Goal: Task Accomplishment & Management: Complete application form

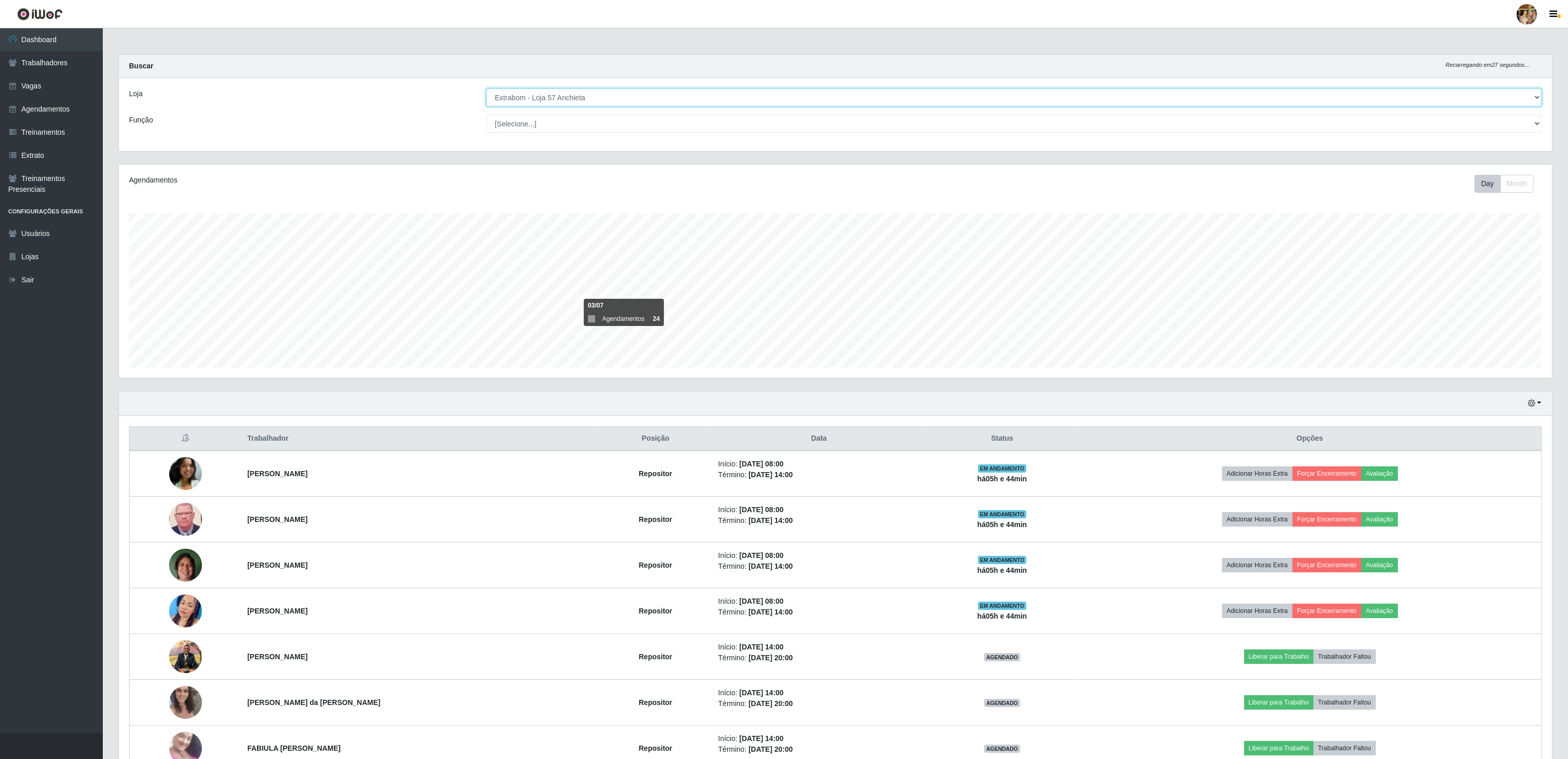
drag, startPoint x: 606, startPoint y: 93, endPoint x: 603, endPoint y: 99, distance: 6.7
click at [606, 93] on select "[Selecione...] Atacado Vem - Loja 30 Laranjeiras Velha Atacado Vem - Loja 31 Sã…" at bounding box center [1014, 97] width 1055 height 18
click at [486, 89] on select "[Selecione...] Atacado Vem - Loja 30 Laranjeiras Velha Atacado Vem - Loja 31 Sã…" at bounding box center [1014, 97] width 1055 height 18
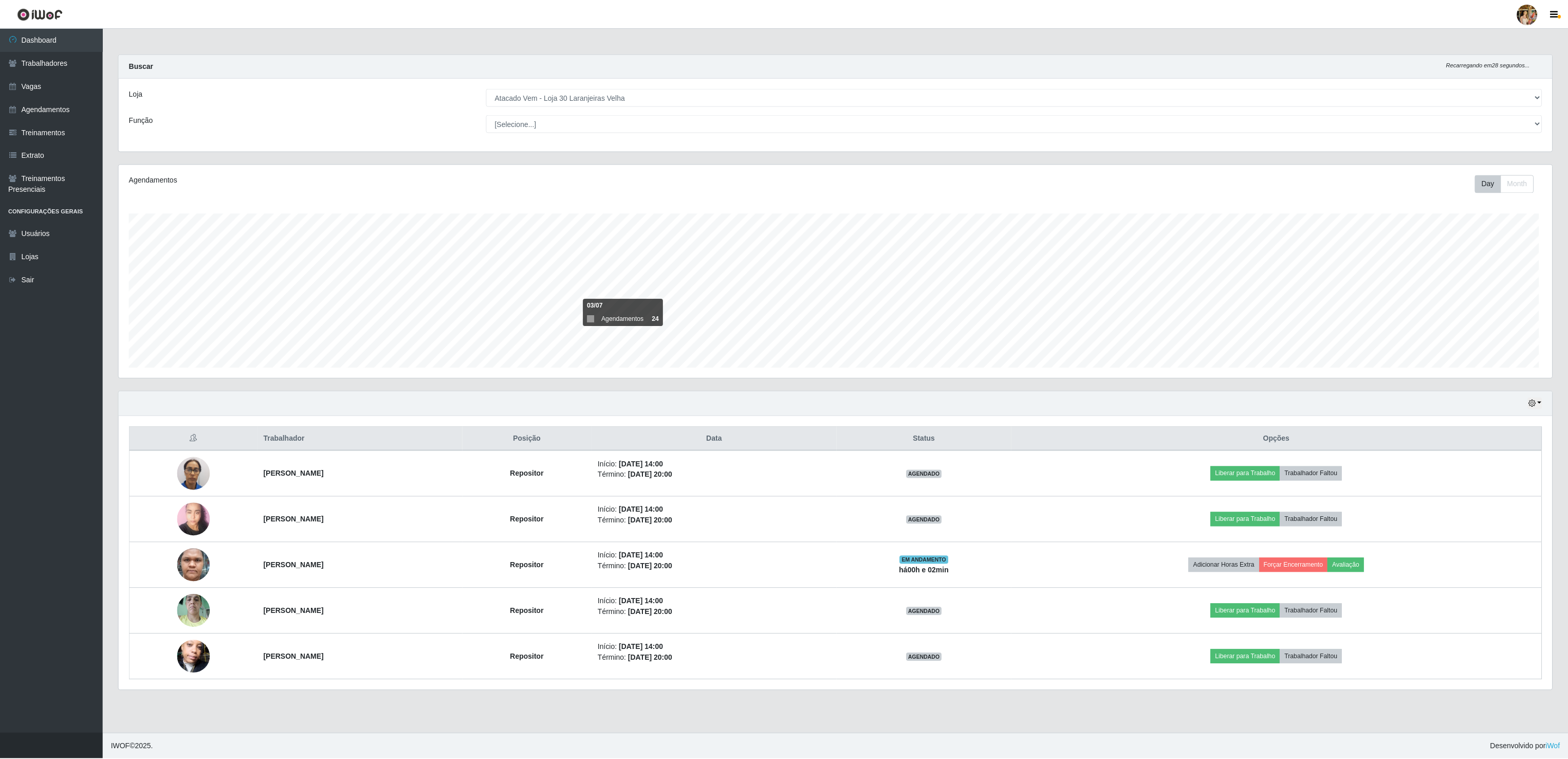
scroll to position [214, 1435]
click at [534, 88] on select "[Selecione...] Atacado Vem - Loja 30 Laranjeiras Velha Atacado Vem - Loja 31 Sã…" at bounding box center [1015, 97] width 1058 height 18
click at [486, 89] on select "[Selecione...] Atacado Vem - Loja 30 Laranjeiras Velha Atacado Vem - Loja 31 Sã…" at bounding box center [1015, 97] width 1058 height 18
drag, startPoint x: 556, startPoint y: 94, endPoint x: 556, endPoint y: 109, distance: 15.0
click at [556, 94] on select "[Selecione...] Atacado Vem - Loja 30 Laranjeiras Velha Atacado Vem - Loja 31 Sã…" at bounding box center [1015, 97] width 1058 height 18
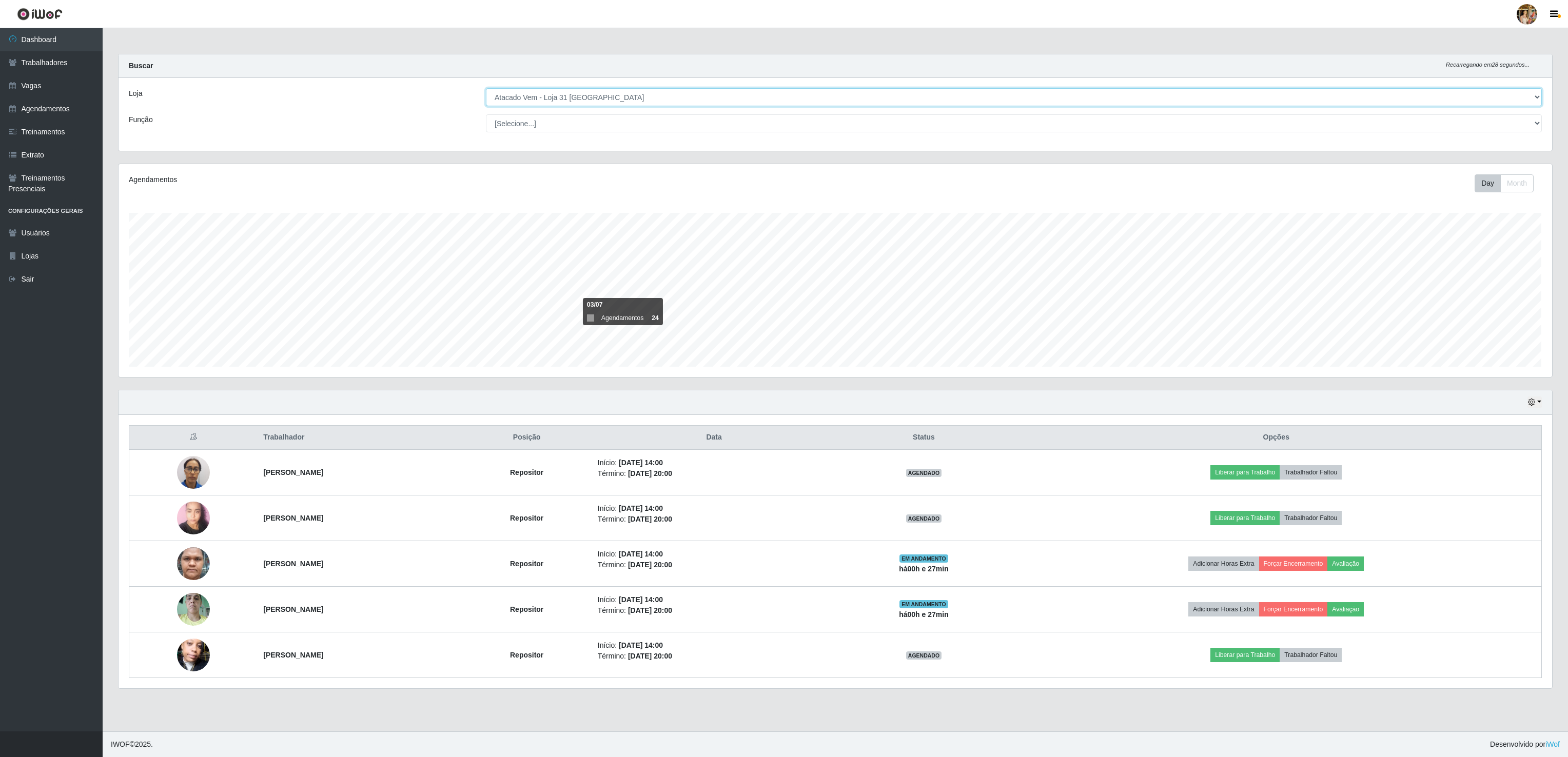
click at [486, 89] on select "[Selecione...] Atacado Vem - Loja 30 Laranjeiras Velha Atacado Vem - Loja 31 Sã…" at bounding box center [1013, 97] width 1056 height 18
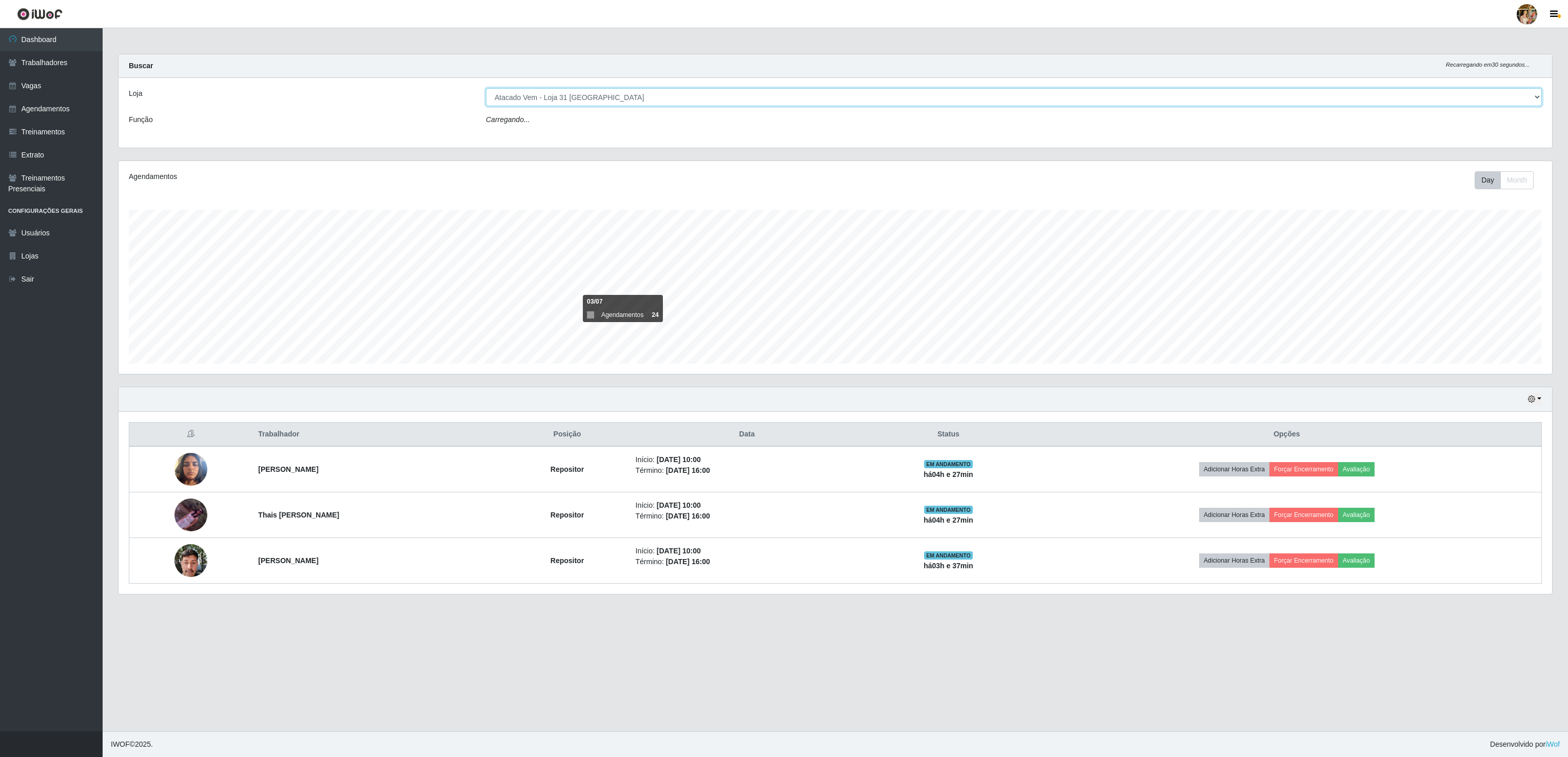
click at [561, 90] on select "[Selecione...] Atacado Vem - Loja 30 Laranjeiras Velha Atacado Vem - Loja 31 Sã…" at bounding box center [1013, 97] width 1056 height 18
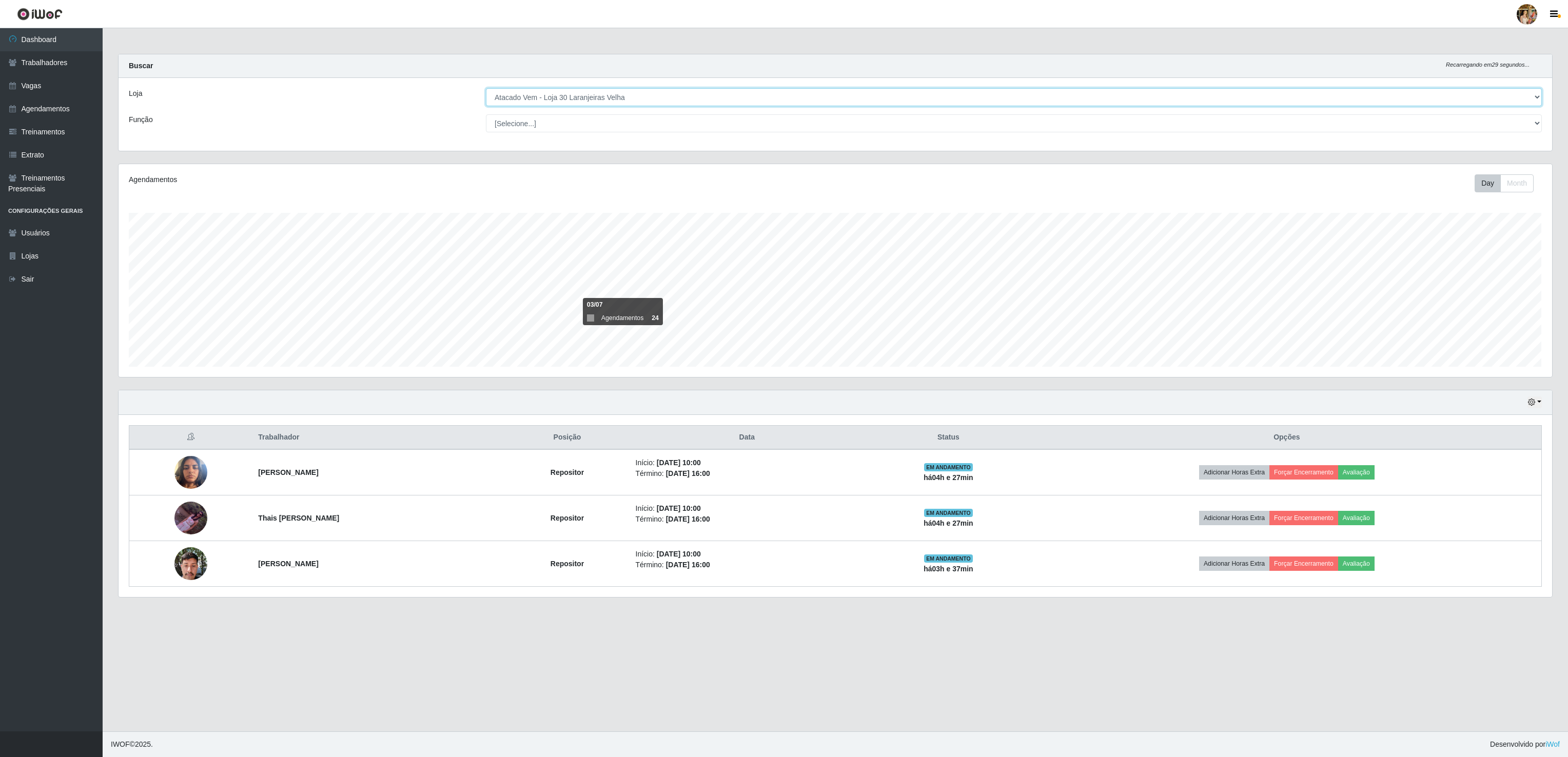
click at [486, 89] on select "[Selecione...] Atacado Vem - Loja 30 Laranjeiras Velha Atacado Vem - Loja 31 Sã…" at bounding box center [1013, 97] width 1056 height 18
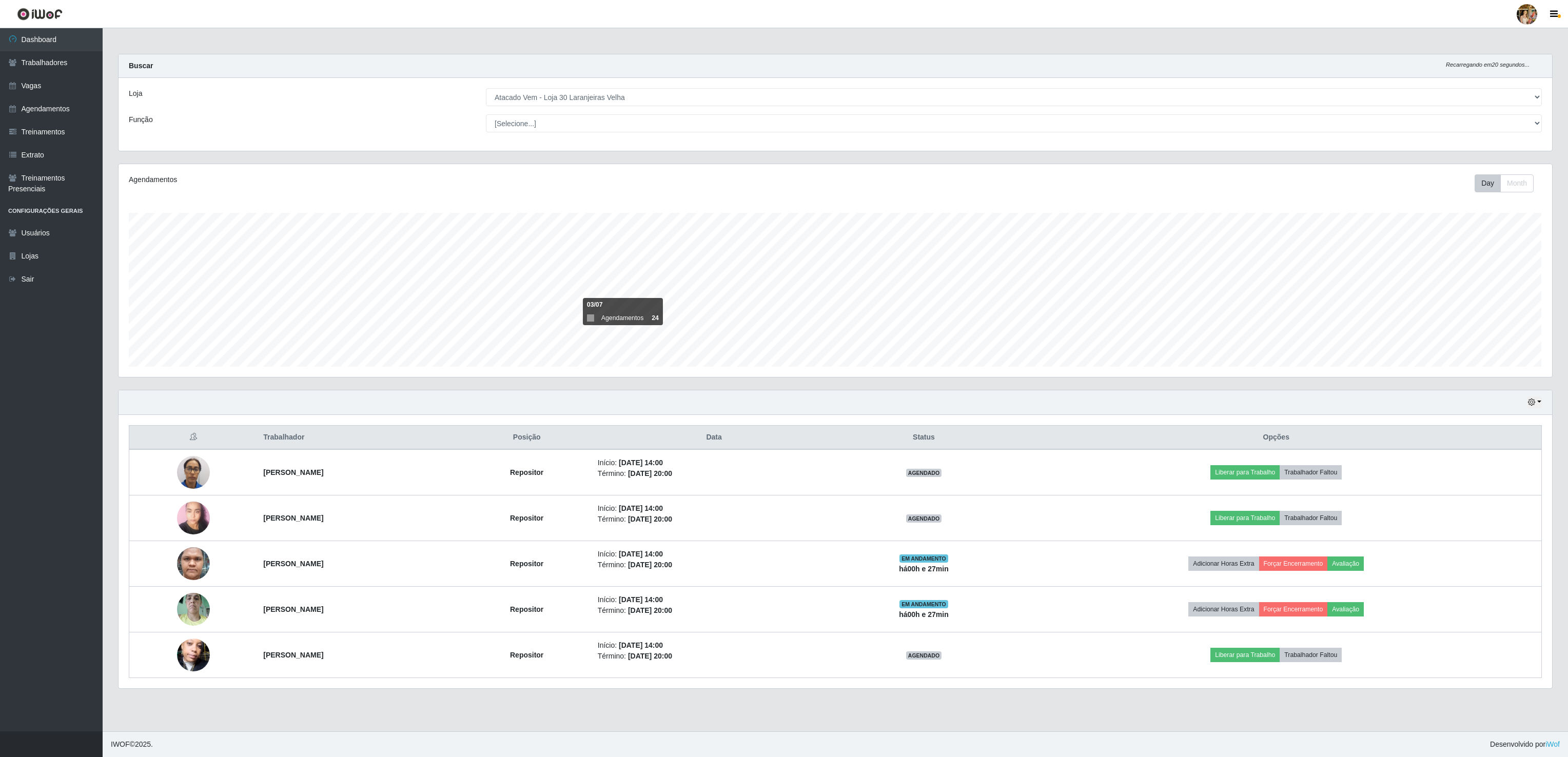
click at [595, 85] on div "Loja [Selecione...] Atacado Vem - Loja 30 Laranjeiras Velha Atacado Vem - Loja …" at bounding box center [835, 114] width 1433 height 73
click at [597, 108] on div "Loja [Selecione...] Atacado Vem - Loja 30 Laranjeiras Velha Atacado Vem - Loja …" at bounding box center [835, 114] width 1433 height 73
click at [597, 104] on select "[Selecione...] Atacado Vem - [GEOGRAPHIC_DATA] 30 Laranjeiras Velha Atacado Vem…" at bounding box center [1013, 97] width 1056 height 18
click at [486, 89] on select "[Selecione...] Atacado Vem - [GEOGRAPHIC_DATA] 30 Laranjeiras Velha Atacado Vem…" at bounding box center [1013, 97] width 1056 height 18
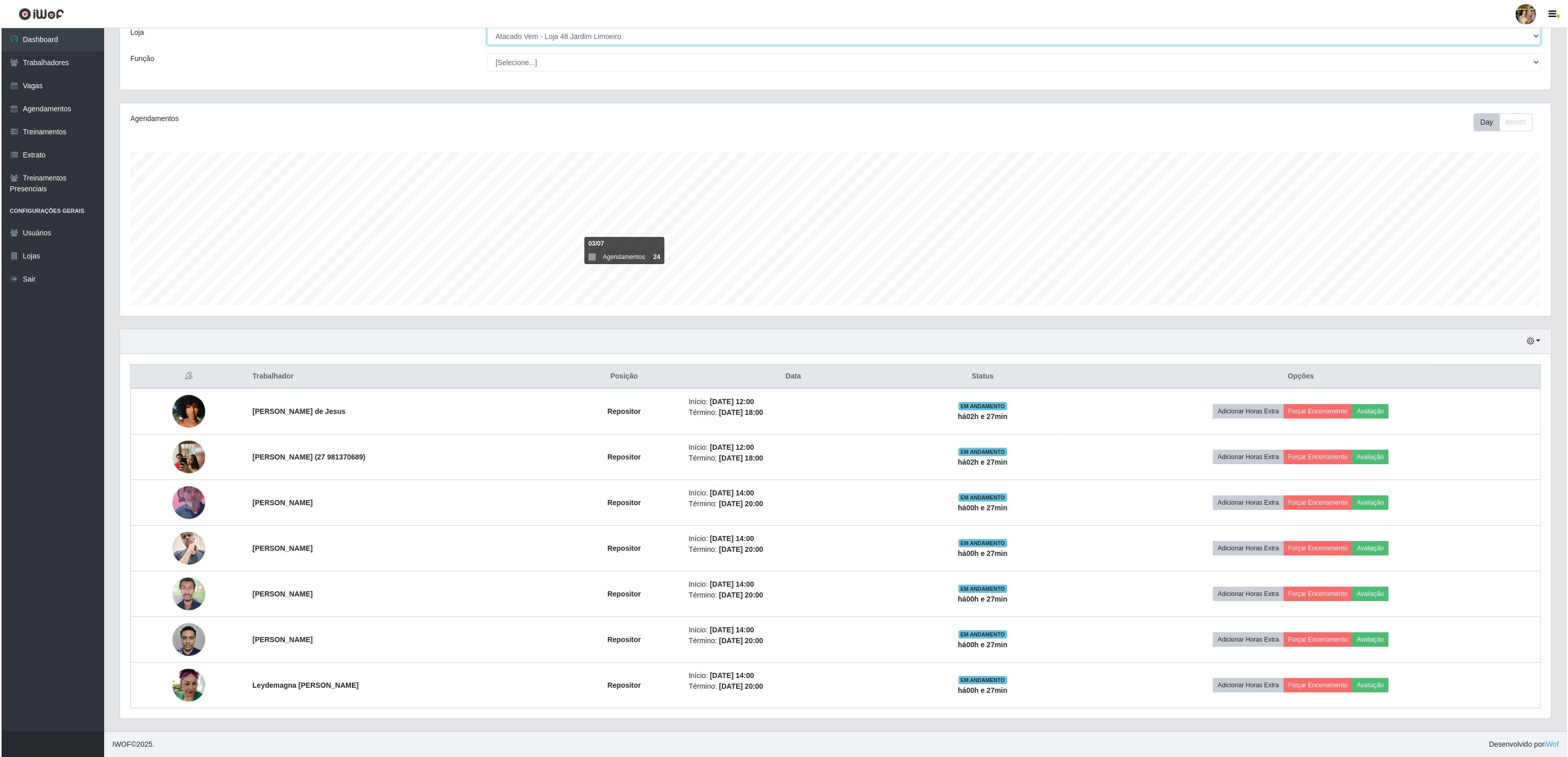
scroll to position [0, 0]
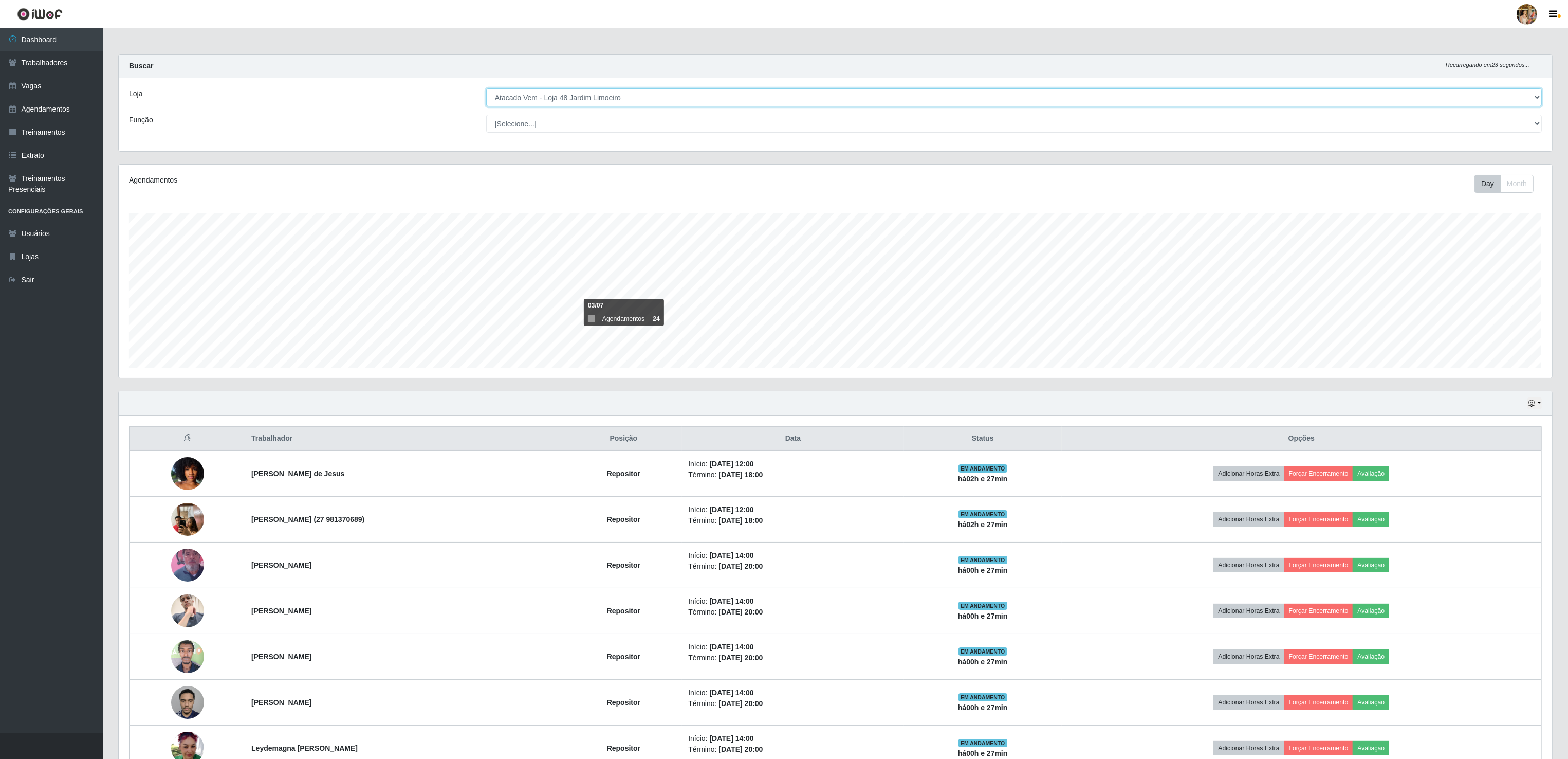
click at [566, 98] on select "[Selecione...] Atacado Vem - [GEOGRAPHIC_DATA] 30 Laranjeiras Velha Atacado Vem…" at bounding box center [1014, 97] width 1055 height 18
click at [486, 89] on select "[Selecione...] Atacado Vem - [GEOGRAPHIC_DATA] 30 Laranjeiras Velha Atacado Vem…" at bounding box center [1014, 97] width 1055 height 18
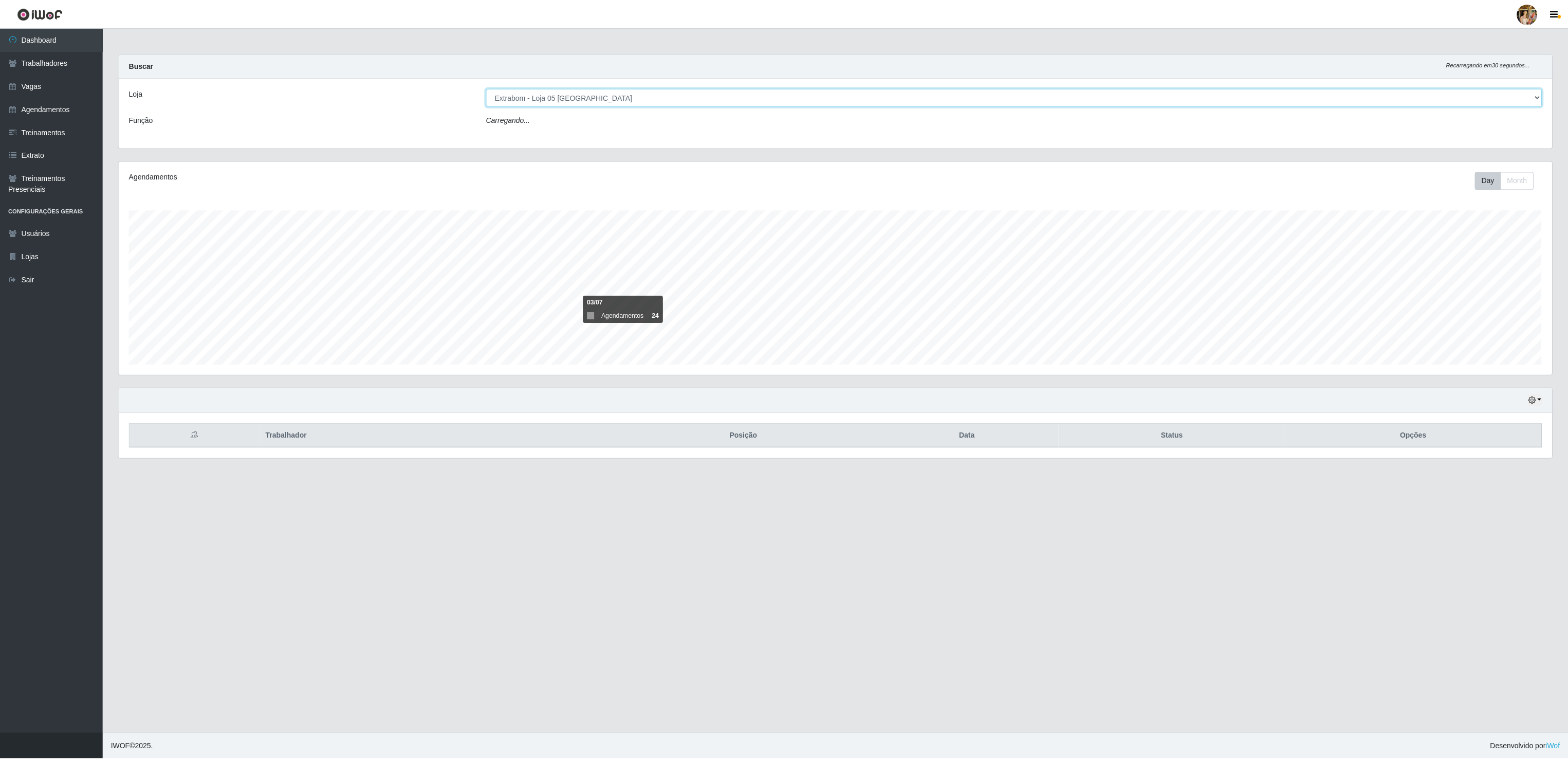
scroll to position [214, 1435]
click at [626, 103] on select "[Selecione...] Atacado Vem - [GEOGRAPHIC_DATA] 30 Laranjeiras Velha Atacado Vem…" at bounding box center [1015, 97] width 1058 height 18
click at [486, 89] on select "[Selecione...] Atacado Vem - [GEOGRAPHIC_DATA] 30 Laranjeiras Velha Atacado Vem…" at bounding box center [1015, 97] width 1058 height 18
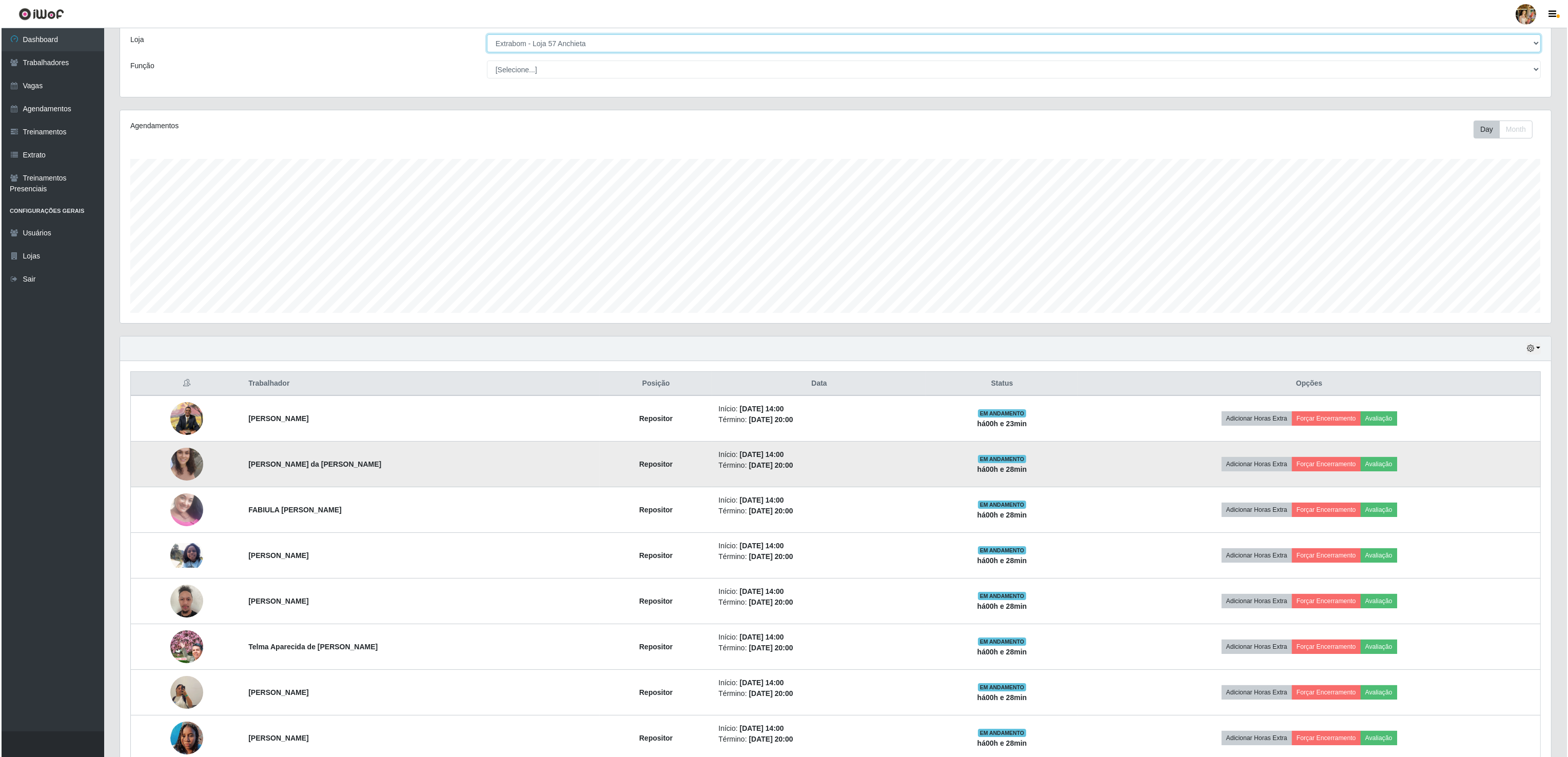
scroll to position [0, 0]
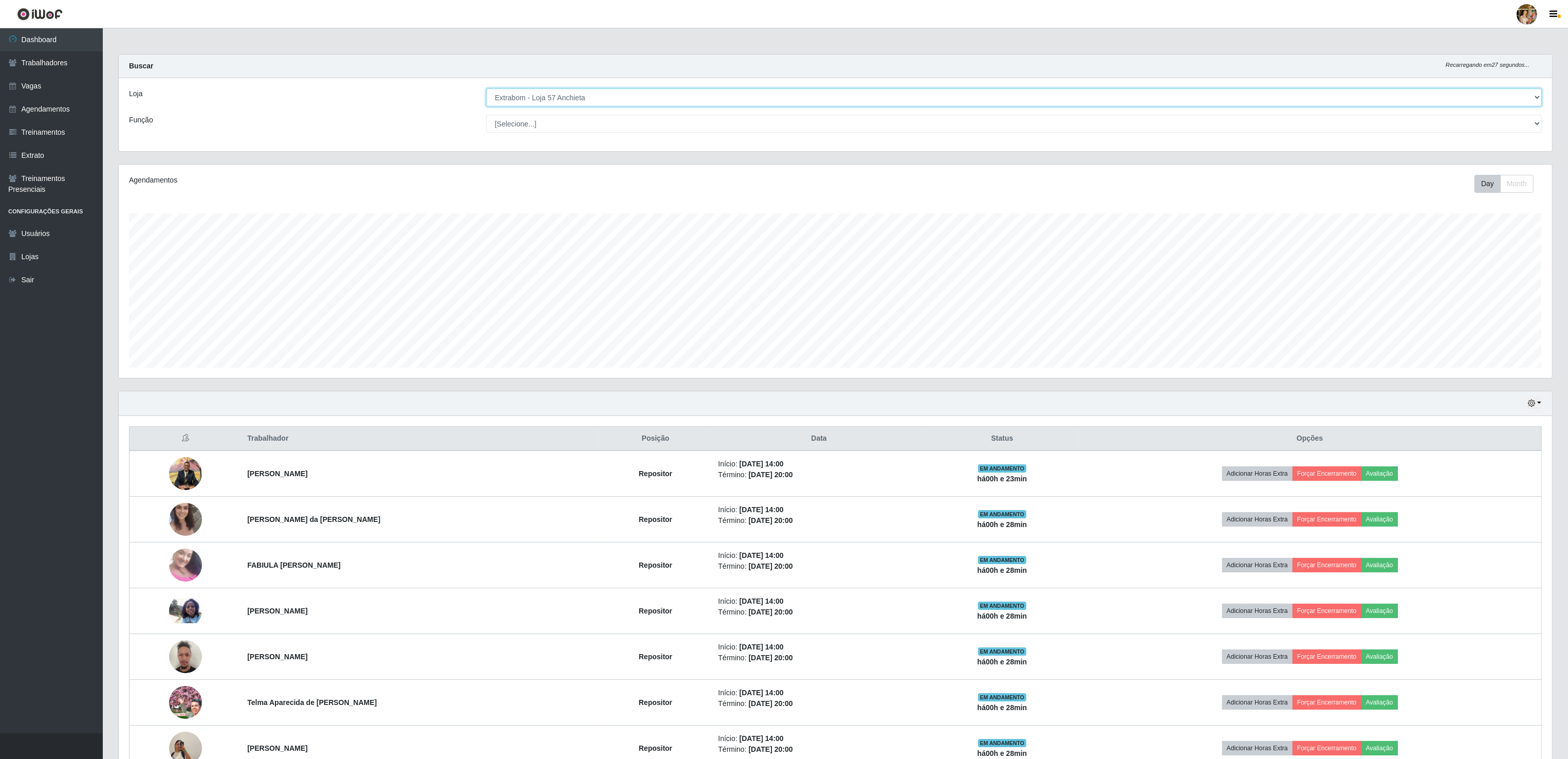
click at [707, 100] on select "[Selecione...] Atacado Vem - [GEOGRAPHIC_DATA] 30 Laranjeiras Velha Atacado Vem…" at bounding box center [1014, 97] width 1055 height 18
click at [486, 89] on select "[Selecione...] Atacado Vem - [GEOGRAPHIC_DATA] 30 Laranjeiras Velha Atacado Vem…" at bounding box center [1014, 97] width 1055 height 18
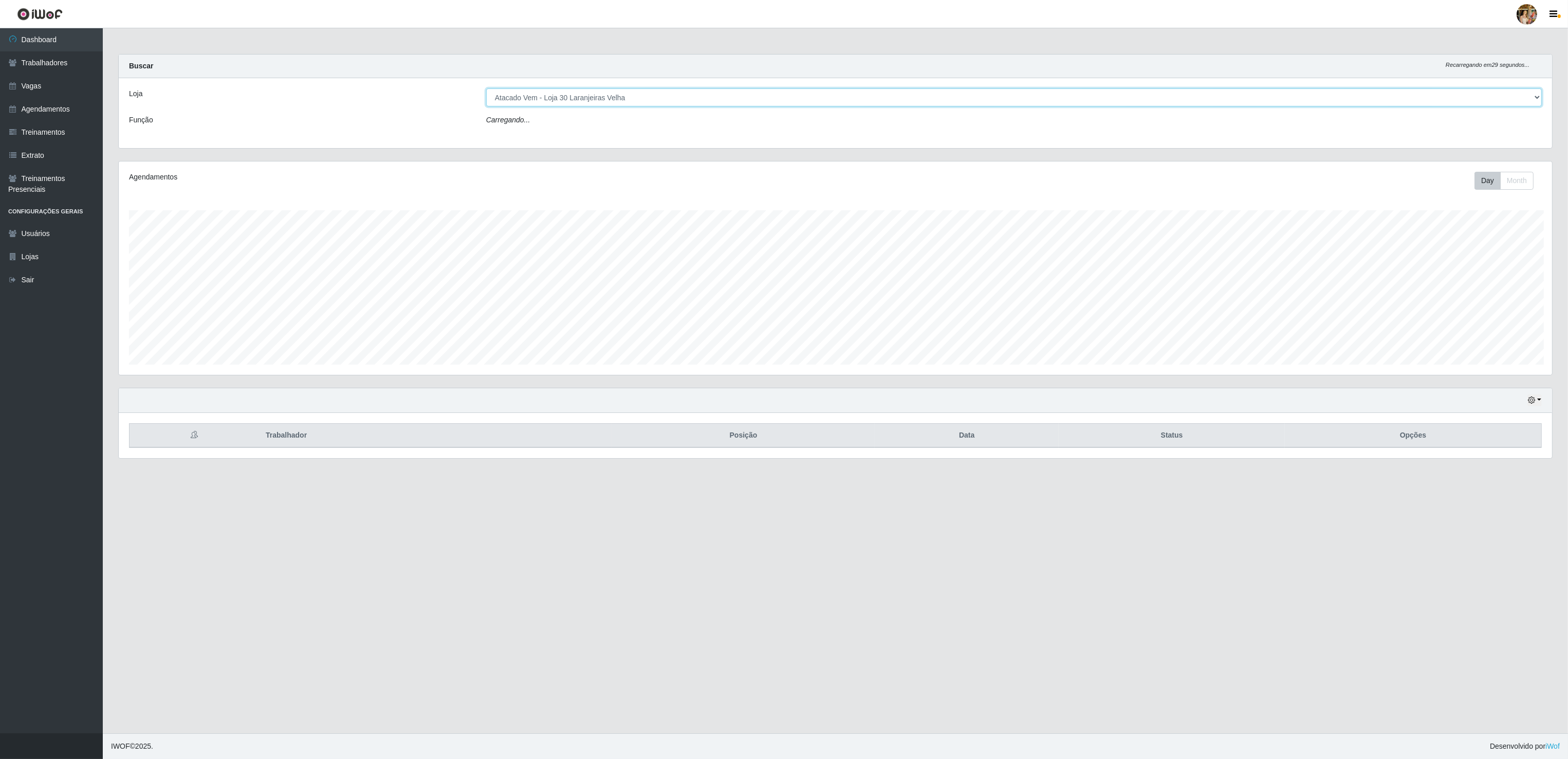
scroll to position [214, 1435]
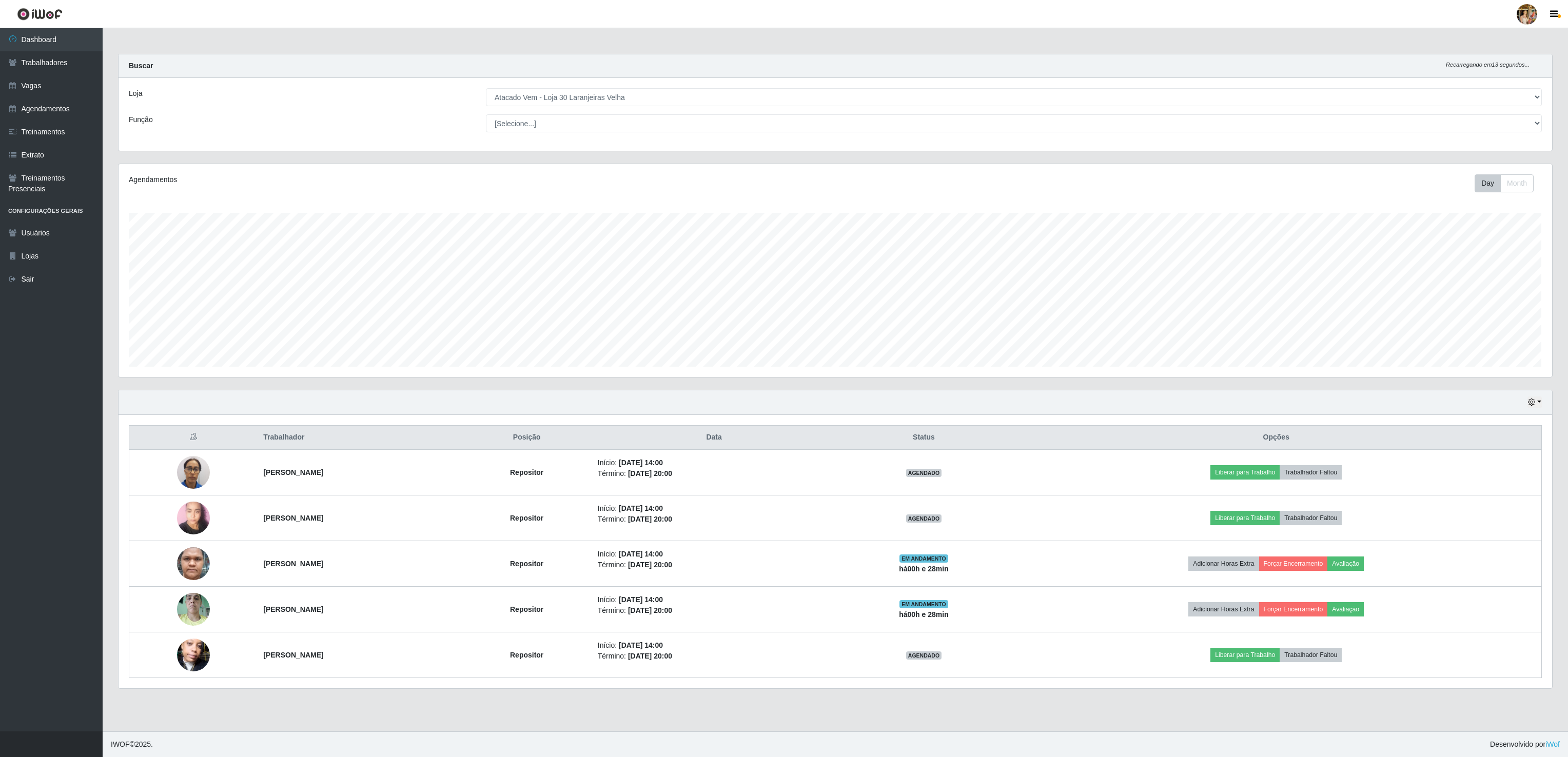
click at [598, 85] on div "Loja [Selecione...] Atacado Vem - Loja 30 Laranjeiras Velha Atacado Vem - Loja …" at bounding box center [835, 114] width 1433 height 73
click at [595, 97] on select "[Selecione...] Atacado Vem - [GEOGRAPHIC_DATA] 30 Laranjeiras Velha Atacado Vem…" at bounding box center [1013, 97] width 1056 height 18
click at [486, 89] on select "[Selecione...] Atacado Vem - [GEOGRAPHIC_DATA] 30 Laranjeiras Velha Atacado Vem…" at bounding box center [1013, 97] width 1056 height 18
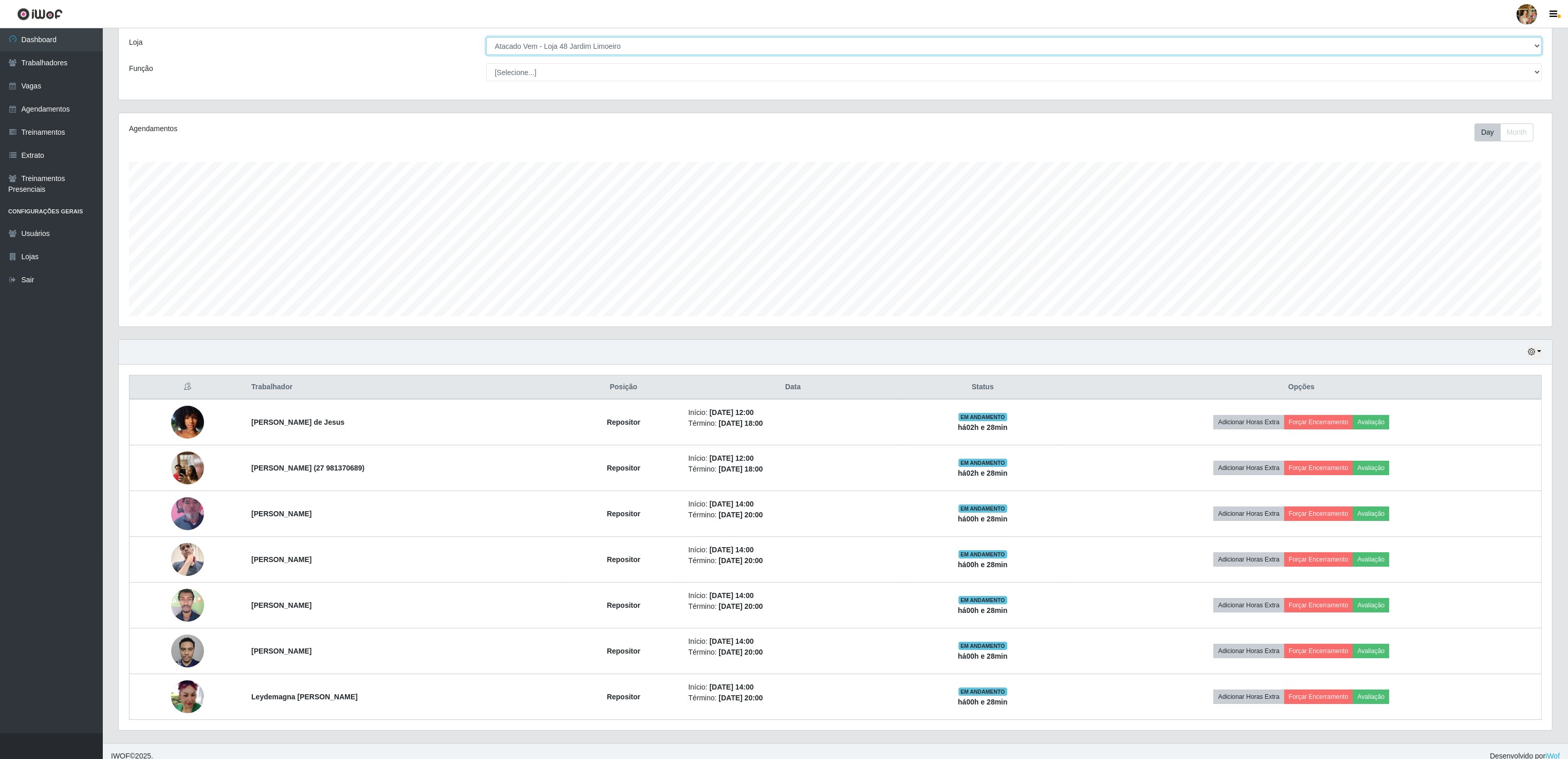
scroll to position [66, 0]
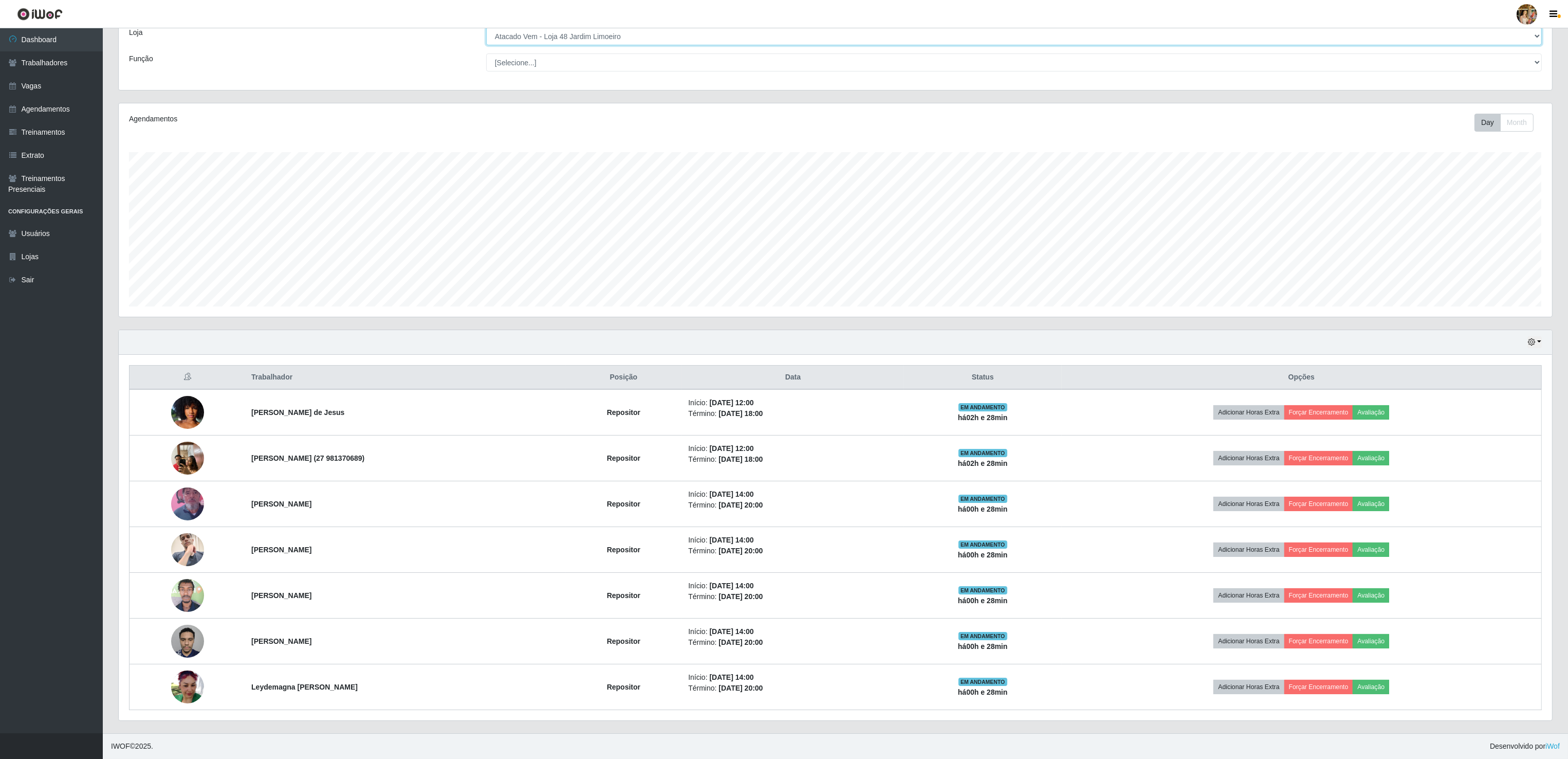
click at [640, 33] on select "[Selecione...] Atacado Vem - [GEOGRAPHIC_DATA] 30 Laranjeiras Velha Atacado Vem…" at bounding box center [1014, 36] width 1055 height 18
click at [486, 45] on select "[Selecione...] Atacado Vem - [GEOGRAPHIC_DATA] 30 Laranjeiras Velha Atacado Vem…" at bounding box center [1014, 36] width 1055 height 18
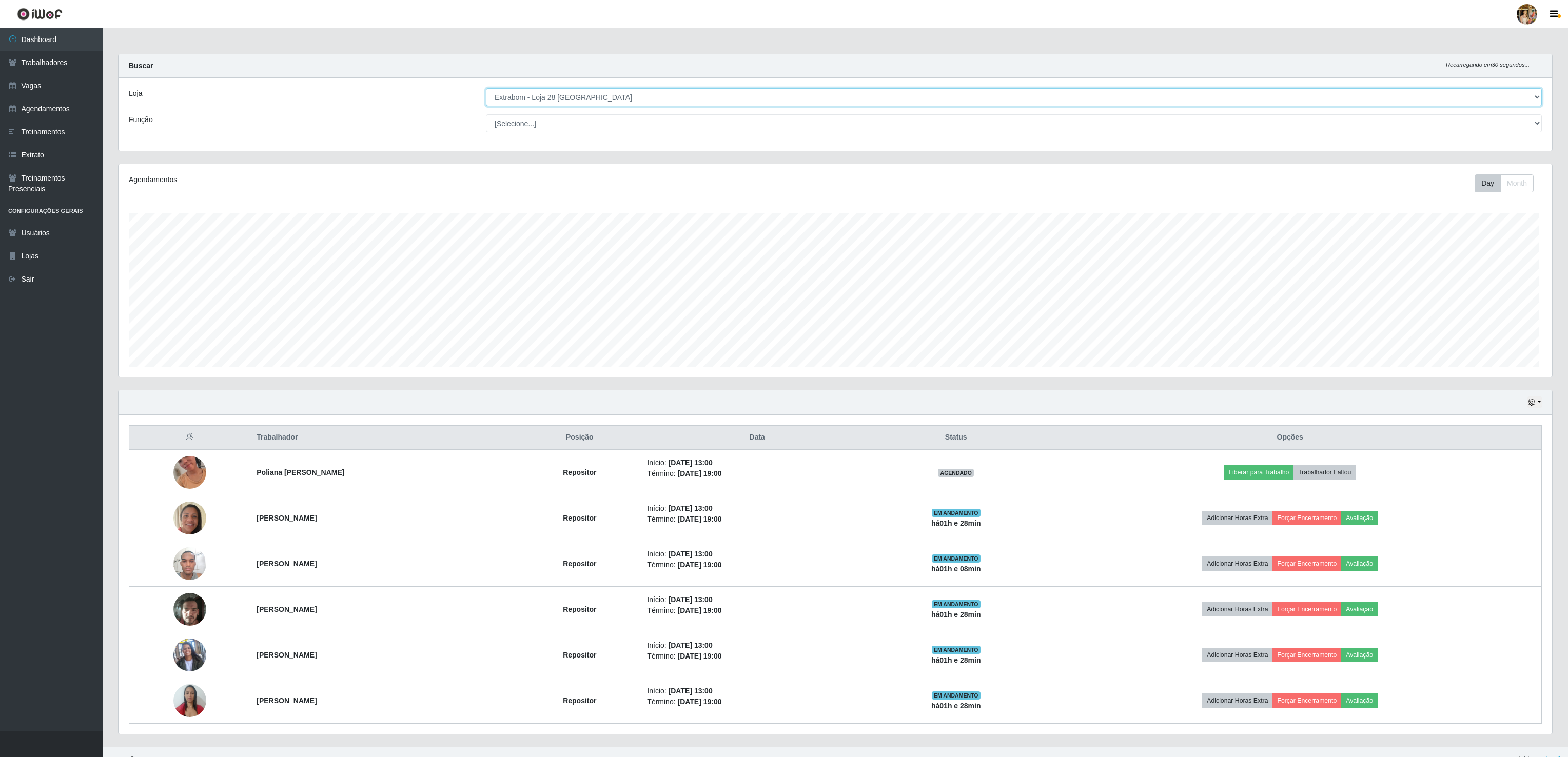
scroll to position [512660, 511567]
click at [550, 98] on select "[Selecione...] Atacado Vem - [GEOGRAPHIC_DATA] 30 Laranjeiras Velha Atacado Vem…" at bounding box center [1012, 97] width 1054 height 18
select select "470"
click at [486, 89] on select "[Selecione...] Atacado Vem - [GEOGRAPHIC_DATA] 30 Laranjeiras Velha Atacado Vem…" at bounding box center [1012, 97] width 1054 height 18
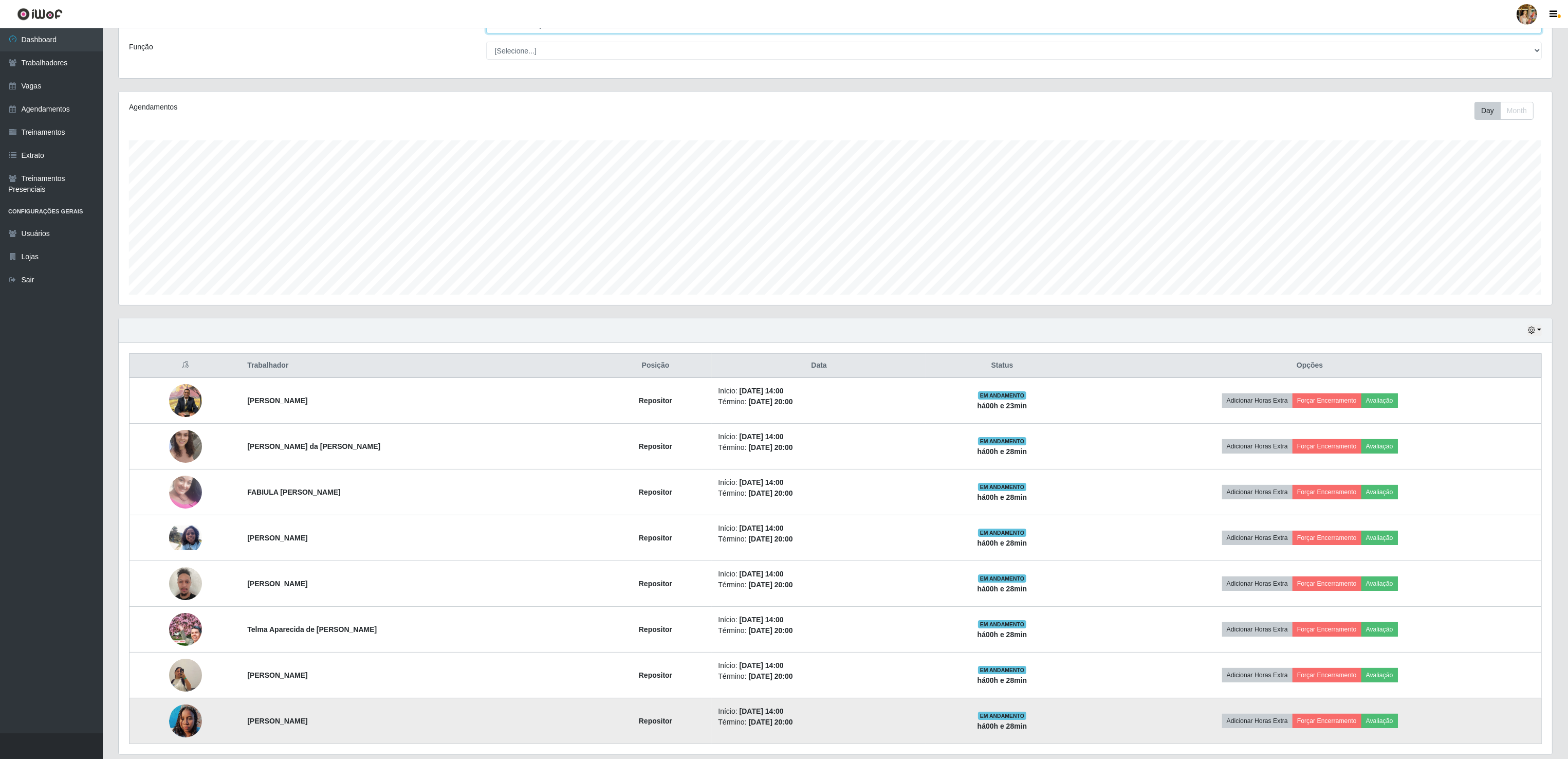
scroll to position [112, 0]
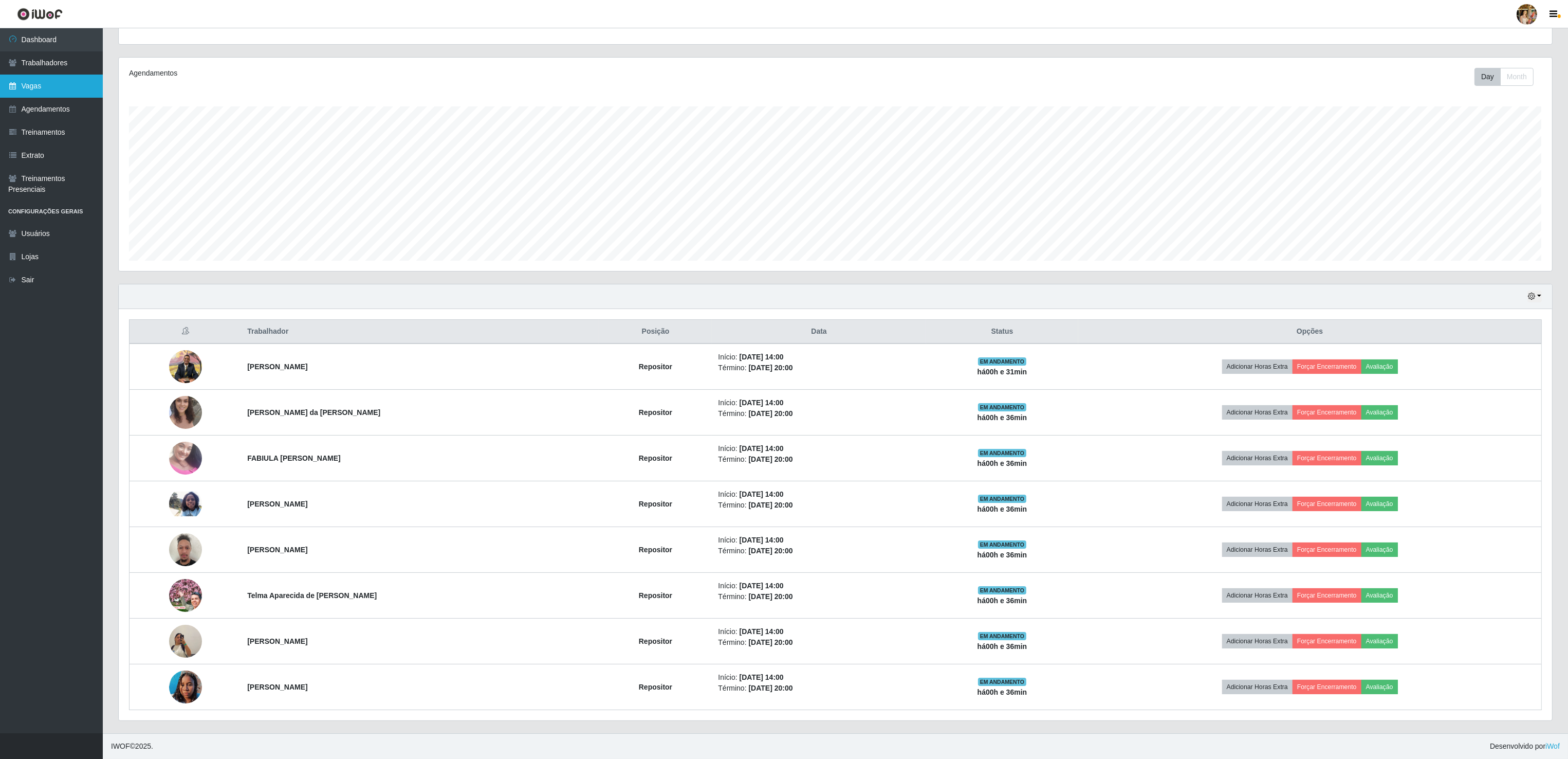
click at [66, 82] on link "Vagas" at bounding box center [51, 86] width 103 height 23
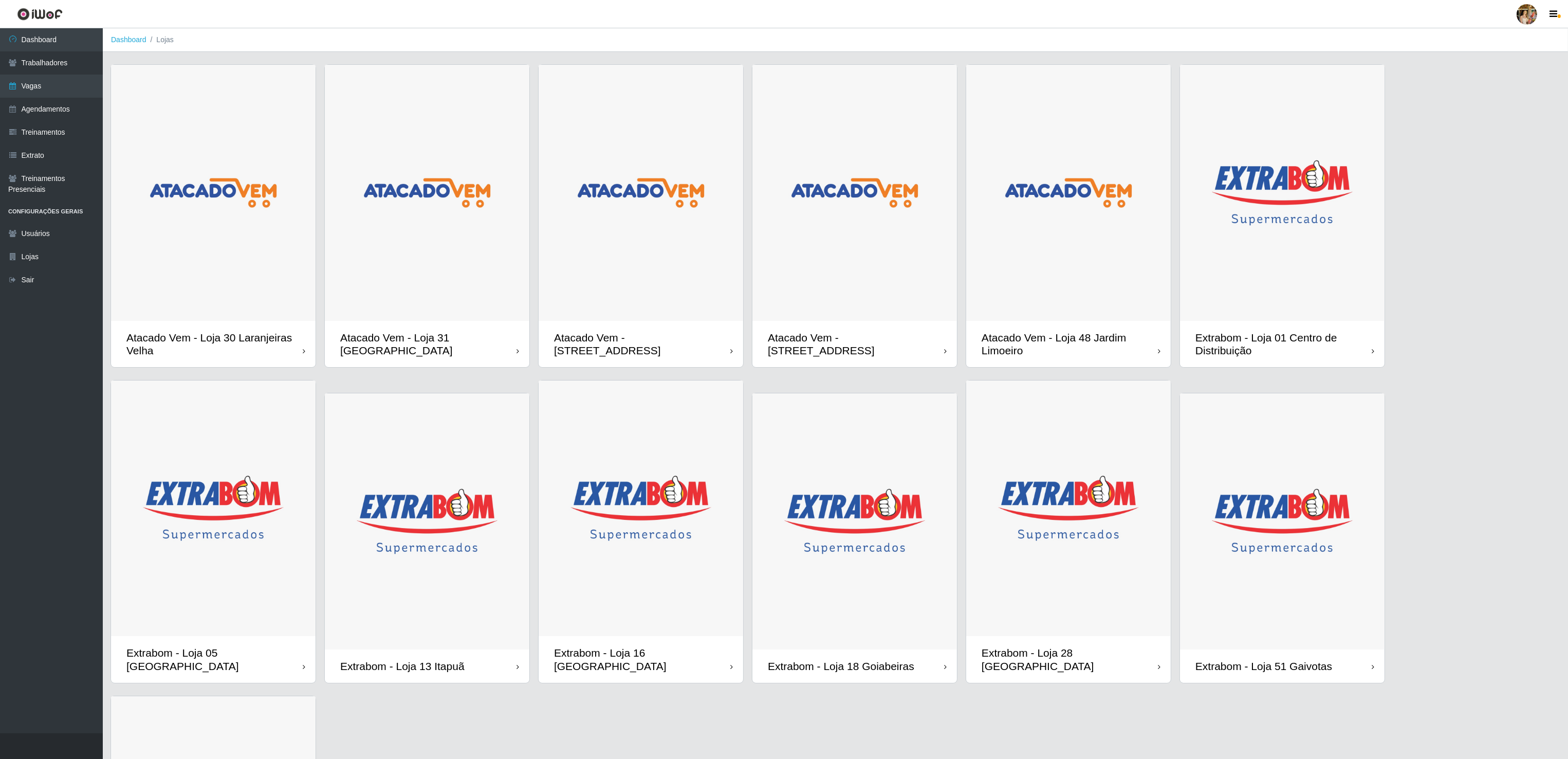
click at [267, 238] on img at bounding box center [213, 193] width 204 height 256
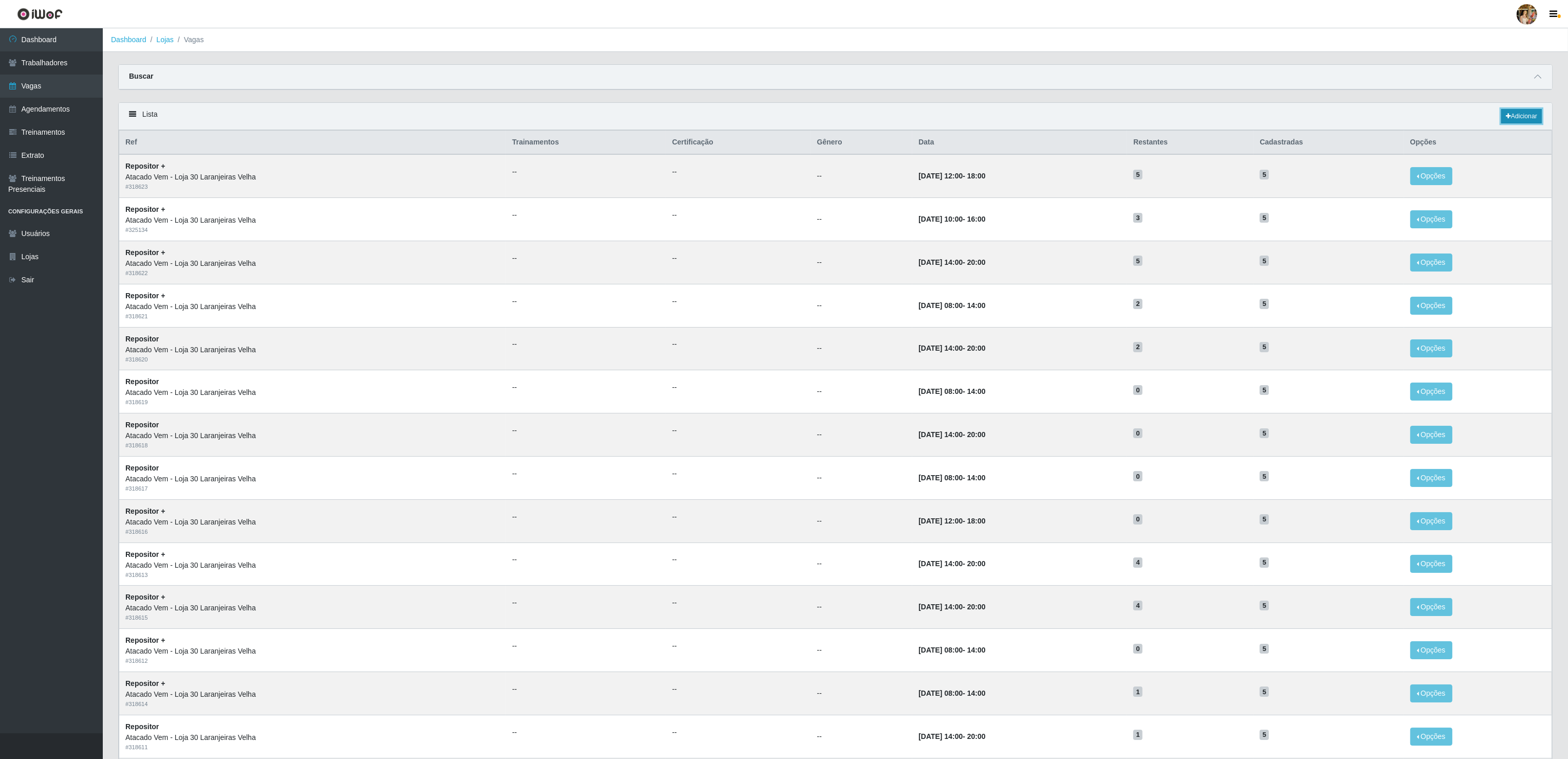
click at [1520, 120] on link "Adicionar" at bounding box center [1521, 116] width 40 height 14
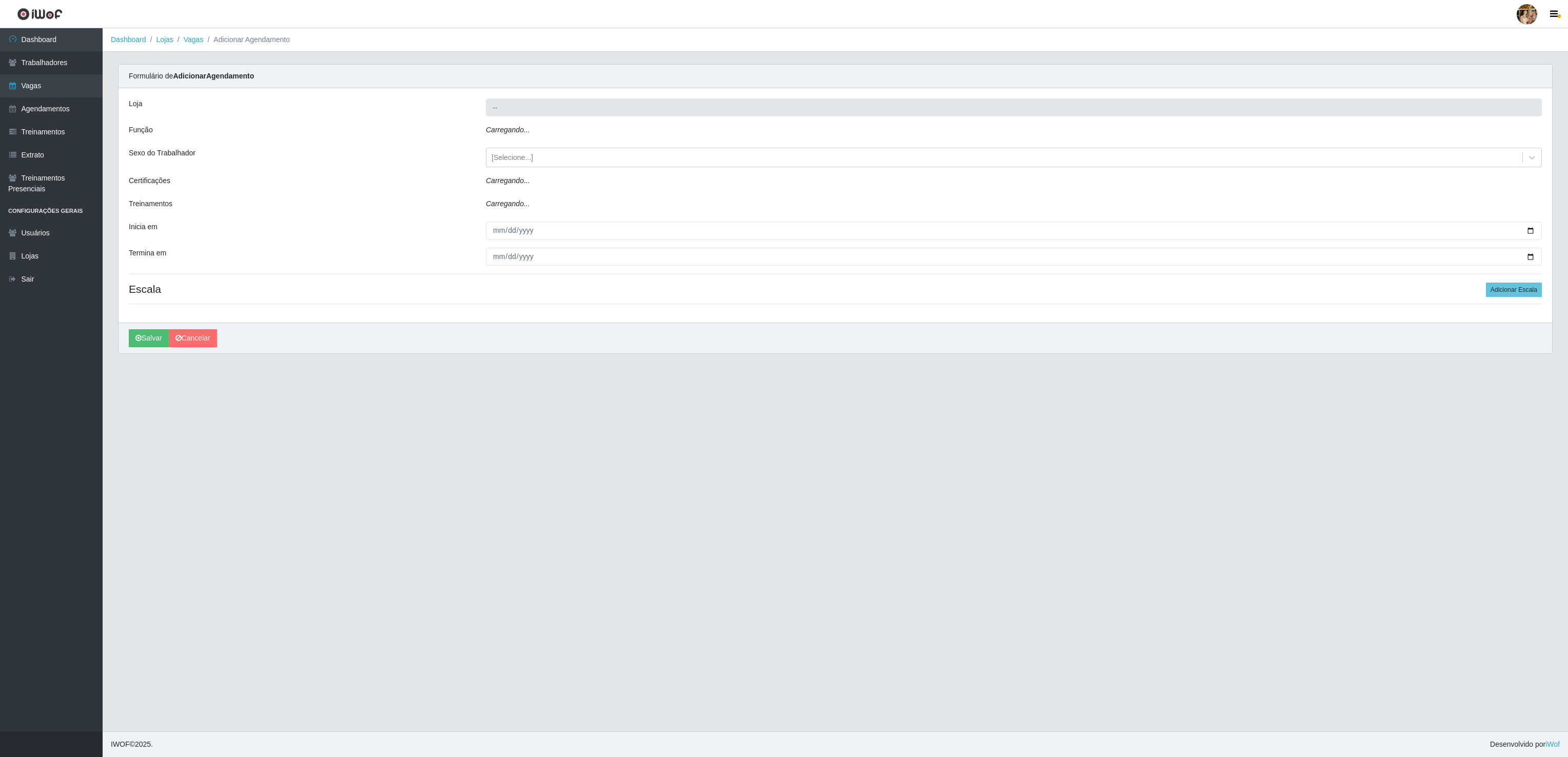
type input "Atacado Vem - Loja 30 Laranjeiras Velha"
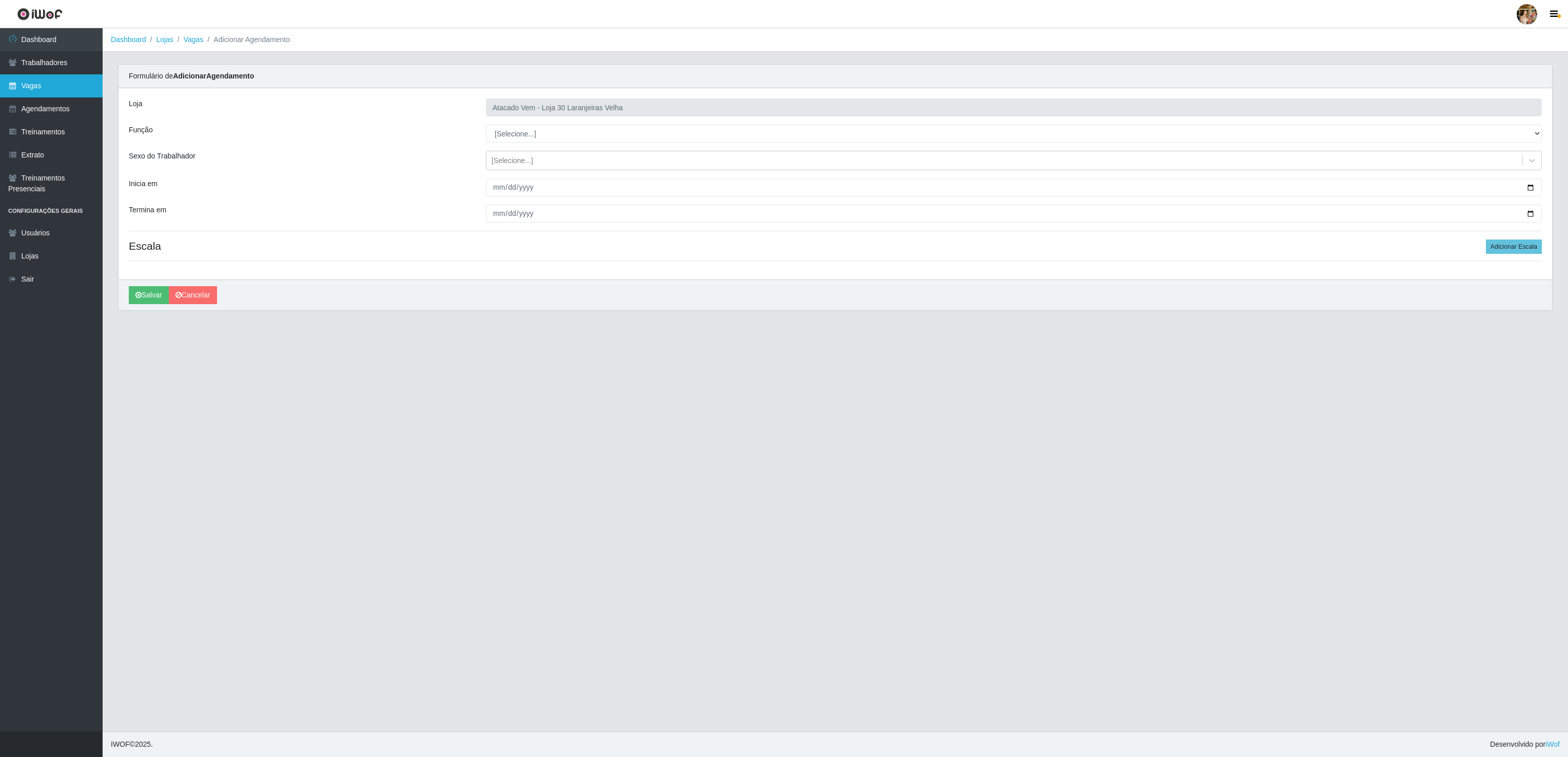
click at [74, 84] on link "Vagas" at bounding box center [51, 85] width 102 height 23
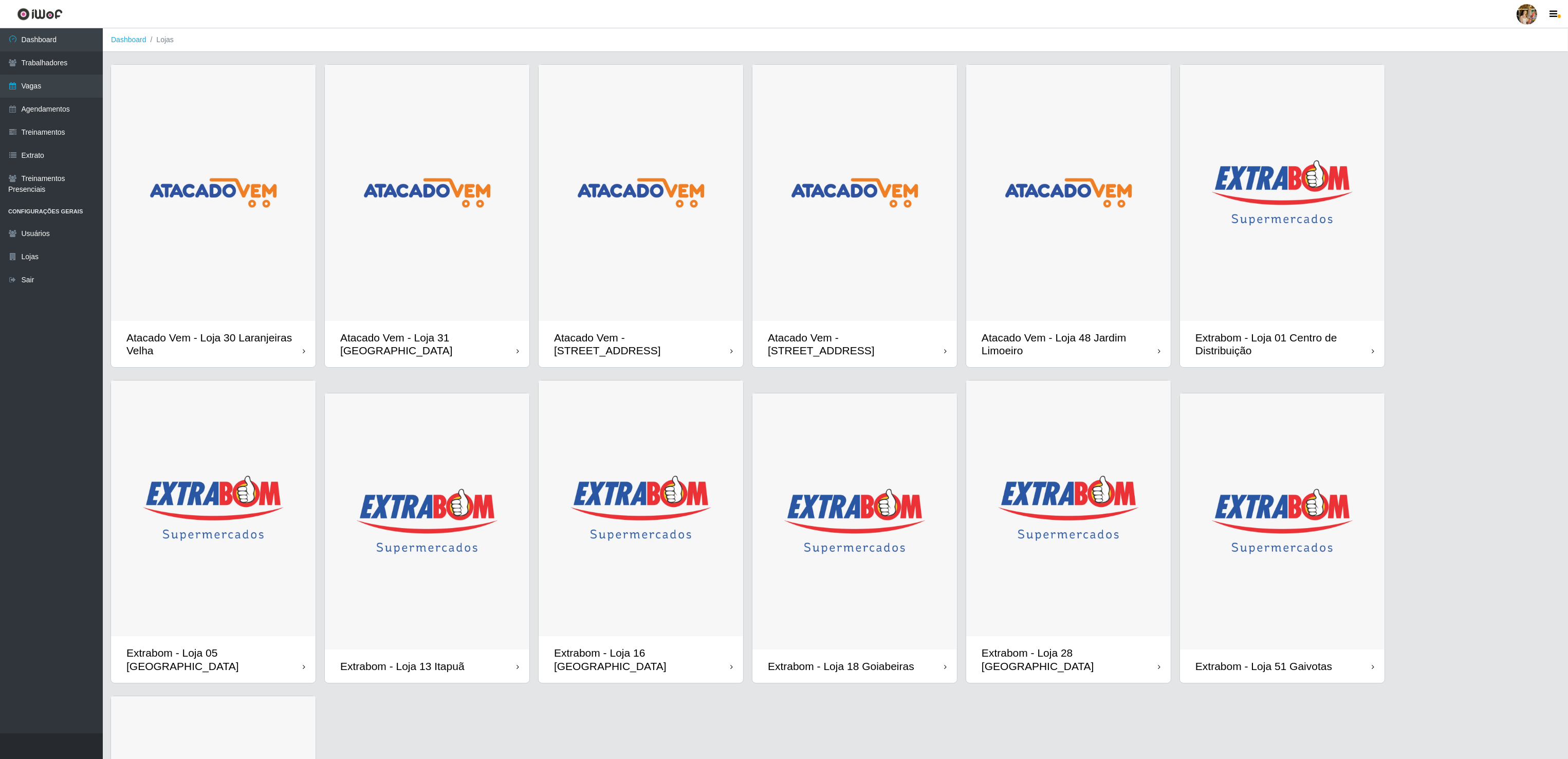
click at [277, 174] on img at bounding box center [213, 193] width 204 height 256
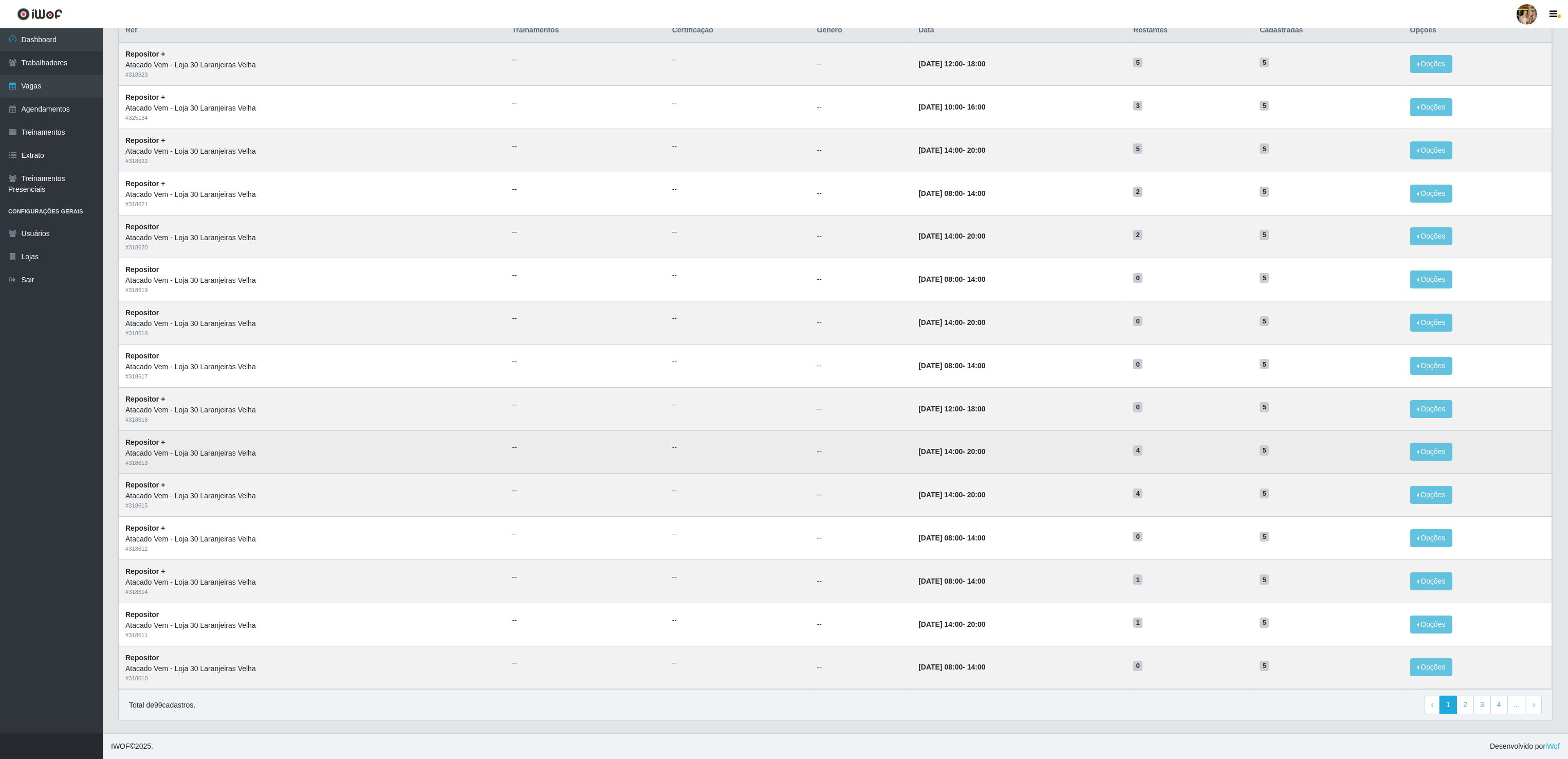
scroll to position [121, 0]
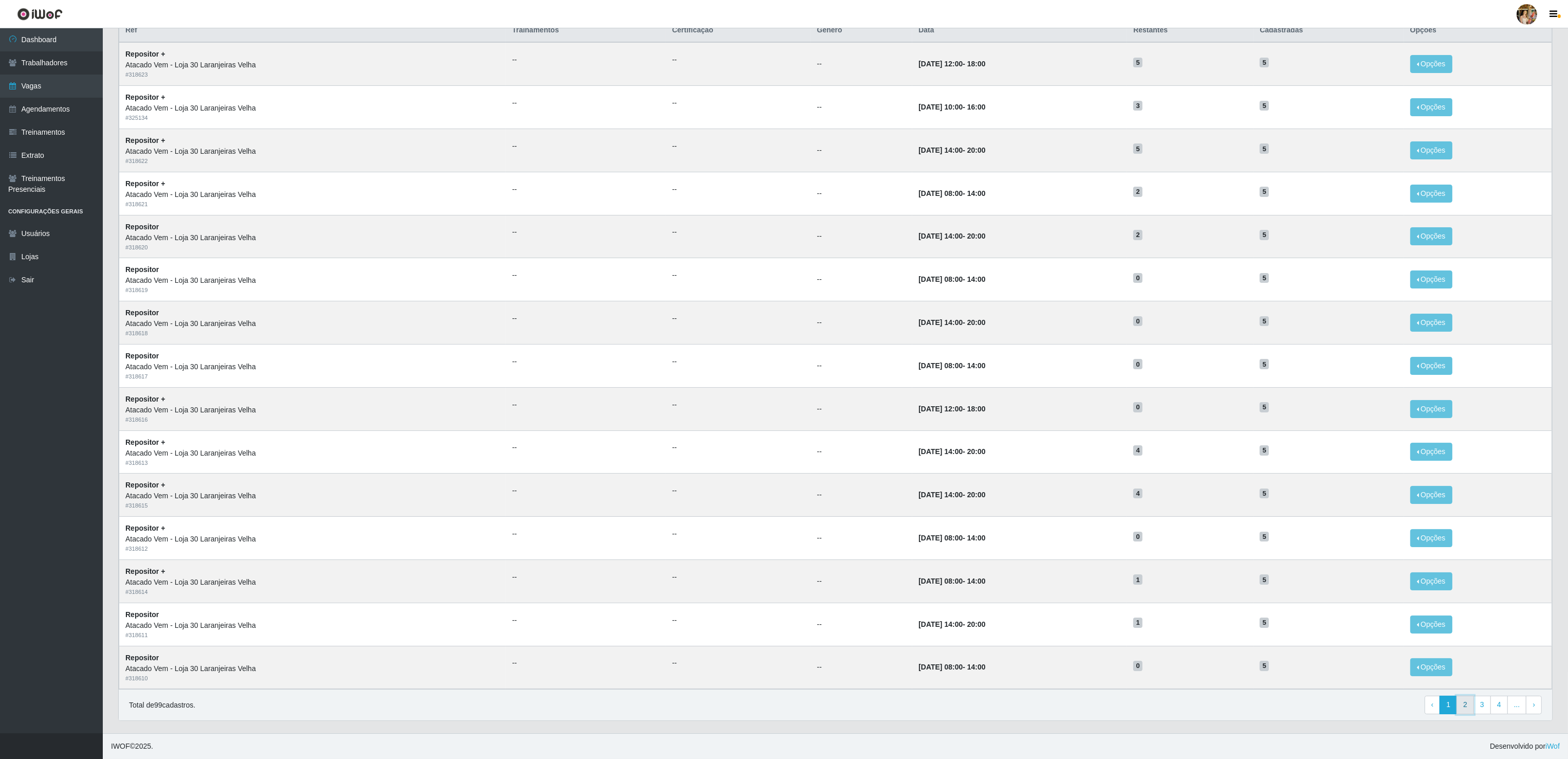
click at [1467, 707] on link "2" at bounding box center [1465, 705] width 18 height 18
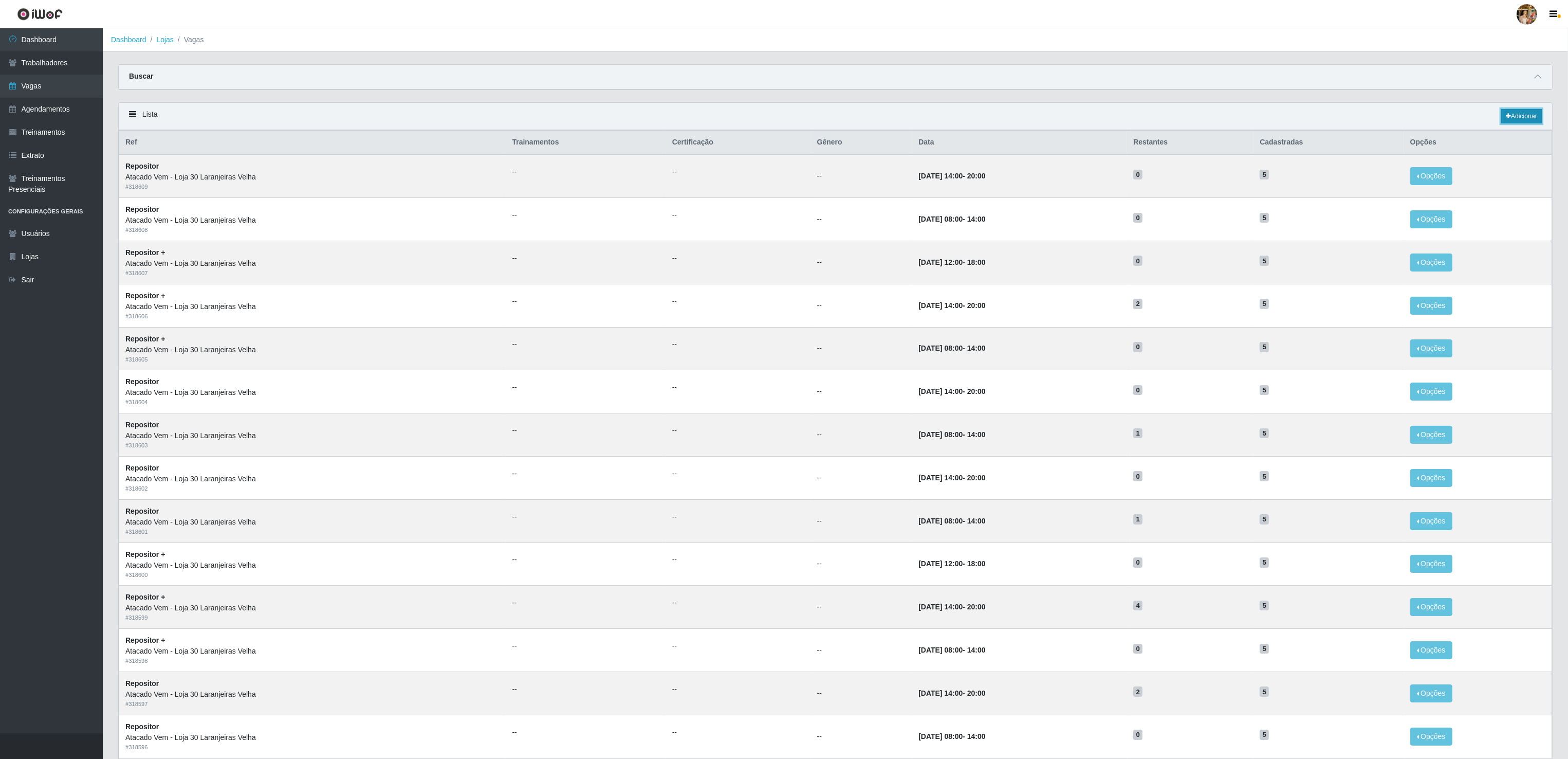
click at [1519, 112] on link "Adicionar" at bounding box center [1521, 116] width 40 height 14
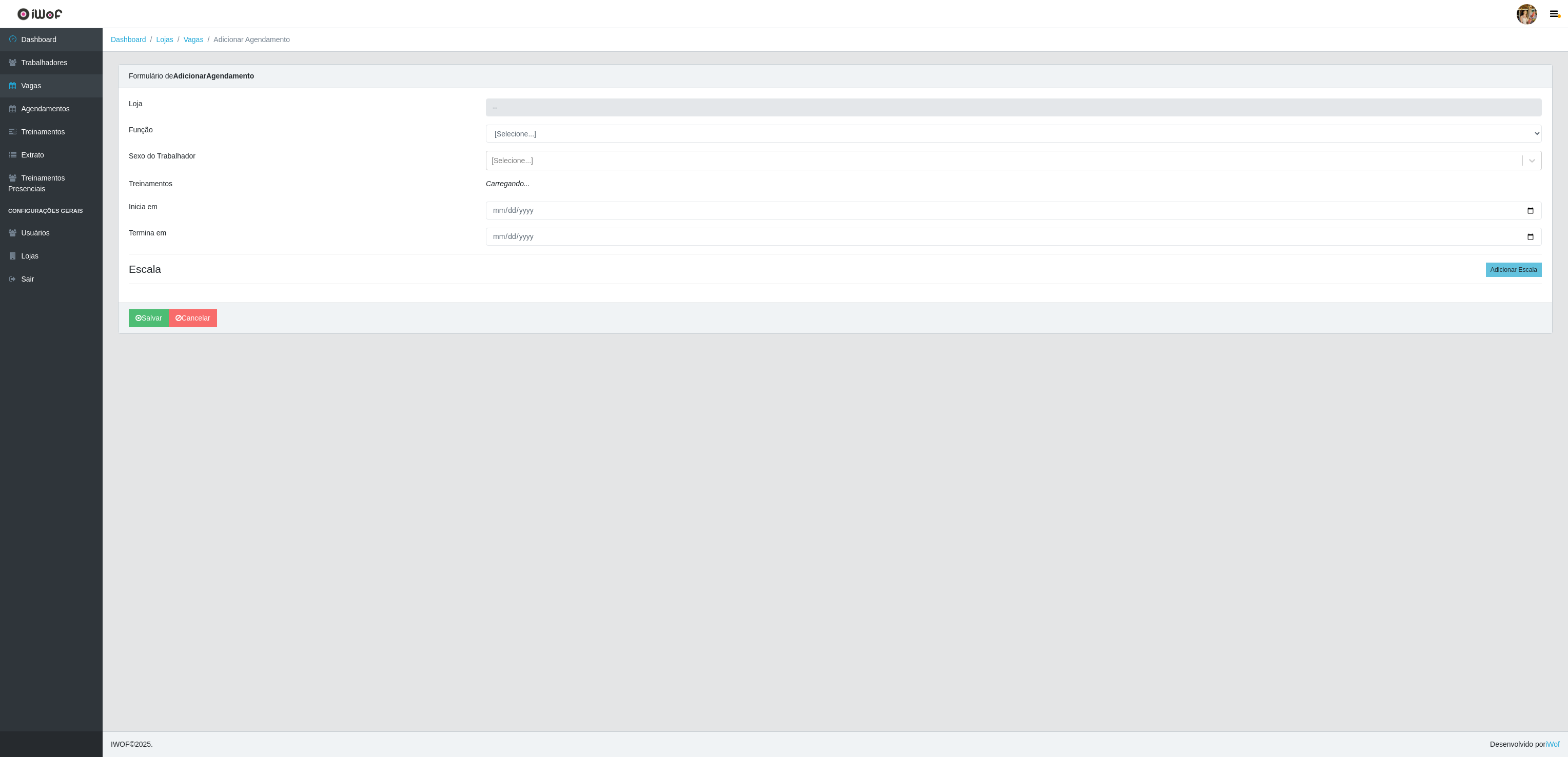
type input "Atacado Vem - Loja 30 Laranjeiras Velha"
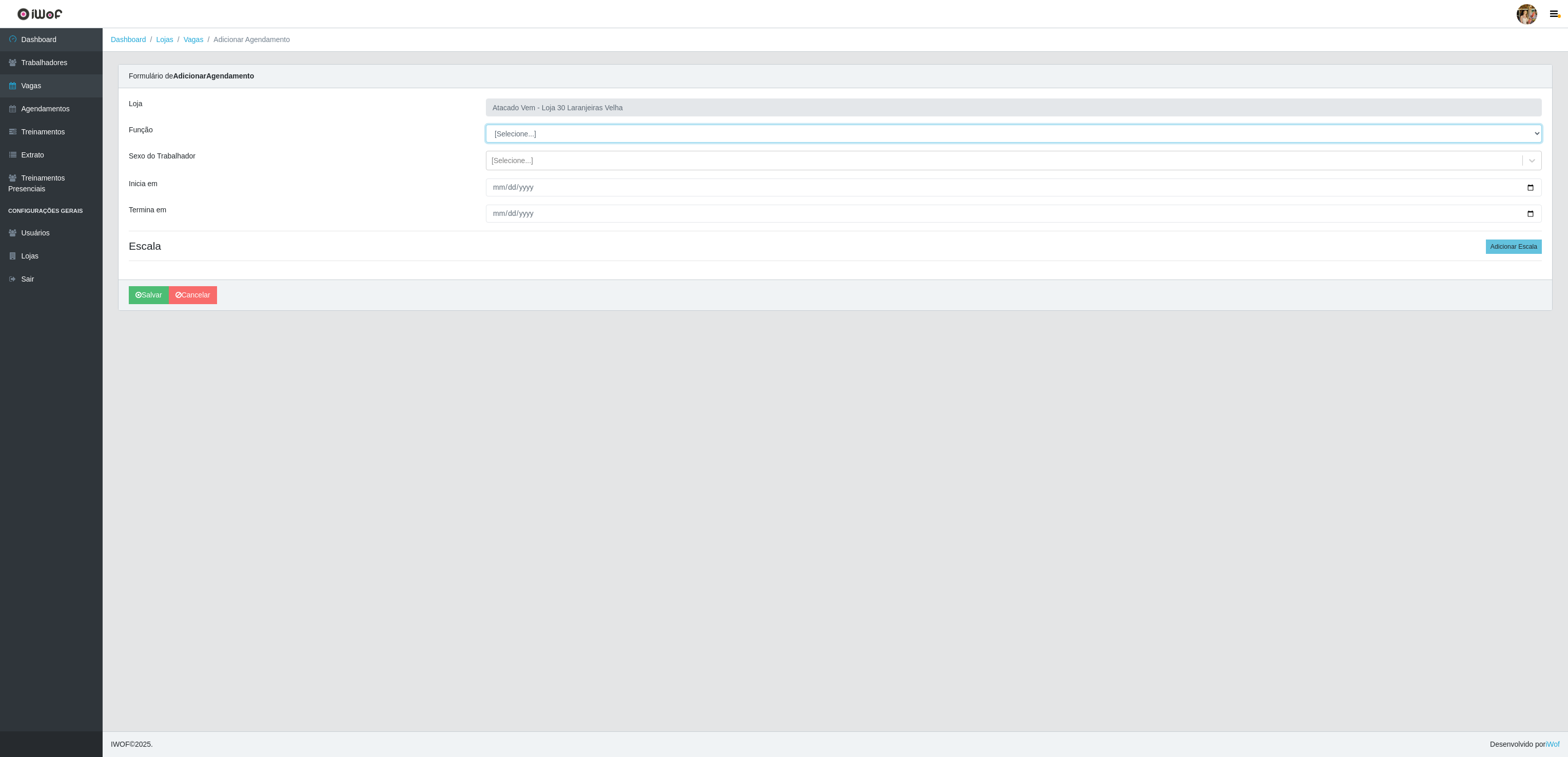
click at [509, 135] on select "[Selecione...] Repositor Repositor + Repositor ++" at bounding box center [1013, 133] width 1056 height 18
select select "24"
click at [486, 125] on select "[Selecione...] Repositor Repositor + Repositor ++" at bounding box center [1013, 133] width 1056 height 18
click at [495, 186] on input "Inicia em" at bounding box center [1013, 187] width 1056 height 18
type input "2024-09-01"
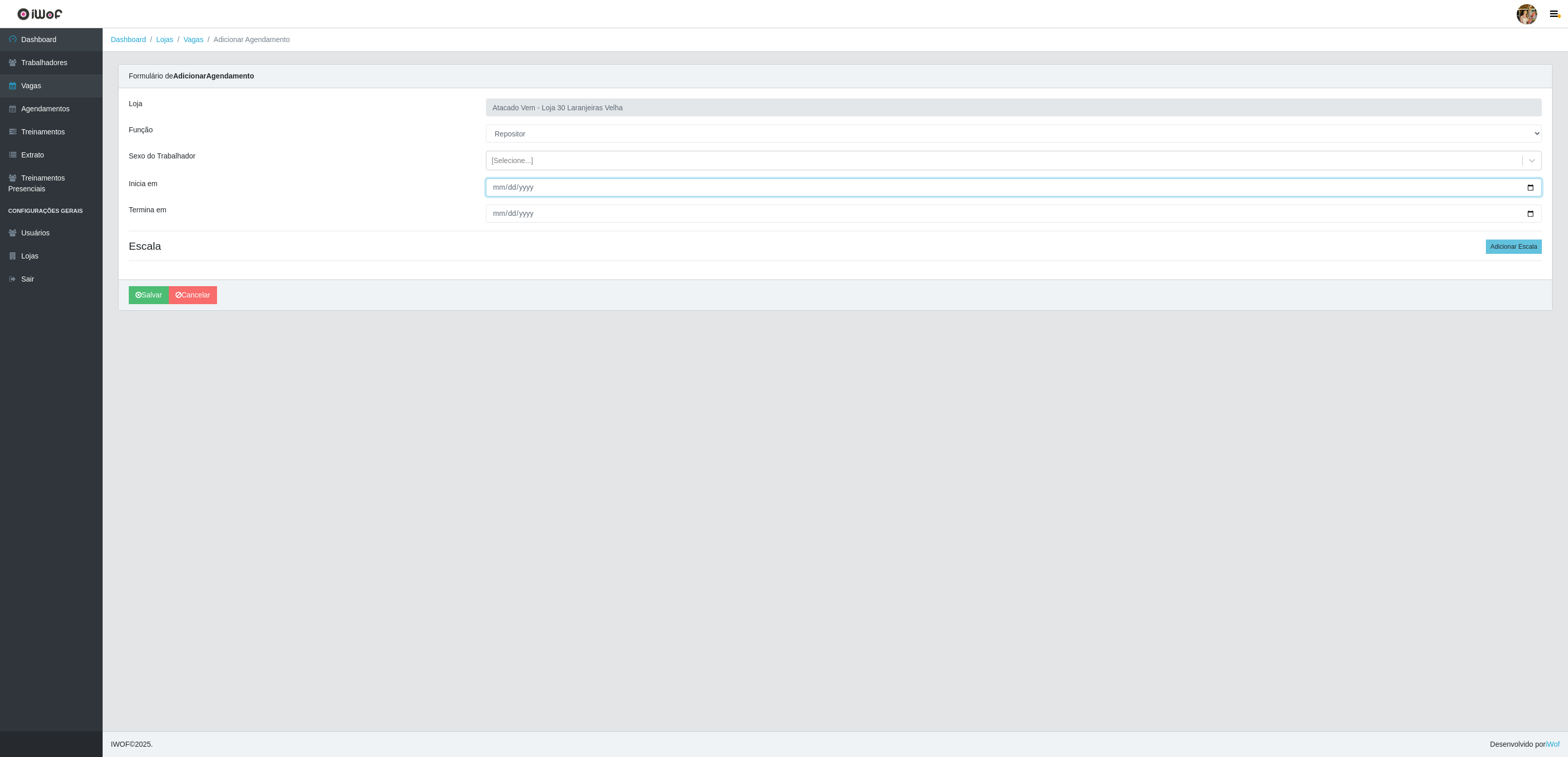
type input "0005-09-01"
click at [495, 217] on input "Termina em" at bounding box center [1013, 213] width 1056 height 18
click at [1500, 242] on button "Adicionar Escala" at bounding box center [1513, 246] width 56 height 14
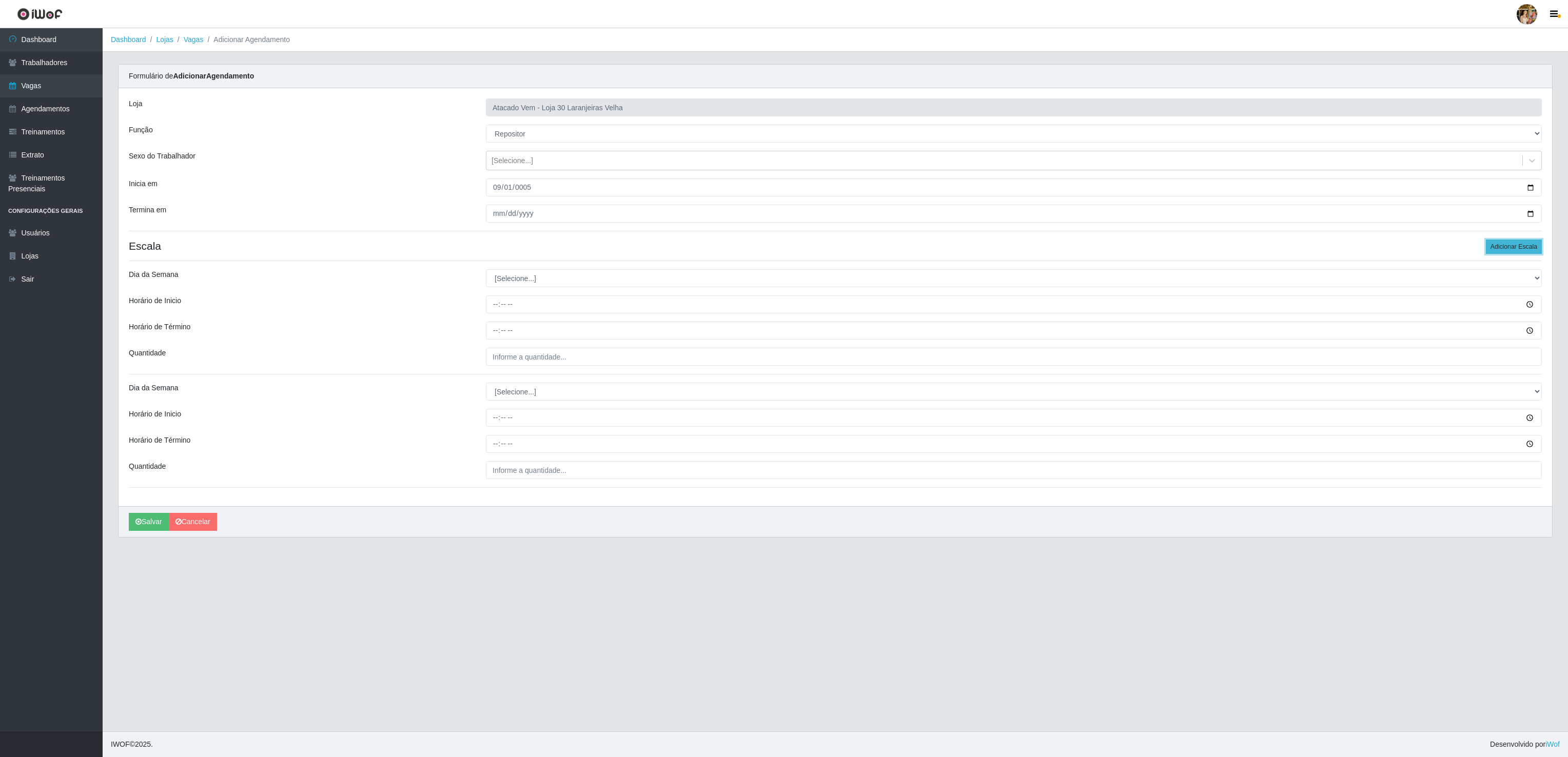
click at [1500, 242] on button "Adicionar Escala" at bounding box center [1513, 246] width 56 height 14
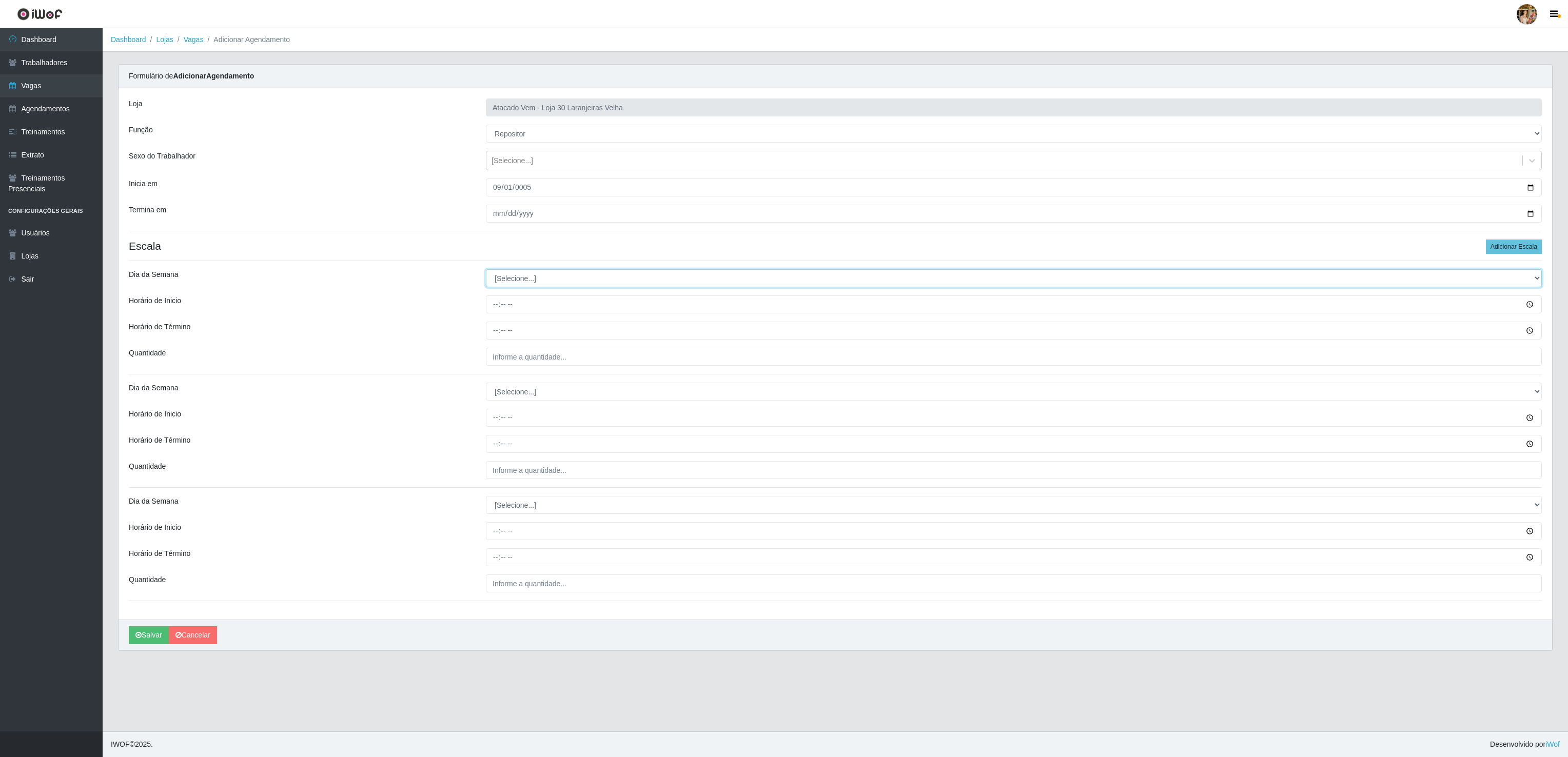
click at [531, 281] on select "[Selecione...] Segunda Terça Quarta Quinta Sexta Sábado Domingo" at bounding box center [1013, 278] width 1056 height 18
select select "4"
click at [486, 272] on select "[Selecione...] Segunda Terça Quarta Quinta Sexta Sábado Domingo" at bounding box center [1013, 278] width 1056 height 18
click at [1490, 250] on button "Adicionar Escala" at bounding box center [1513, 246] width 56 height 14
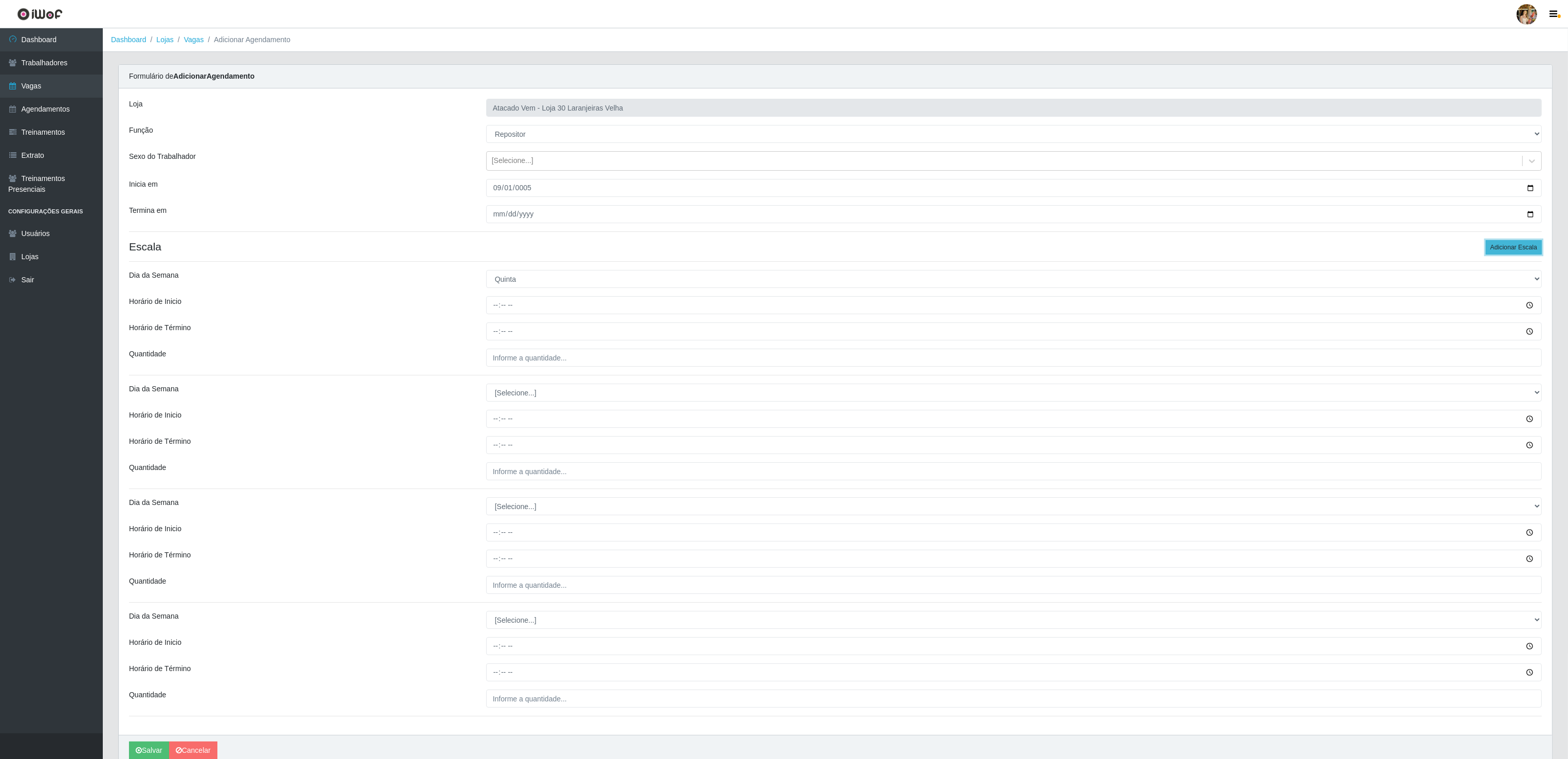
click at [1493, 251] on button "Adicionar Escala" at bounding box center [1514, 247] width 56 height 14
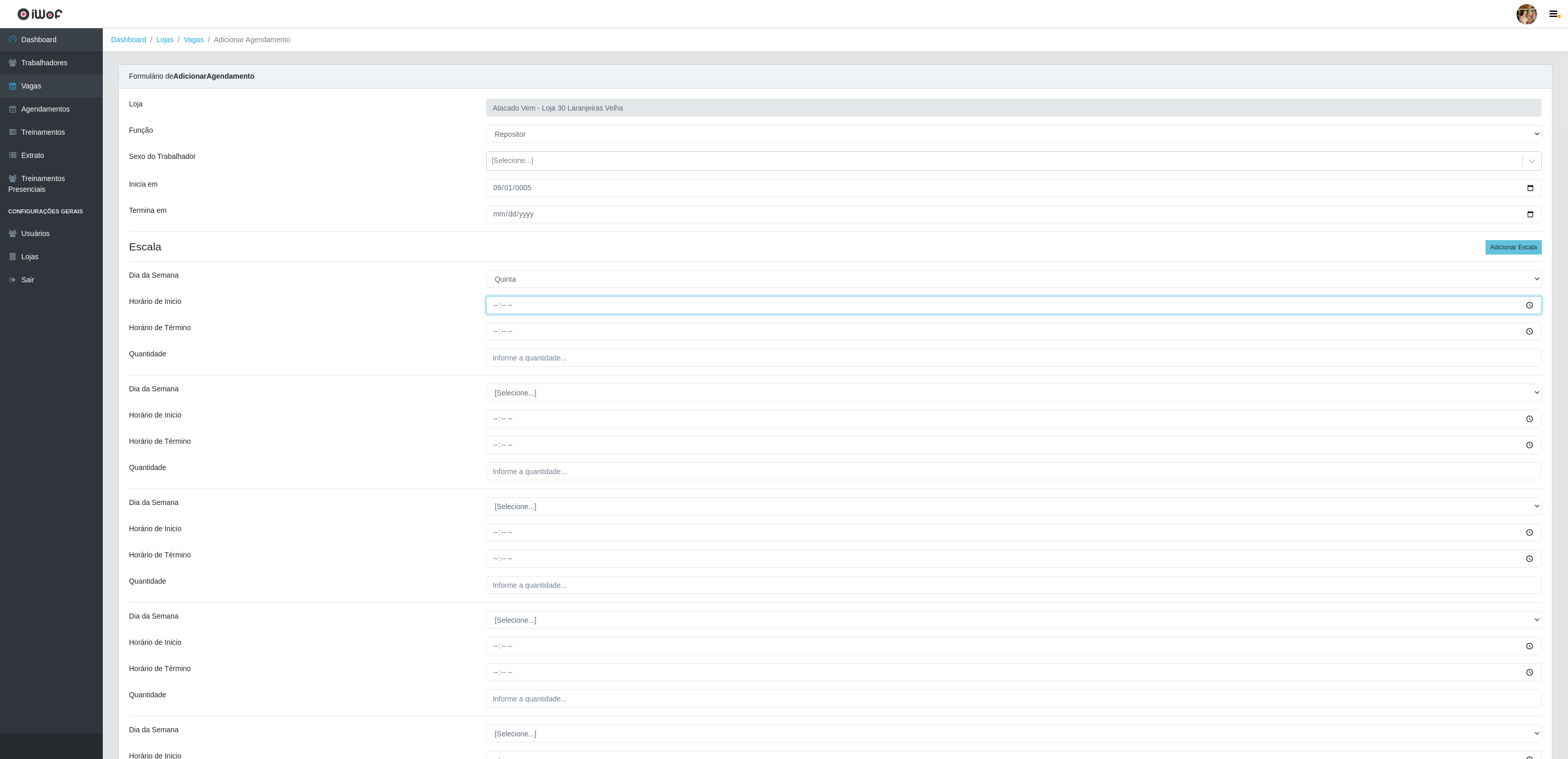
click at [498, 304] on input "Horário de Inicio" at bounding box center [1014, 305] width 1055 height 18
type input "08:00"
click at [491, 327] on input "Horário de Término" at bounding box center [1014, 331] width 1055 height 18
type input "14:00"
click at [544, 346] on div "Loja Atacado Vem - Loja 30 Laranjeiras Velha Função [Selecione...] Repositor Re…" at bounding box center [836, 468] width 1434 height 760
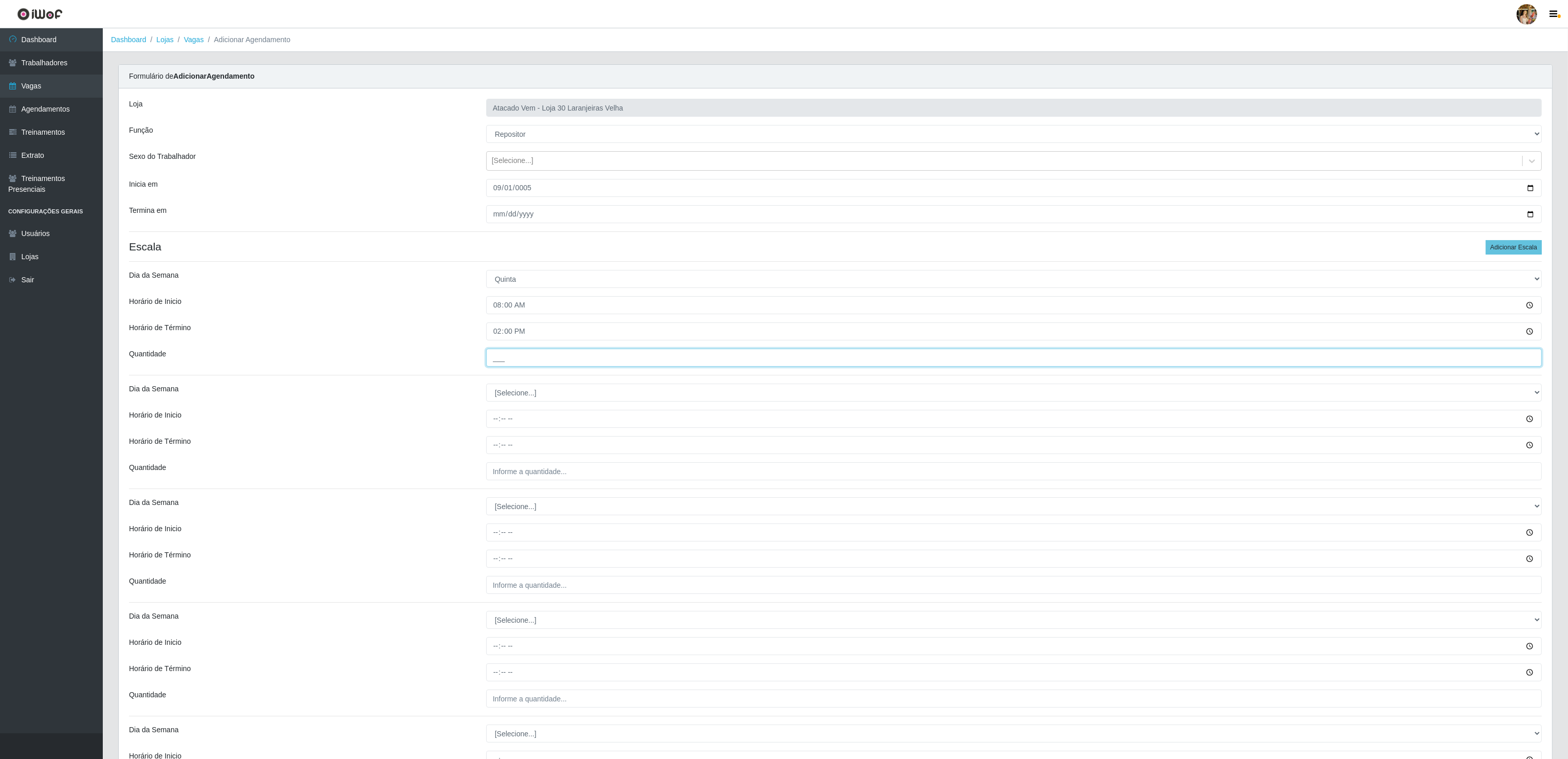
click at [542, 361] on input "___" at bounding box center [1014, 357] width 1055 height 18
click at [569, 361] on input "___" at bounding box center [1014, 357] width 1055 height 18
drag, startPoint x: 524, startPoint y: 362, endPoint x: 428, endPoint y: 361, distance: 96.0
click at [428, 361] on div "Quantidade ___" at bounding box center [836, 357] width 1428 height 18
type input "5__"
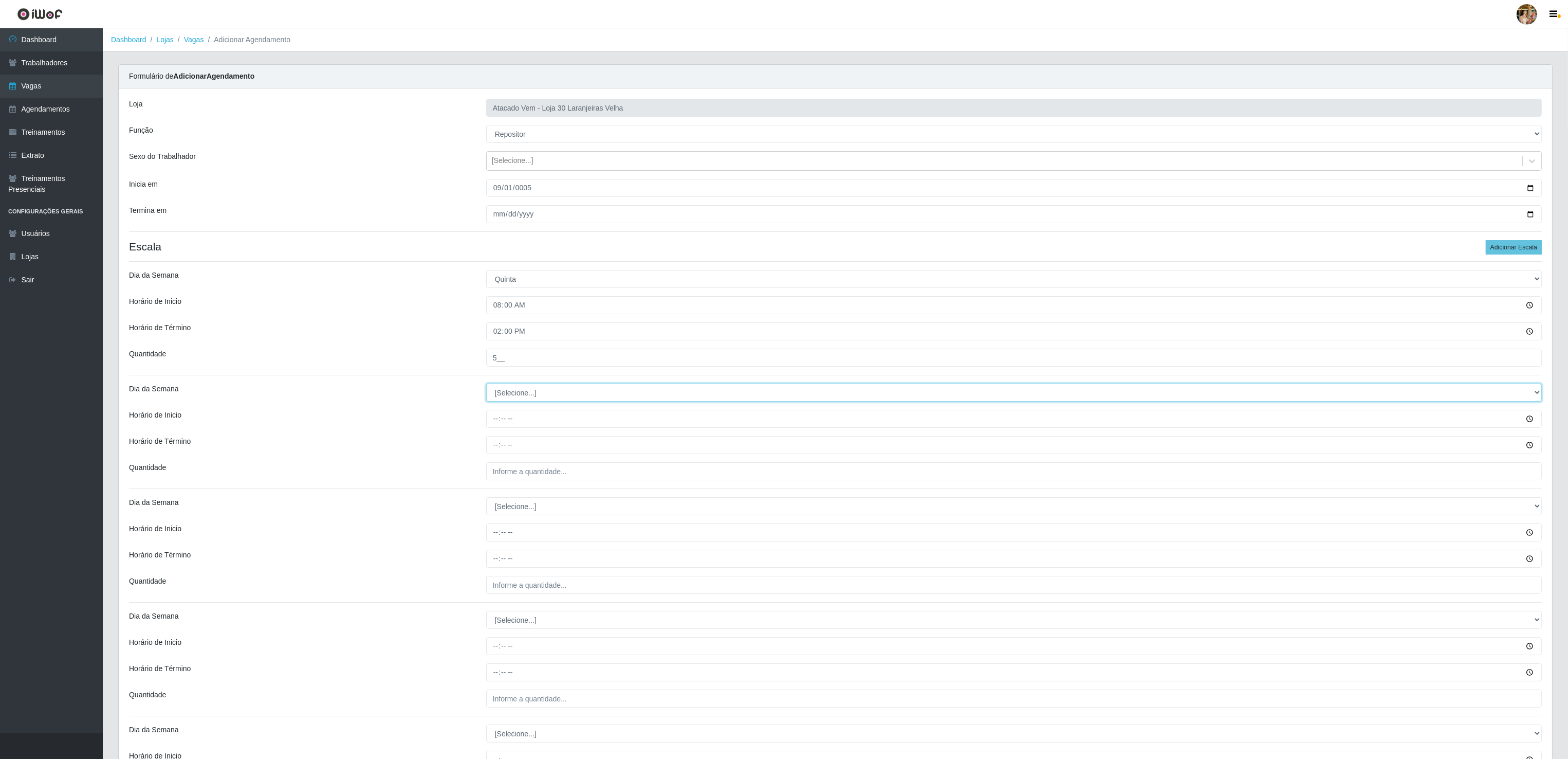
click at [503, 398] on select "[Selecione...] Segunda Terça Quarta Quinta Sexta Sábado Domingo" at bounding box center [1014, 392] width 1055 height 18
select select "4"
click at [486, 386] on select "[Selecione...] Segunda Terça Quarta Quinta Sexta Sábado Domingo" at bounding box center [1014, 392] width 1055 height 18
drag, startPoint x: 489, startPoint y: 417, endPoint x: 494, endPoint y: 424, distance: 8.6
click at [494, 424] on input "Horário de Inicio" at bounding box center [1014, 418] width 1055 height 18
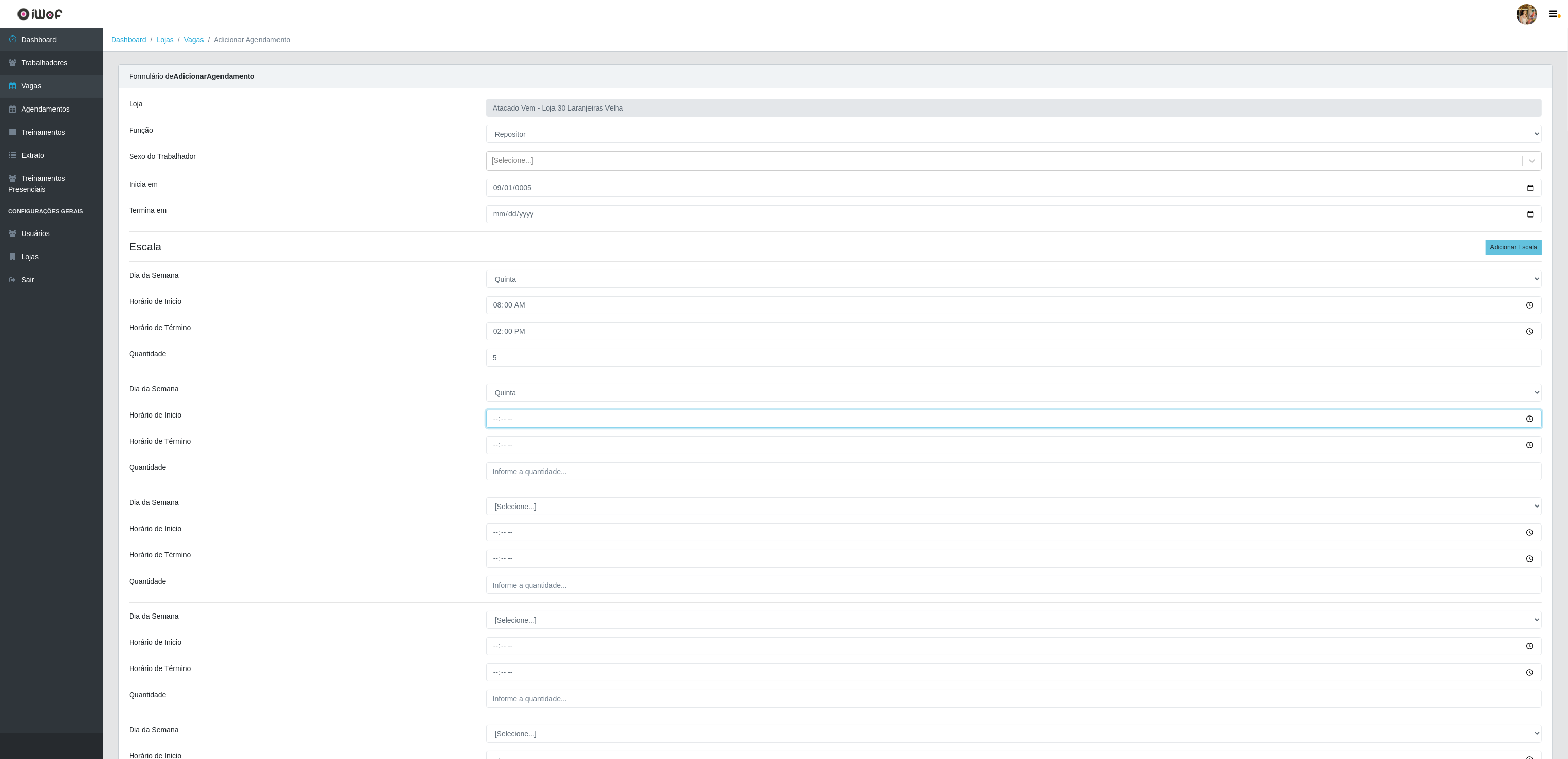
type input "14:00"
click at [498, 451] on input "Horário de Término" at bounding box center [1014, 444] width 1055 height 18
click at [494, 448] on input "15:00" at bounding box center [1014, 444] width 1055 height 18
type input "20:00"
click at [514, 467] on input "___" at bounding box center [1014, 471] width 1055 height 18
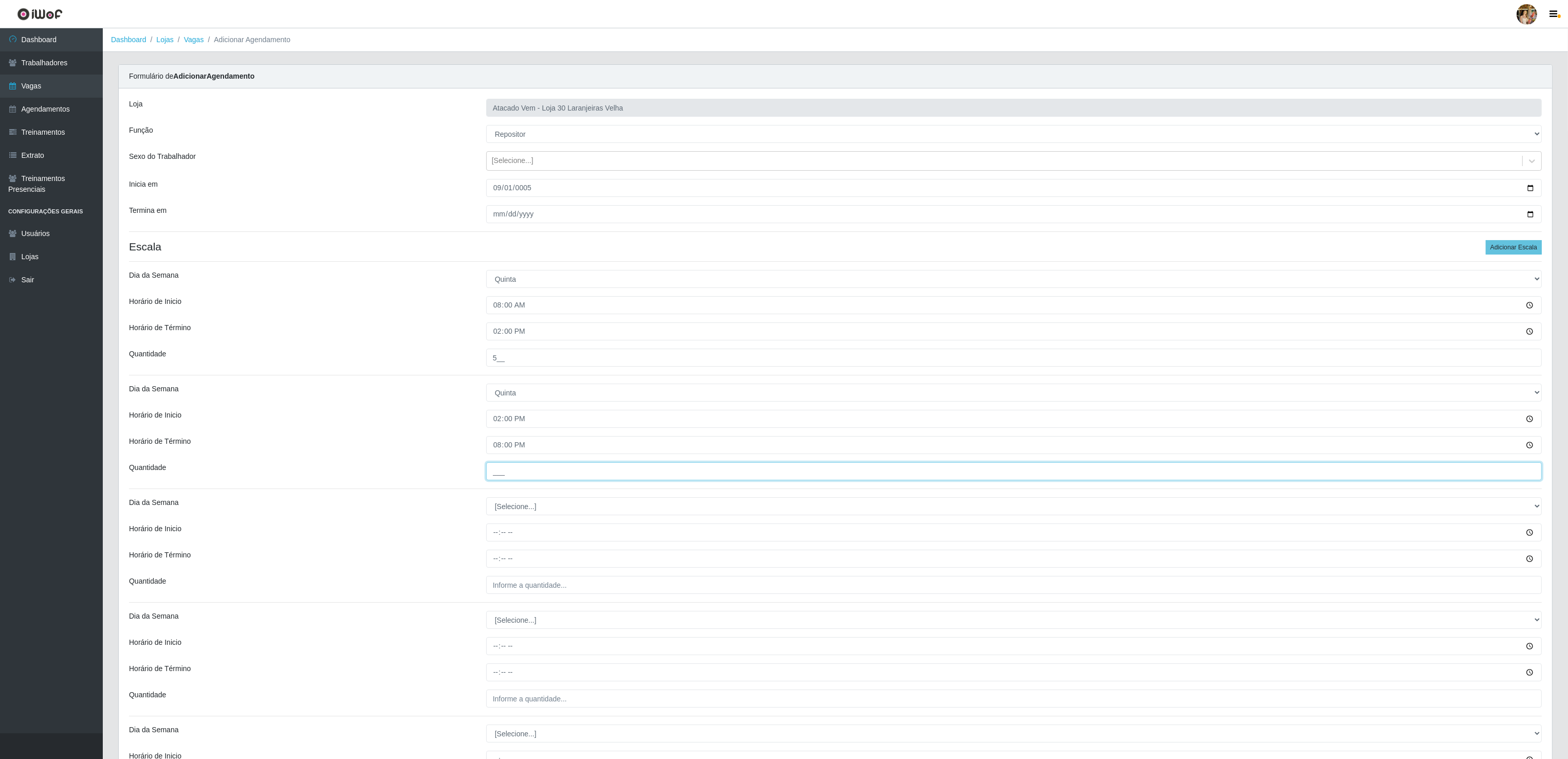
click at [560, 477] on input "___" at bounding box center [1014, 471] width 1055 height 18
drag, startPoint x: 547, startPoint y: 474, endPoint x: 404, endPoint y: 460, distance: 143.7
click at [404, 460] on div "Loja Atacado Vem - Loja 30 Laranjeiras Velha Função [Selecione...] Repositor Re…" at bounding box center [836, 468] width 1434 height 760
type input "5__"
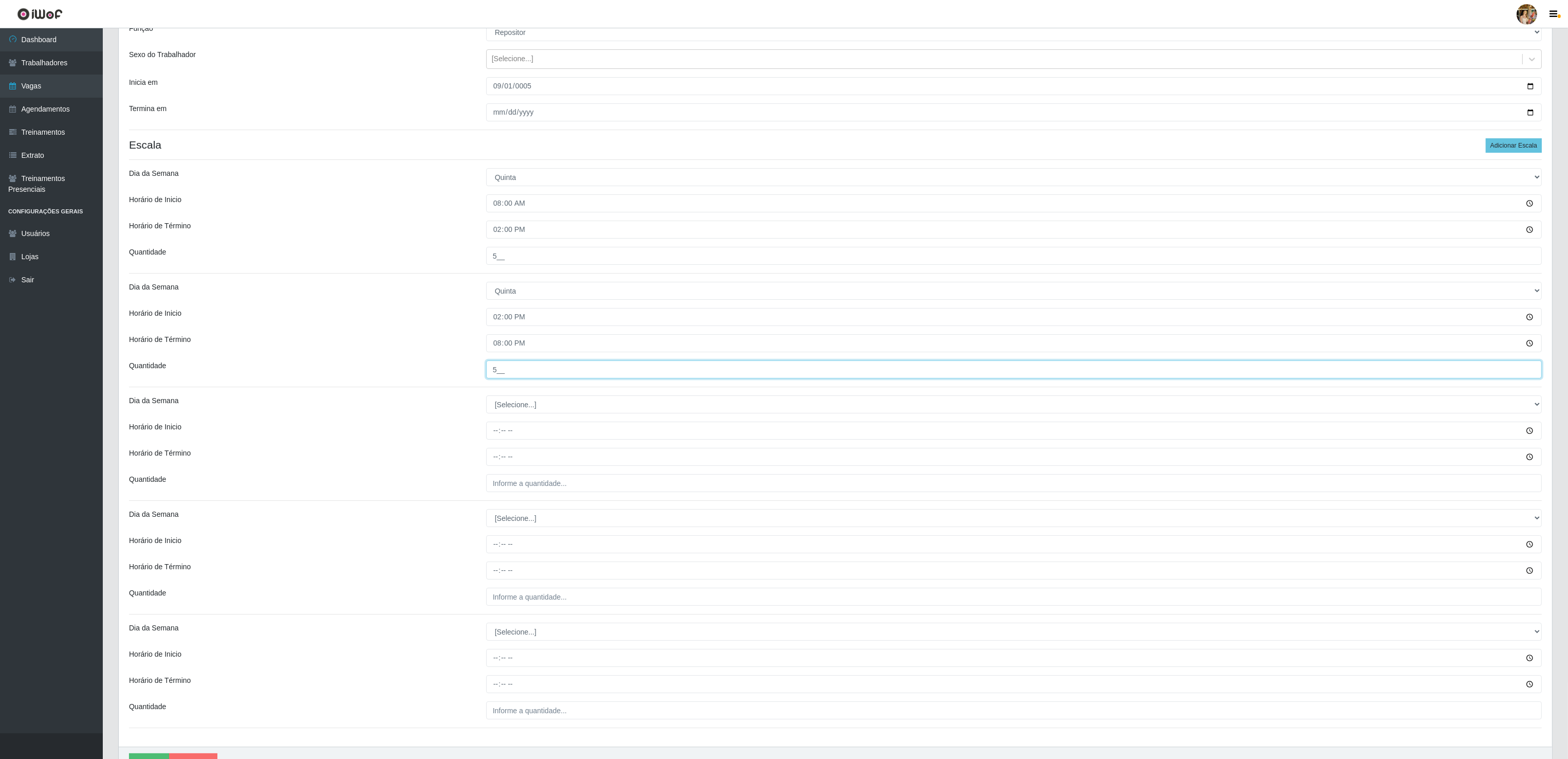
scroll to position [103, 0]
drag, startPoint x: 510, startPoint y: 406, endPoint x: 509, endPoint y: 417, distance: 11.0
click at [510, 406] on select "[Selecione...] Segunda Terça Quarta Quinta Sexta Sábado Domingo" at bounding box center [1014, 403] width 1055 height 18
select select "5"
click at [486, 397] on select "[Selecione...] Segunda Terça Quarta Quinta Sexta Sábado Domingo" at bounding box center [1014, 403] width 1055 height 18
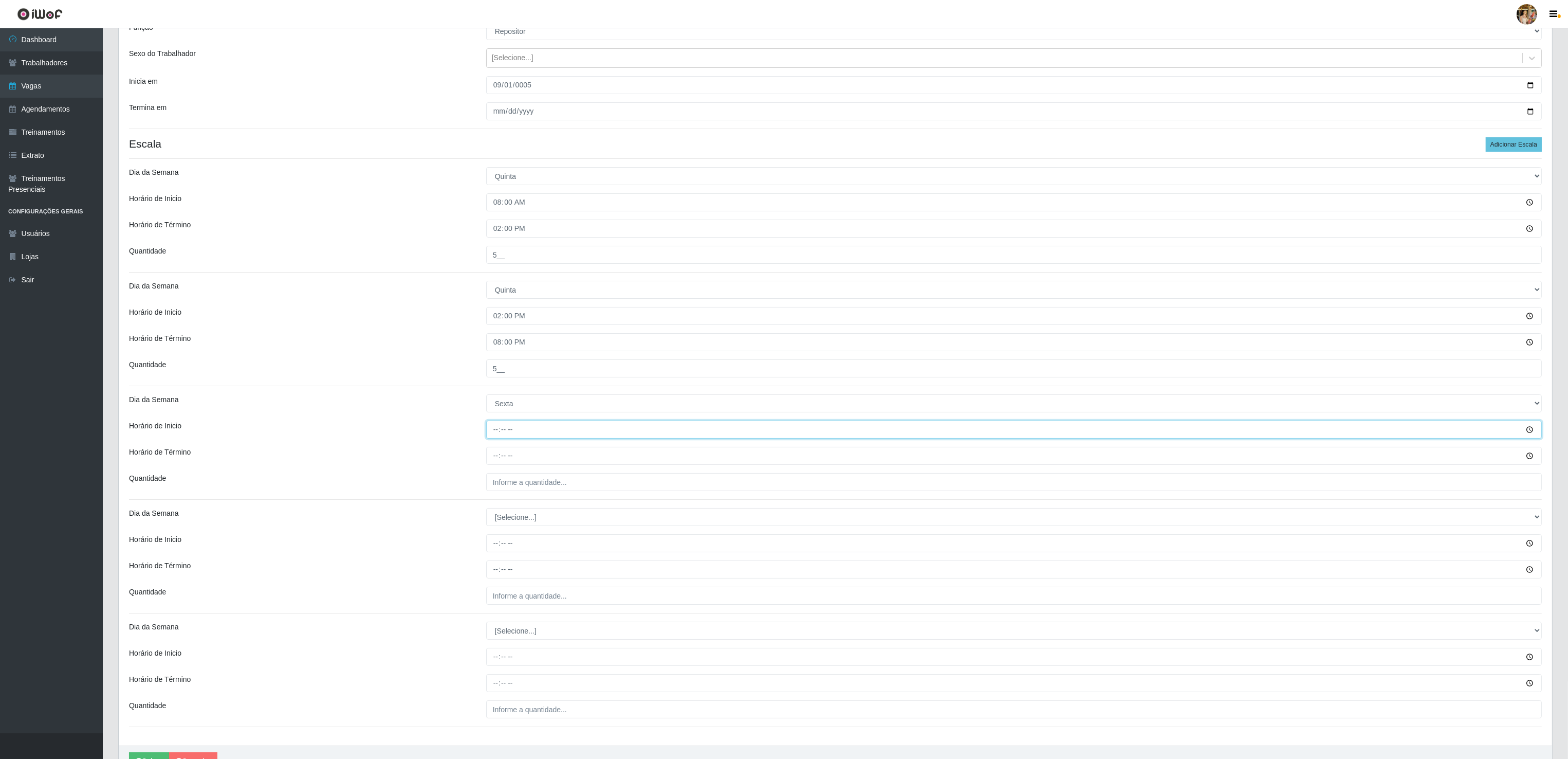
click at [493, 427] on input "Horário de Inicio" at bounding box center [1014, 429] width 1055 height 18
type input "08:00"
click at [492, 455] on input "Horário de Término" at bounding box center [1014, 456] width 1055 height 18
type input "14:00"
click at [513, 487] on input "___" at bounding box center [1014, 482] width 1055 height 18
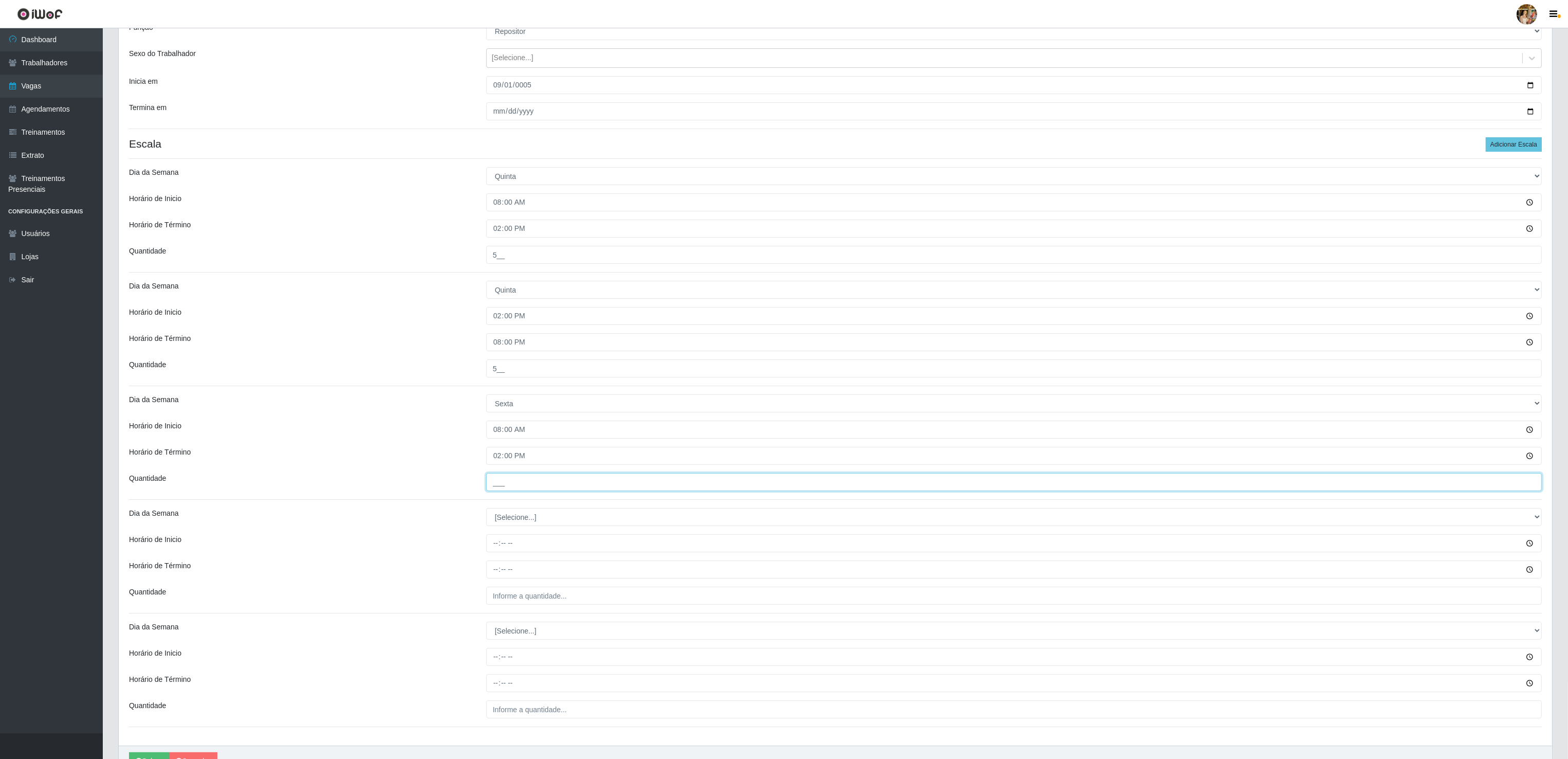
drag, startPoint x: 512, startPoint y: 489, endPoint x: 451, endPoint y: 487, distance: 61.0
click at [451, 487] on div "Quantidade ___" at bounding box center [836, 482] width 1428 height 18
type input "5__"
click at [525, 534] on div "Loja Atacado Vem - Loja 30 Laranjeiras Velha Função [Selecione...] Repositor Re…" at bounding box center [836, 366] width 1434 height 760
click at [518, 526] on select "[Selecione...] Segunda Terça Quarta Quinta Sexta Sábado Domingo" at bounding box center [1014, 516] width 1055 height 18
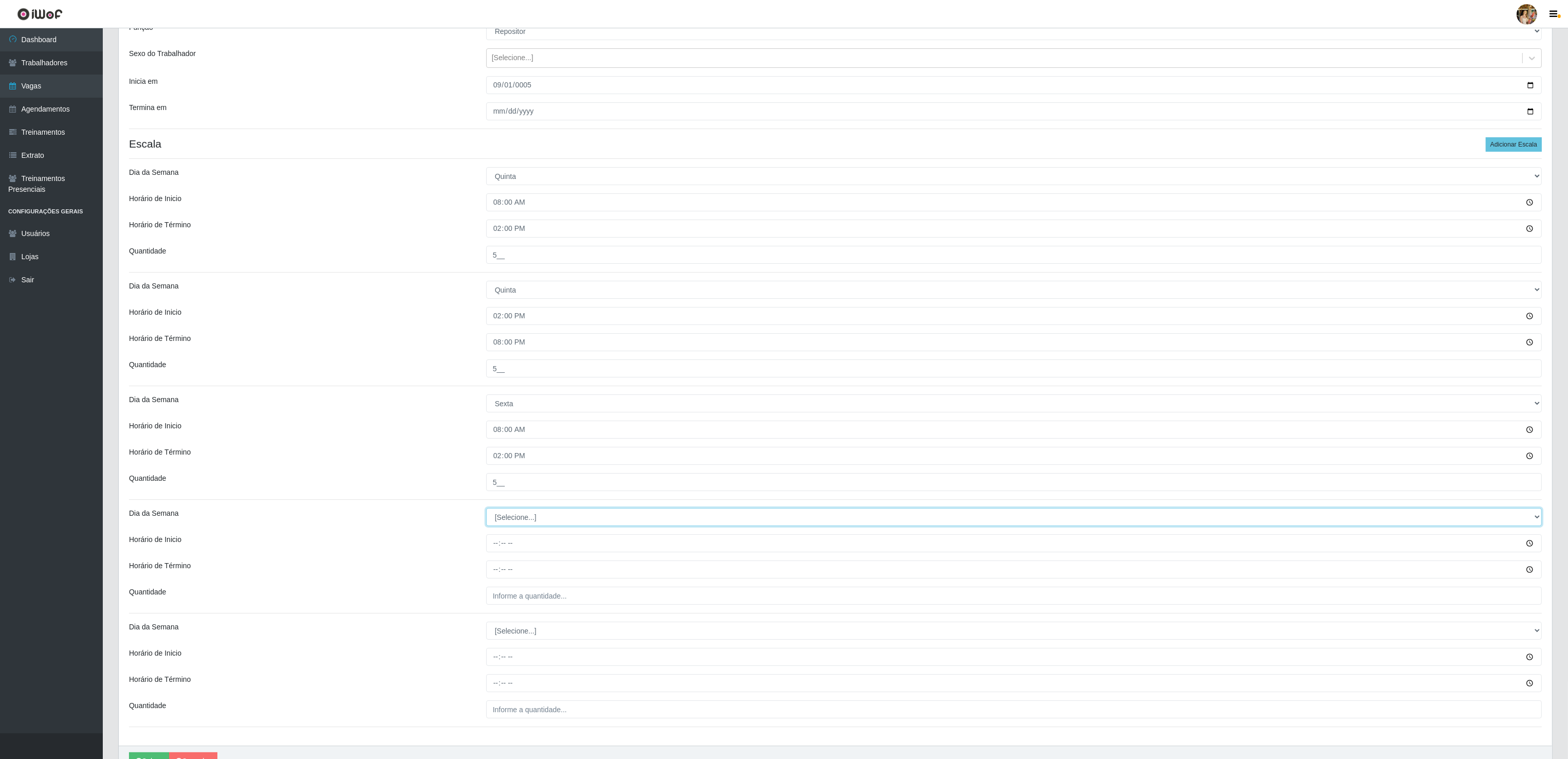
select select "5"
click at [486, 511] on select "[Selecione...] Segunda Terça Quarta Quinta Sexta Sábado Domingo" at bounding box center [1014, 516] width 1055 height 18
click at [495, 539] on input "Horário de Inicio" at bounding box center [1014, 543] width 1055 height 18
type input "14:00"
click at [496, 566] on input "Horário de Término" at bounding box center [1014, 569] width 1055 height 18
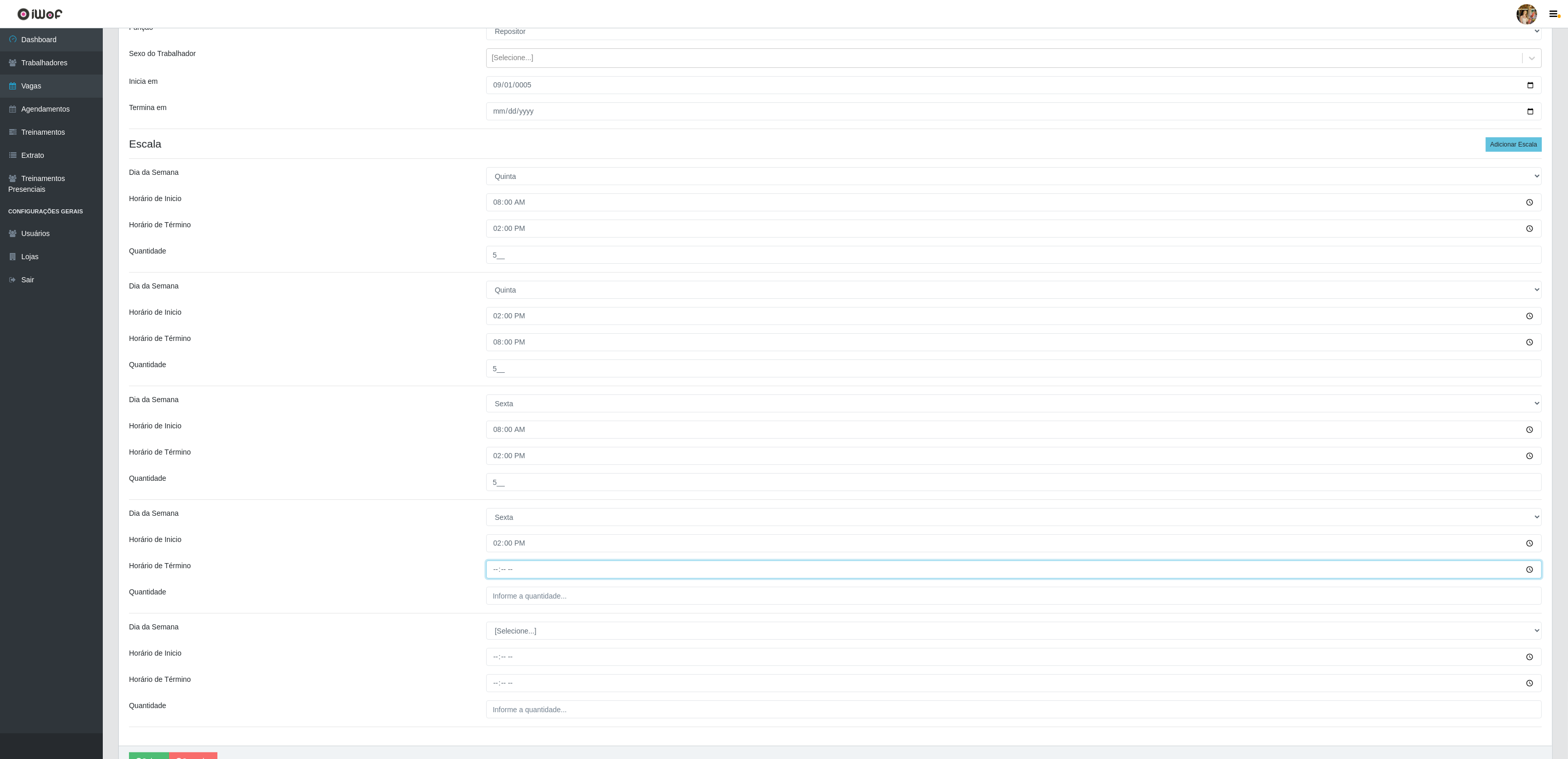
type input "20:00"
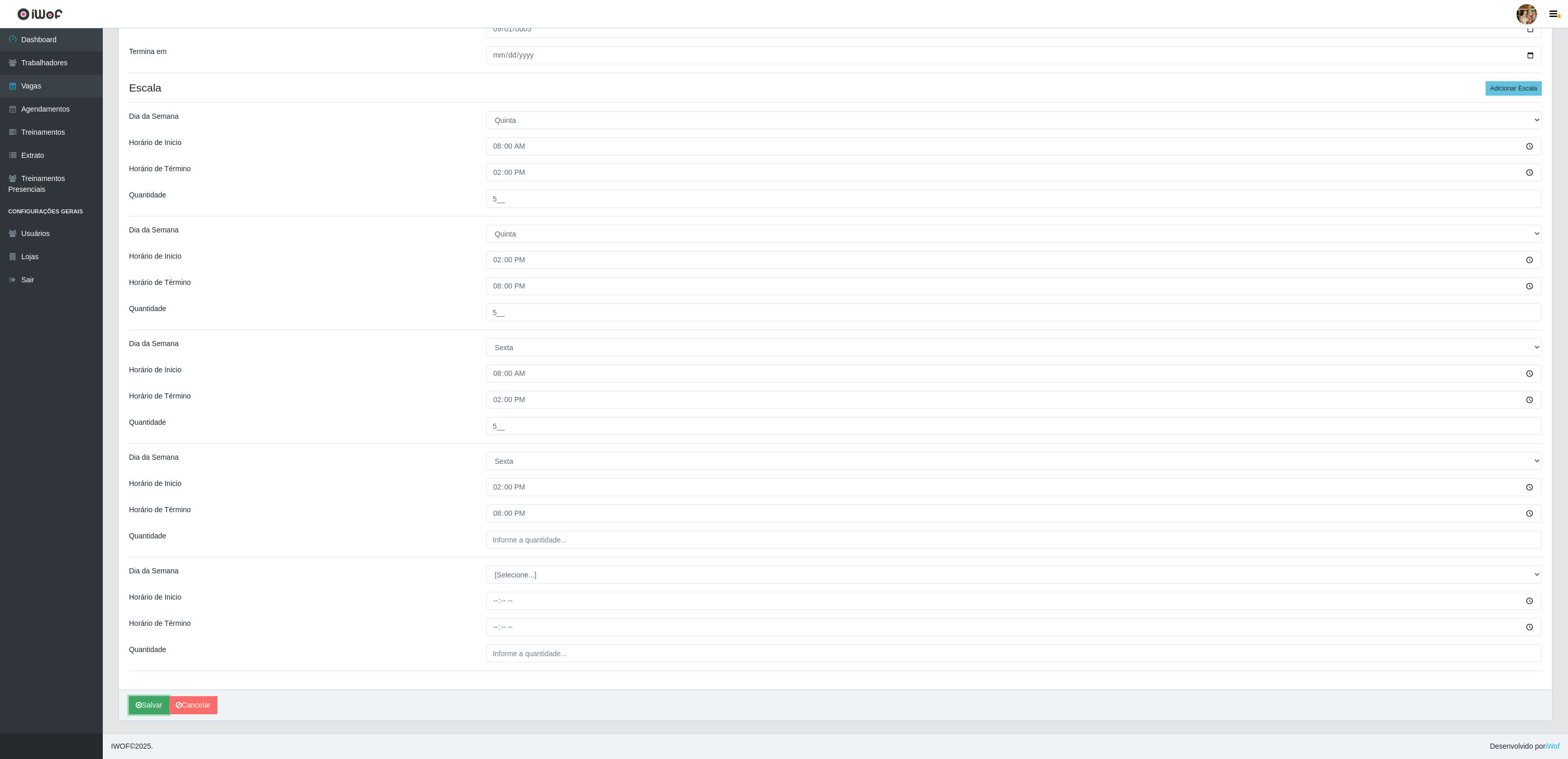
click at [140, 706] on icon "submit" at bounding box center [139, 705] width 6 height 7
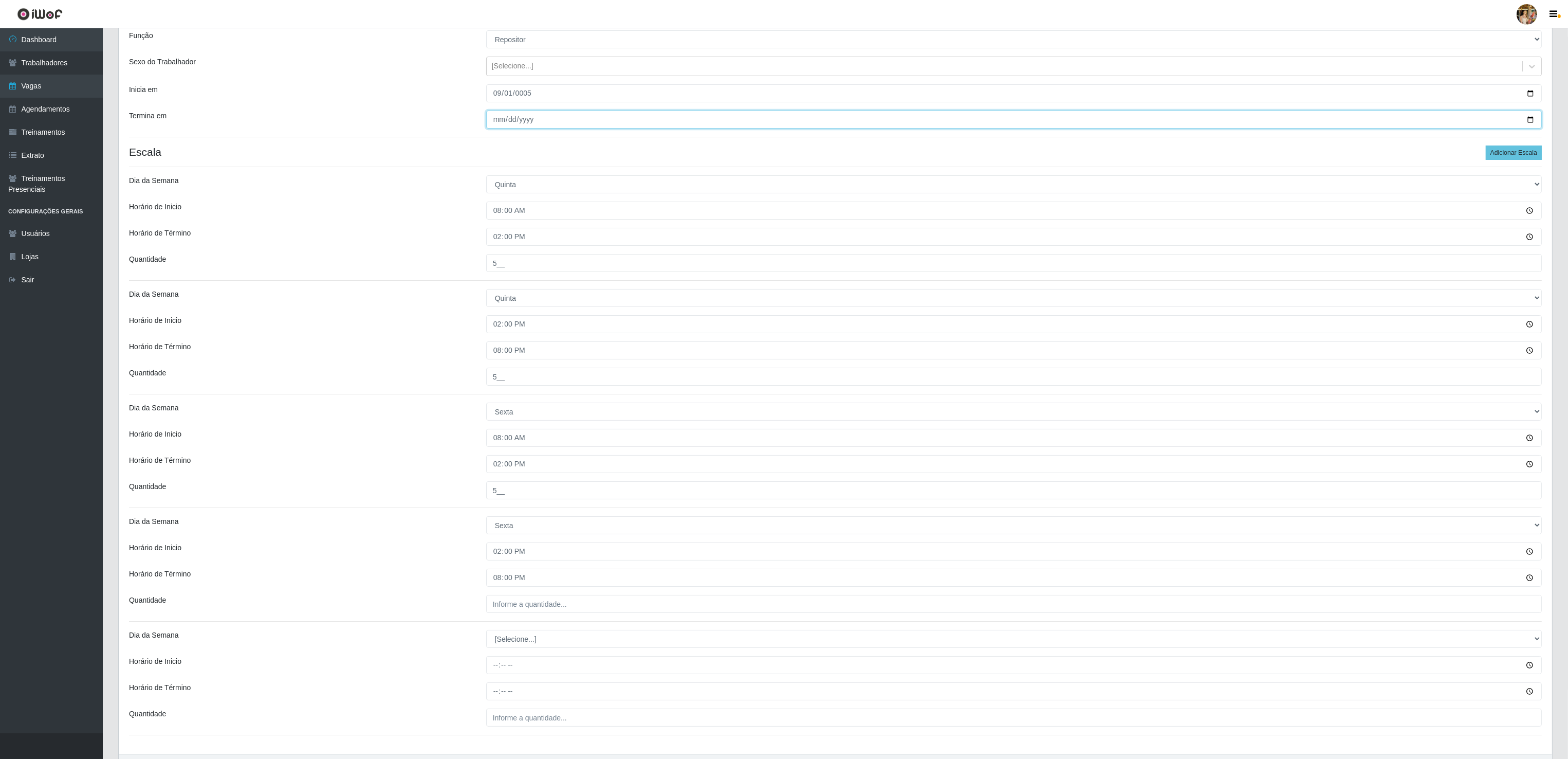
scroll to position [61, 0]
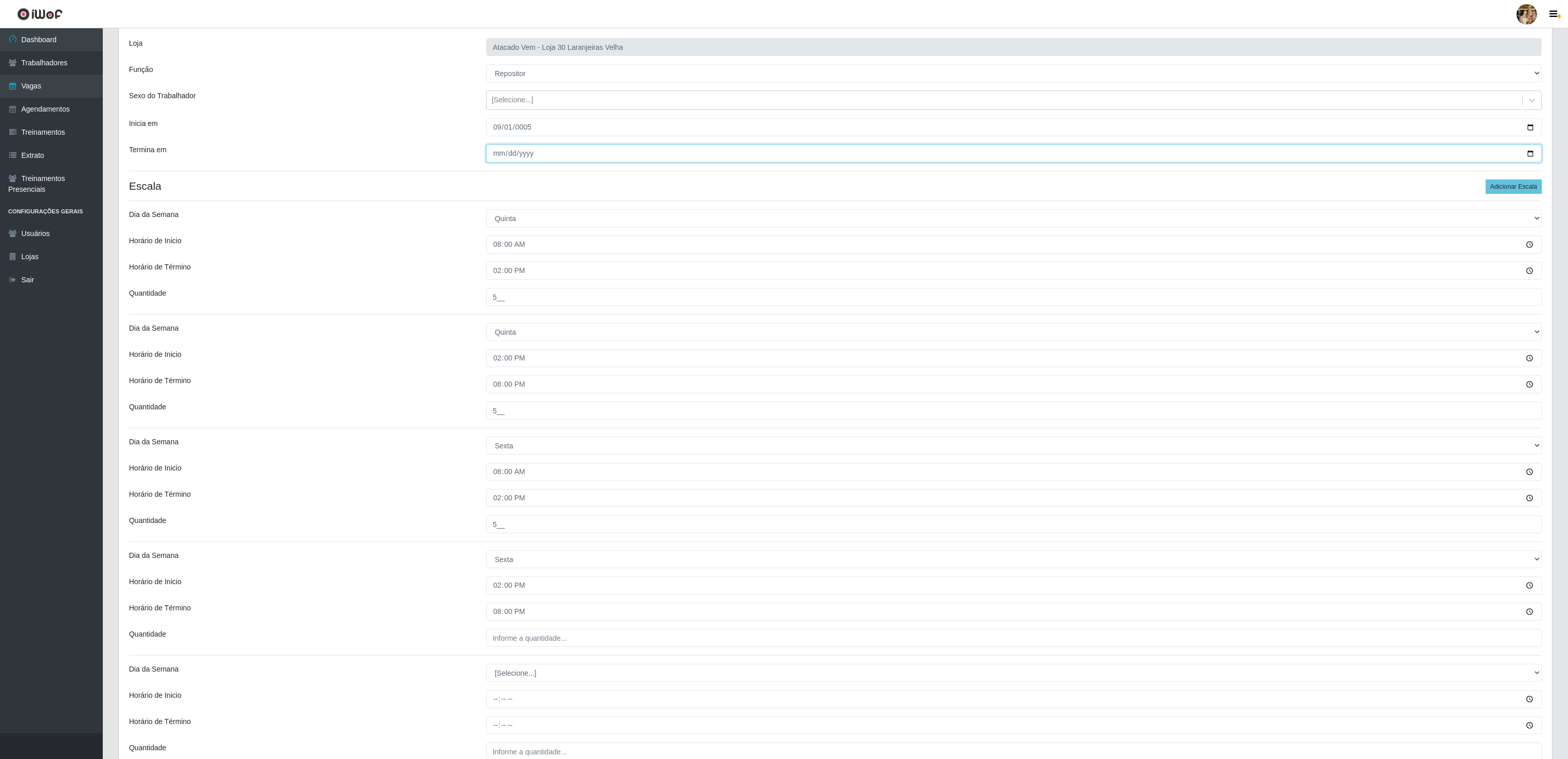
click at [600, 161] on input "Termina em" at bounding box center [1014, 153] width 1055 height 18
click at [590, 142] on div "Loja Atacado Vem - Loja 30 Laranjeiras Velha Função [Selecione...] Repositor Re…" at bounding box center [836, 407] width 1434 height 760
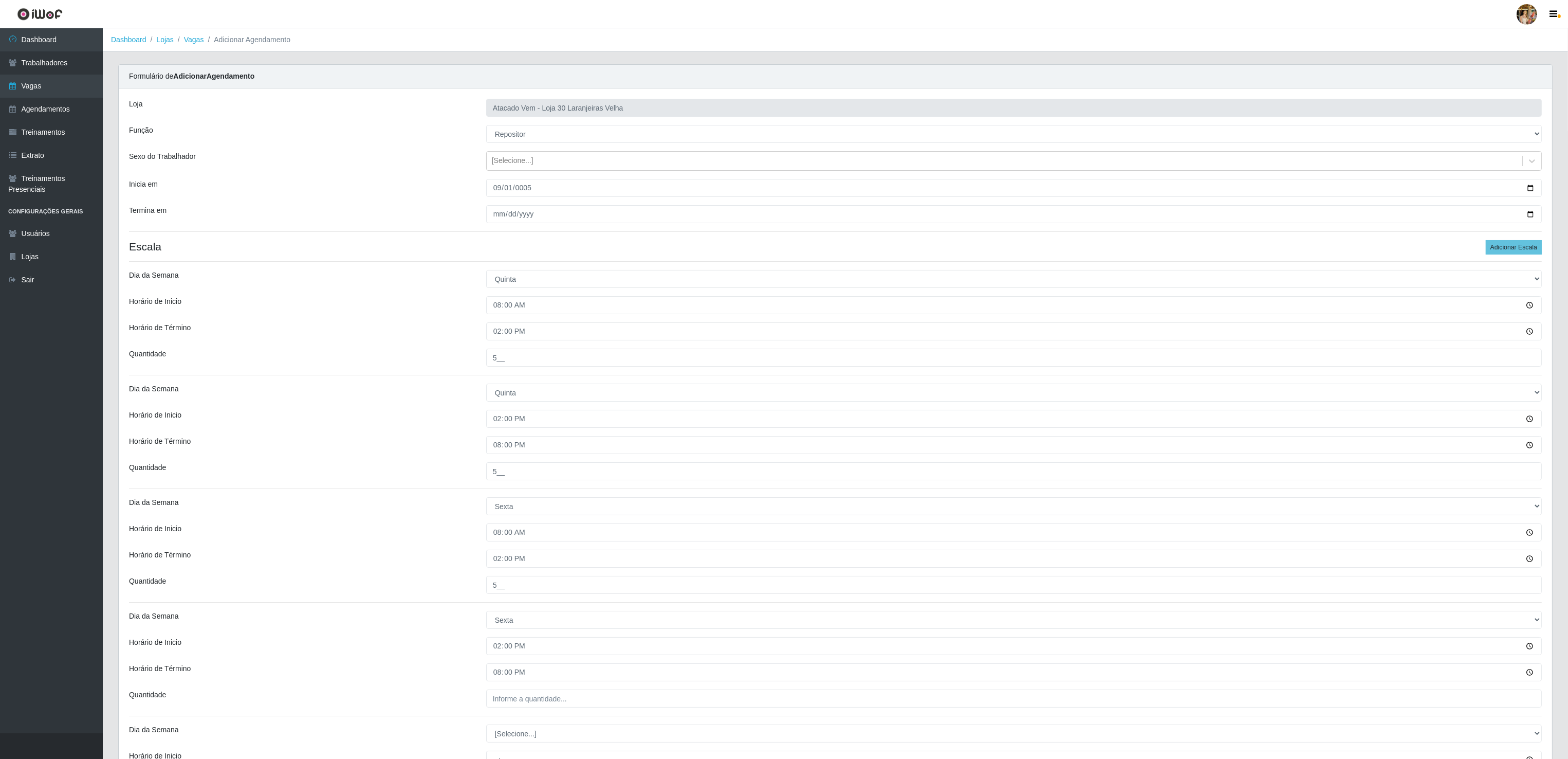
scroll to position [103, 0]
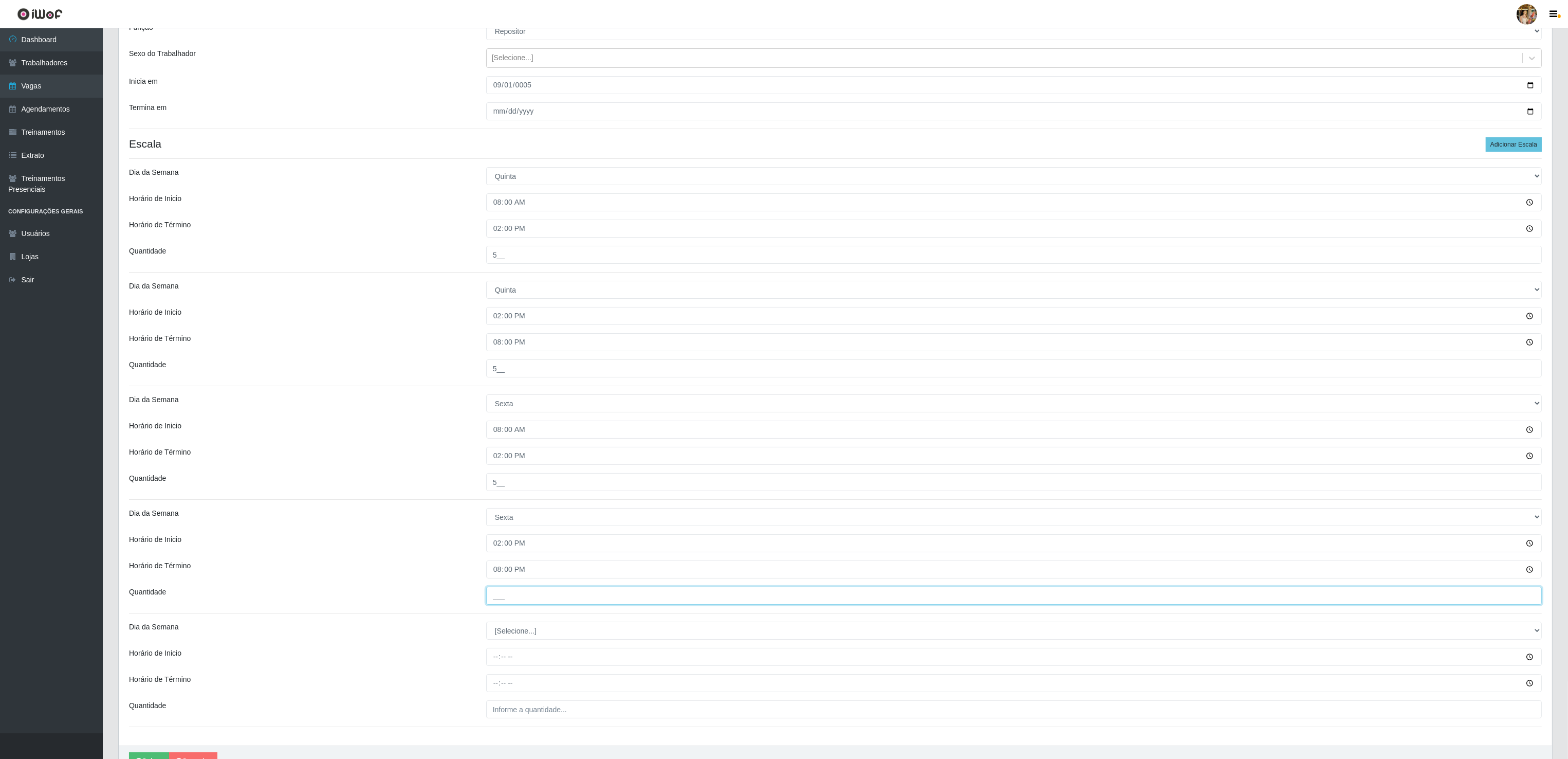
click at [508, 605] on input "___" at bounding box center [1014, 595] width 1055 height 18
drag, startPoint x: 520, startPoint y: 602, endPoint x: 407, endPoint y: 603, distance: 113.0
click at [407, 603] on div "Quantidade ___" at bounding box center [836, 595] width 1428 height 18
type input "5__"
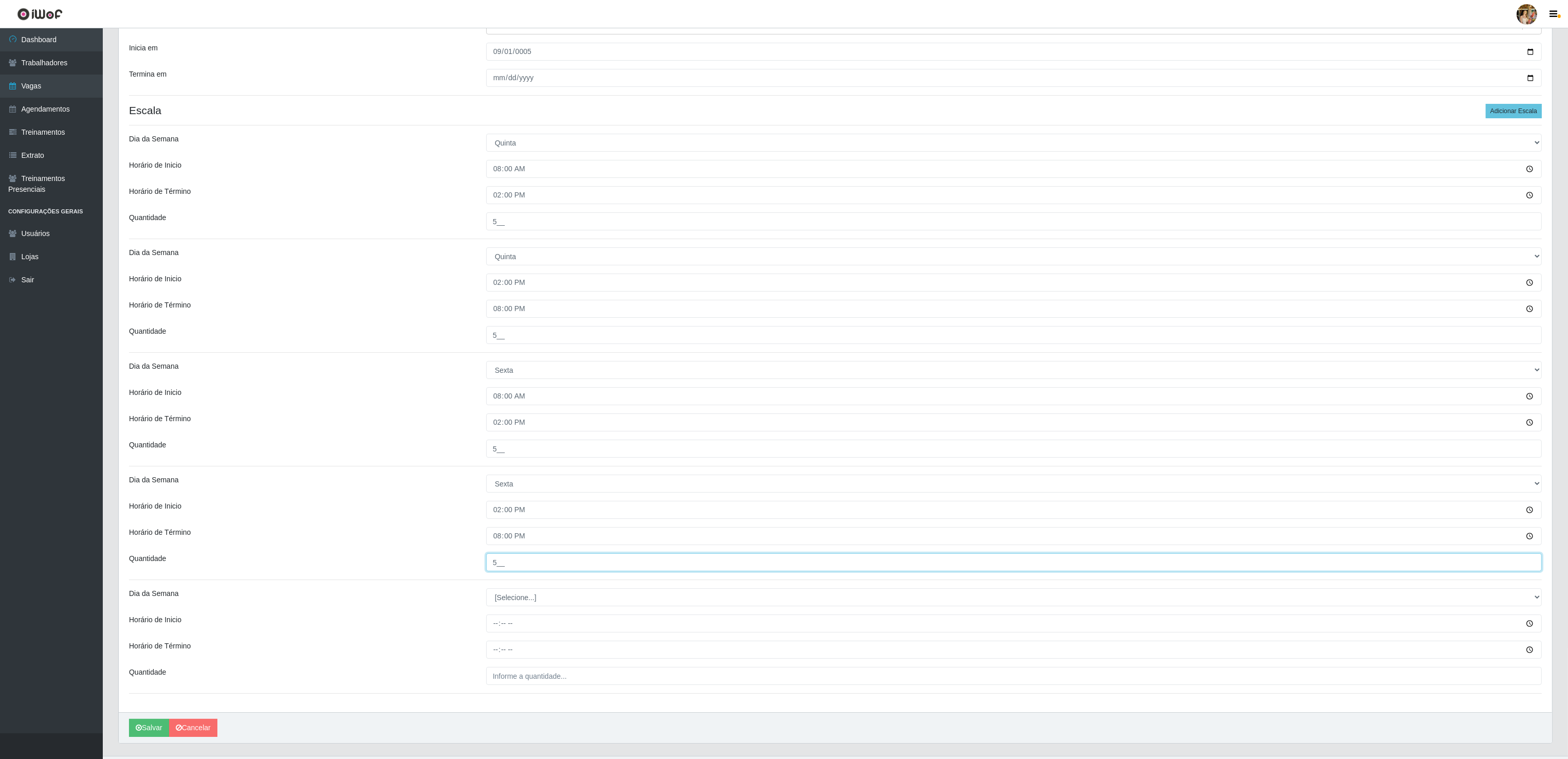
scroll to position [163, 0]
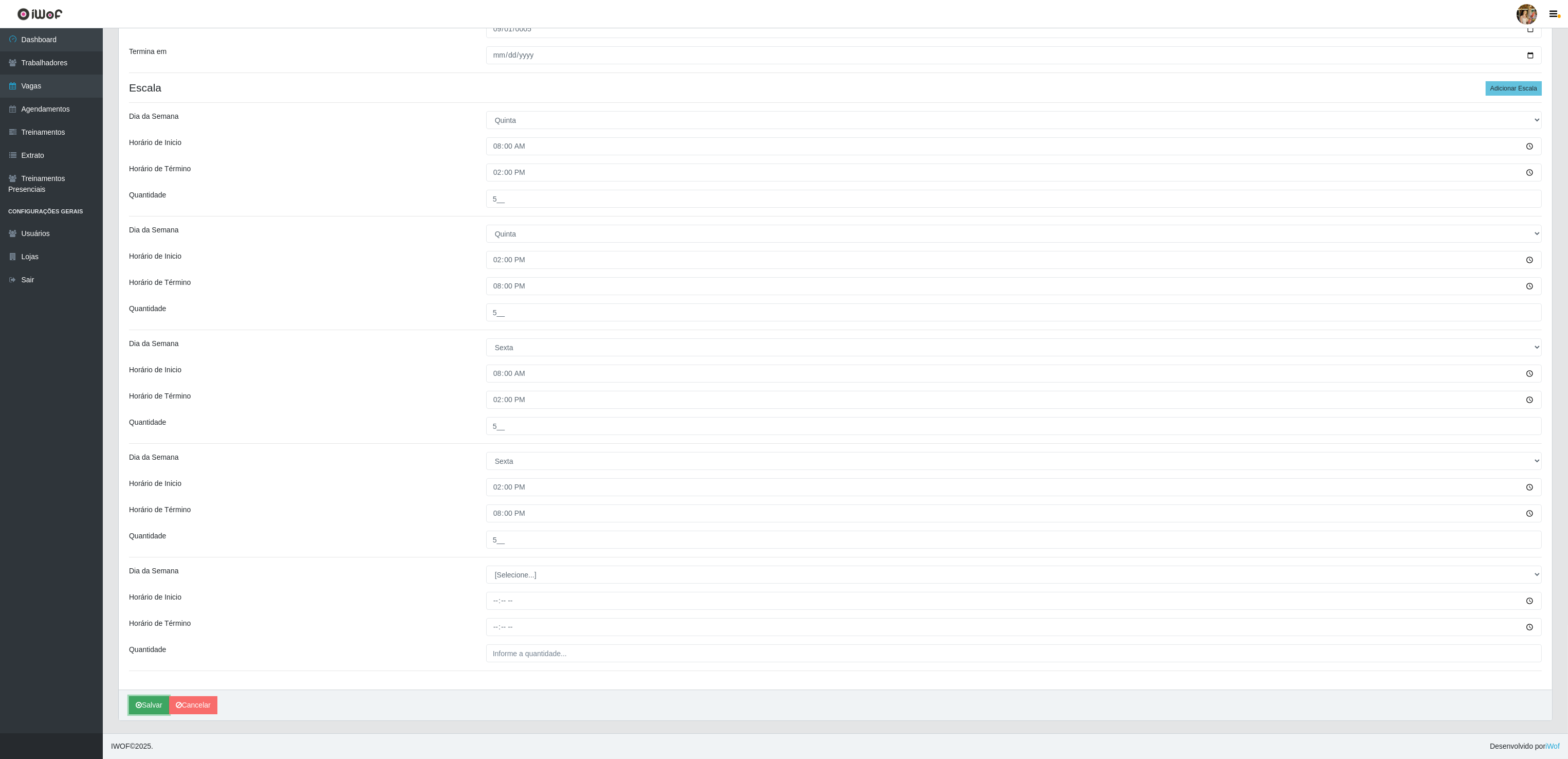
click at [158, 713] on button "Salvar" at bounding box center [148, 705] width 40 height 18
click at [528, 54] on input "Termina em" at bounding box center [1014, 54] width 1055 height 18
click at [496, 50] on input "Termina em" at bounding box center [1014, 54] width 1055 height 18
type input "[DATE]"
click at [148, 707] on button "Salvar" at bounding box center [148, 705] width 40 height 18
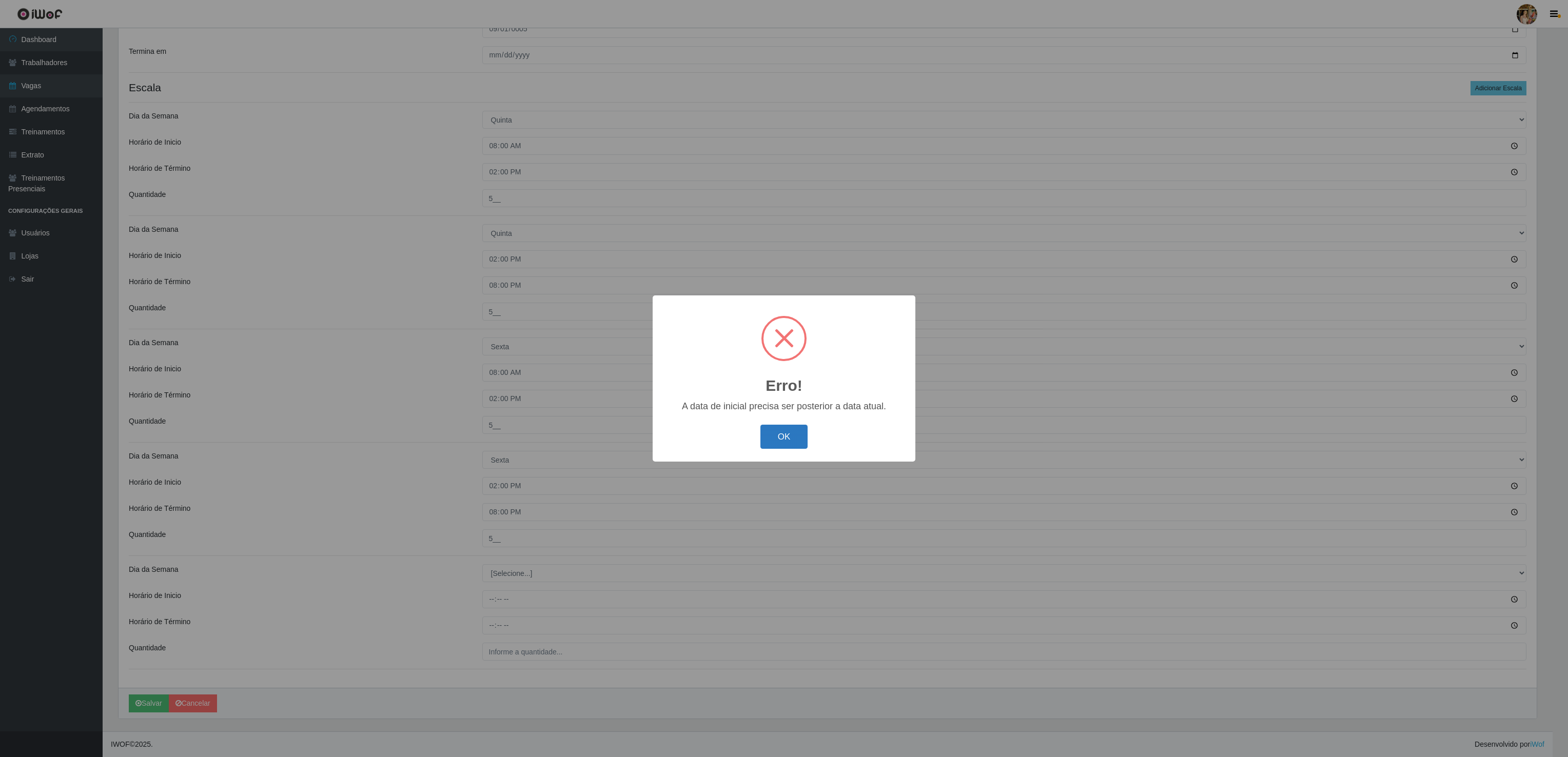
click at [780, 441] on button "OK" at bounding box center [784, 437] width 48 height 24
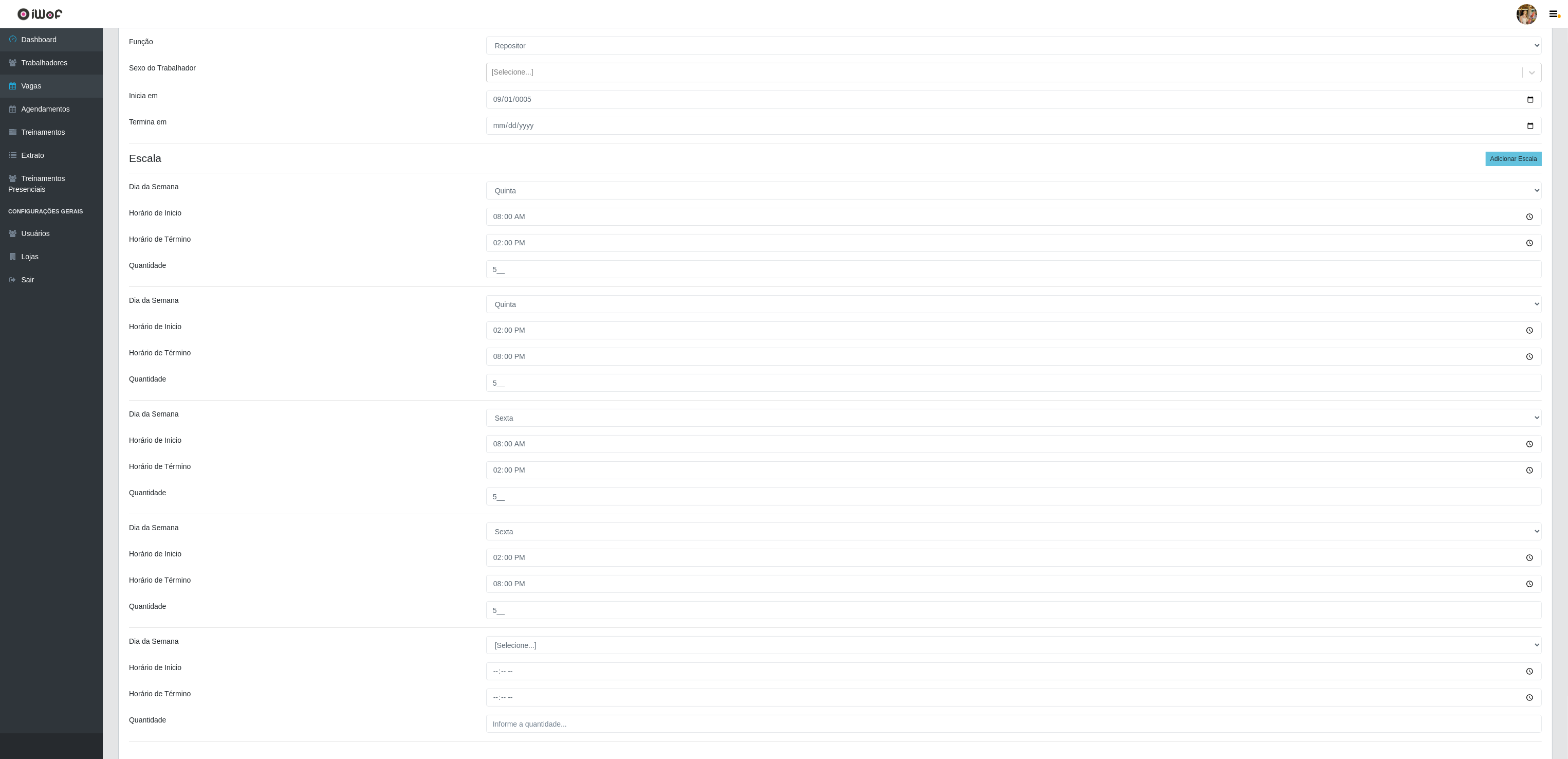
scroll to position [0, 0]
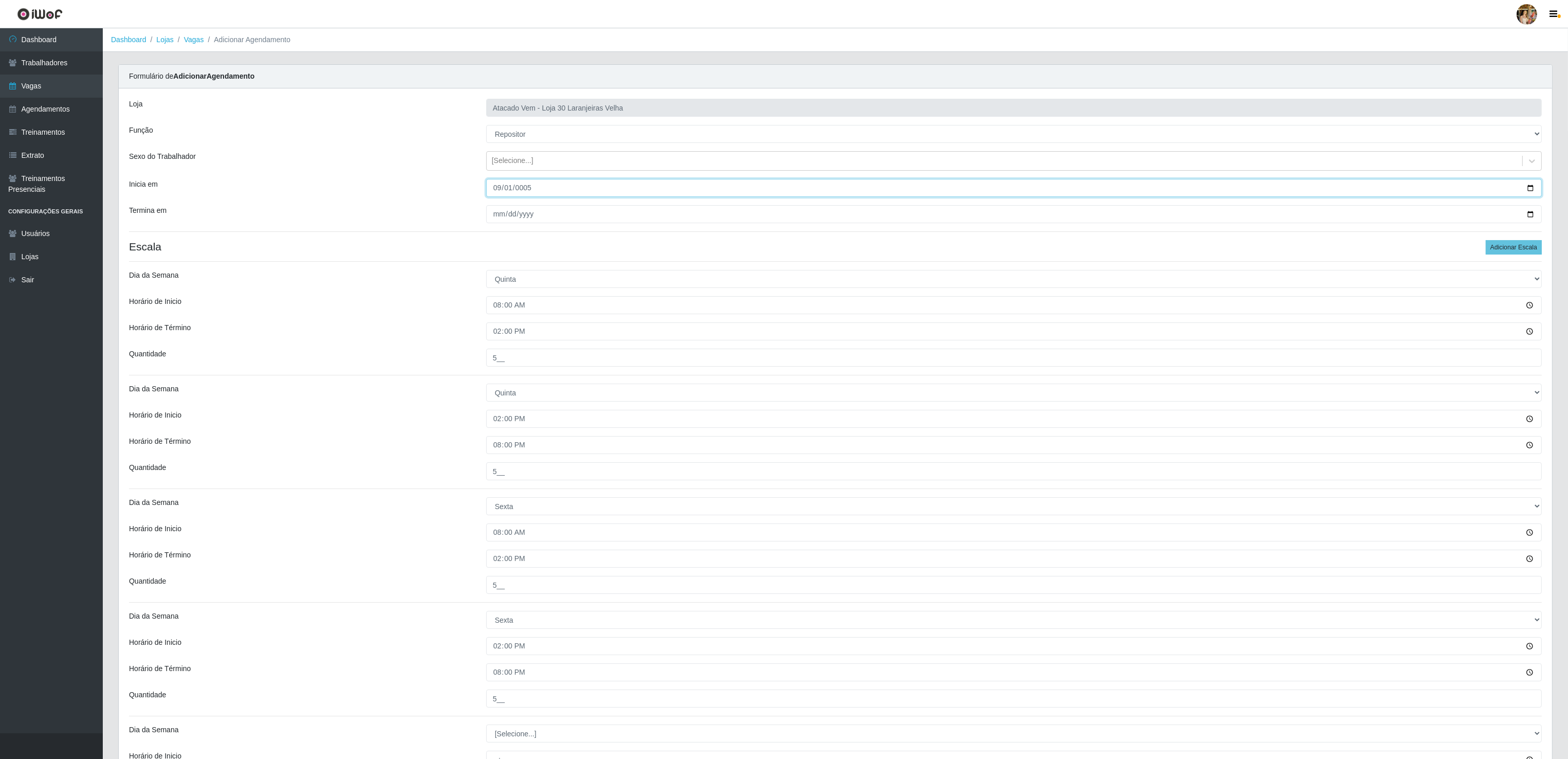
click at [498, 187] on input "0005-09-01" at bounding box center [1014, 187] width 1055 height 18
type input "0005-09-01"
type input "[DATE]"
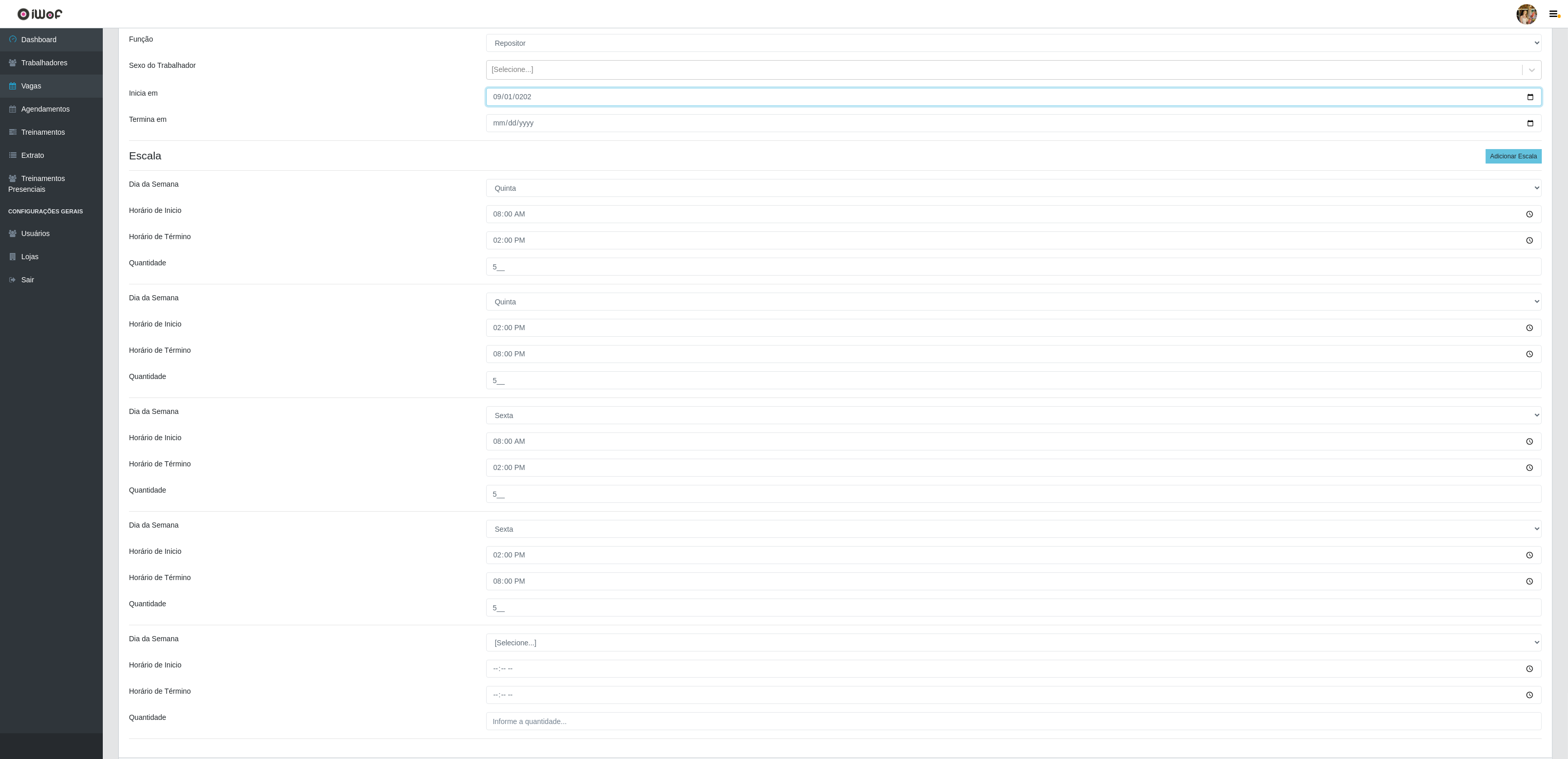
scroll to position [163, 0]
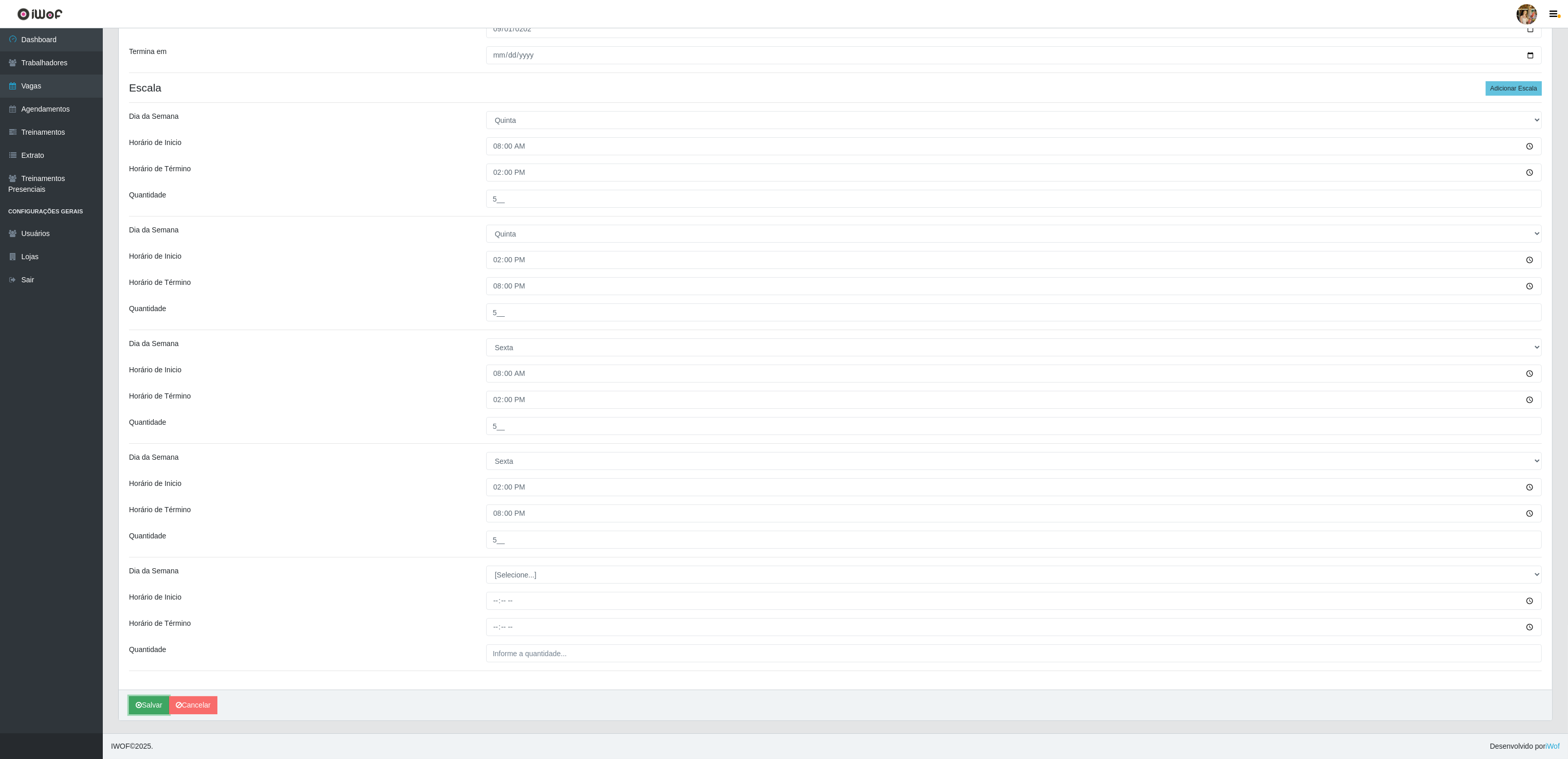
click at [151, 712] on button "Salvar" at bounding box center [148, 705] width 40 height 18
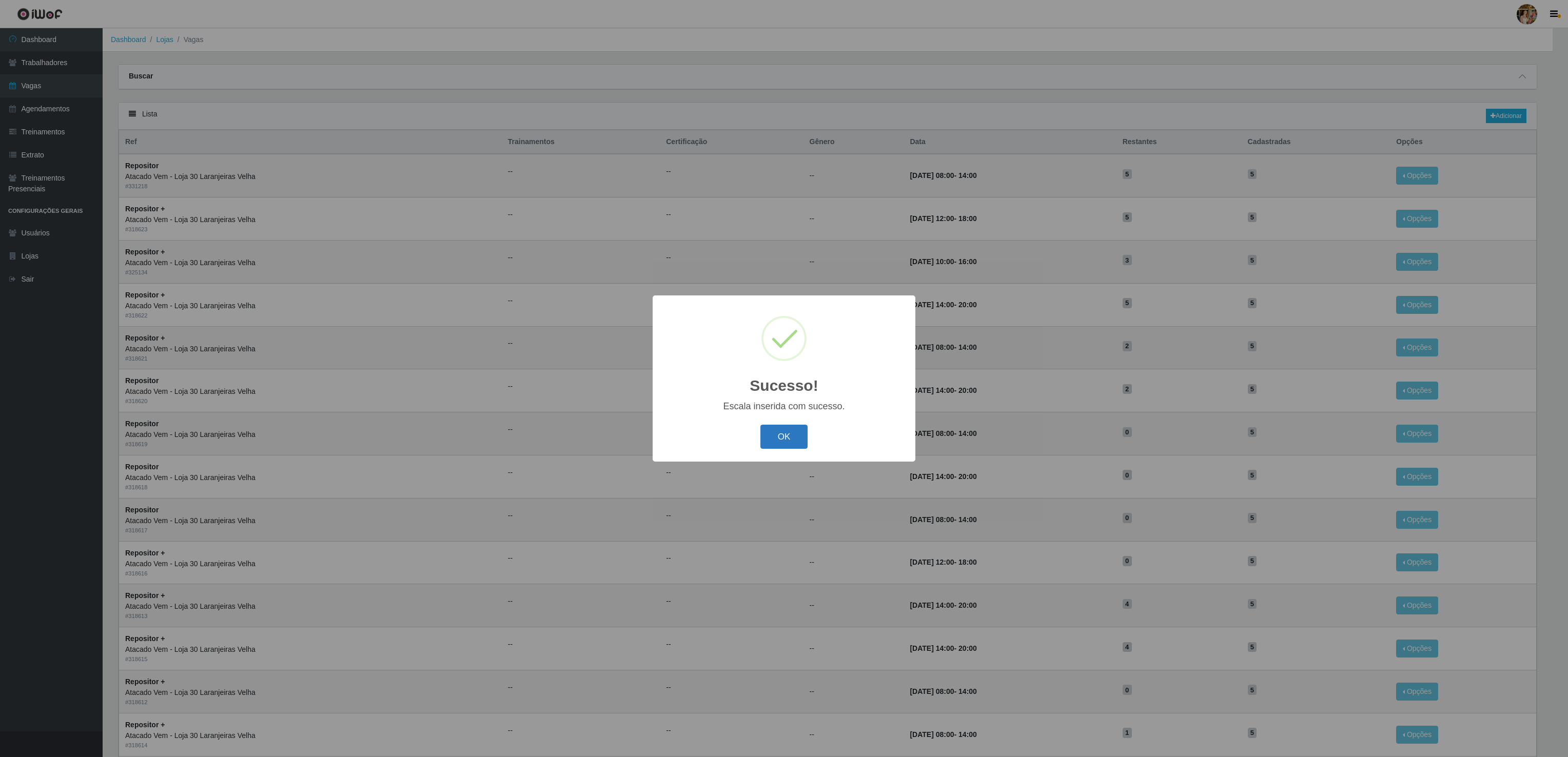
click at [791, 435] on button "OK" at bounding box center [784, 437] width 48 height 24
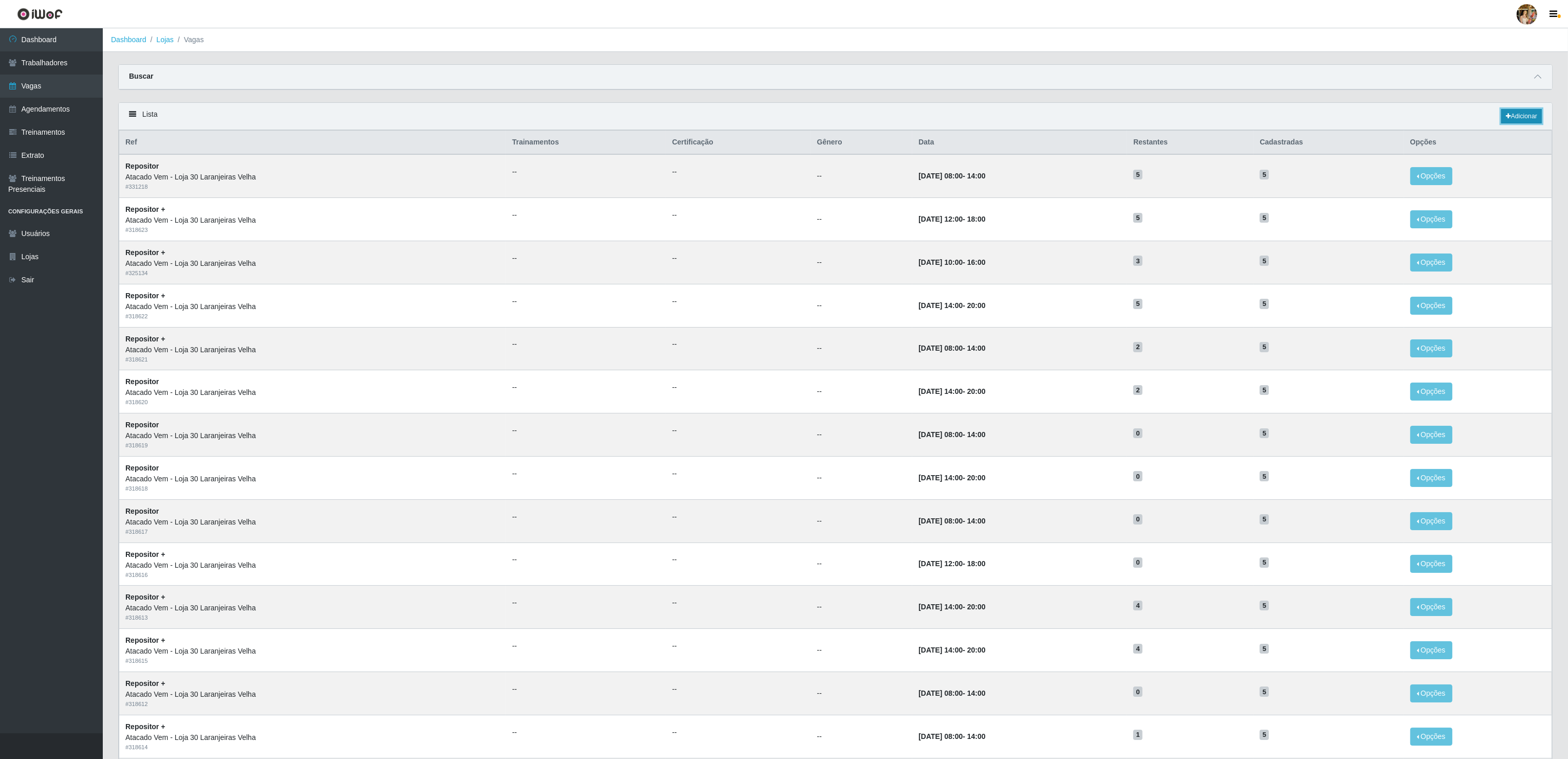
click at [1527, 117] on link "Adicionar" at bounding box center [1521, 116] width 40 height 14
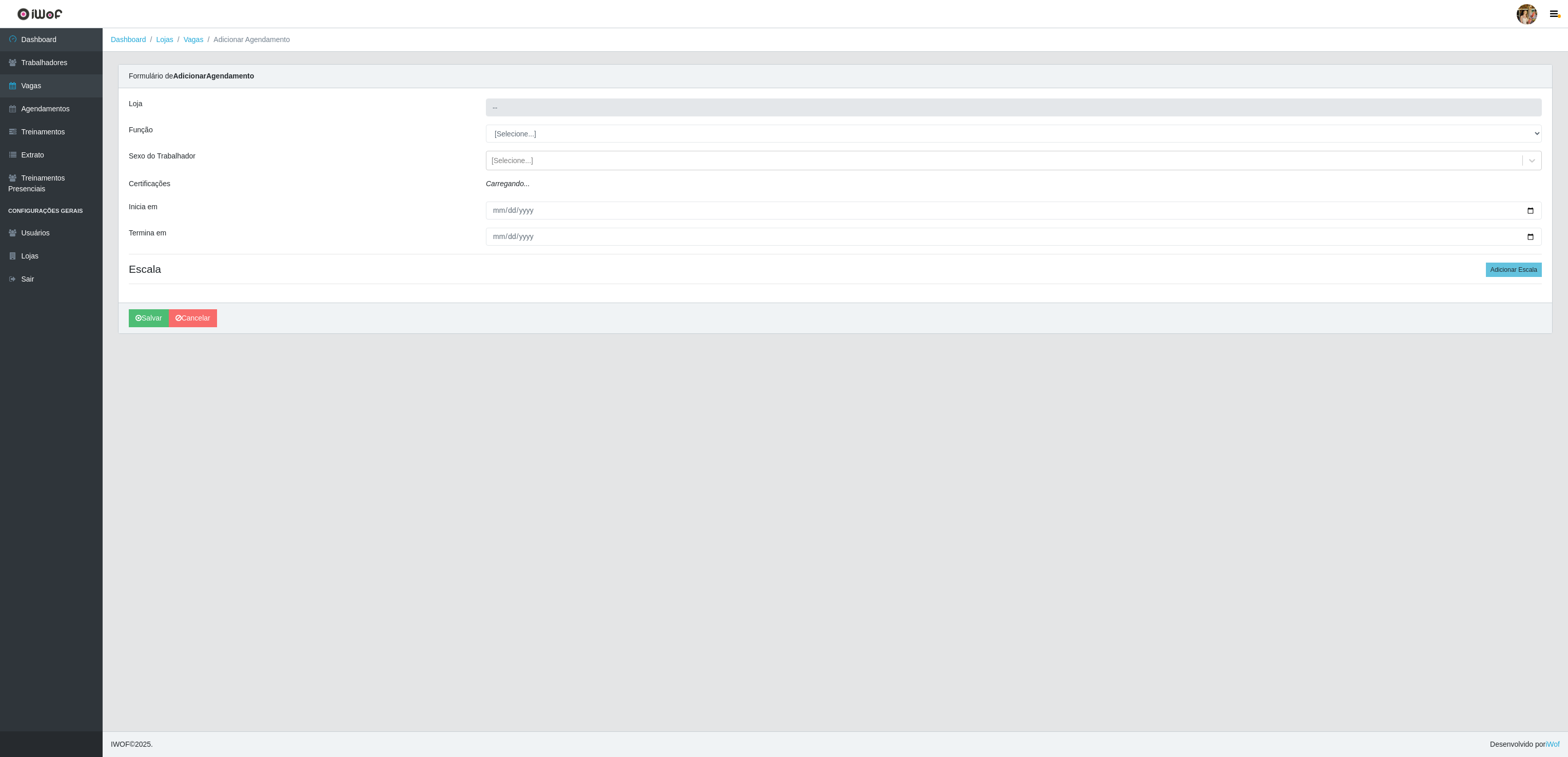
type input "Atacado Vem - Loja 30 Laranjeiras Velha"
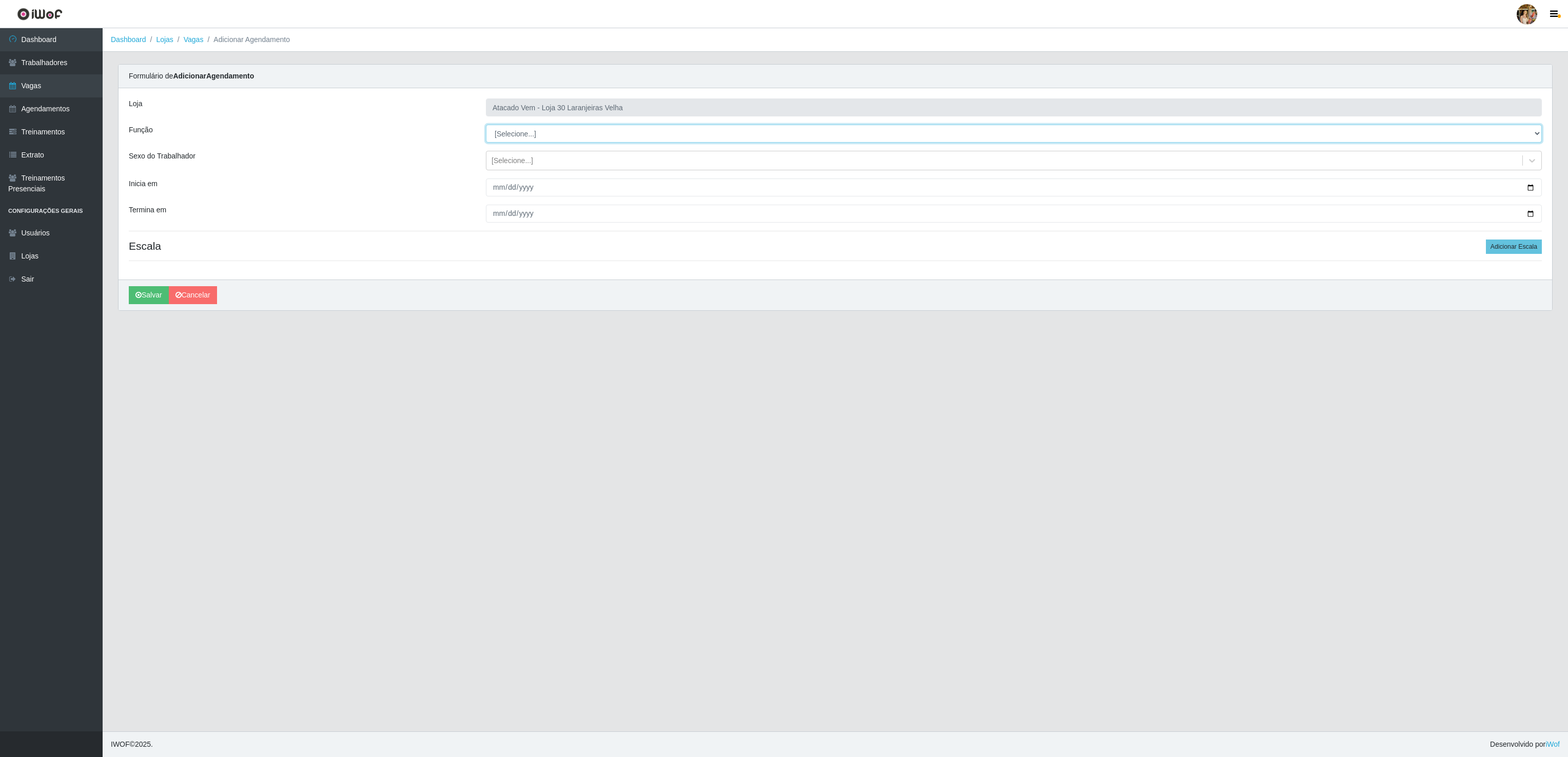
click at [521, 138] on select "[Selecione...] Repositor Repositor + Repositor ++" at bounding box center [1013, 133] width 1056 height 18
select select "82"
click at [486, 125] on select "[Selecione...] Repositor Repositor + Repositor ++" at bounding box center [1013, 133] width 1056 height 18
click at [490, 184] on input "Inicia em" at bounding box center [1013, 187] width 1056 height 18
type input "[DATE]"
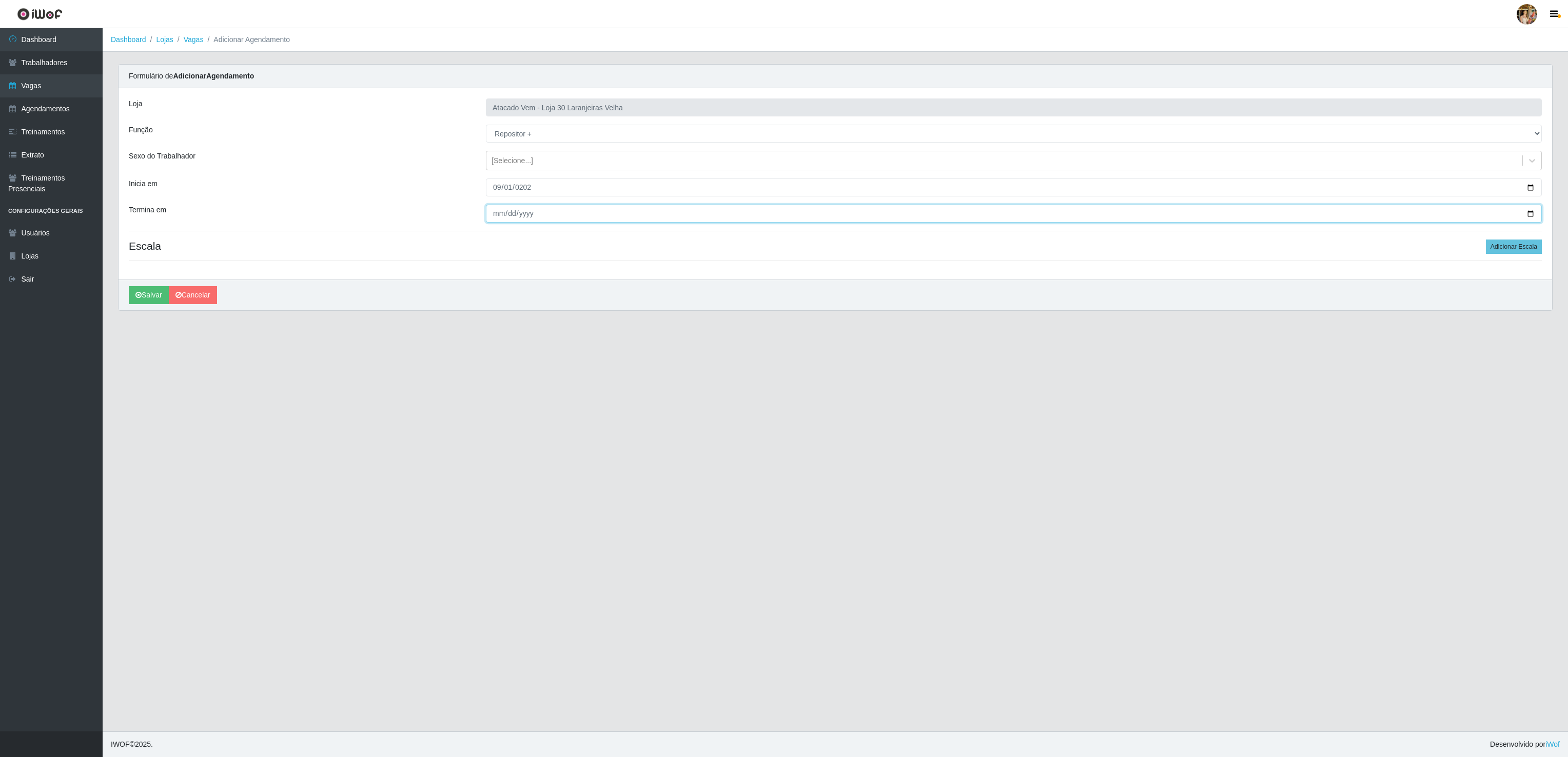
click at [494, 217] on input "Termina em" at bounding box center [1013, 213] width 1056 height 18
type input "[DATE]"
click at [1520, 250] on button "Adicionar Escala" at bounding box center [1513, 246] width 56 height 14
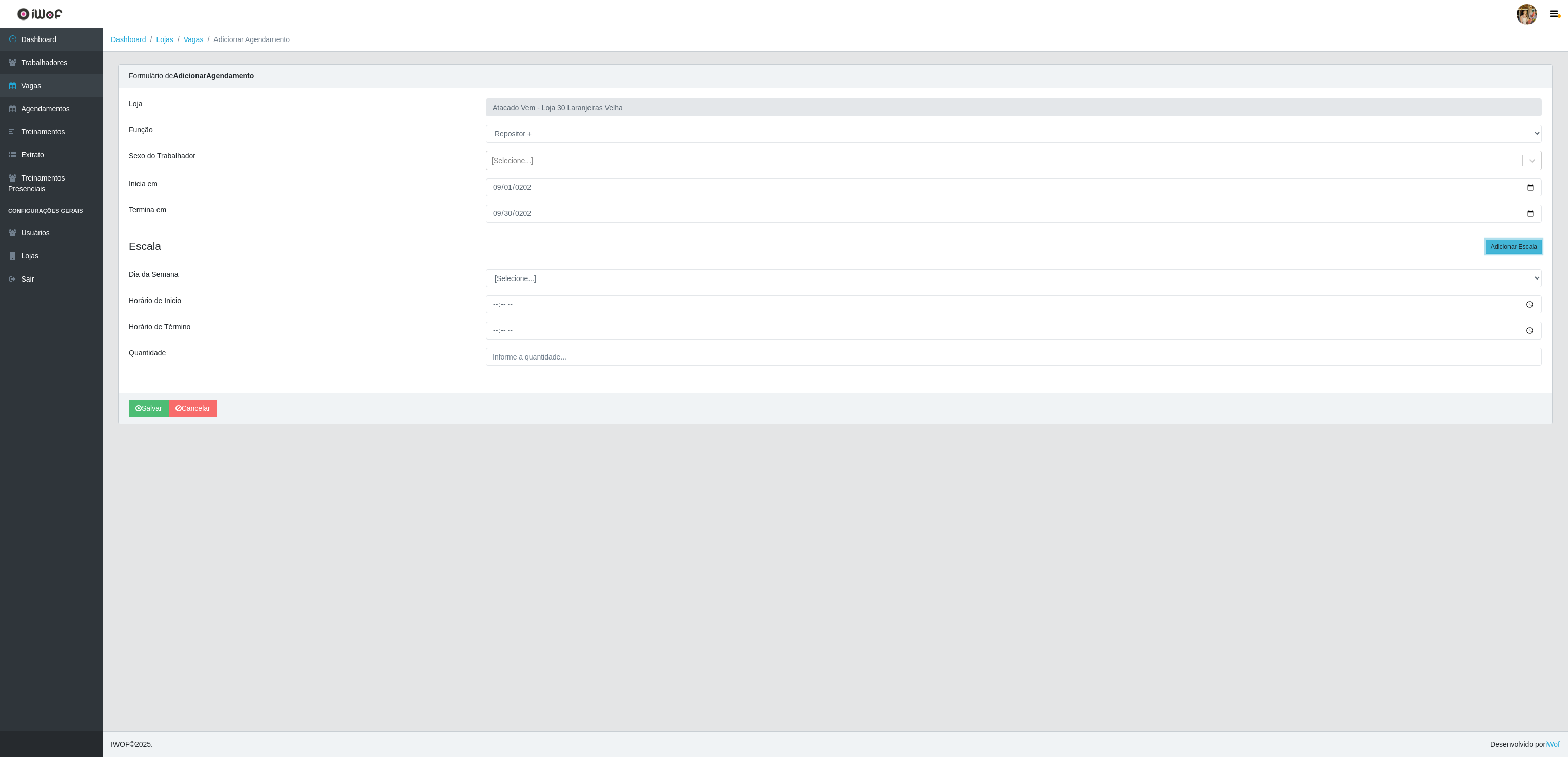
click at [1520, 250] on button "Adicionar Escala" at bounding box center [1513, 246] width 56 height 14
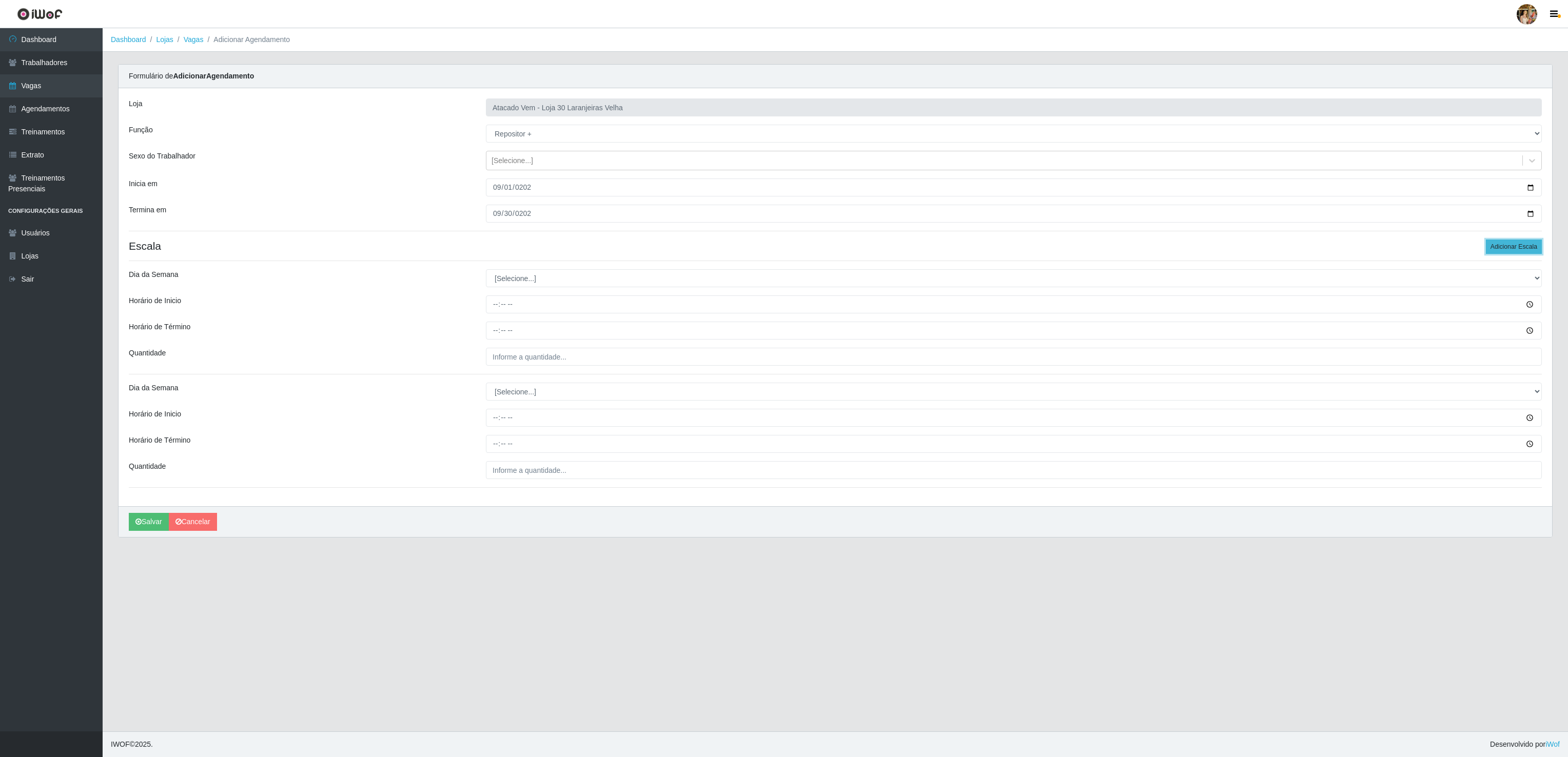
click at [1521, 245] on button "Adicionar Escala" at bounding box center [1513, 246] width 56 height 14
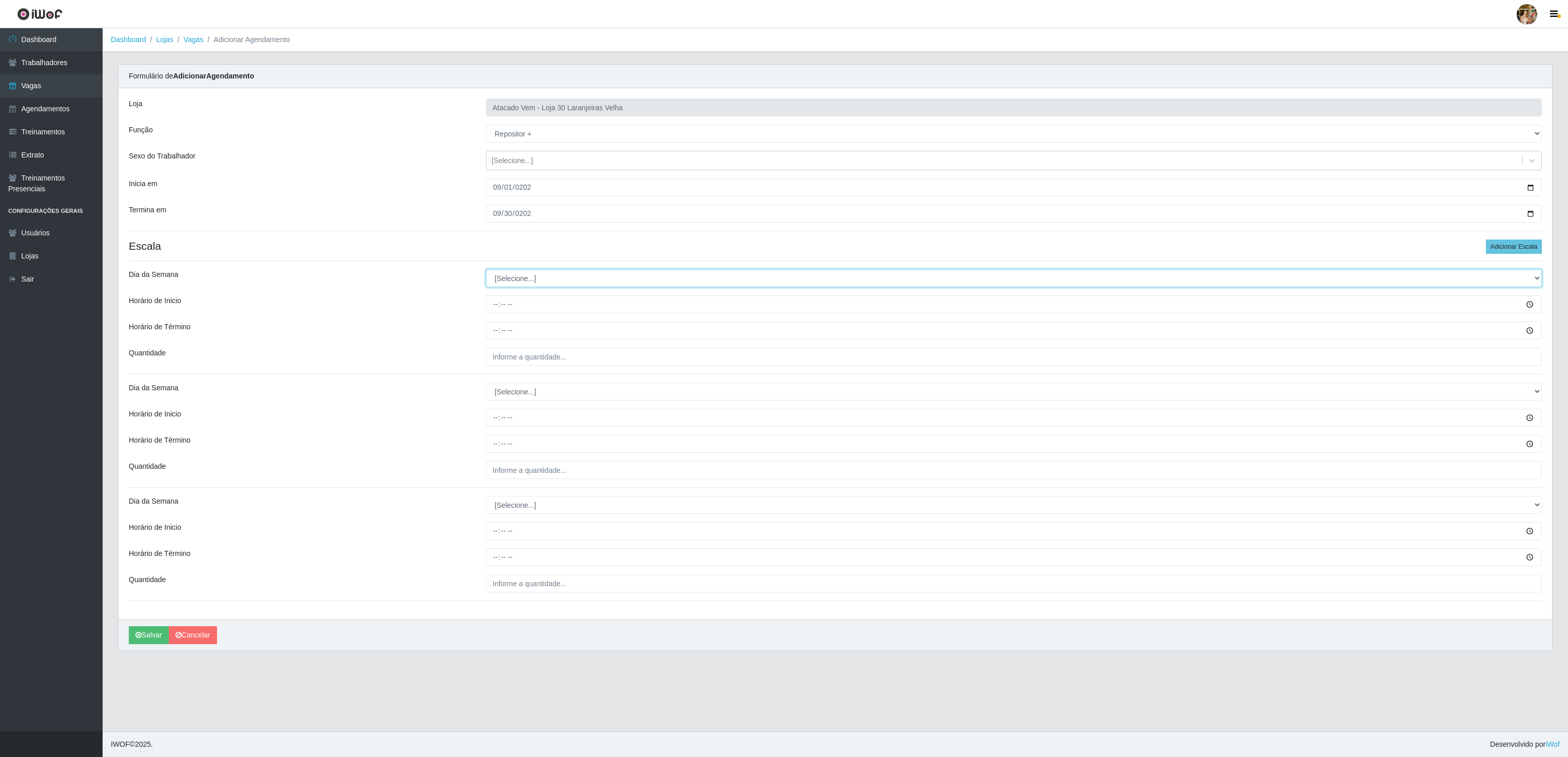
click at [536, 286] on select "[Selecione...] Segunda Terça Quarta Quinta Sexta Sábado Domingo" at bounding box center [1013, 278] width 1056 height 18
select select "6"
click at [486, 272] on select "[Selecione...] Segunda Terça Quarta Quinta Sexta Sábado Domingo" at bounding box center [1013, 278] width 1056 height 18
click at [493, 307] on input "Horário de Inicio" at bounding box center [1013, 304] width 1056 height 18
type input "08:00"
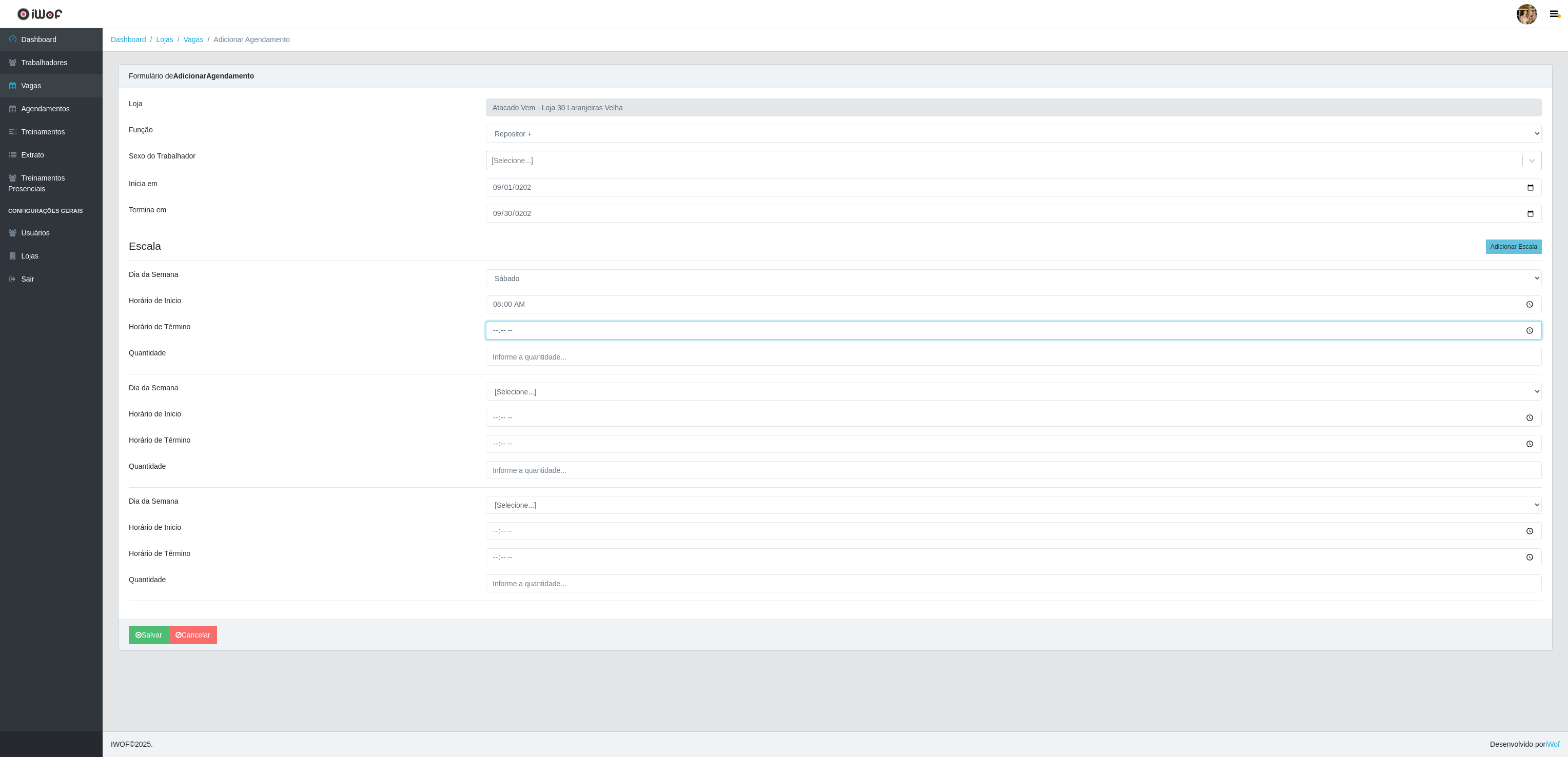
click at [489, 339] on input "Horário de Término" at bounding box center [1013, 330] width 1056 height 18
type input "14:00"
click at [515, 365] on input "___" at bounding box center [1013, 356] width 1056 height 18
type input "5__"
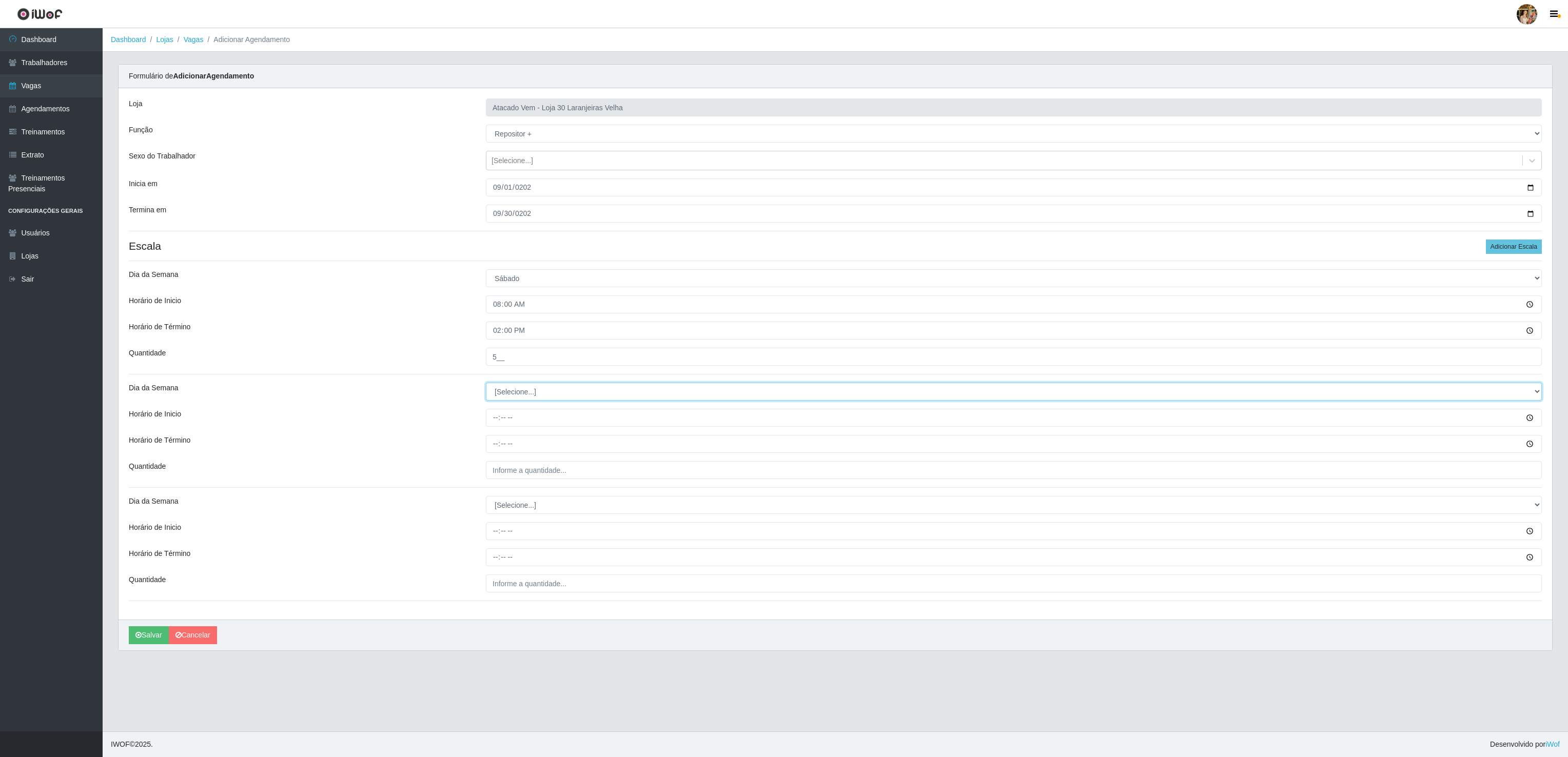
click at [524, 401] on select "[Selecione...] Segunda Terça Quarta Quinta Sexta Sábado Domingo" at bounding box center [1013, 391] width 1056 height 18
select select "6"
click at [486, 385] on select "[Selecione...] Segunda Terça Quarta Quinta Sexta Sábado Domingo" at bounding box center [1013, 391] width 1056 height 18
click at [495, 420] on input "Horário de Inicio" at bounding box center [1013, 417] width 1056 height 18
type input "14:00"
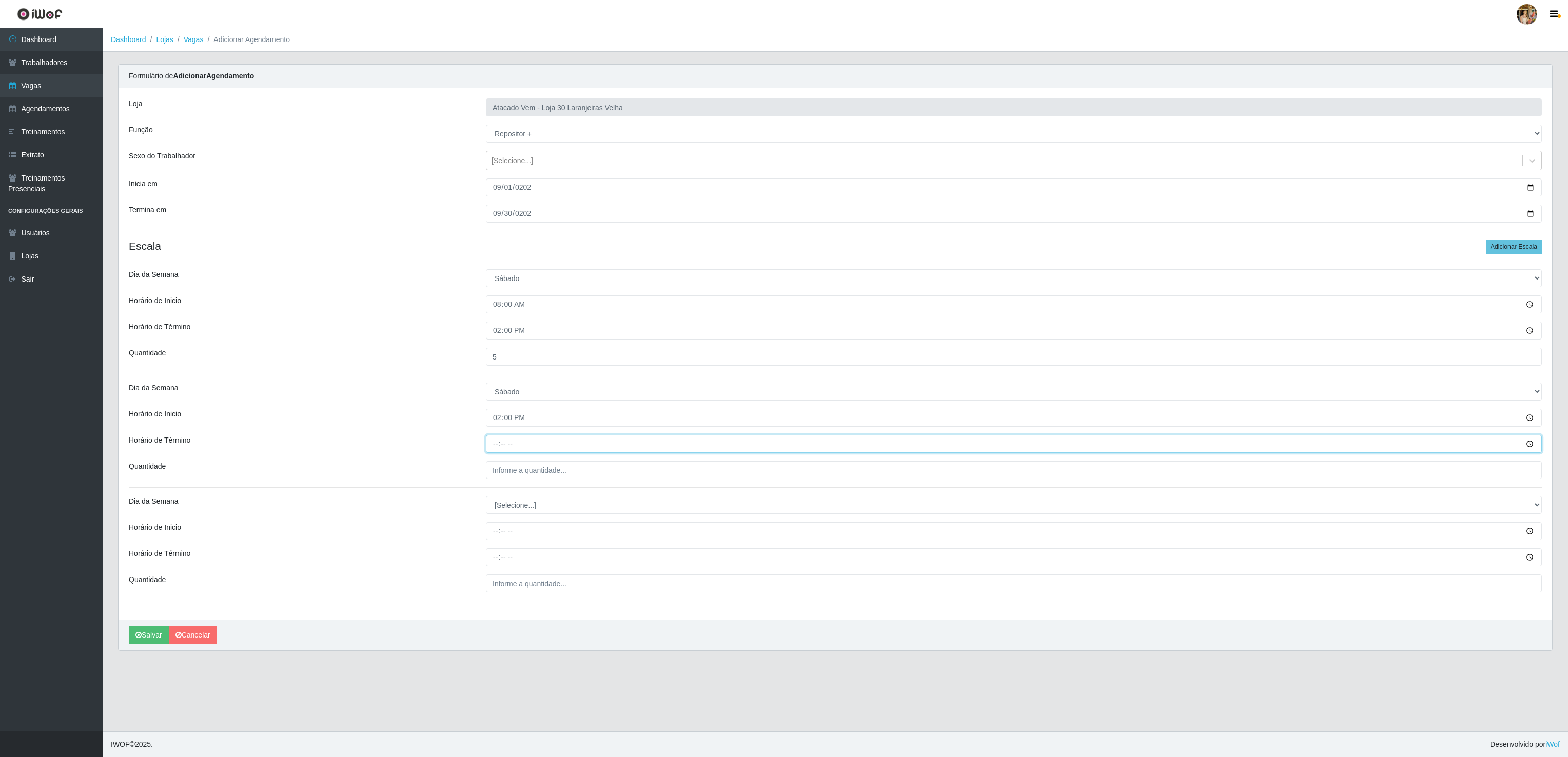
click at [495, 452] on input "Horário de Término" at bounding box center [1013, 443] width 1056 height 18
type input "20:00"
click at [521, 483] on div "Loja Atacado Vem - Loja 30 Laranjeiras Velha Função [Selecione...] Repositor Re…" at bounding box center [835, 353] width 1433 height 531
click at [523, 479] on input "___" at bounding box center [1013, 470] width 1056 height 18
type input "5__"
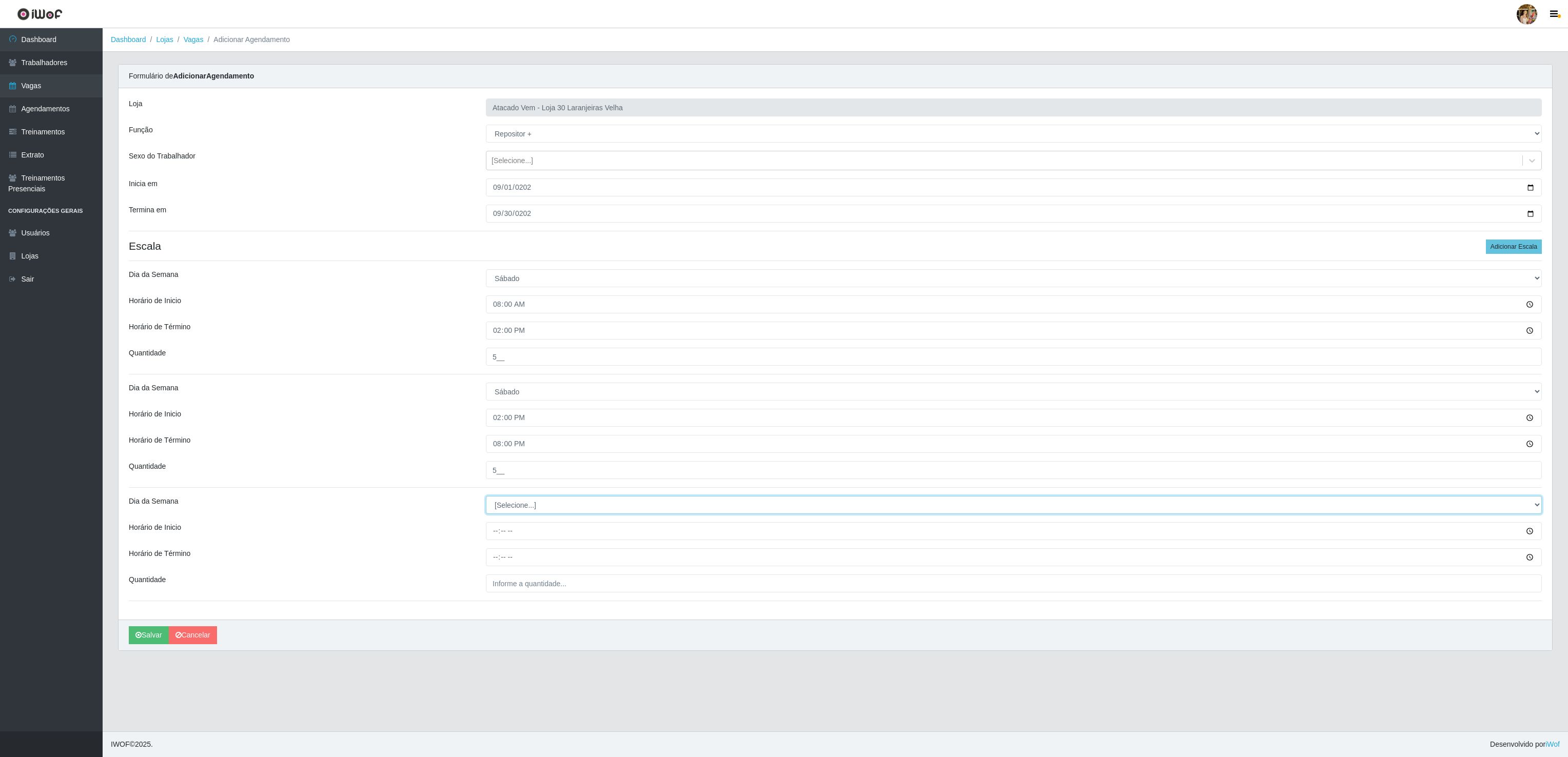
click at [511, 506] on select "[Selecione...] Segunda Terça Quarta Quinta Sexta Sábado Domingo" at bounding box center [1013, 504] width 1056 height 18
select select "0"
click at [486, 499] on select "[Selecione...] Segunda Terça Quarta Quinta Sexta Sábado Domingo" at bounding box center [1013, 504] width 1056 height 18
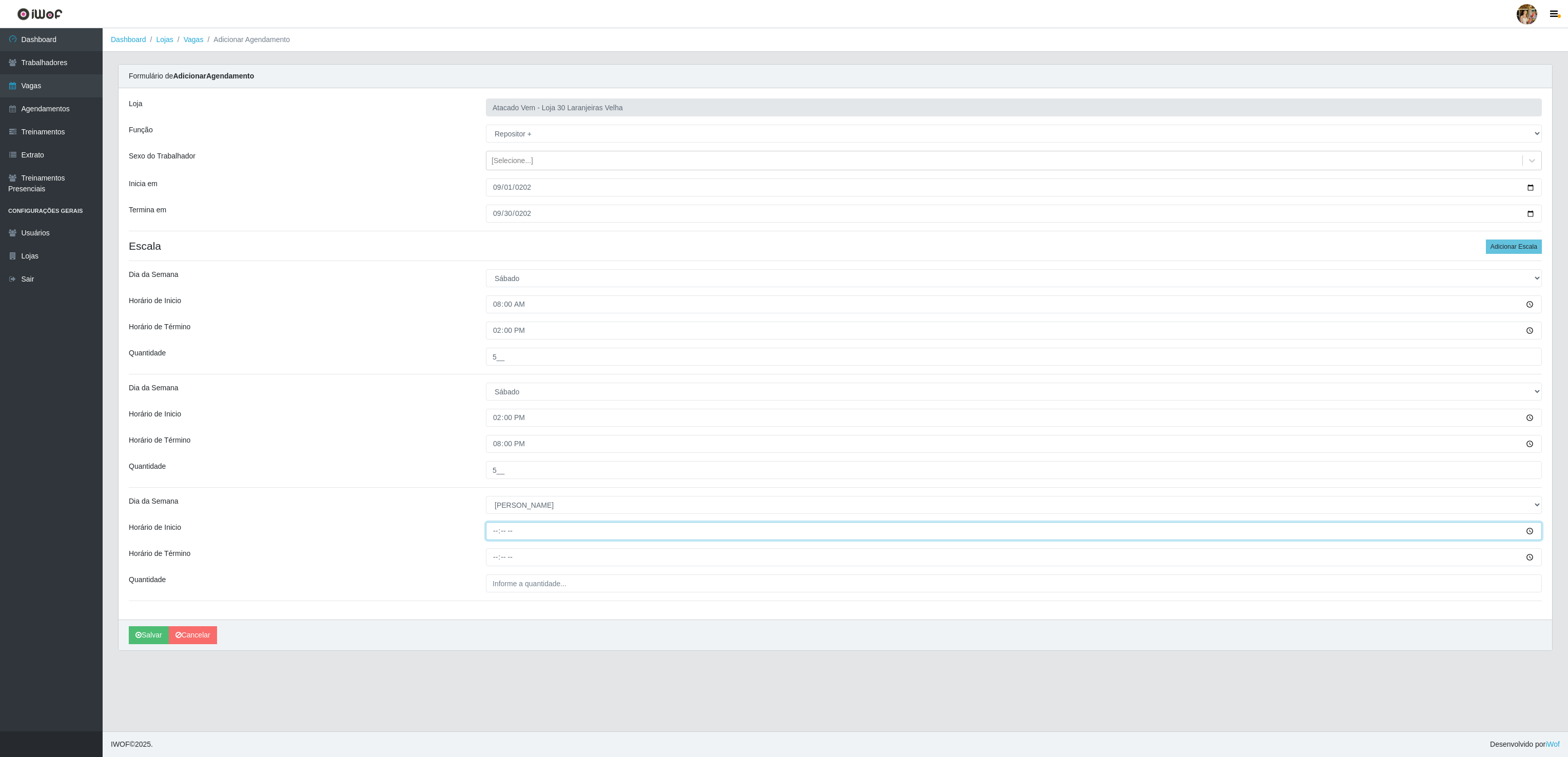
click at [494, 540] on input "Horário de Inicio" at bounding box center [1013, 531] width 1056 height 18
type input "12:00"
click at [497, 567] on input "Horário de Término" at bounding box center [1013, 557] width 1056 height 18
type input "18:00"
click at [509, 592] on input "___" at bounding box center [1013, 583] width 1056 height 18
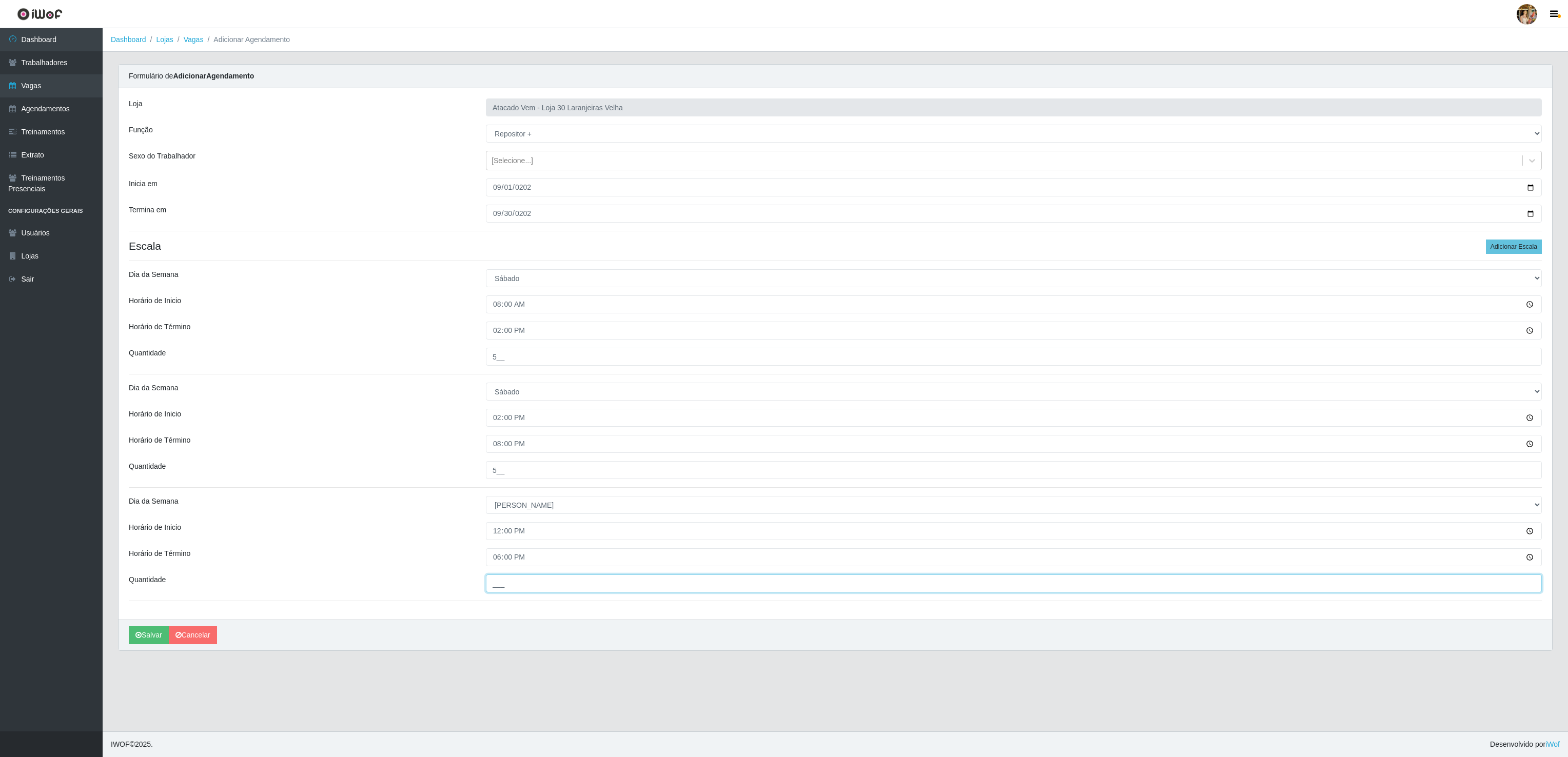
type input "5__"
click at [131, 637] on button "Salvar" at bounding box center [148, 635] width 40 height 18
click at [154, 637] on button "Salvar" at bounding box center [148, 635] width 40 height 18
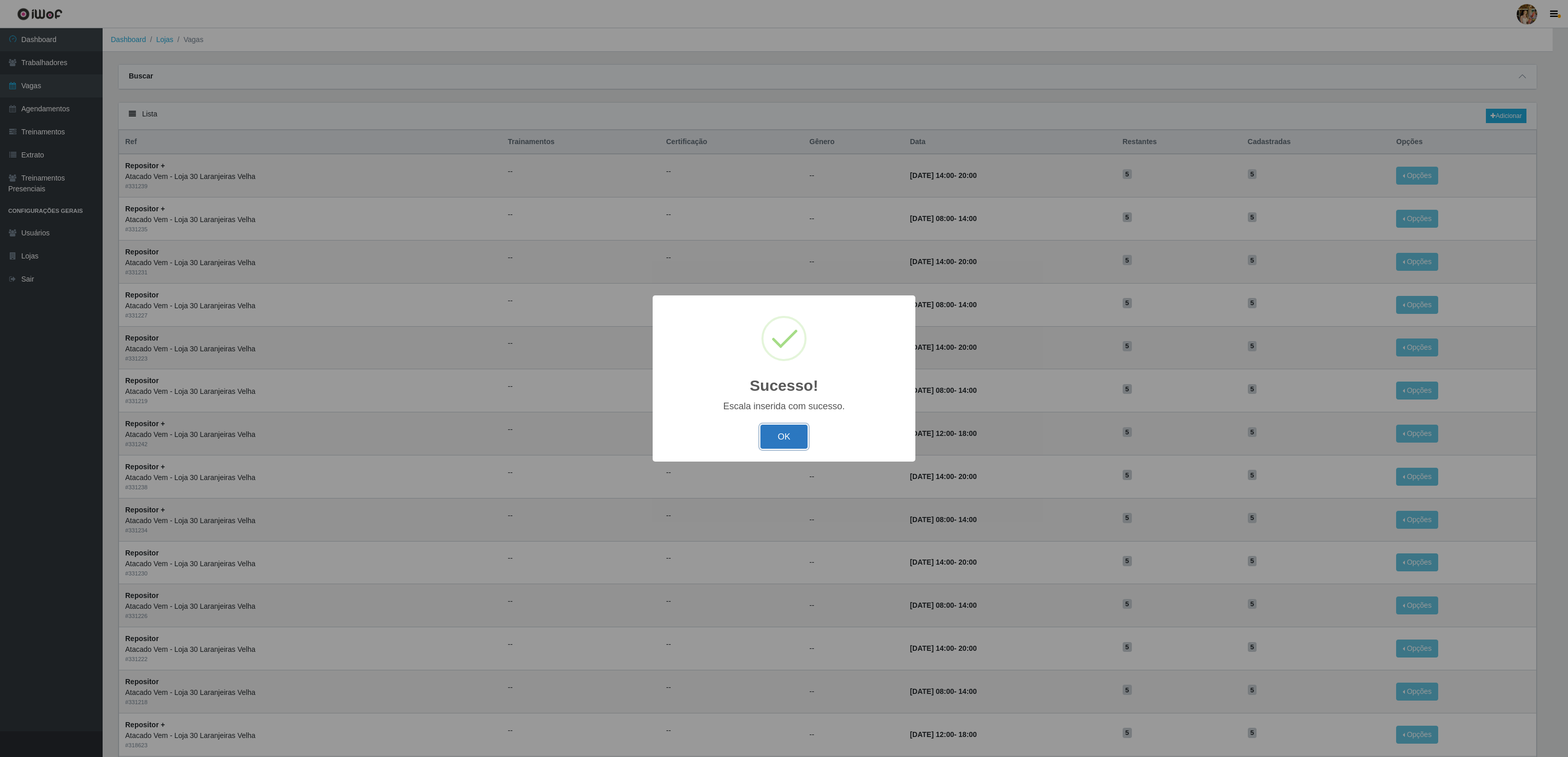
click at [776, 435] on button "OK" at bounding box center [784, 437] width 48 height 24
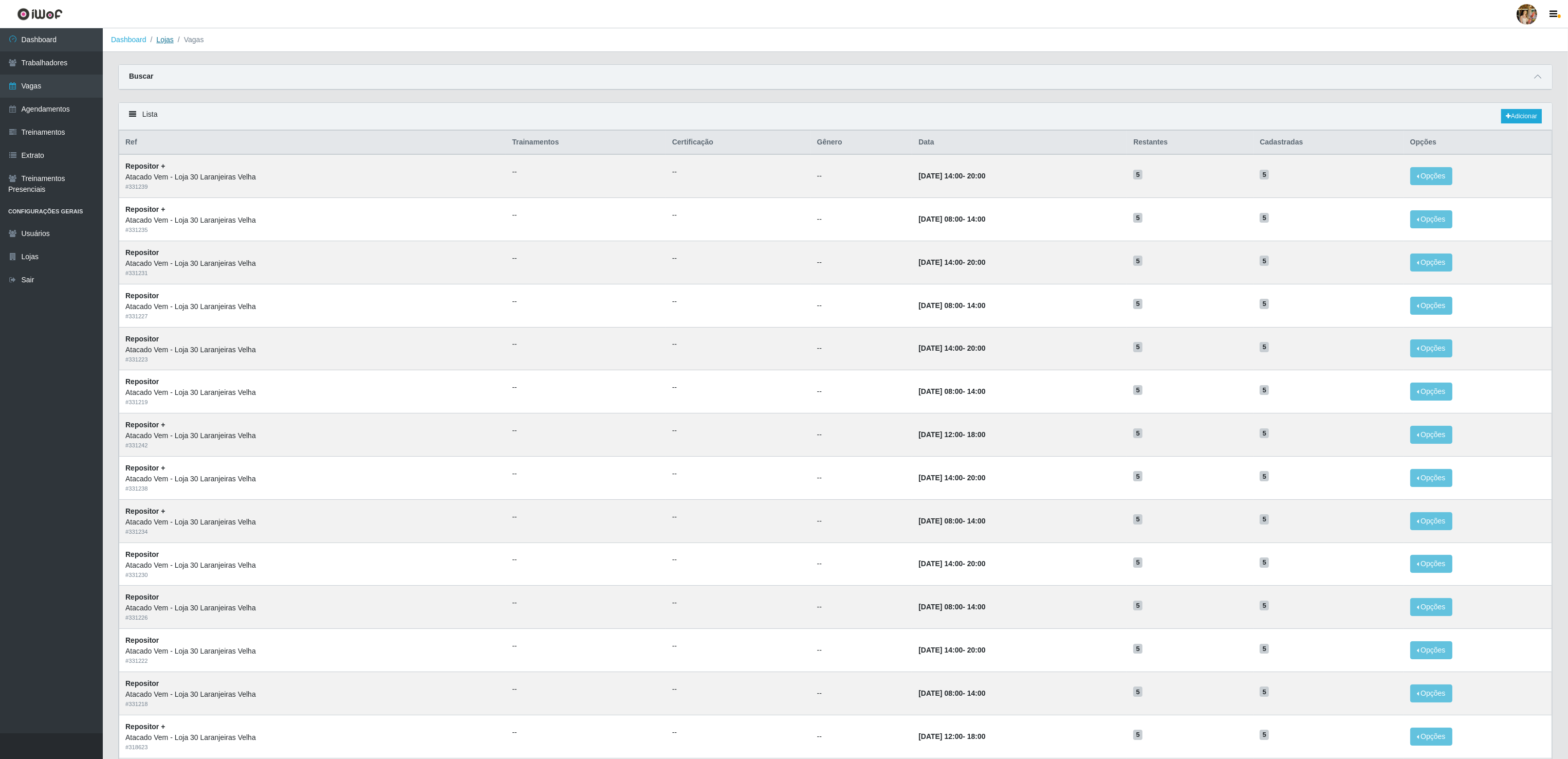
click at [160, 42] on link "Lojas" at bounding box center [165, 40] width 17 height 8
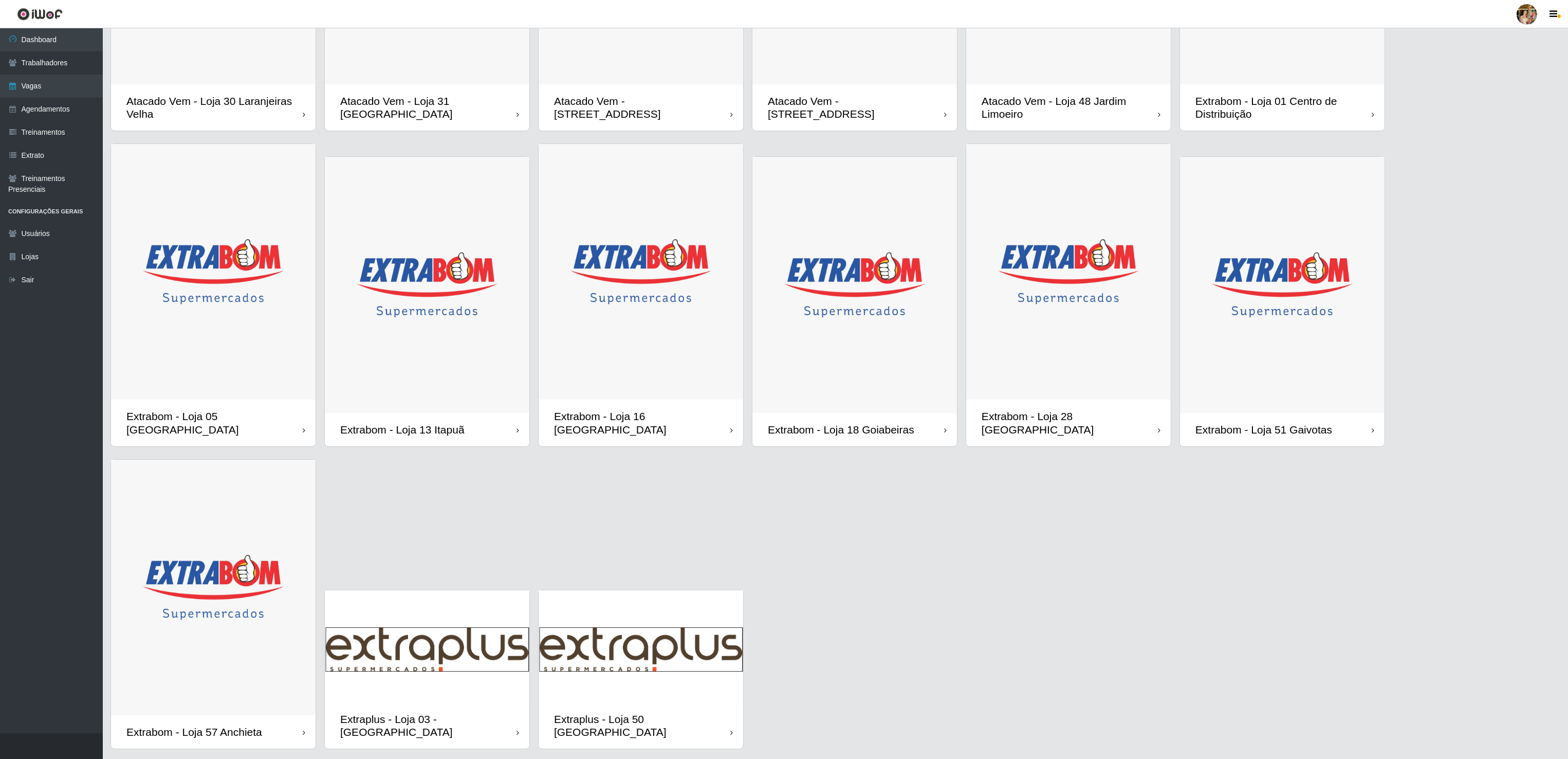
scroll to position [251, 0]
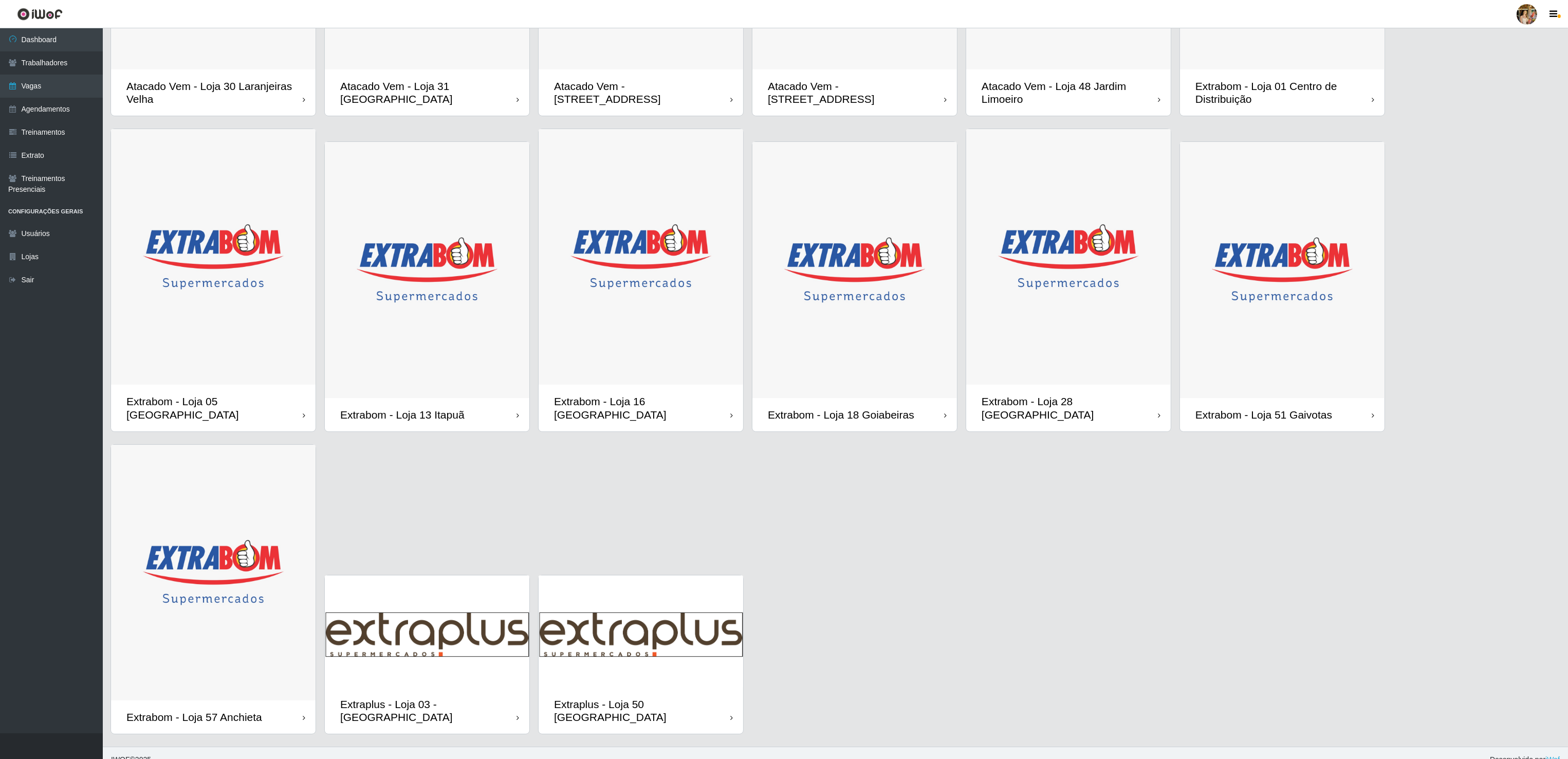
click at [1063, 395] on div "Extrabom - Loja 28 [GEOGRAPHIC_DATA]" at bounding box center [1070, 407] width 176 height 25
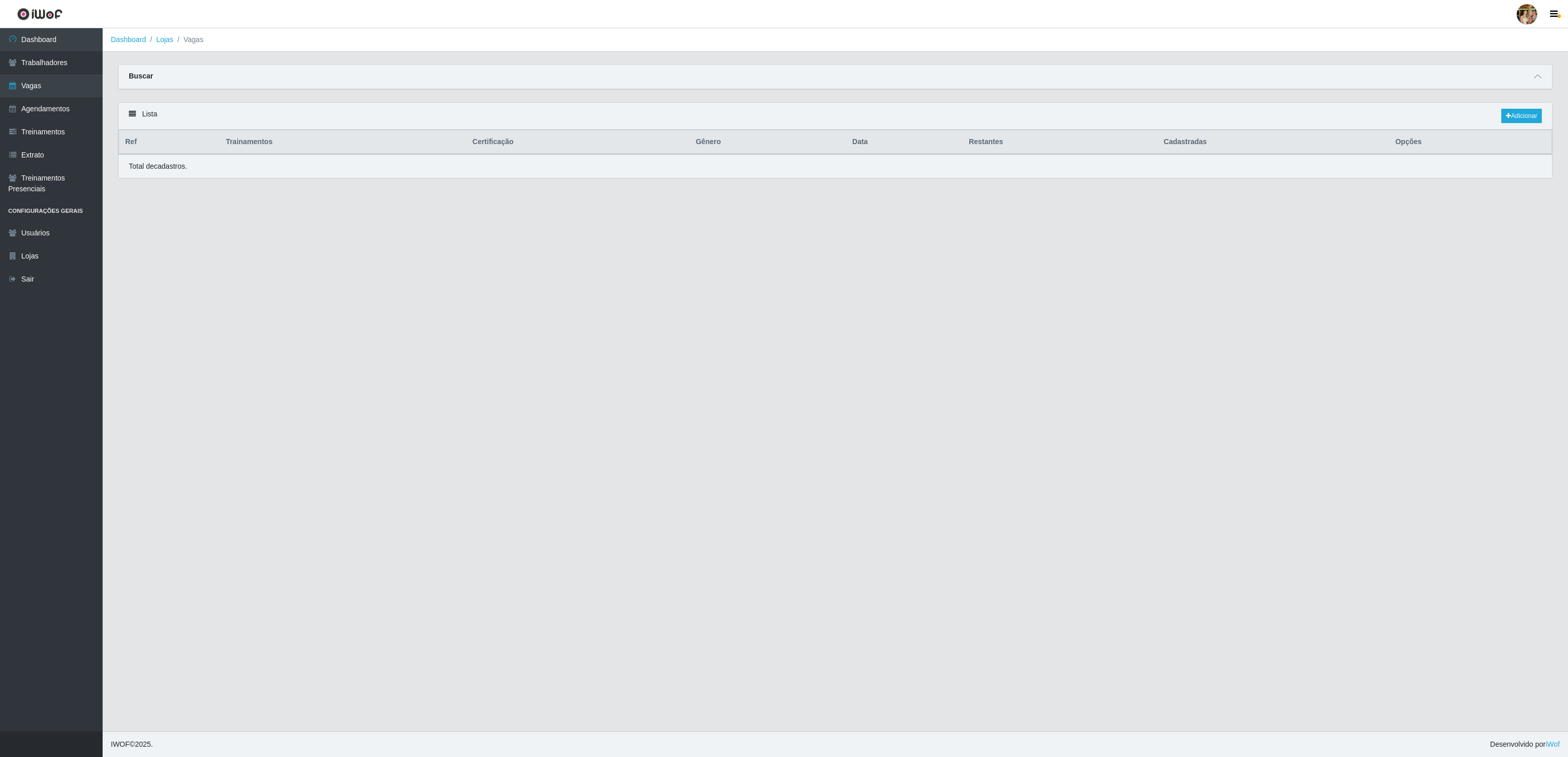
click at [1061, 373] on main "Dashboard Lojas Vagas Carregando... Buscar Início em Término em Função Carregan…" at bounding box center [835, 380] width 1465 height 703
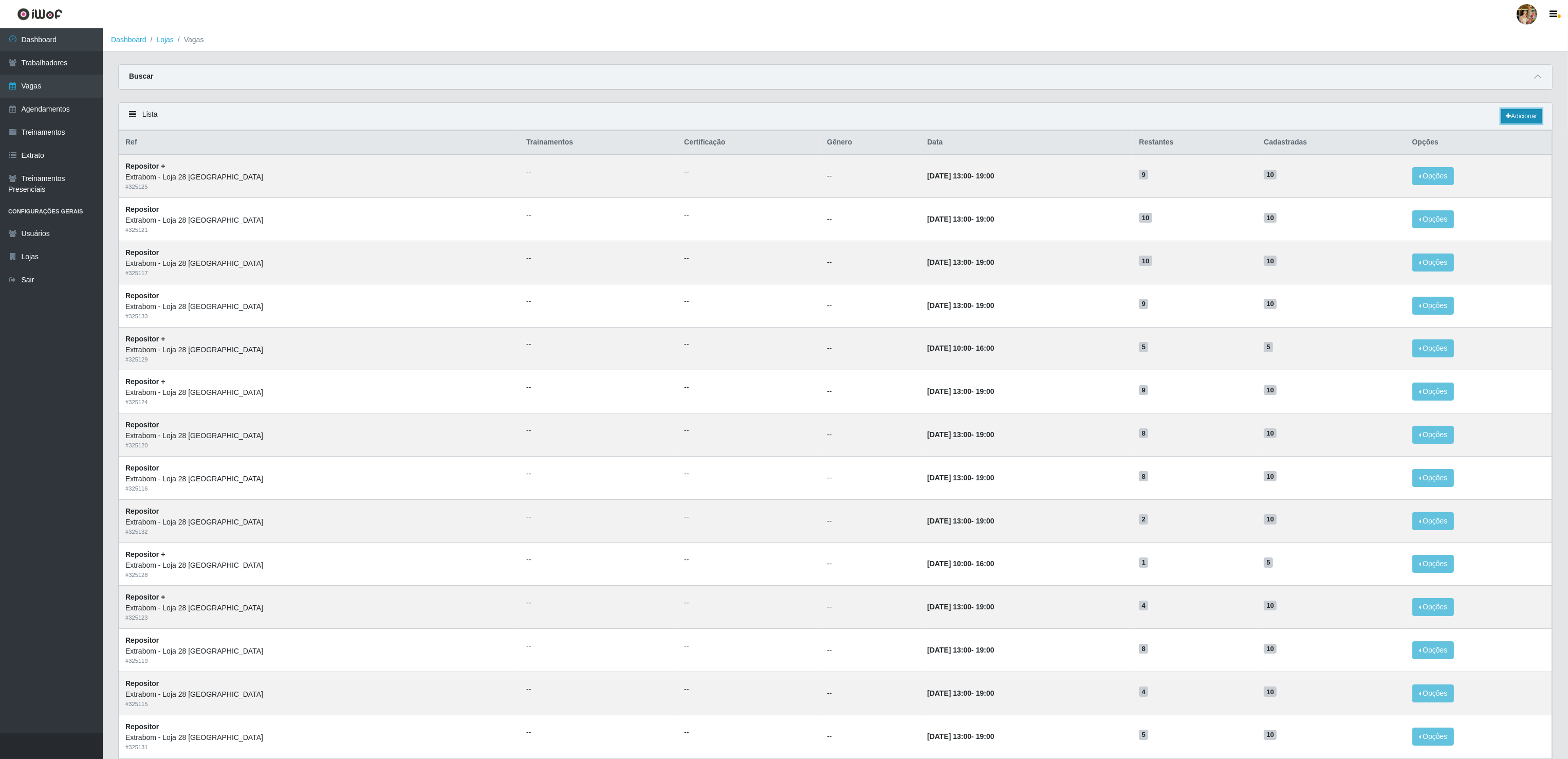
click at [1514, 116] on link "Adicionar" at bounding box center [1521, 116] width 40 height 14
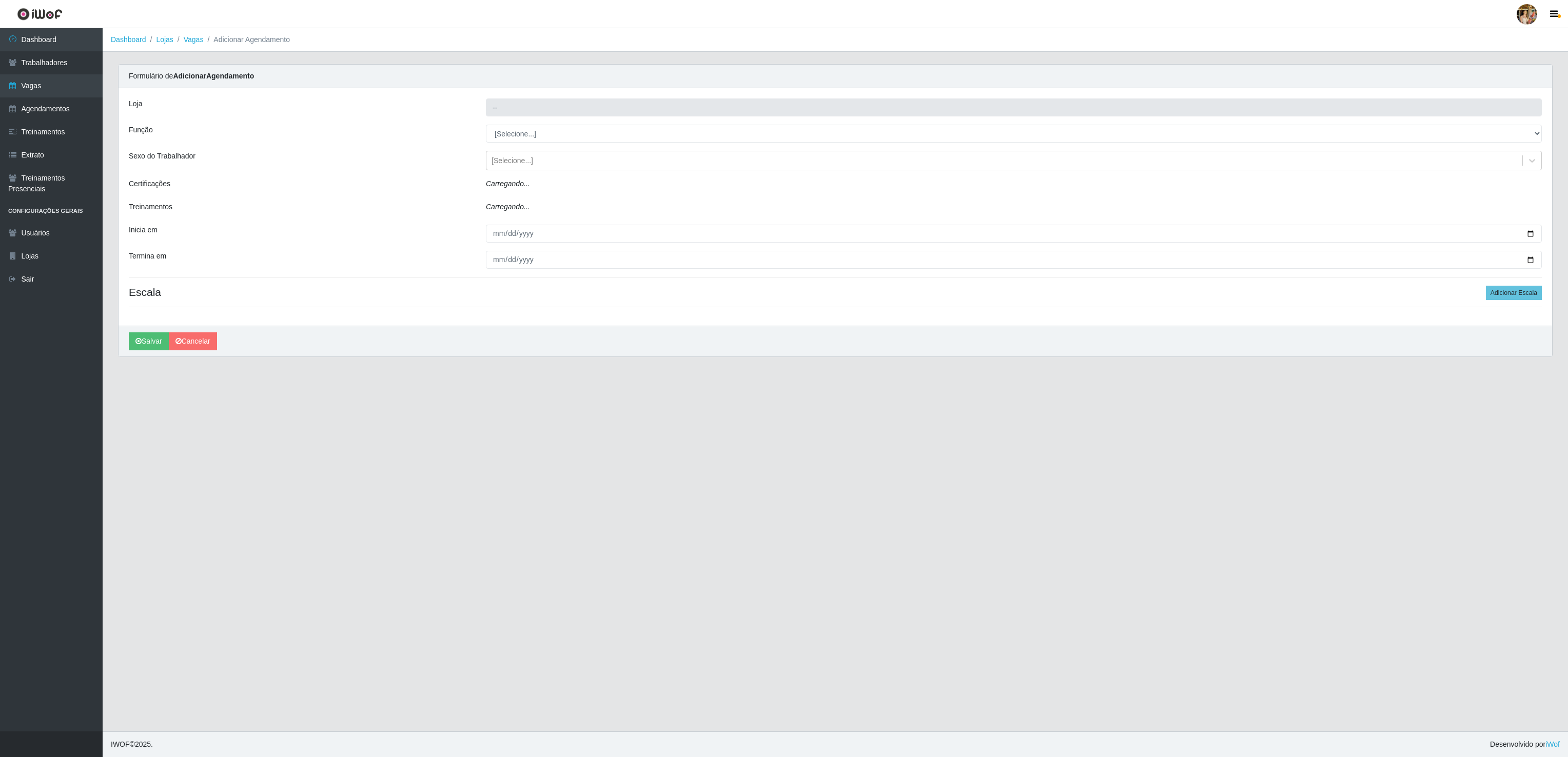
type input "Extrabom - Loja 28 [GEOGRAPHIC_DATA]"
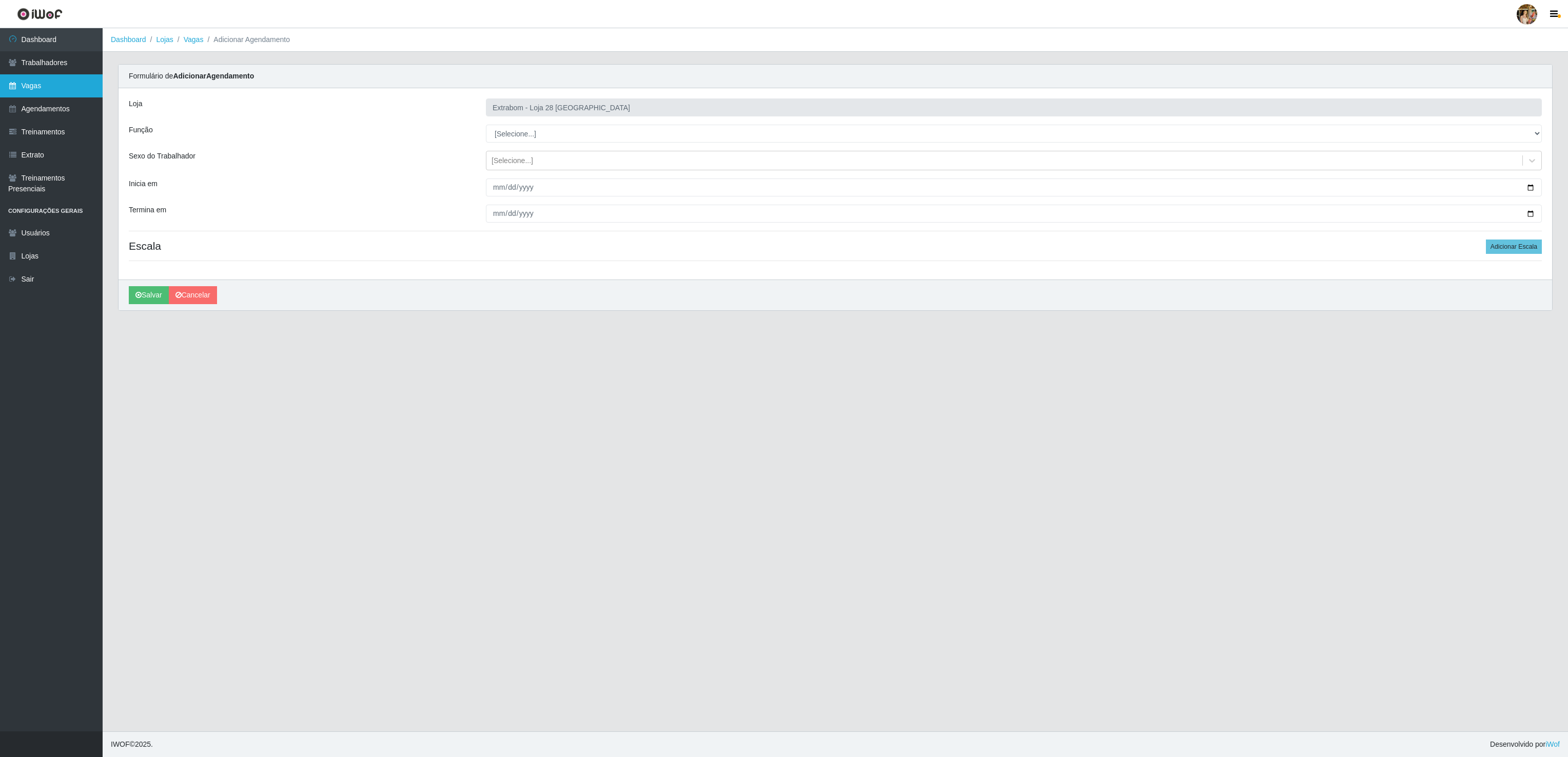
click at [54, 80] on link "Vagas" at bounding box center [51, 85] width 102 height 23
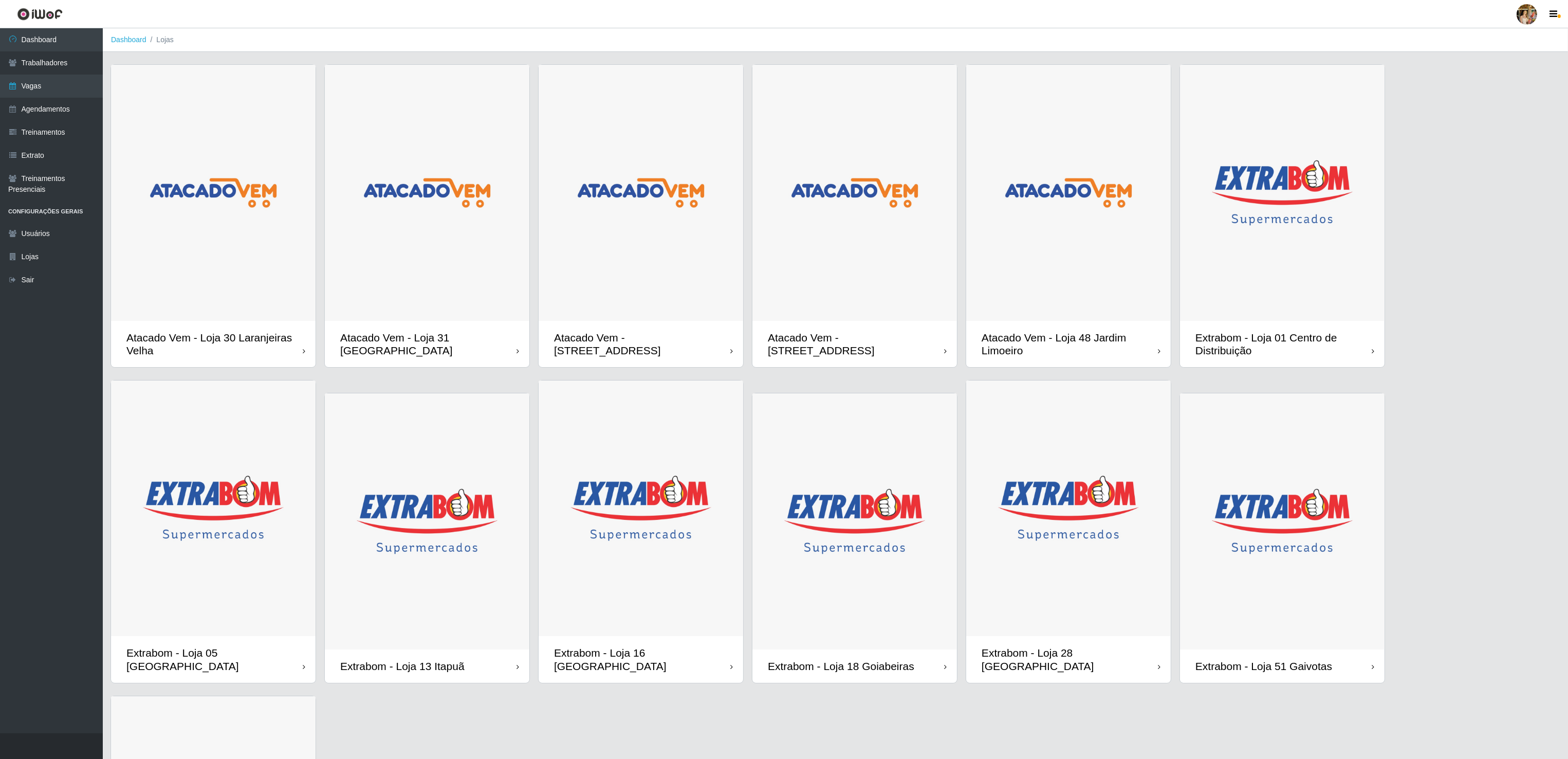
click at [1032, 526] on img at bounding box center [1068, 509] width 204 height 256
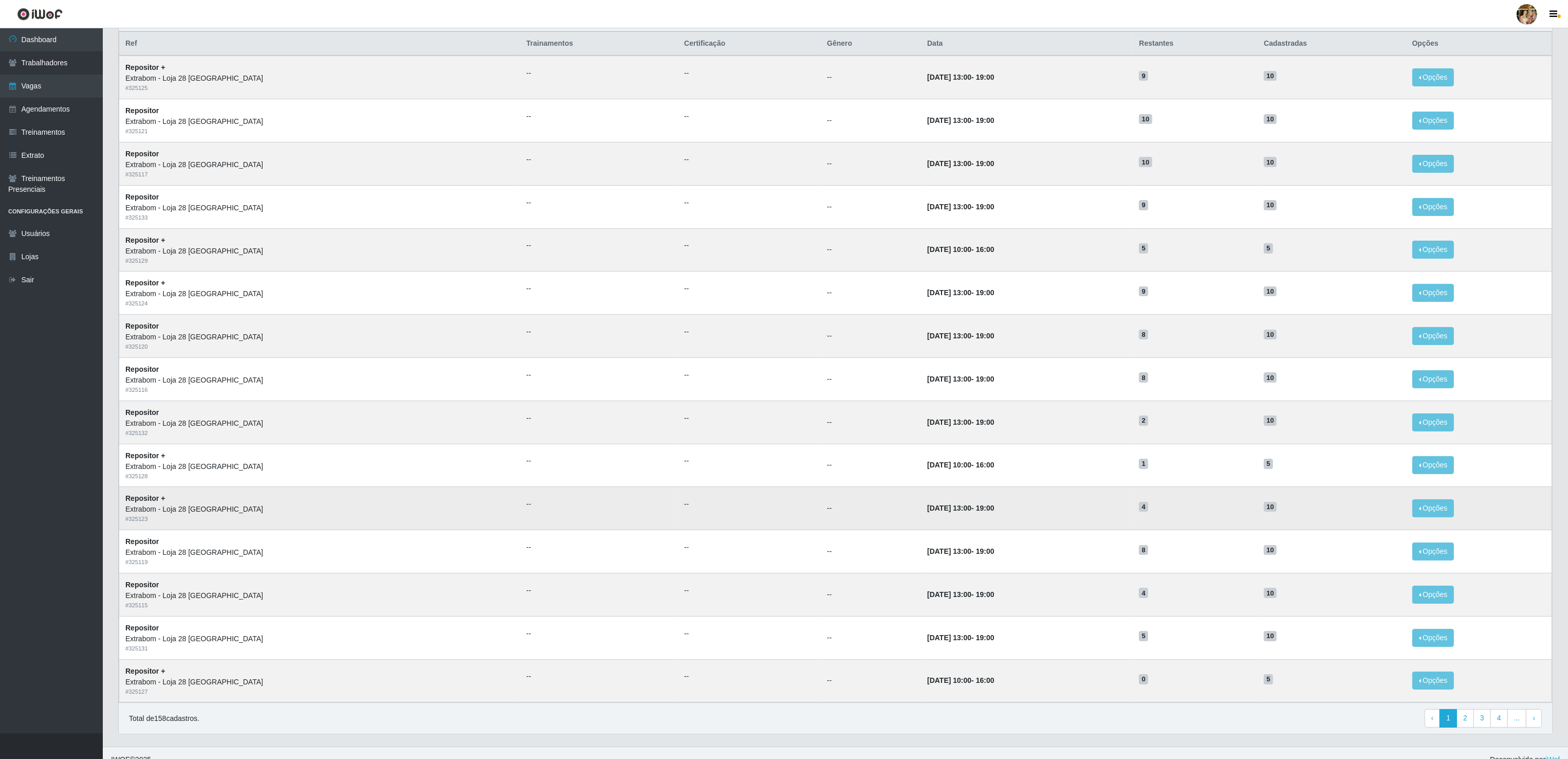
scroll to position [121, 0]
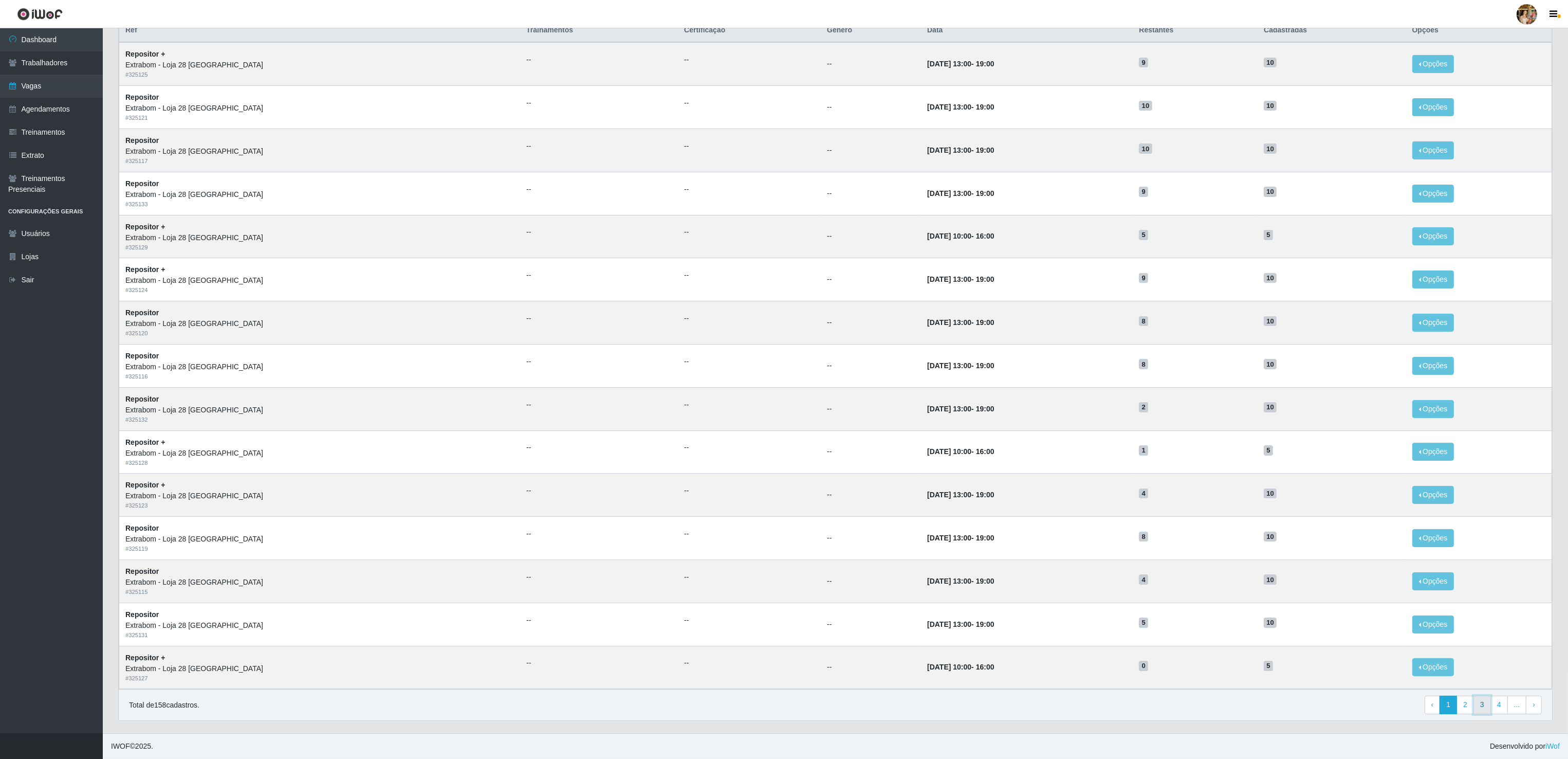
click at [1483, 705] on link "3" at bounding box center [1482, 705] width 18 height 18
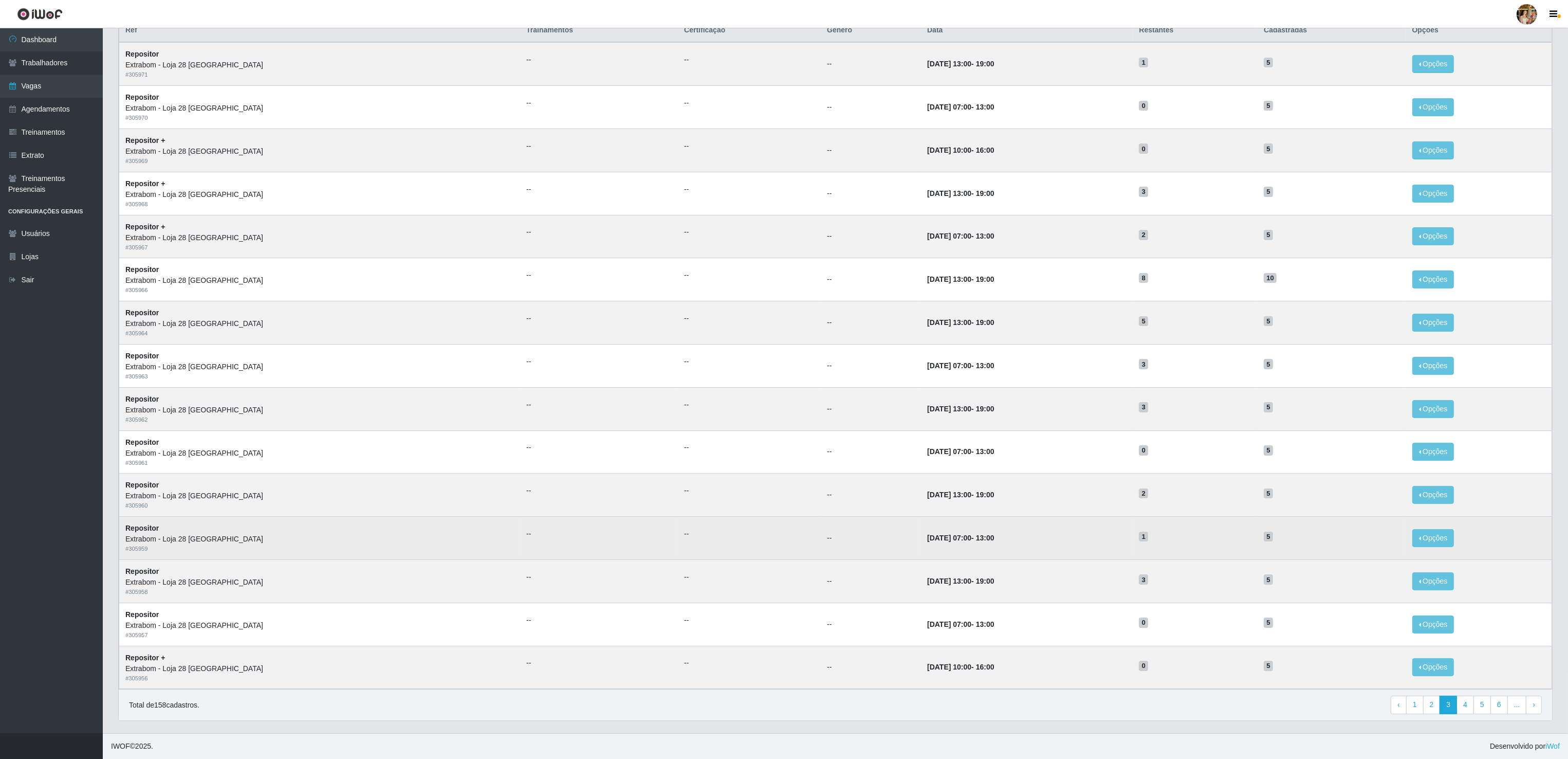
scroll to position [121, 0]
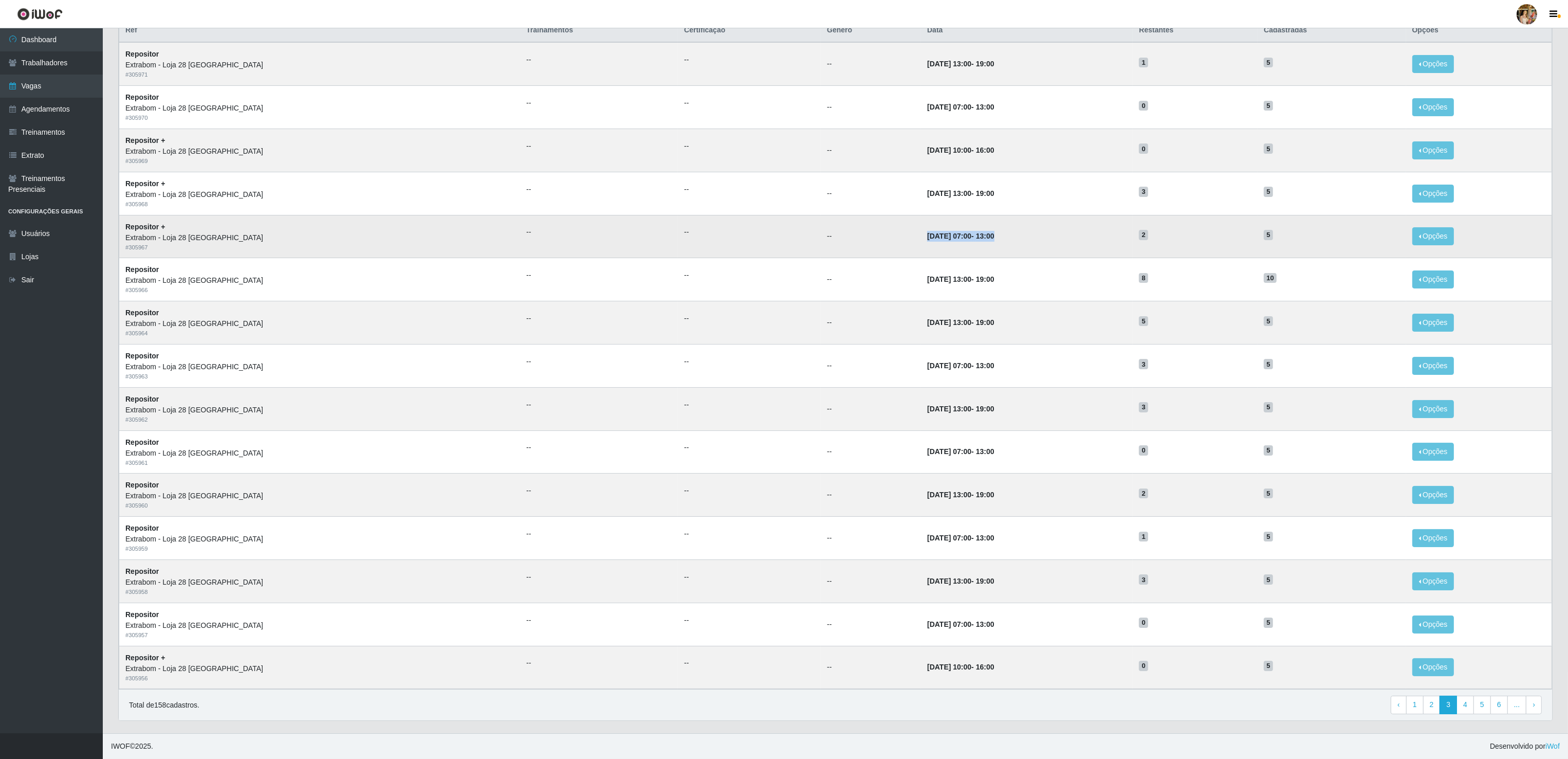
drag, startPoint x: 853, startPoint y: 233, endPoint x: 987, endPoint y: 233, distance: 134.0
click at [987, 233] on td "[DATE] 07:00 - 13:00" at bounding box center [1027, 236] width 212 height 43
click at [987, 234] on td "26/07/2025, 07:00 - 13:00" at bounding box center [1027, 236] width 212 height 43
click at [927, 232] on time "26/07/2025, 07:00" at bounding box center [949, 236] width 45 height 8
drag, startPoint x: 850, startPoint y: 233, endPoint x: 988, endPoint y: 236, distance: 138.0
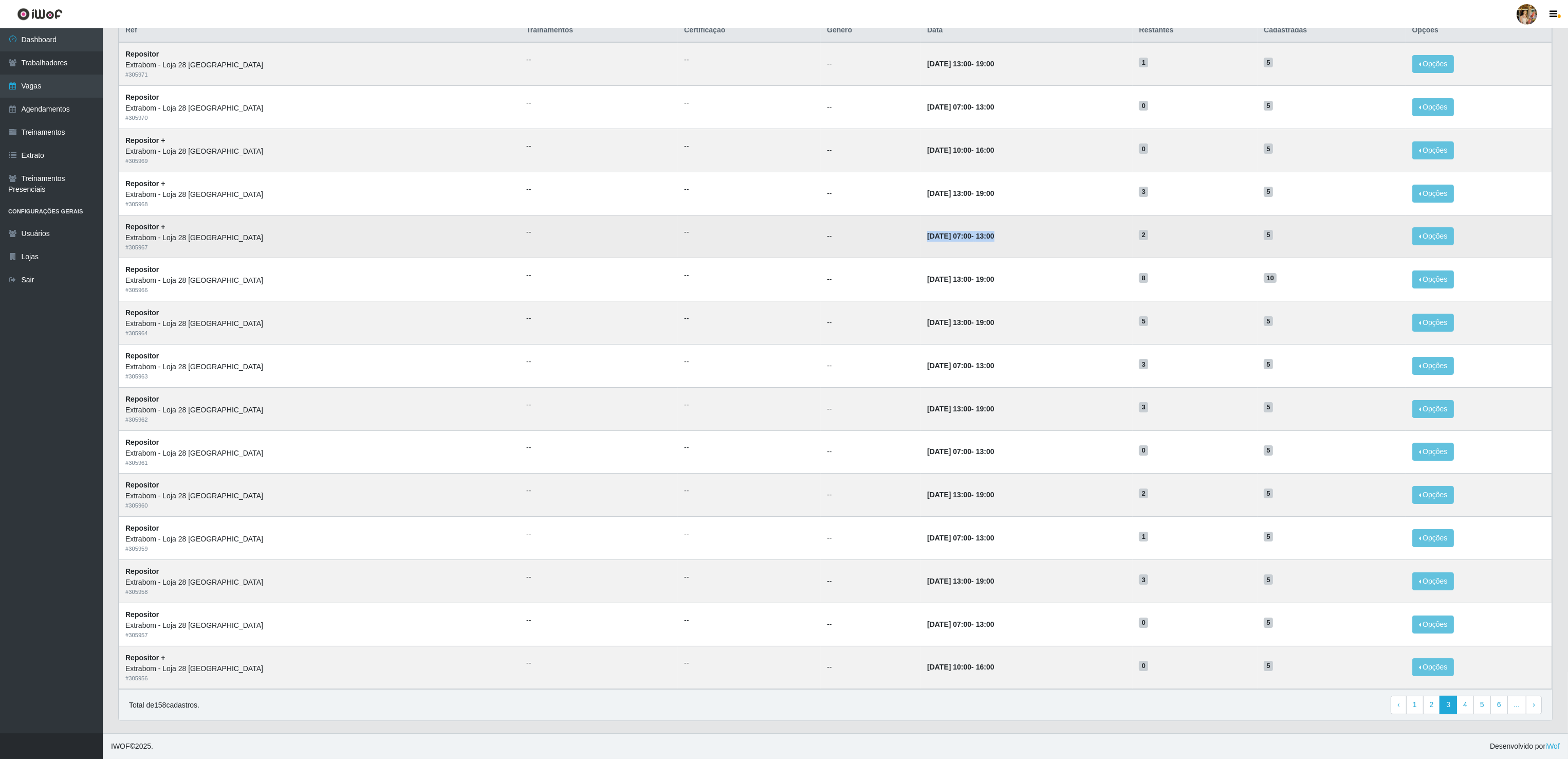
click at [988, 236] on td "26/07/2025, 07:00 - 13:00" at bounding box center [1027, 236] width 212 height 43
click at [988, 241] on td "26/07/2025, 07:00 - 13:00" at bounding box center [1027, 236] width 212 height 43
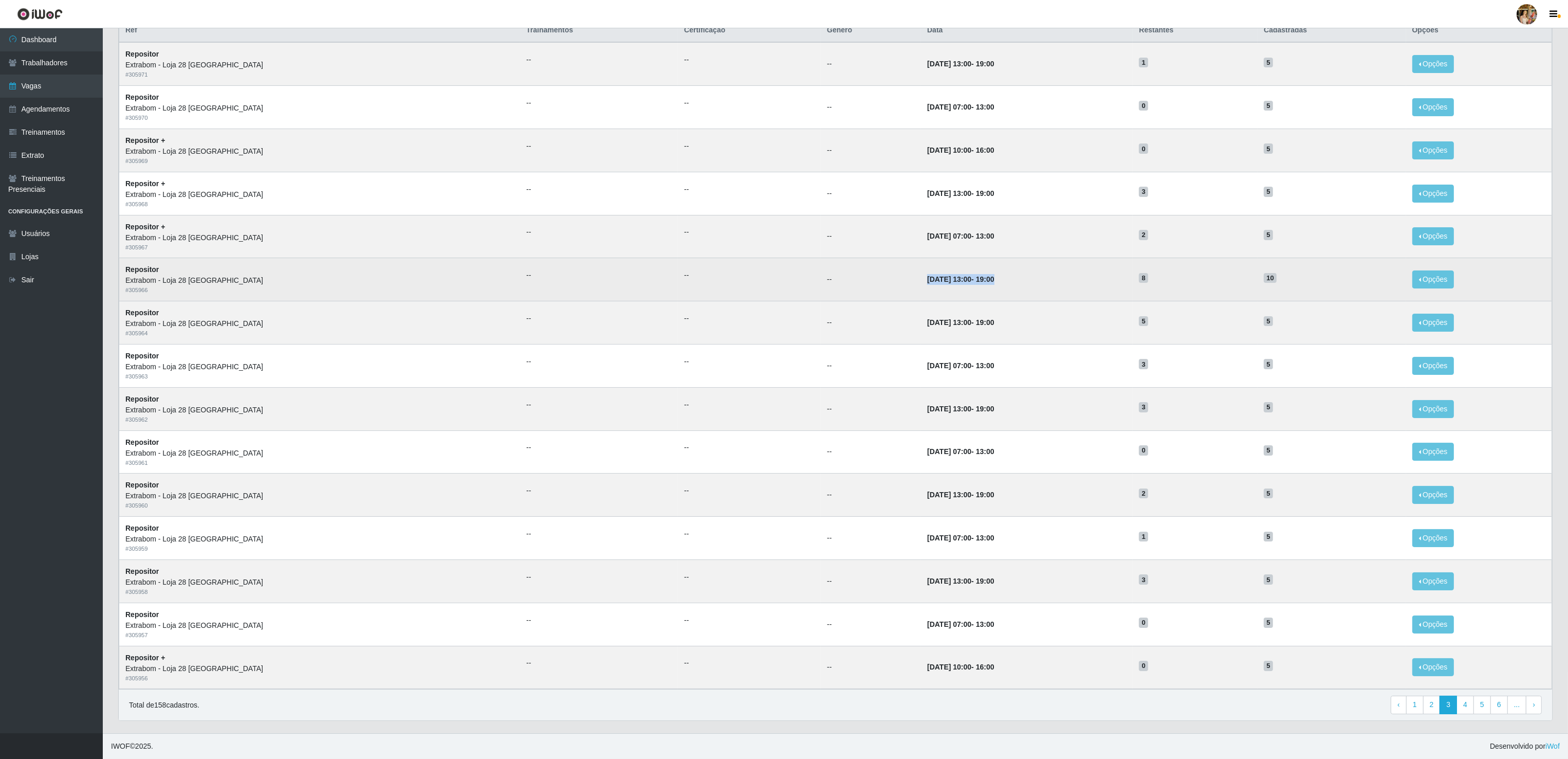
drag, startPoint x: 843, startPoint y: 272, endPoint x: 952, endPoint y: 281, distance: 109.4
click at [952, 281] on tr "Repositor Extrabom - Loja 28 Porto Canoa # 305966 -- -- -- 25/07/2025, 13:00 - …" at bounding box center [836, 279] width 1433 height 43
drag, startPoint x: 952, startPoint y: 281, endPoint x: 971, endPoint y: 294, distance: 23.0
click at [971, 294] on td "25/07/2025, 13:00 - 19:00" at bounding box center [1027, 279] width 212 height 43
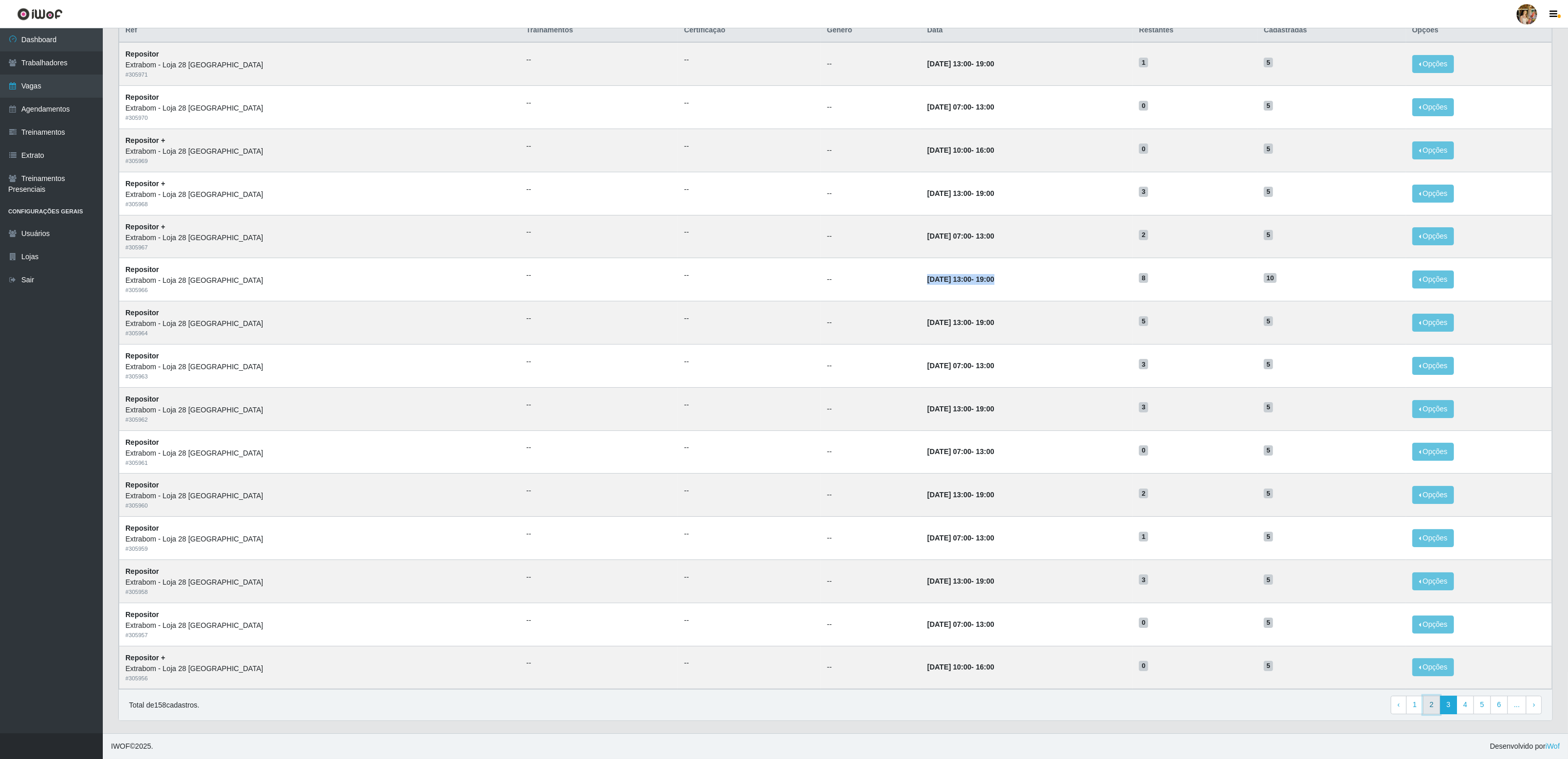
click at [1431, 706] on link "2" at bounding box center [1432, 705] width 18 height 18
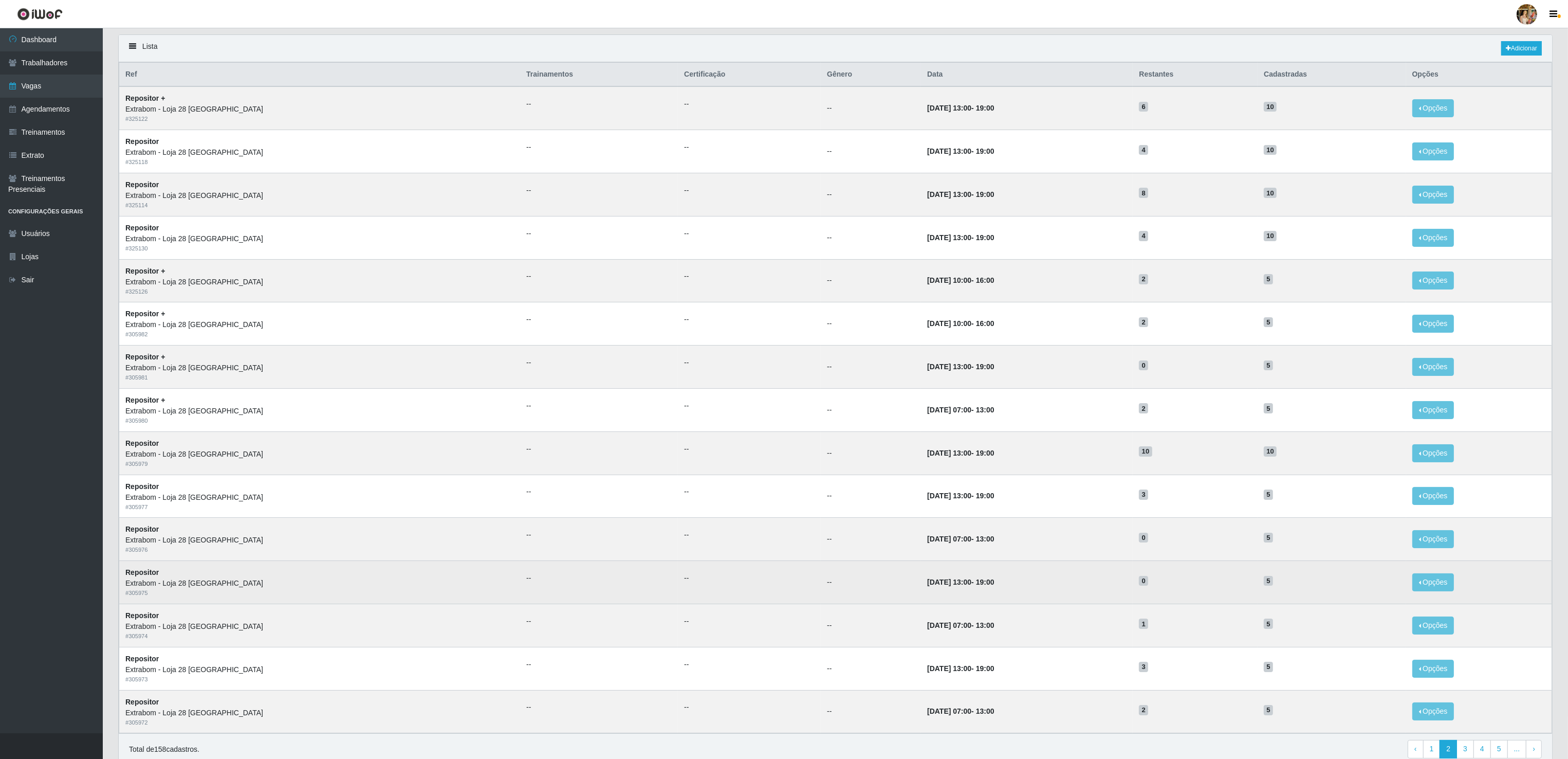
scroll to position [18, 0]
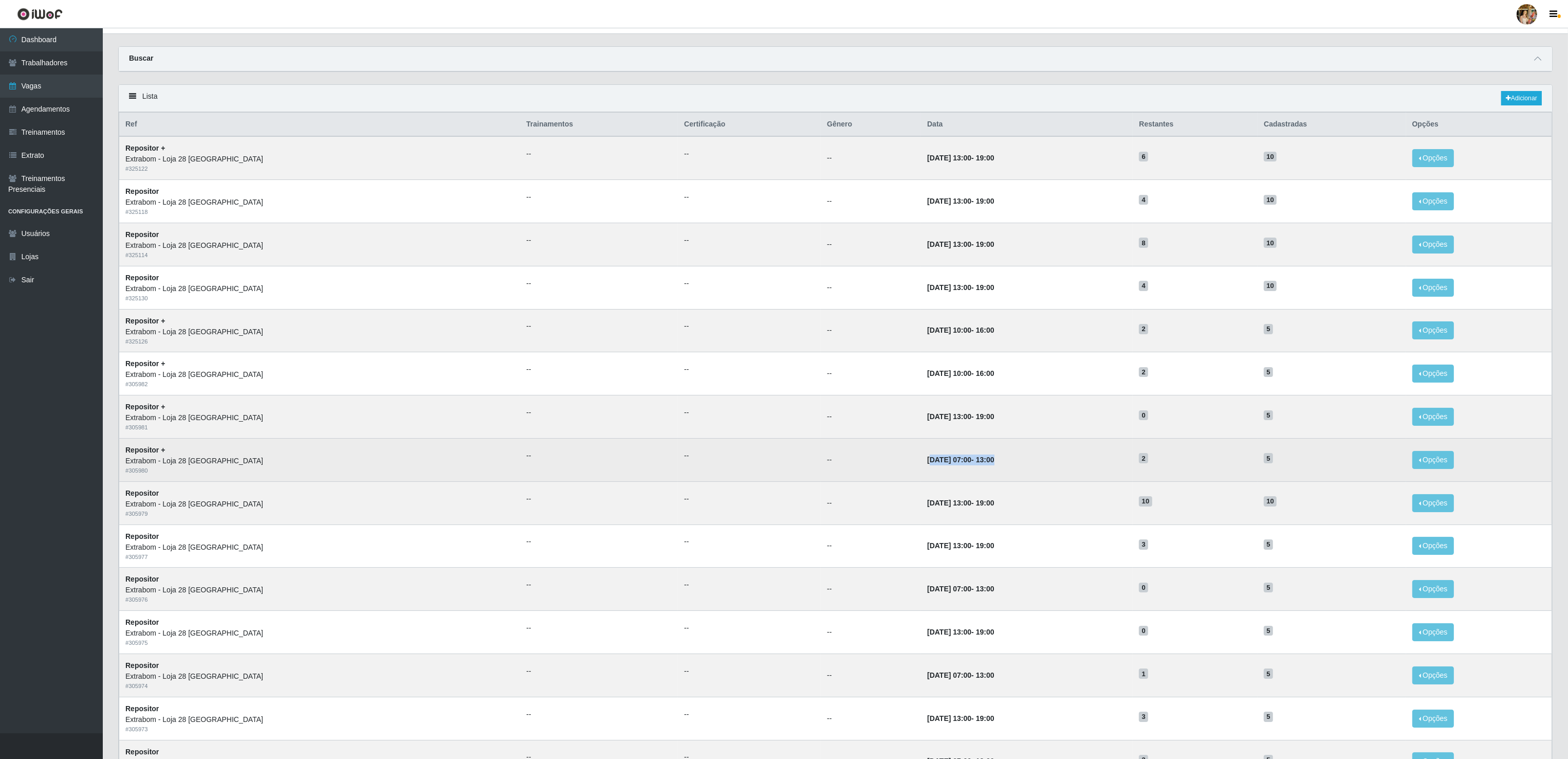
drag, startPoint x: 858, startPoint y: 456, endPoint x: 960, endPoint y: 462, distance: 102.2
click at [960, 462] on td "[DATE] 07:00 - 13:00" at bounding box center [1027, 459] width 212 height 43
click at [966, 457] on td "02/08/2025, 07:00 - 13:00" at bounding box center [1027, 459] width 212 height 43
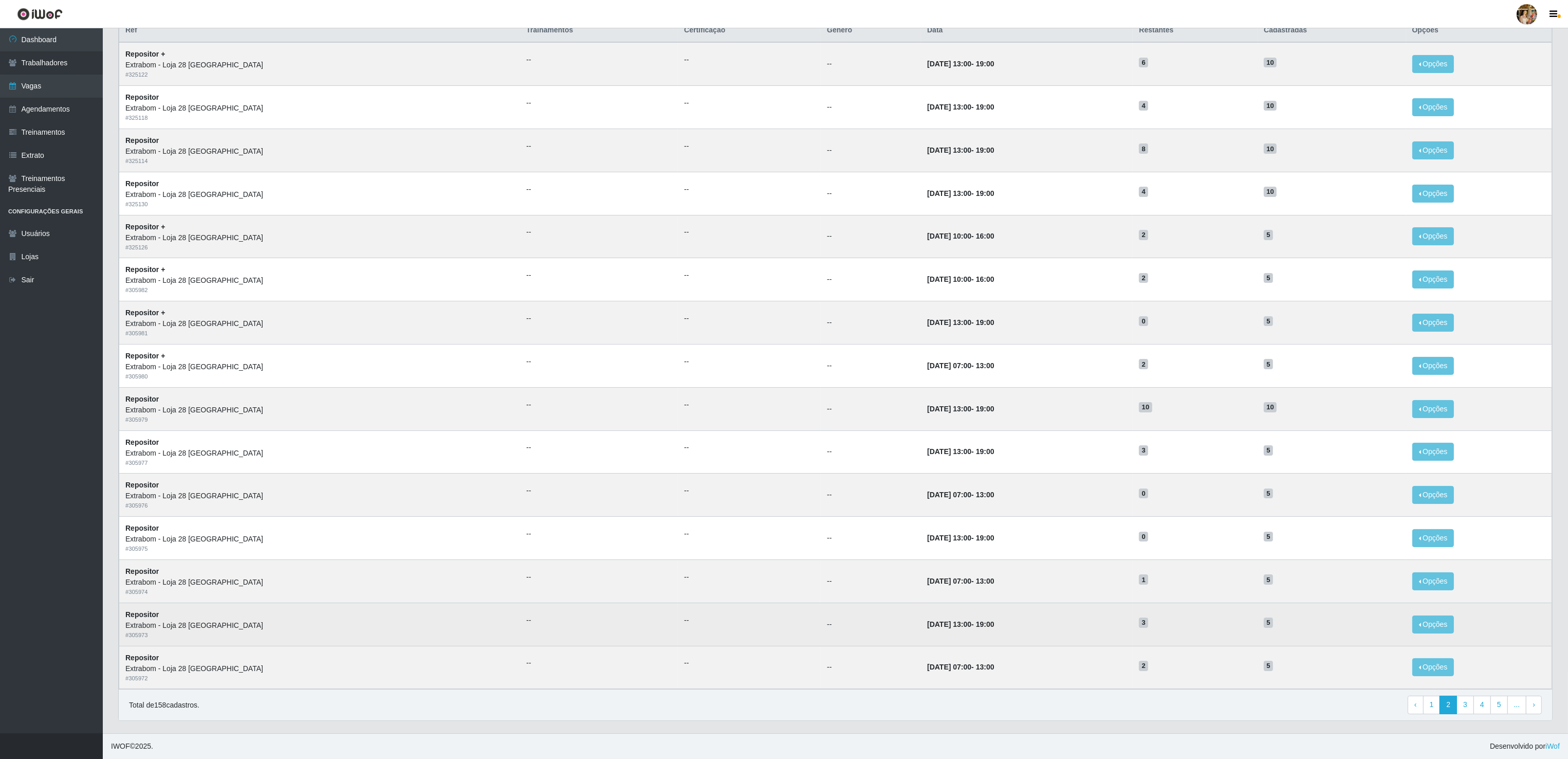
scroll to position [121, 0]
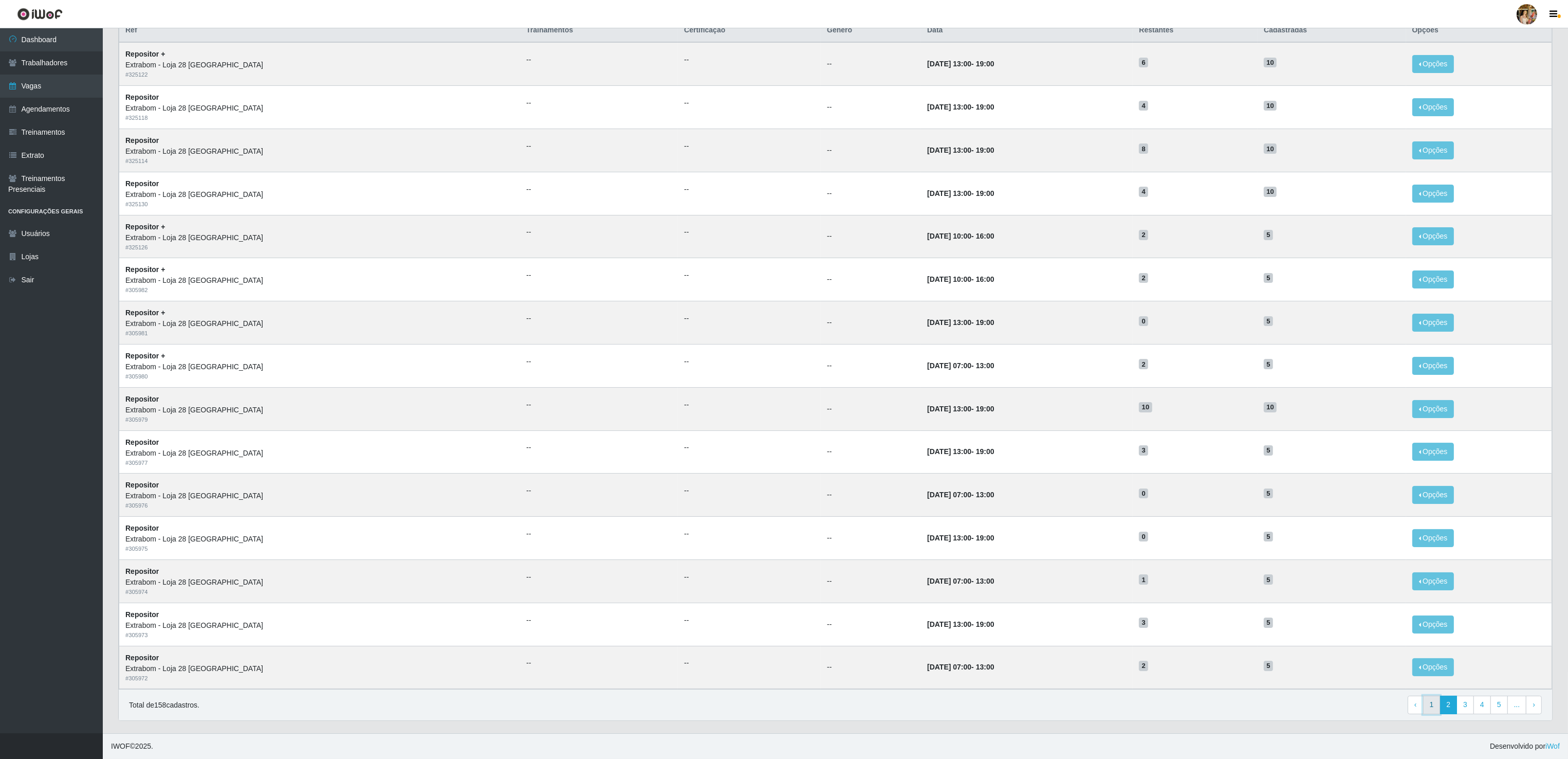
click at [1423, 703] on link "1" at bounding box center [1432, 705] width 18 height 18
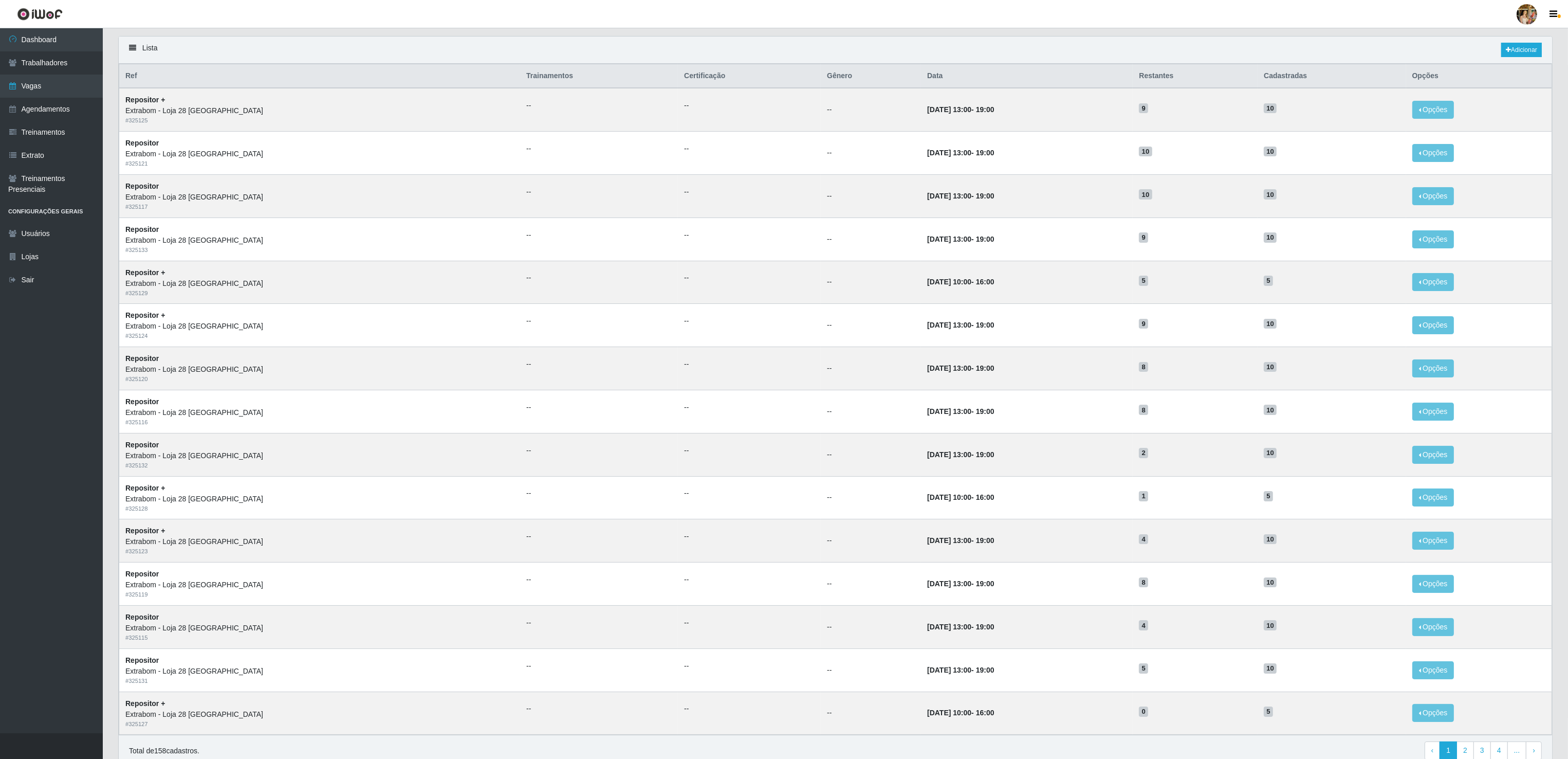
scroll to position [121, 0]
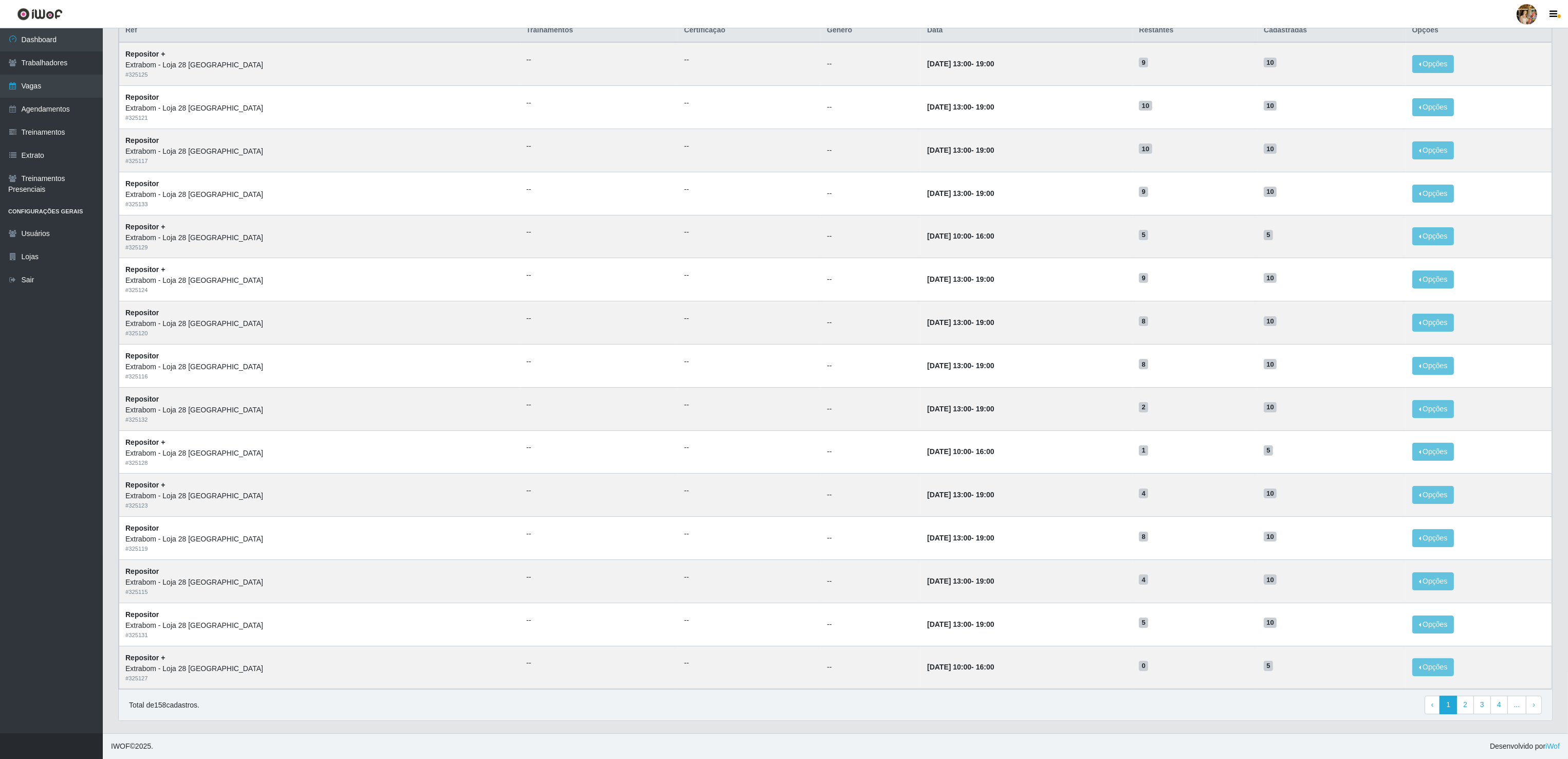
click at [1021, 705] on div "Total de 158 cadastros. ‹ Previous 1 2 3 4 ... › Next" at bounding box center [835, 705] width 1412 height 18
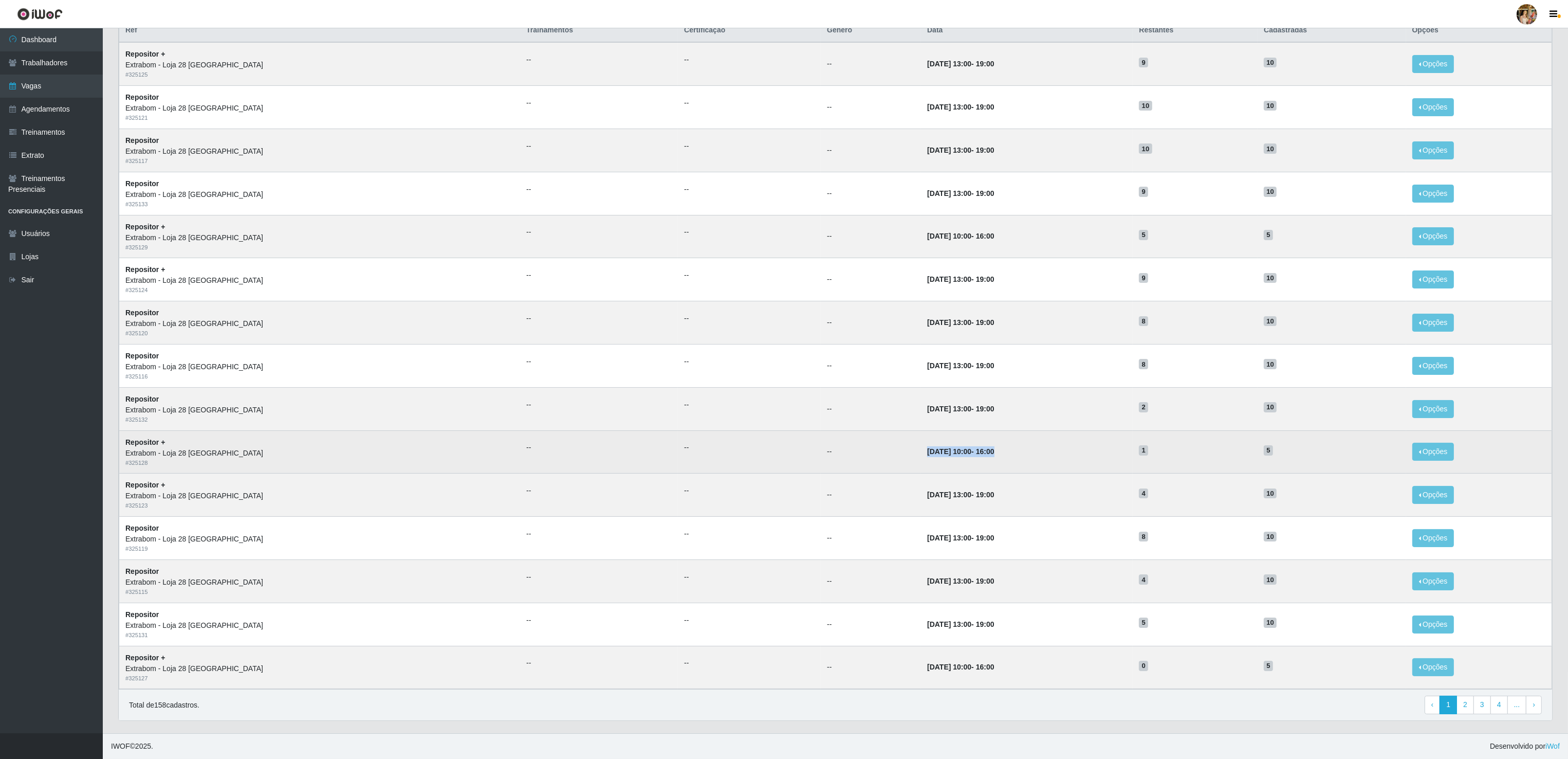
drag, startPoint x: 849, startPoint y: 449, endPoint x: 964, endPoint y: 452, distance: 115.0
click at [964, 452] on td "[DATE] 10:00 - 16:00" at bounding box center [1027, 451] width 212 height 43
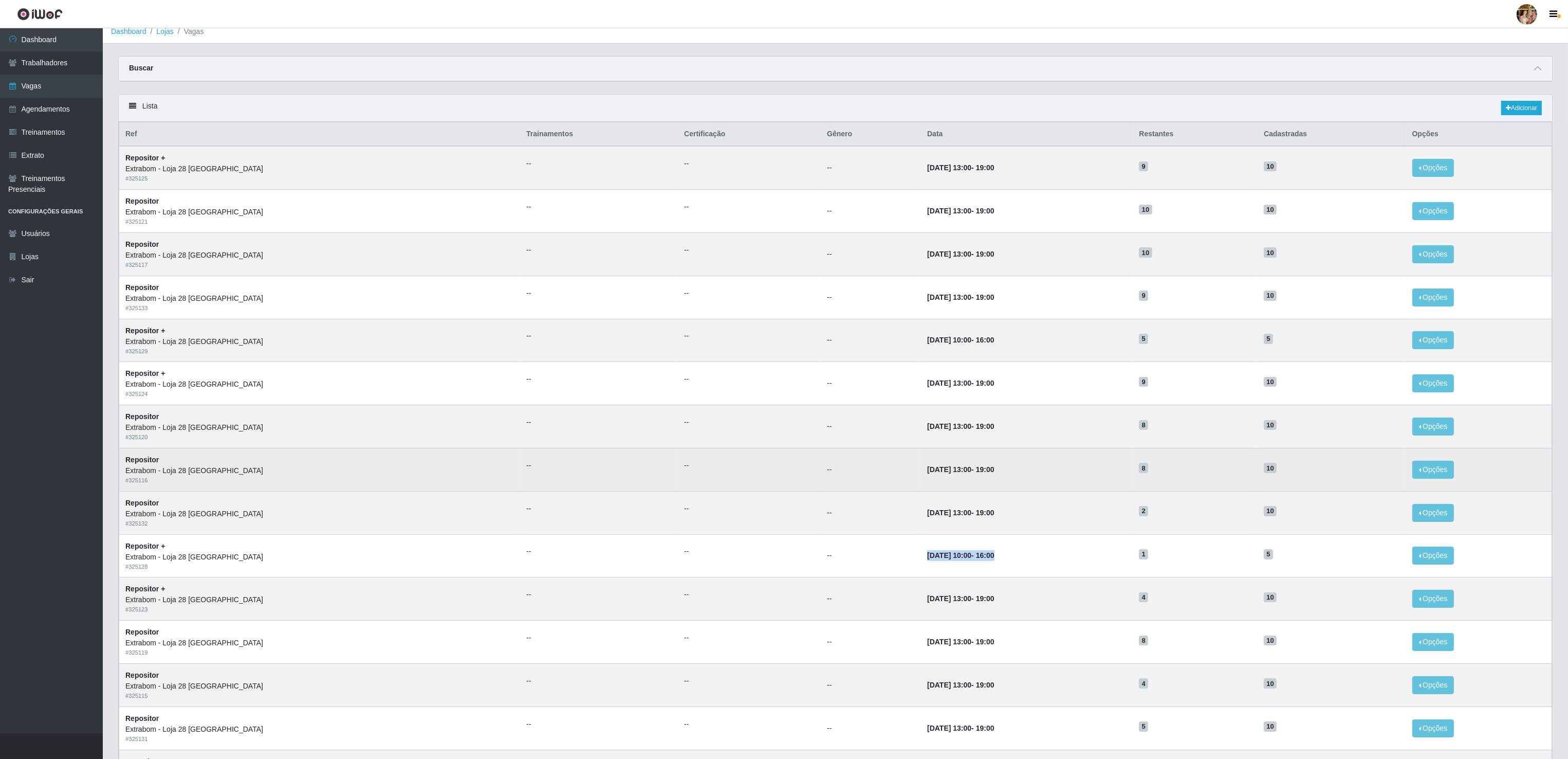
scroll to position [0, 0]
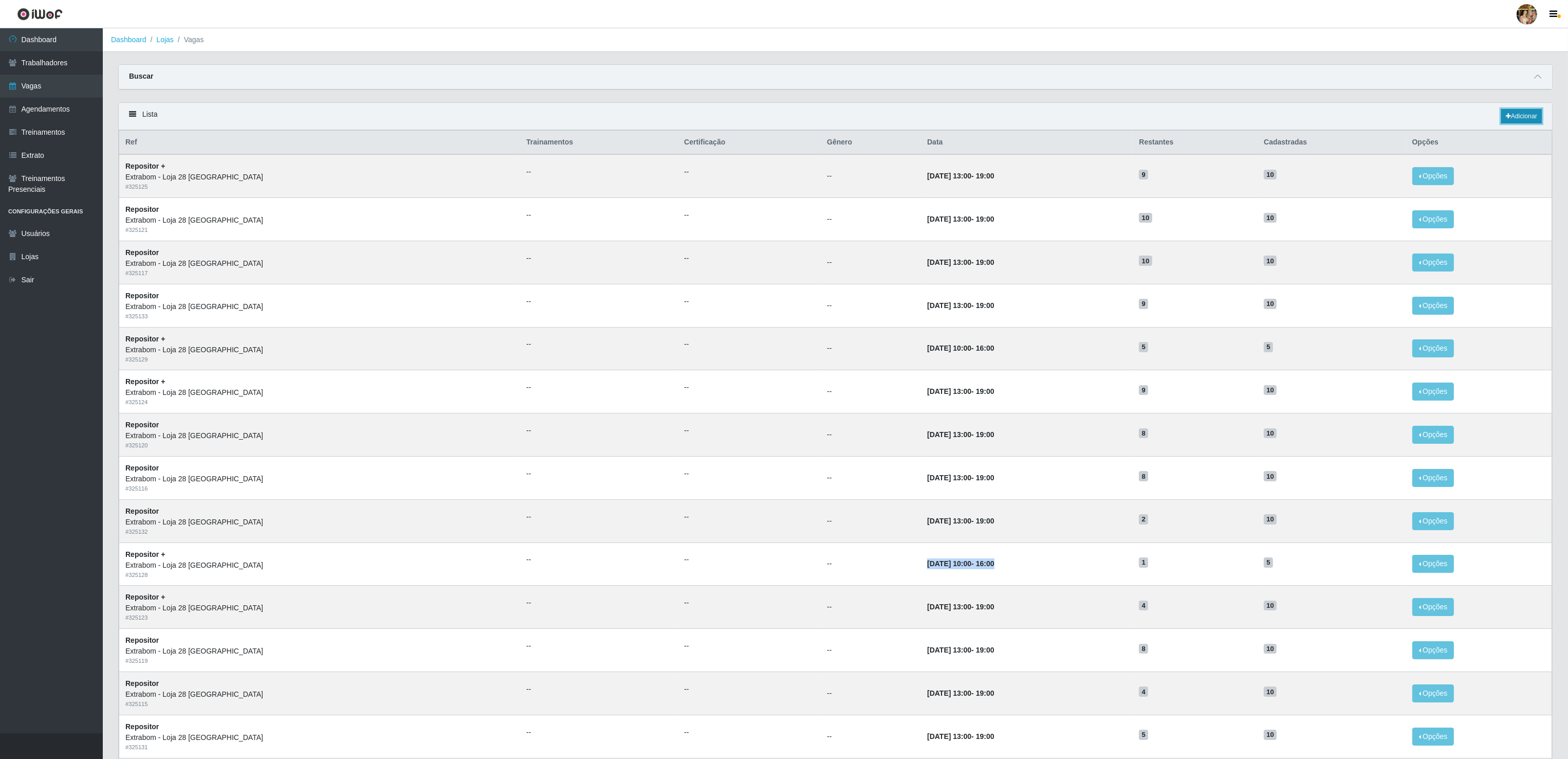
click at [1506, 117] on icon at bounding box center [1508, 116] width 5 height 6
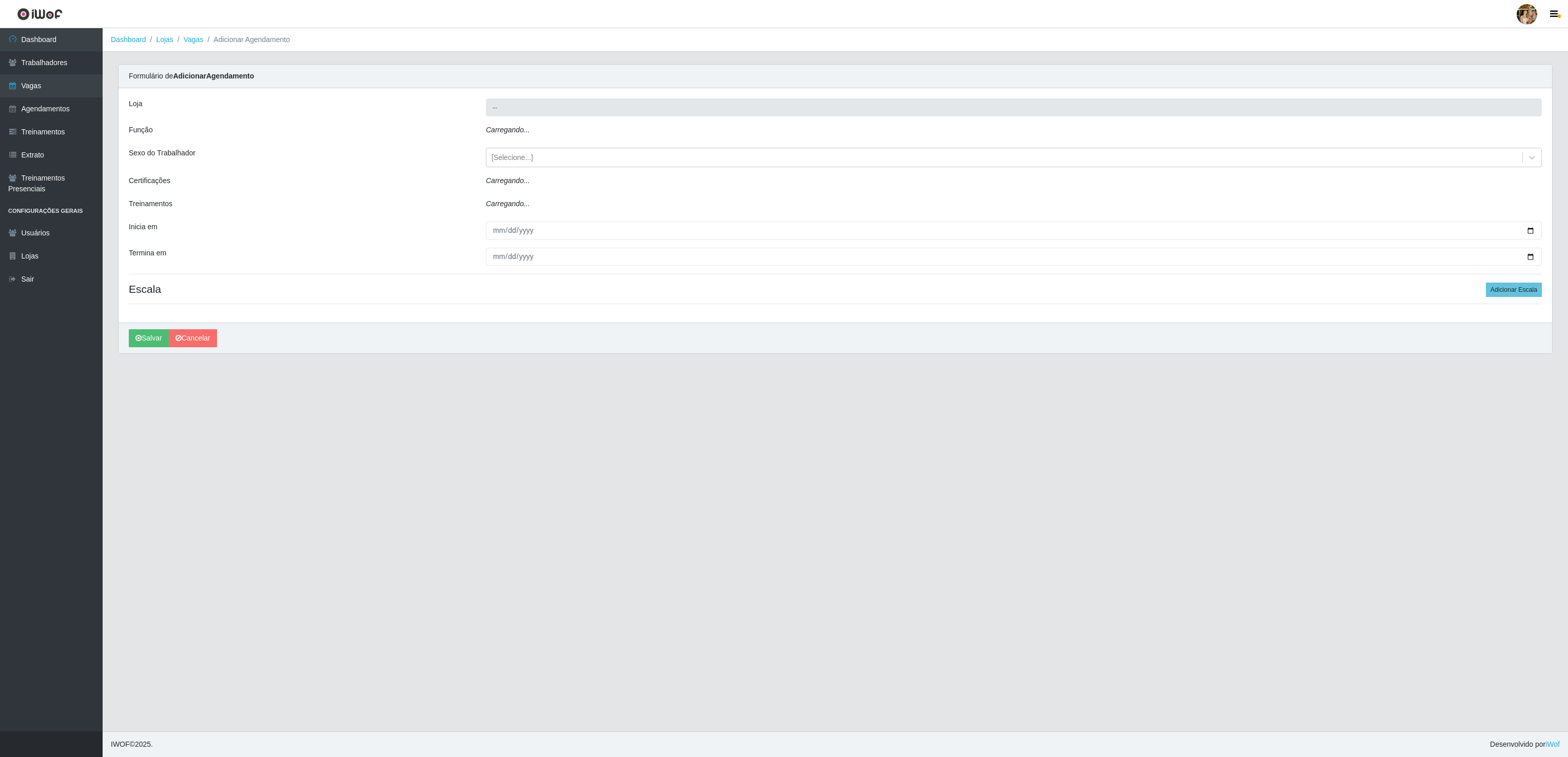
type input "Extrabom - Loja 28 [GEOGRAPHIC_DATA]"
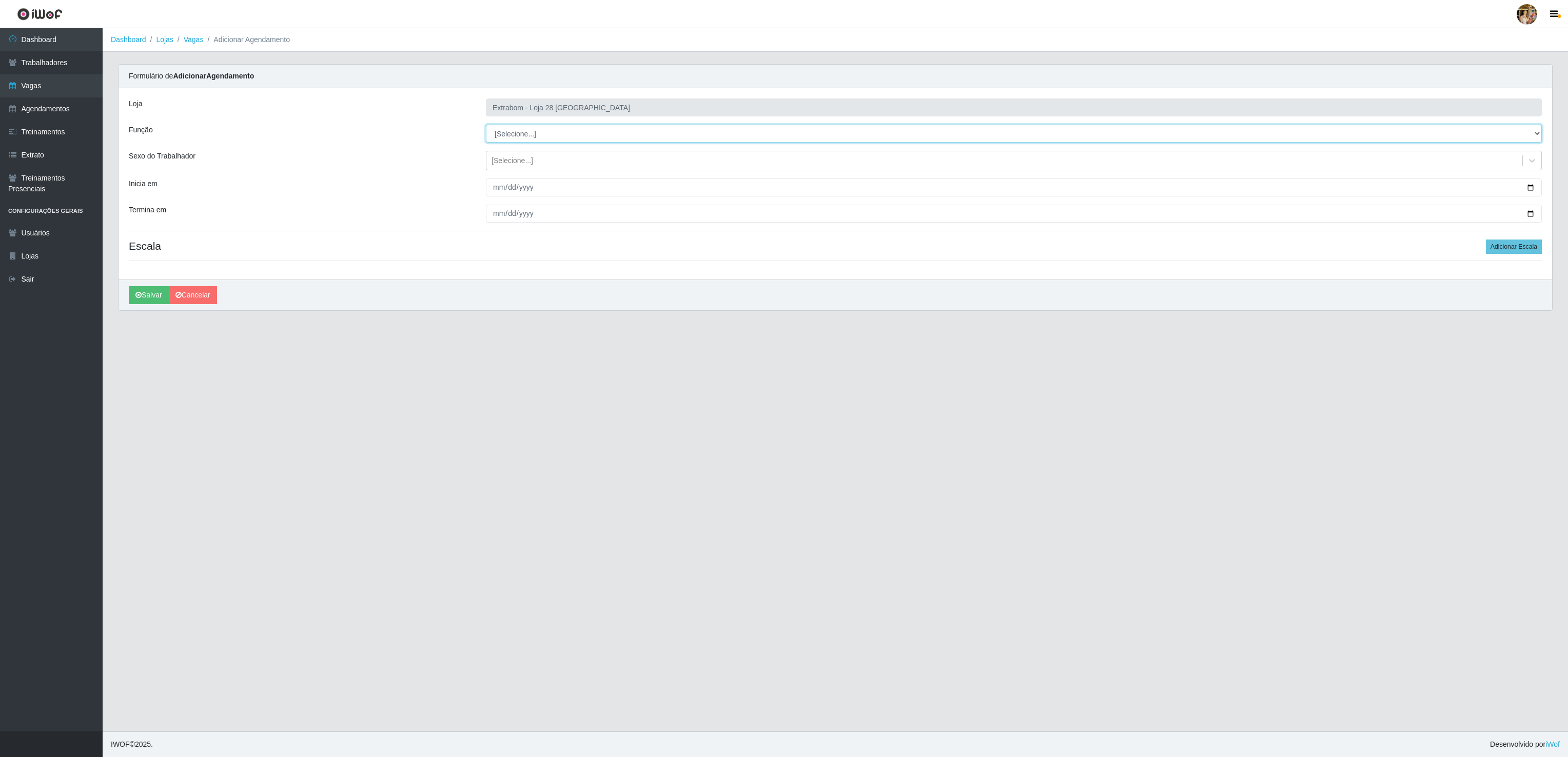
click at [608, 136] on select "[Selecione...] Carregador e Descarregador de Caminhão Carregador e Descarregado…" at bounding box center [1013, 133] width 1056 height 18
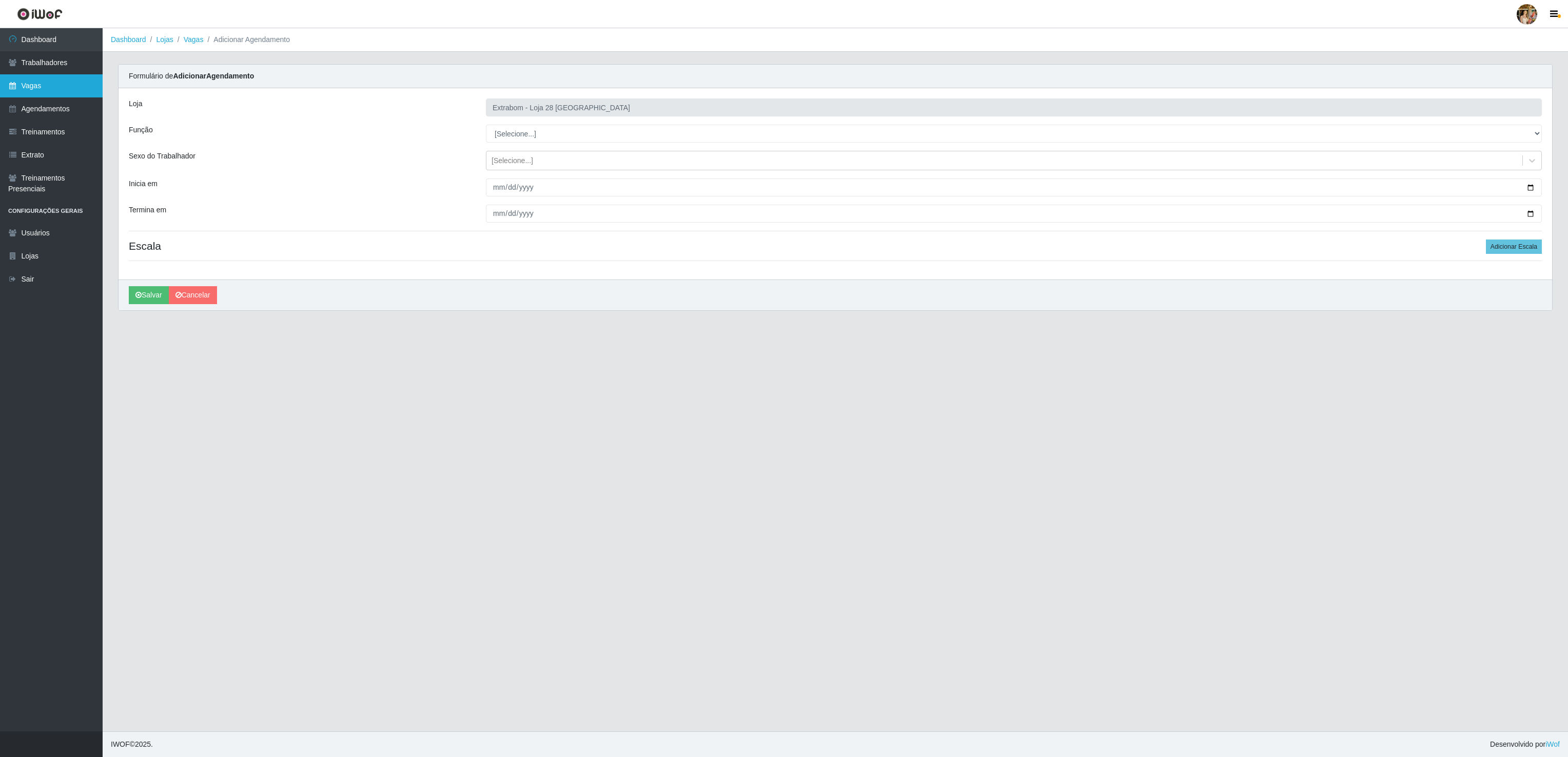
click at [56, 85] on link "Vagas" at bounding box center [51, 85] width 102 height 23
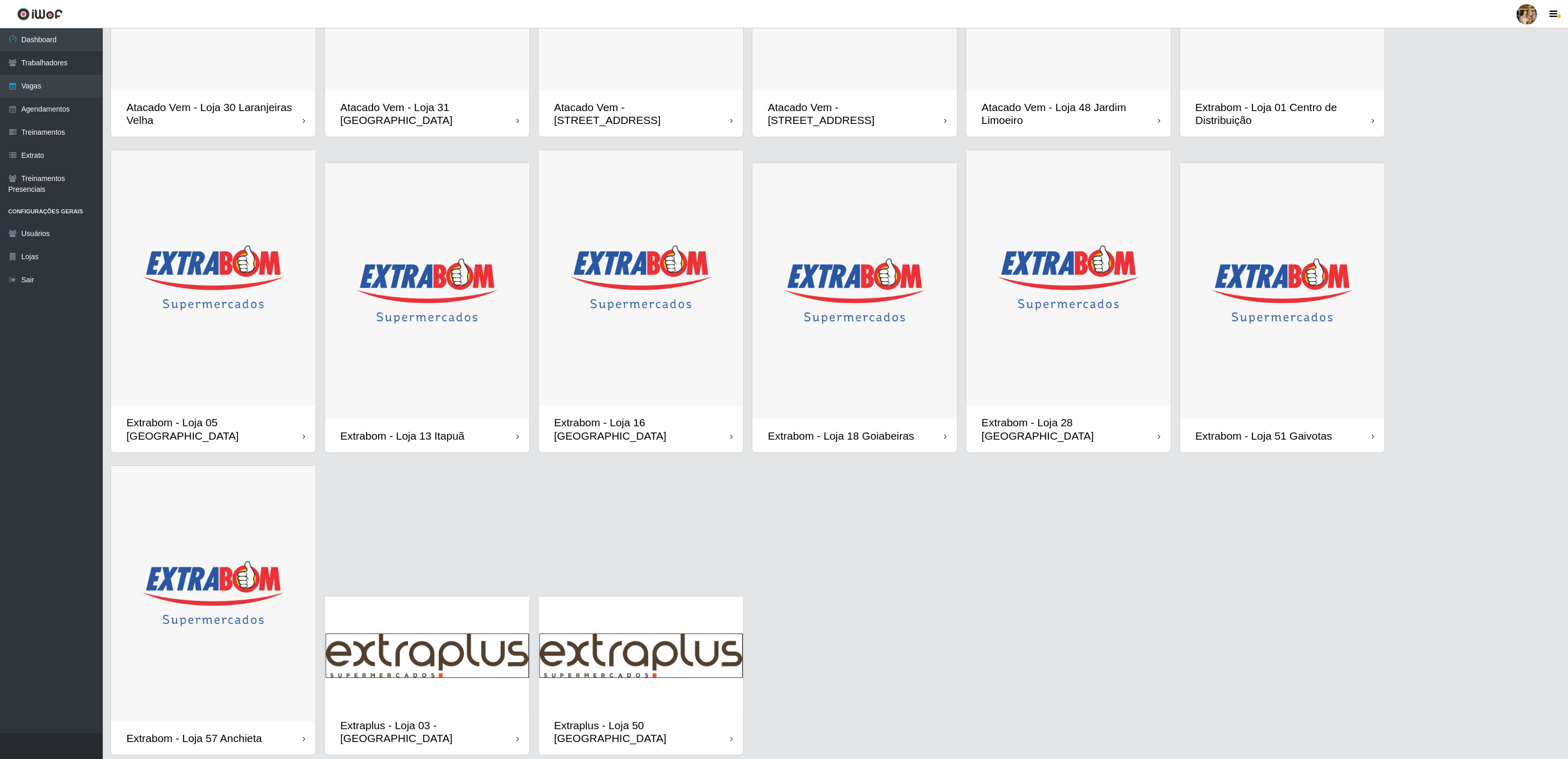
scroll to position [251, 0]
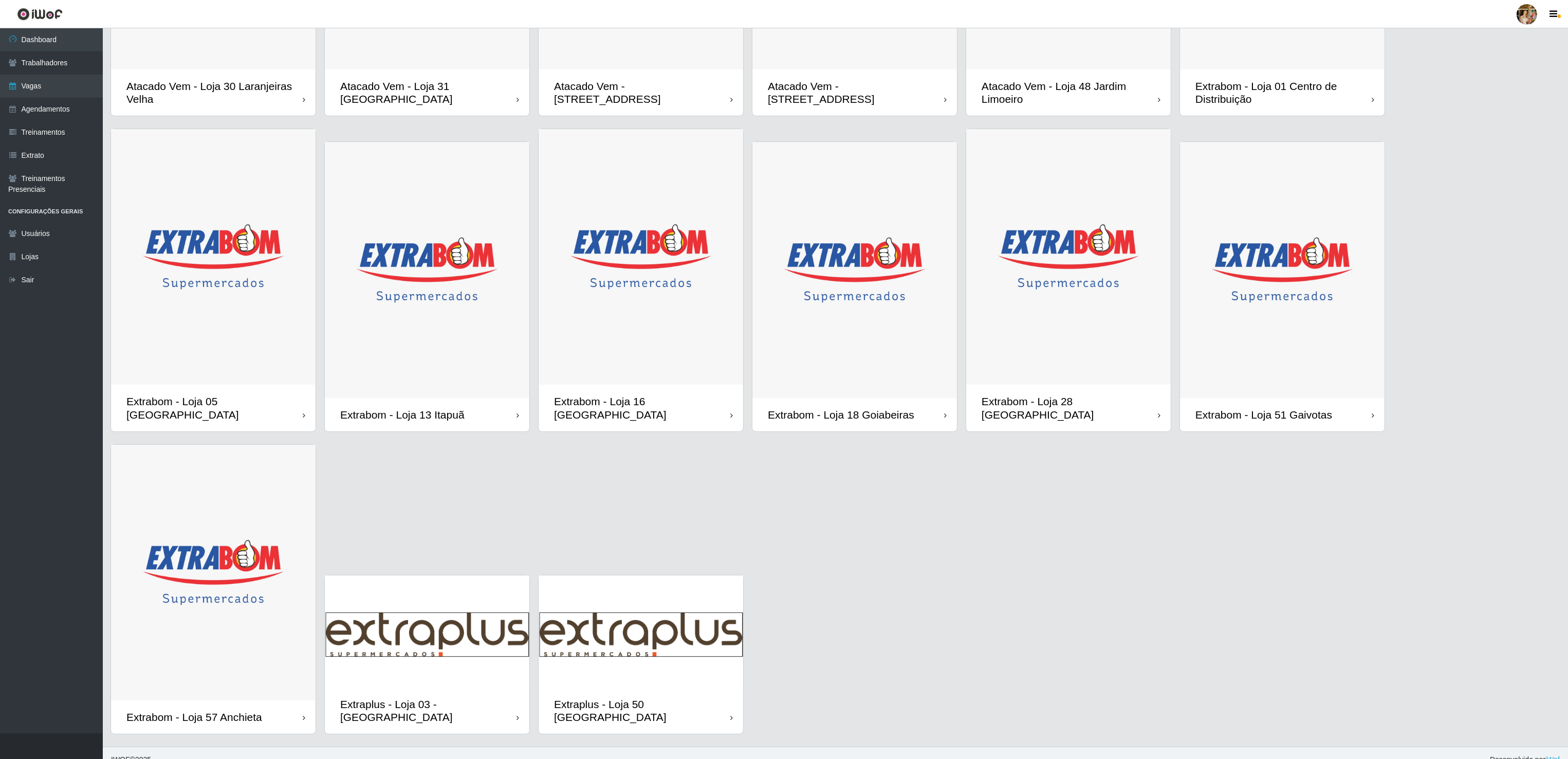
click at [1057, 327] on img at bounding box center [1068, 257] width 204 height 256
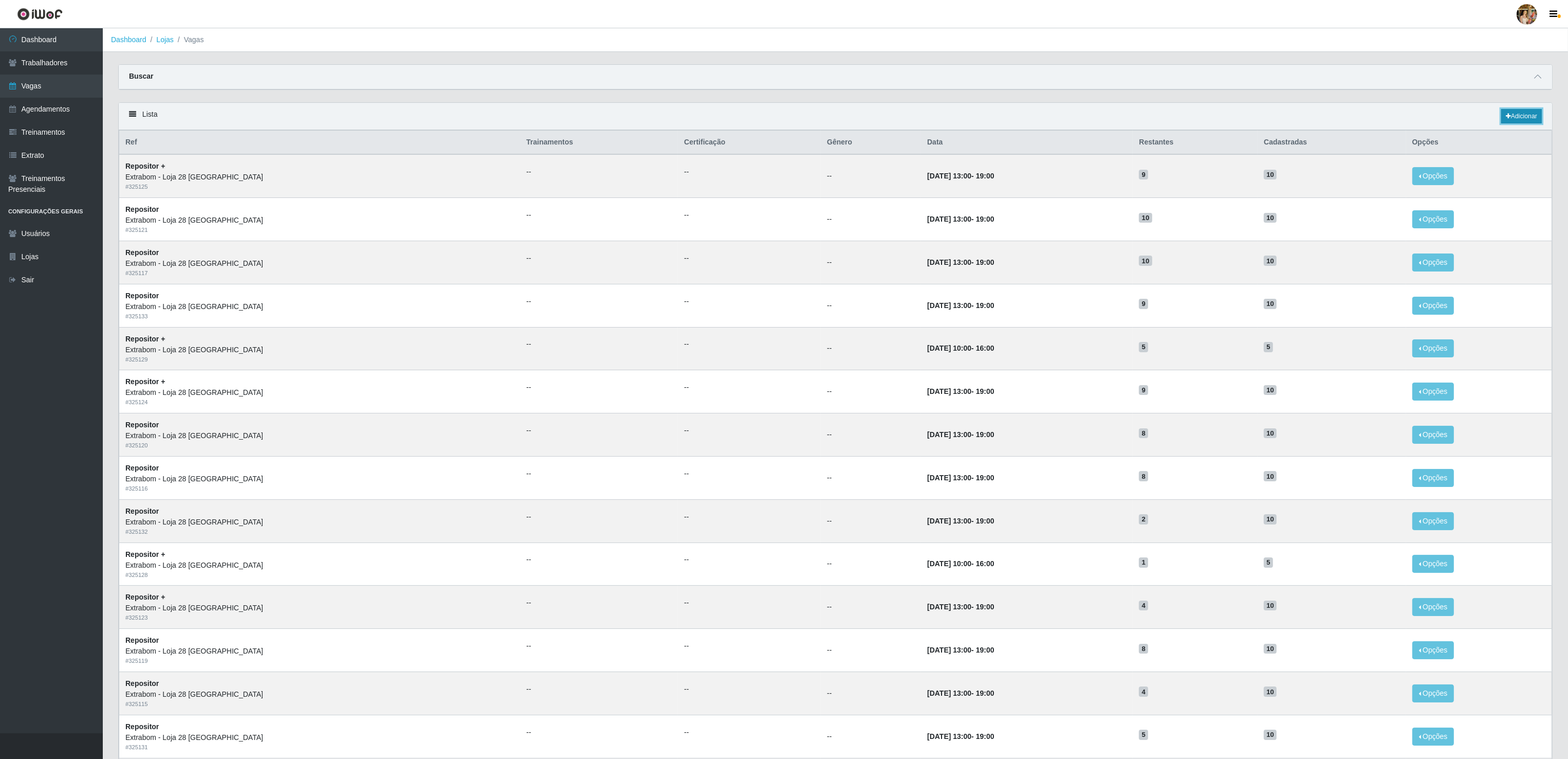
click at [1512, 115] on link "Adicionar" at bounding box center [1521, 116] width 40 height 14
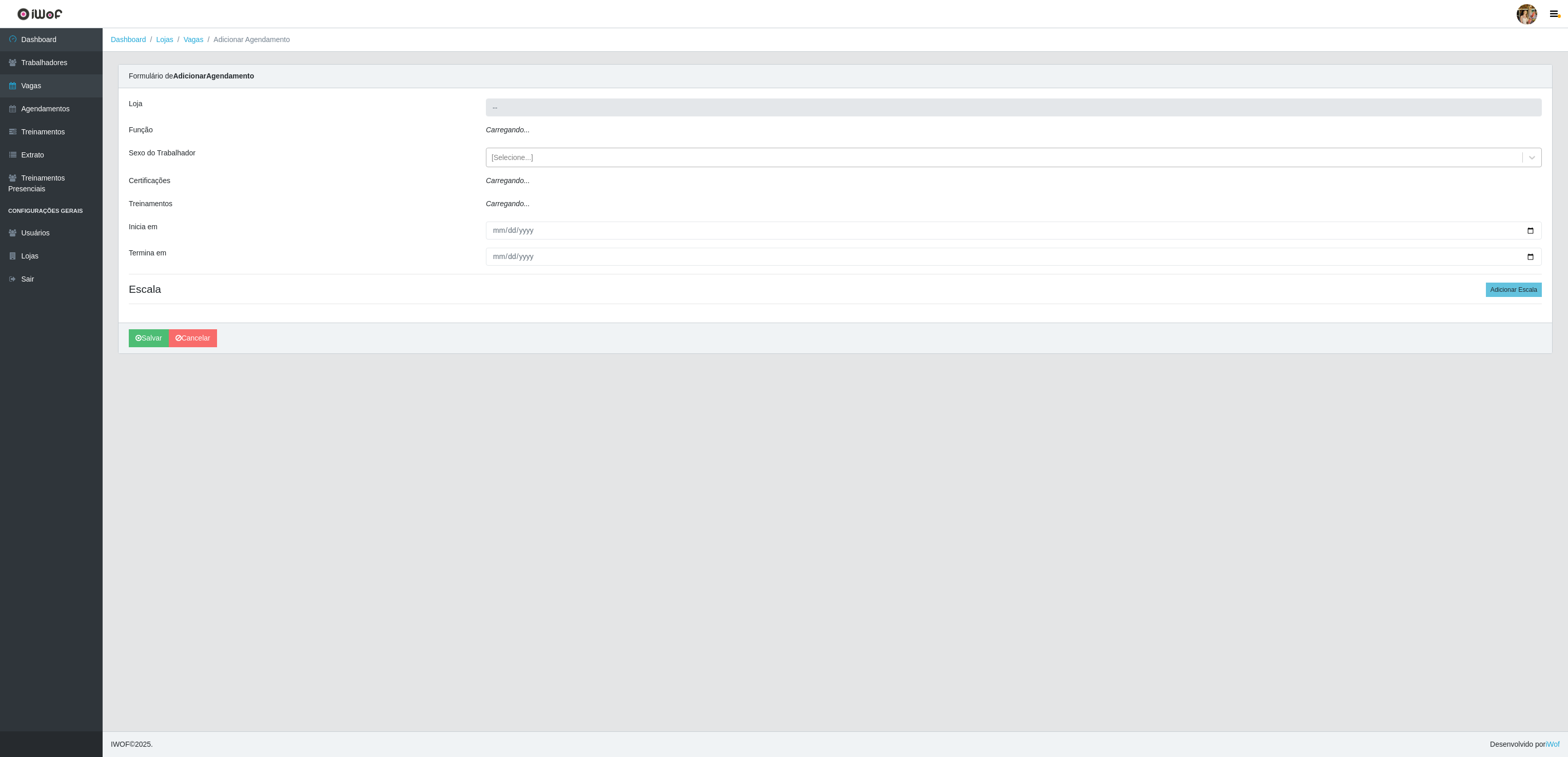
type input "Extrabom - Loja 28 [GEOGRAPHIC_DATA]"
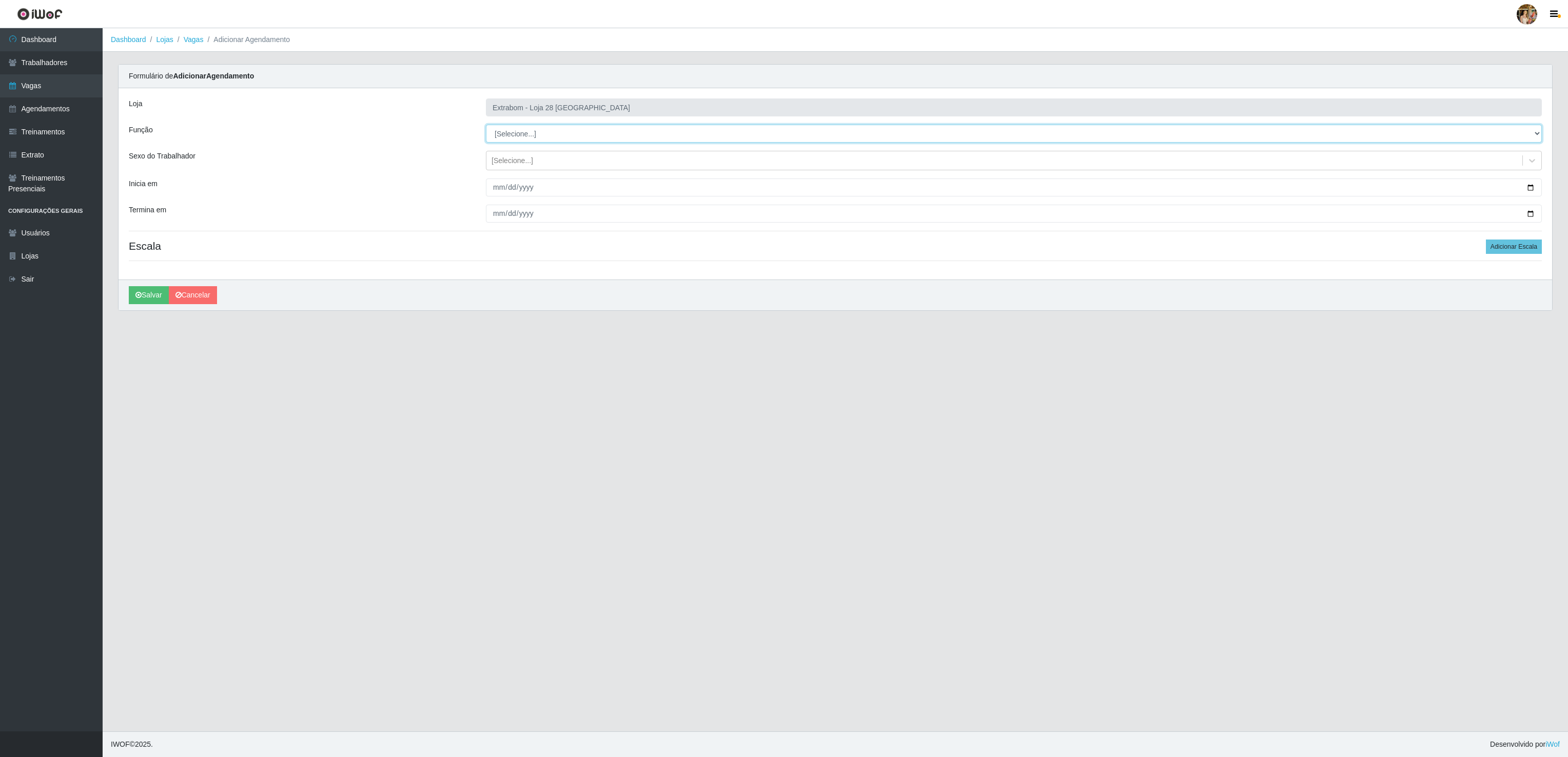
click at [544, 134] on select "[Selecione...] Carregador e Descarregador de Caminhão Carregador e Descarregado…" at bounding box center [1013, 133] width 1056 height 18
click at [423, 191] on div "Inicia em" at bounding box center [300, 187] width 357 height 18
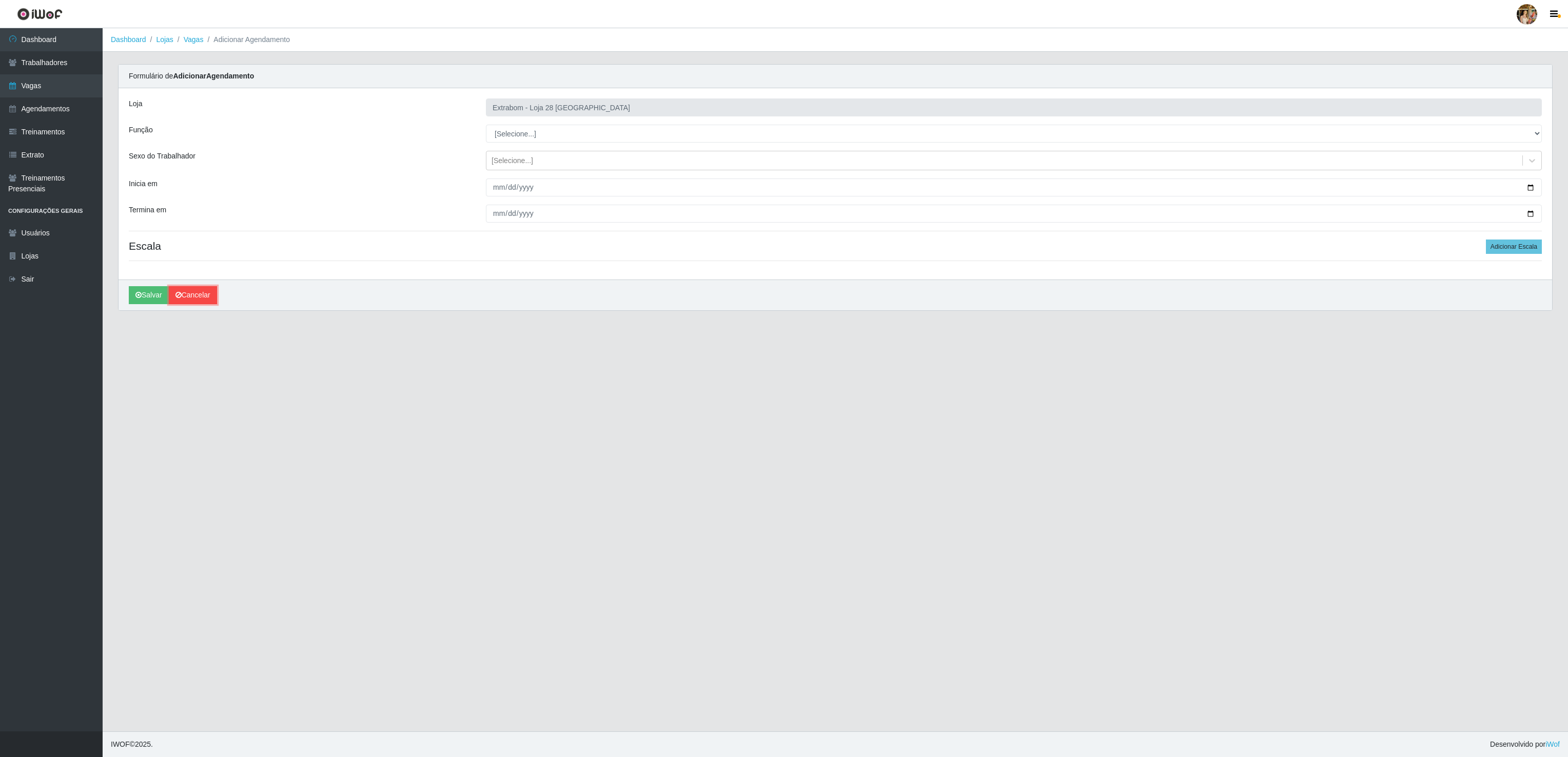
click at [186, 295] on link "Cancelar" at bounding box center [193, 295] width 48 height 18
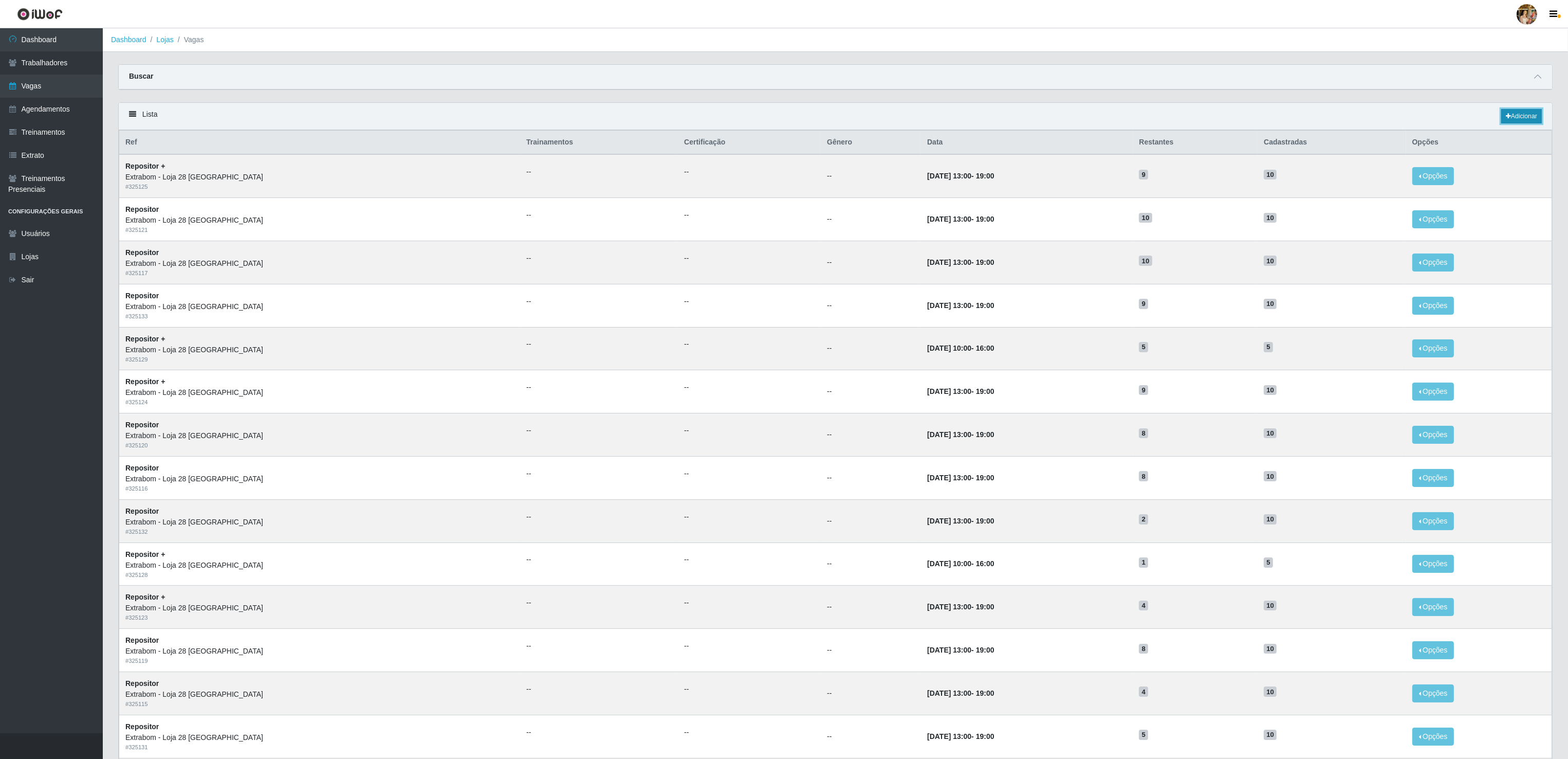
click at [1524, 123] on link "Adicionar" at bounding box center [1521, 116] width 40 height 14
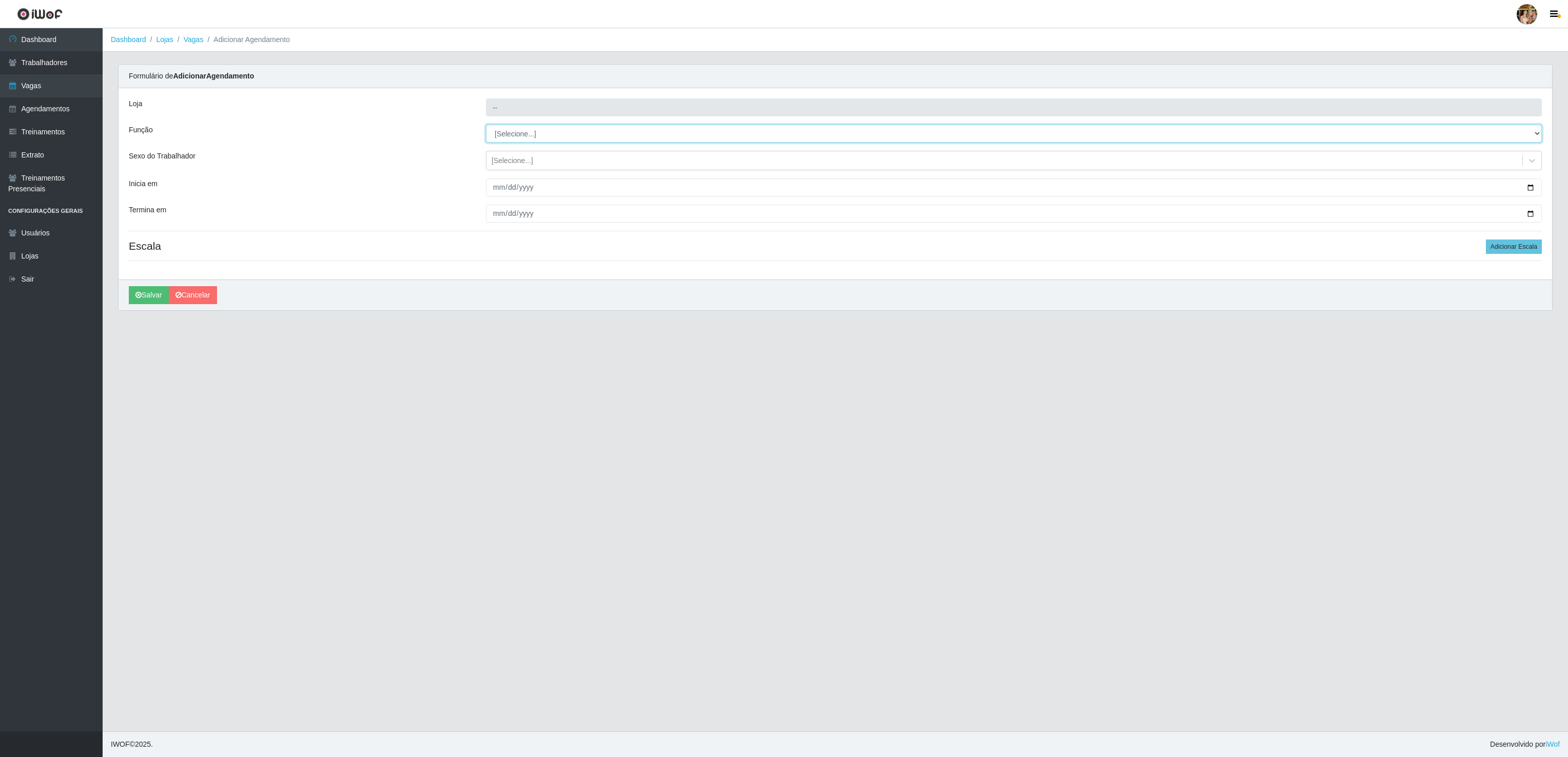
click at [567, 134] on select "[Selecione...] Carregador e Descarregador de Caminhão Carregador e Descarregado…" at bounding box center [1013, 133] width 1056 height 18
select select "24"
click at [486, 125] on select "[Selecione...] Carregador e Descarregador de Caminhão Carregador e Descarregado…" at bounding box center [1013, 133] width 1056 height 18
type input "Extrabom - Loja 28 [GEOGRAPHIC_DATA]"
select select "[Selecione...]"
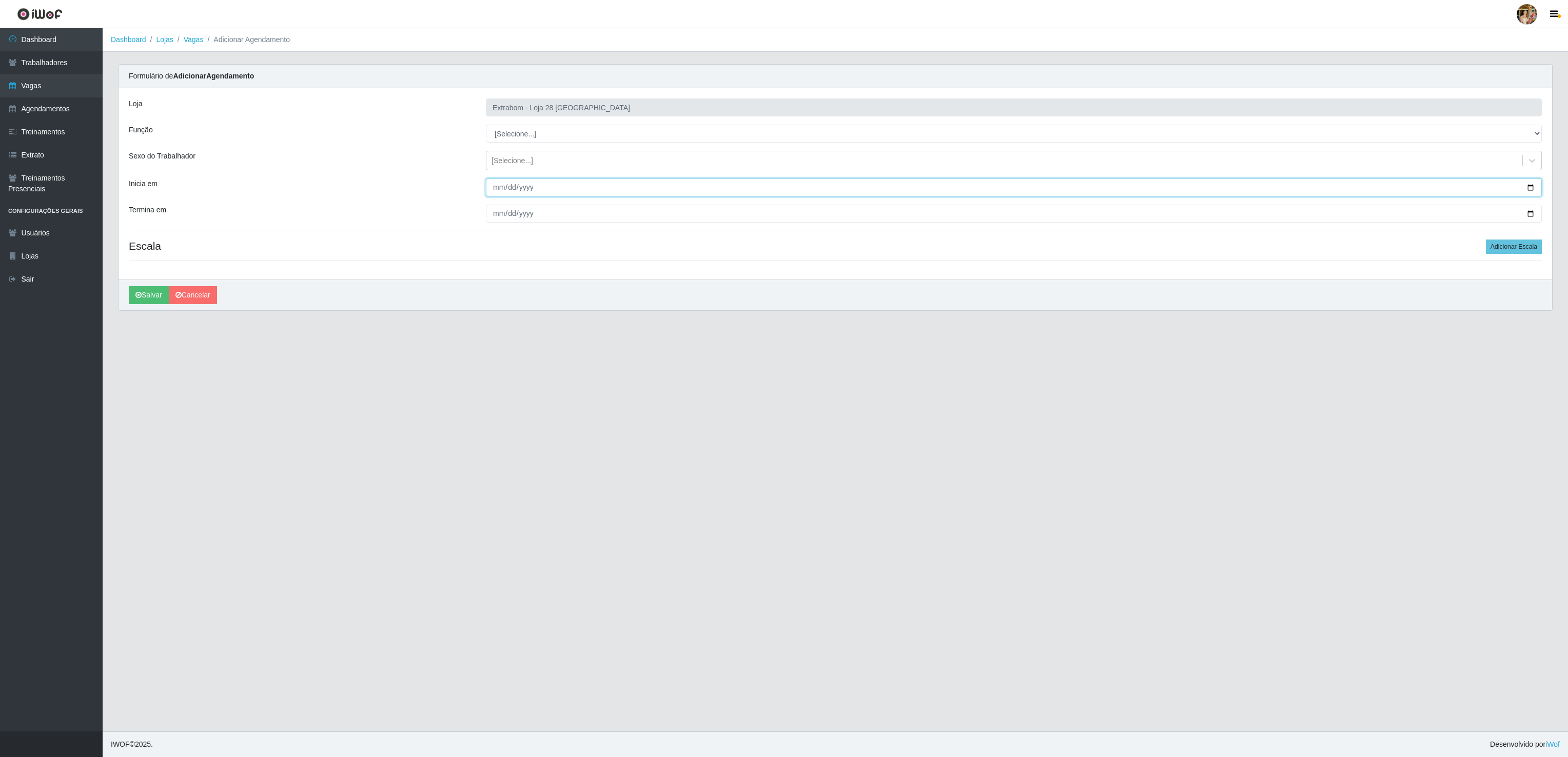
click at [497, 186] on input "Inicia em" at bounding box center [1013, 187] width 1056 height 18
type input "[DATE]"
click at [497, 214] on input "Termina em" at bounding box center [1013, 213] width 1056 height 18
type input "[DATE]"
click at [1517, 245] on button "Adicionar Escala" at bounding box center [1513, 246] width 56 height 14
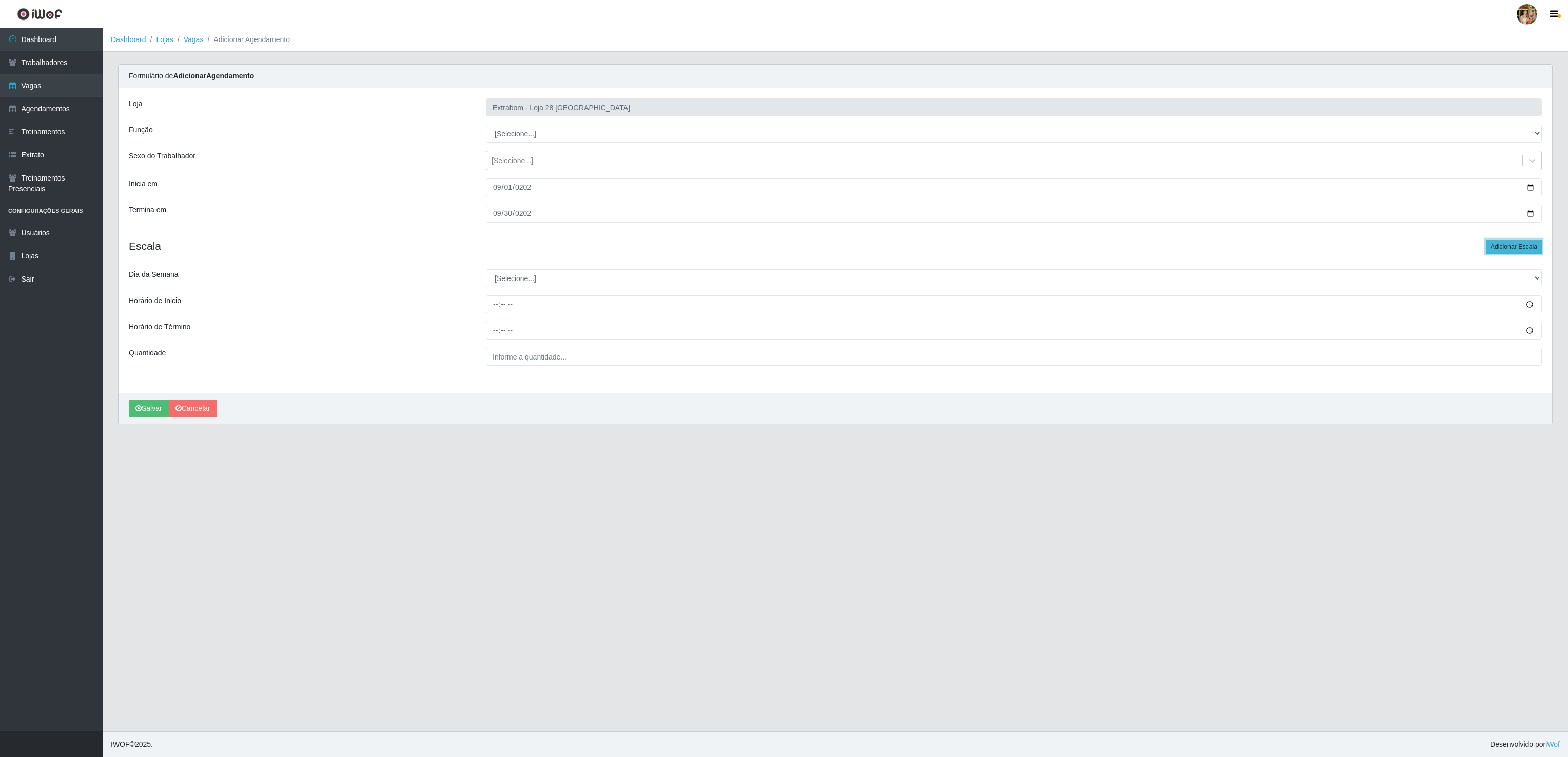
click at [1517, 245] on button "Adicionar Escala" at bounding box center [1513, 246] width 56 height 14
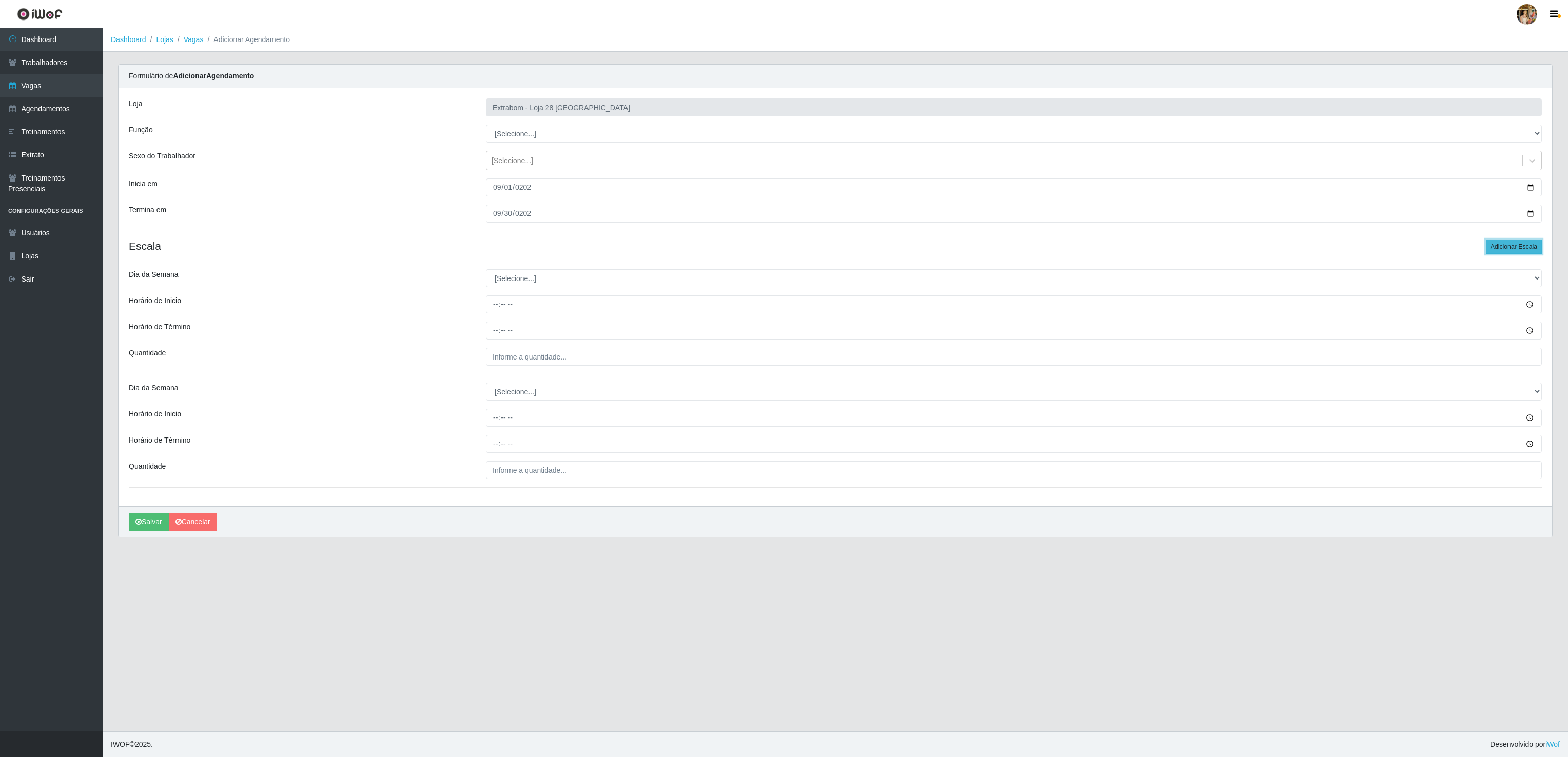
click at [1492, 247] on button "Adicionar Escala" at bounding box center [1513, 246] width 56 height 14
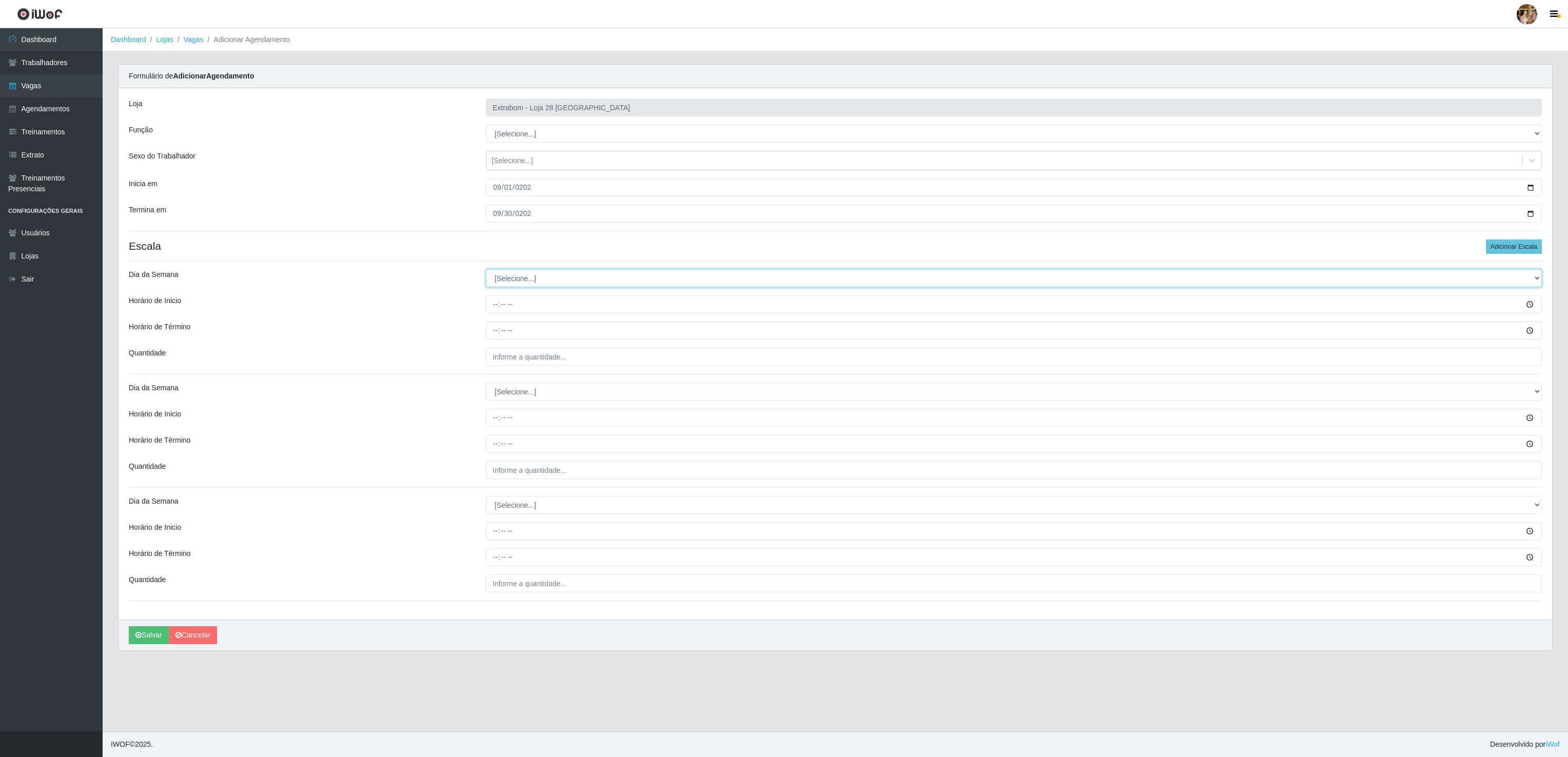
click at [667, 276] on select "[Selecione...] Segunda Terça Quarta Quinta Sexta Sábado Domingo" at bounding box center [1013, 278] width 1056 height 18
select select "6"
click at [486, 272] on select "[Selecione...] Segunda Terça Quarta Quinta Sexta Sábado Domingo" at bounding box center [1013, 278] width 1056 height 18
click at [551, 134] on select "[Selecione...] Carregador e Descarregador de Caminhão Carregador e Descarregado…" at bounding box center [1013, 133] width 1056 height 18
select select "82"
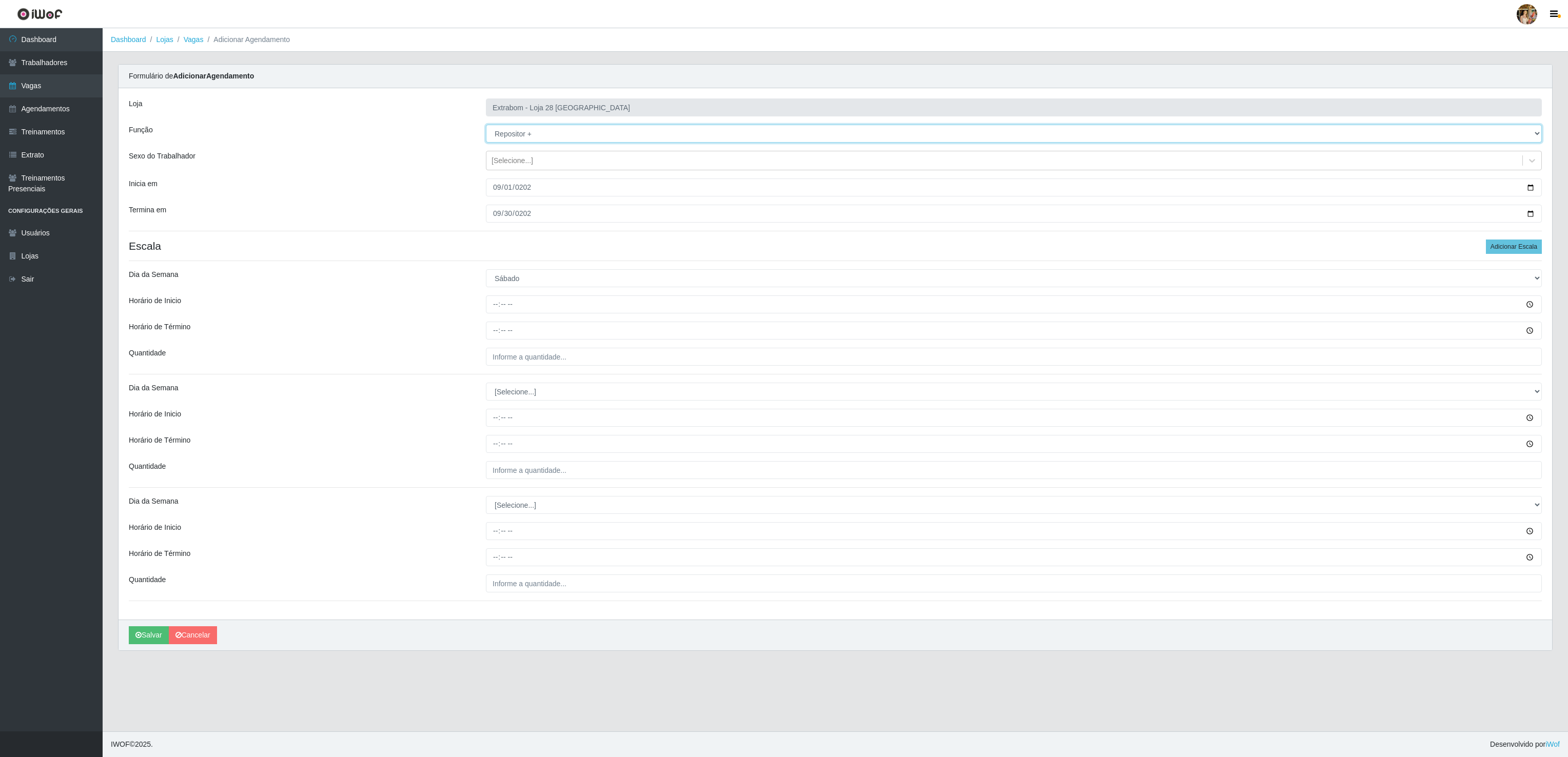
click at [486, 125] on select "[Selecione...] Carregador e Descarregador de Caminhão Carregador e Descarregado…" at bounding box center [1013, 133] width 1056 height 18
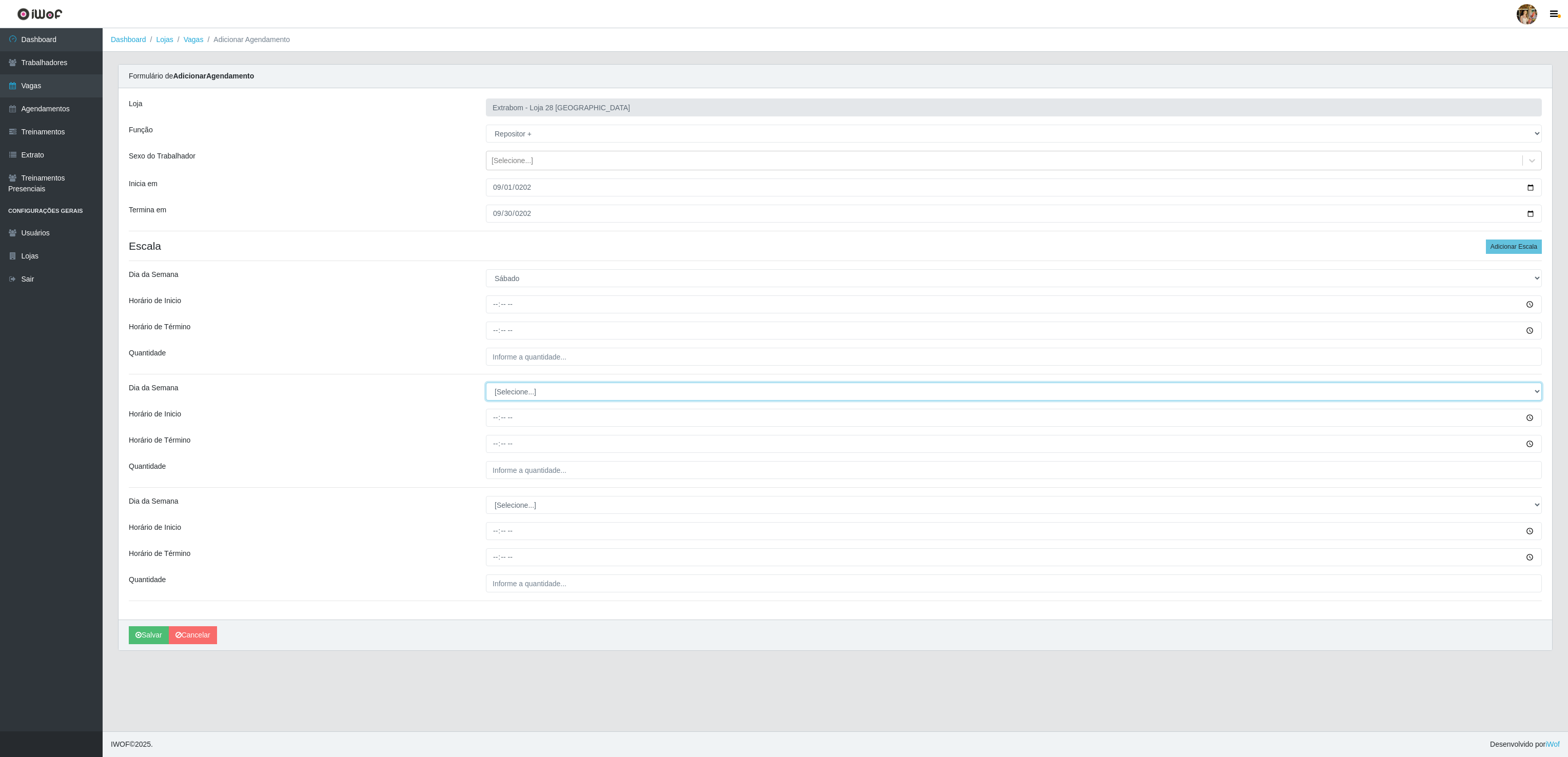
click at [518, 392] on select "[Selecione...] Segunda Terça Quarta Quinta Sexta Sábado Domingo" at bounding box center [1013, 391] width 1056 height 18
select select "0"
click at [486, 385] on select "[Selecione...] Segunda Terça Quarta Quinta Sexta Sábado Domingo" at bounding box center [1013, 391] width 1056 height 18
click at [493, 305] on input "Horário de Inicio" at bounding box center [1013, 304] width 1056 height 18
type input "13:00"
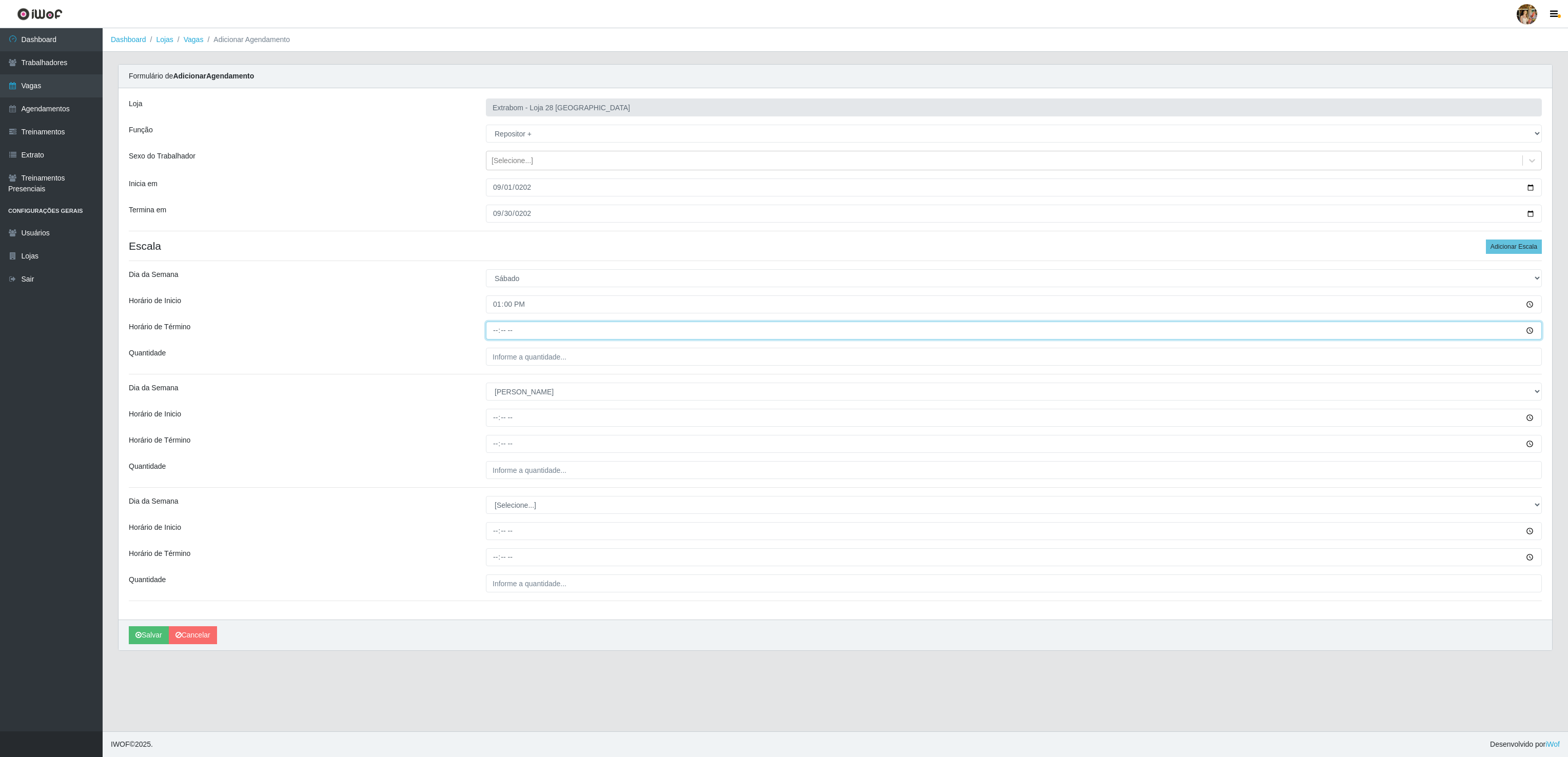
click at [497, 331] on input "Horário de Término" at bounding box center [1013, 330] width 1056 height 18
type input "19:00"
click at [507, 359] on input "___" at bounding box center [1013, 356] width 1056 height 18
drag, startPoint x: 517, startPoint y: 361, endPoint x: 419, endPoint y: 351, distance: 98.5
click at [419, 352] on div "Quantidade ___" at bounding box center [836, 356] width 1428 height 18
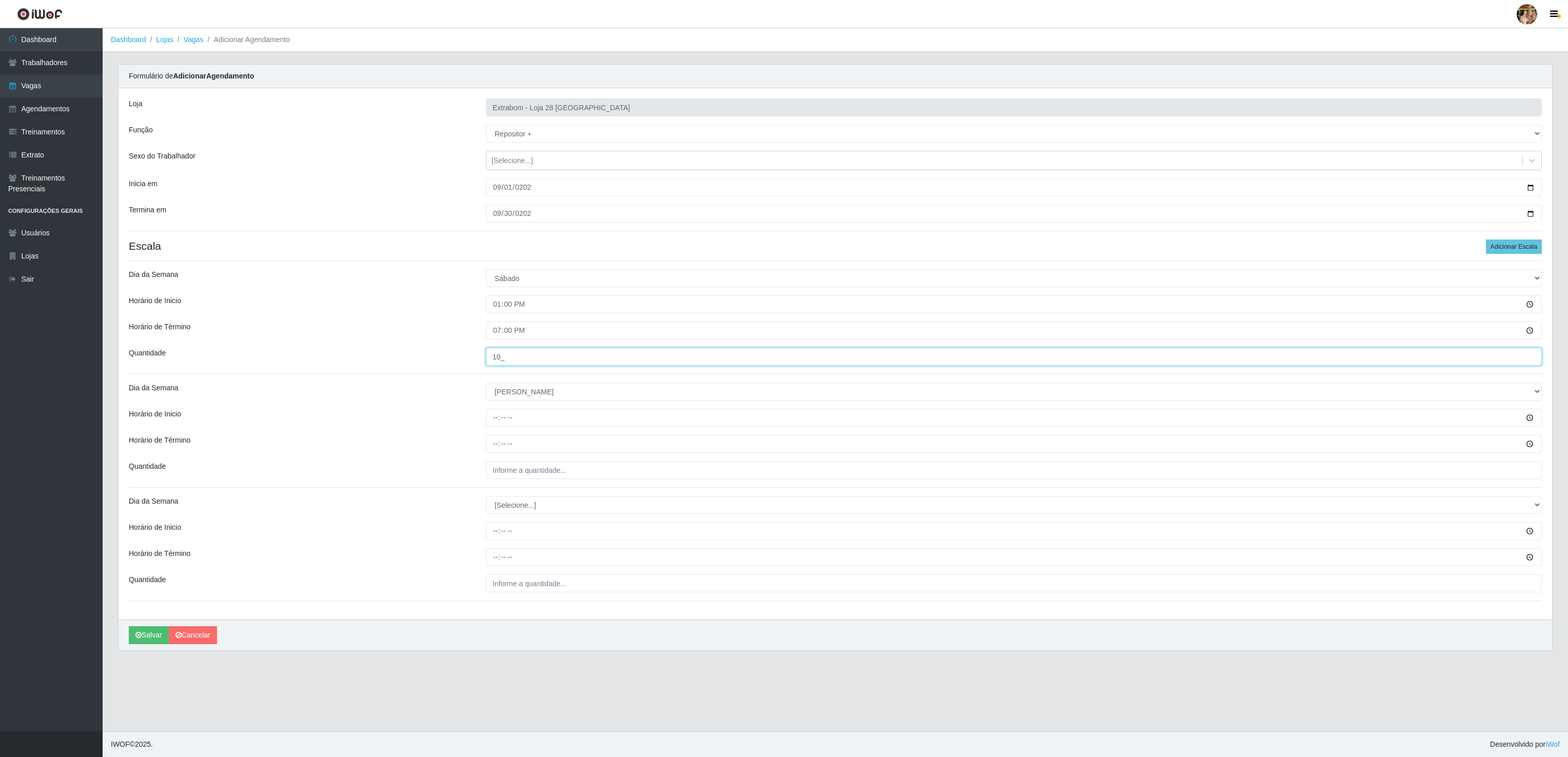
type input "10_"
drag, startPoint x: 520, startPoint y: 416, endPoint x: 516, endPoint y: 421, distance: 6.4
click at [520, 417] on input "Horário de Inicio" at bounding box center [1013, 417] width 1056 height 18
type input "10:00"
click at [495, 439] on input "Horário de Término" at bounding box center [1013, 443] width 1056 height 18
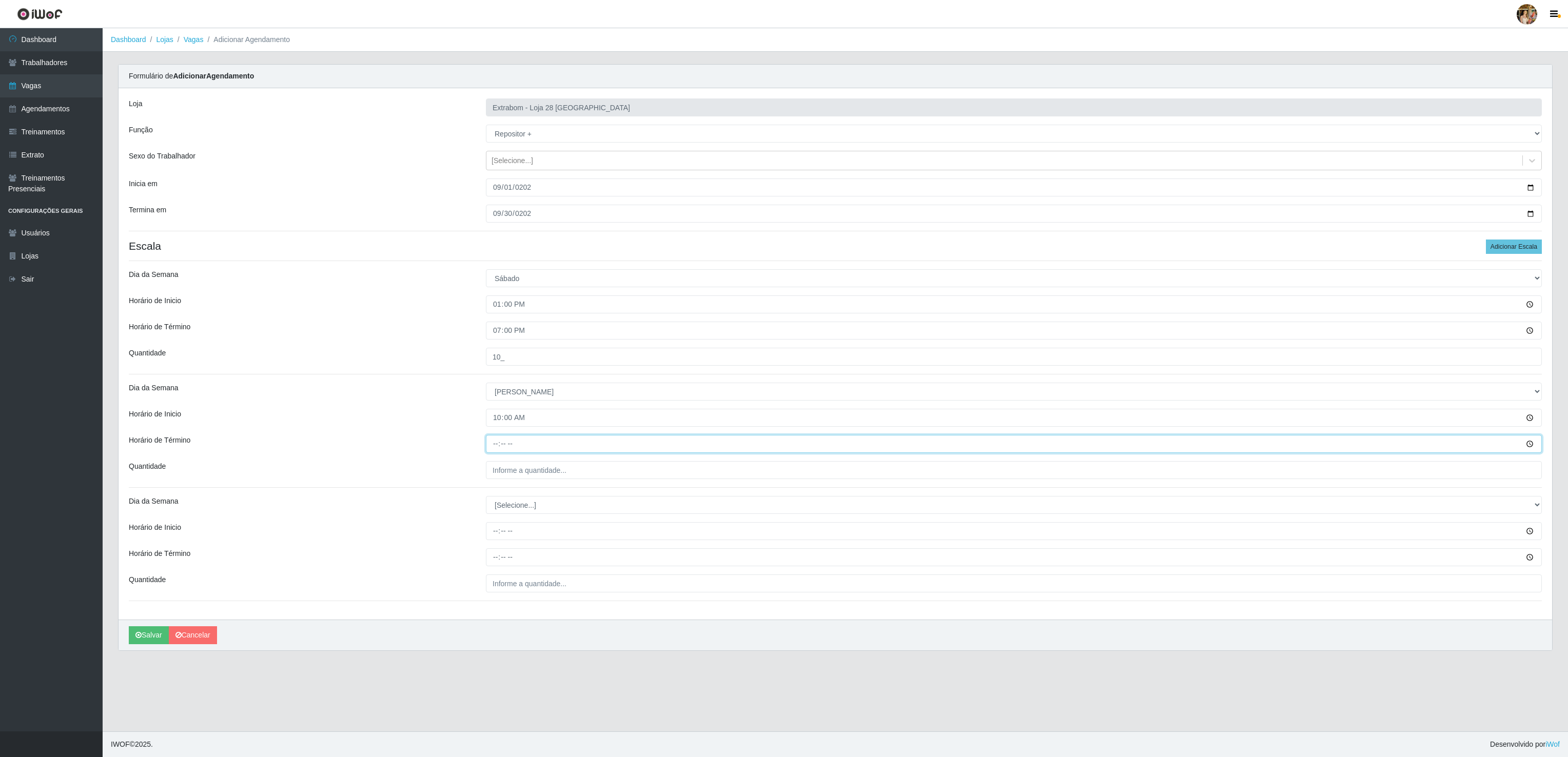
type input "16:00"
click at [505, 478] on input "___" at bounding box center [1013, 470] width 1056 height 18
type input "5__"
click at [162, 636] on button "Salvar" at bounding box center [148, 635] width 40 height 18
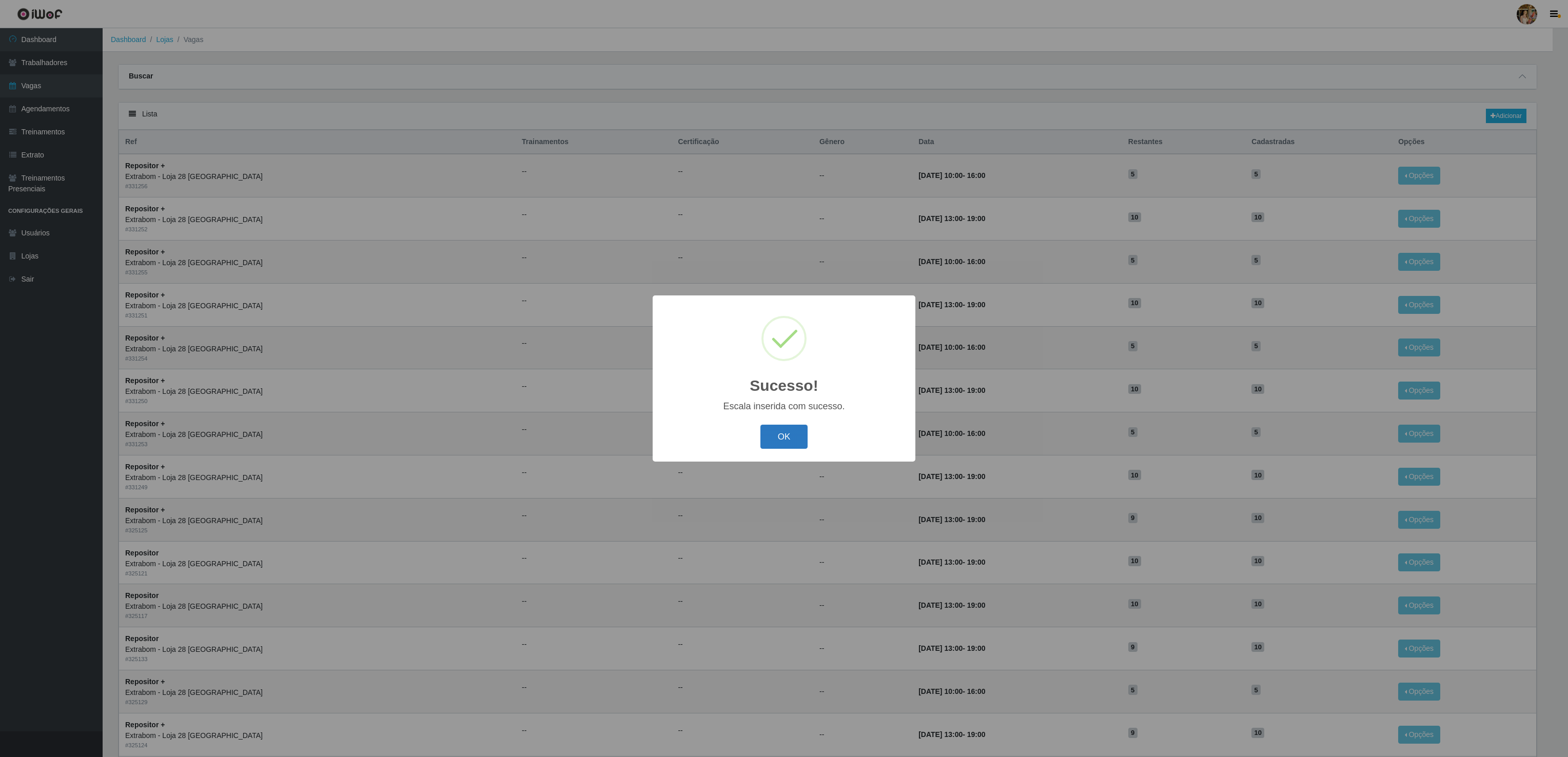
click at [777, 428] on button "OK" at bounding box center [784, 437] width 48 height 24
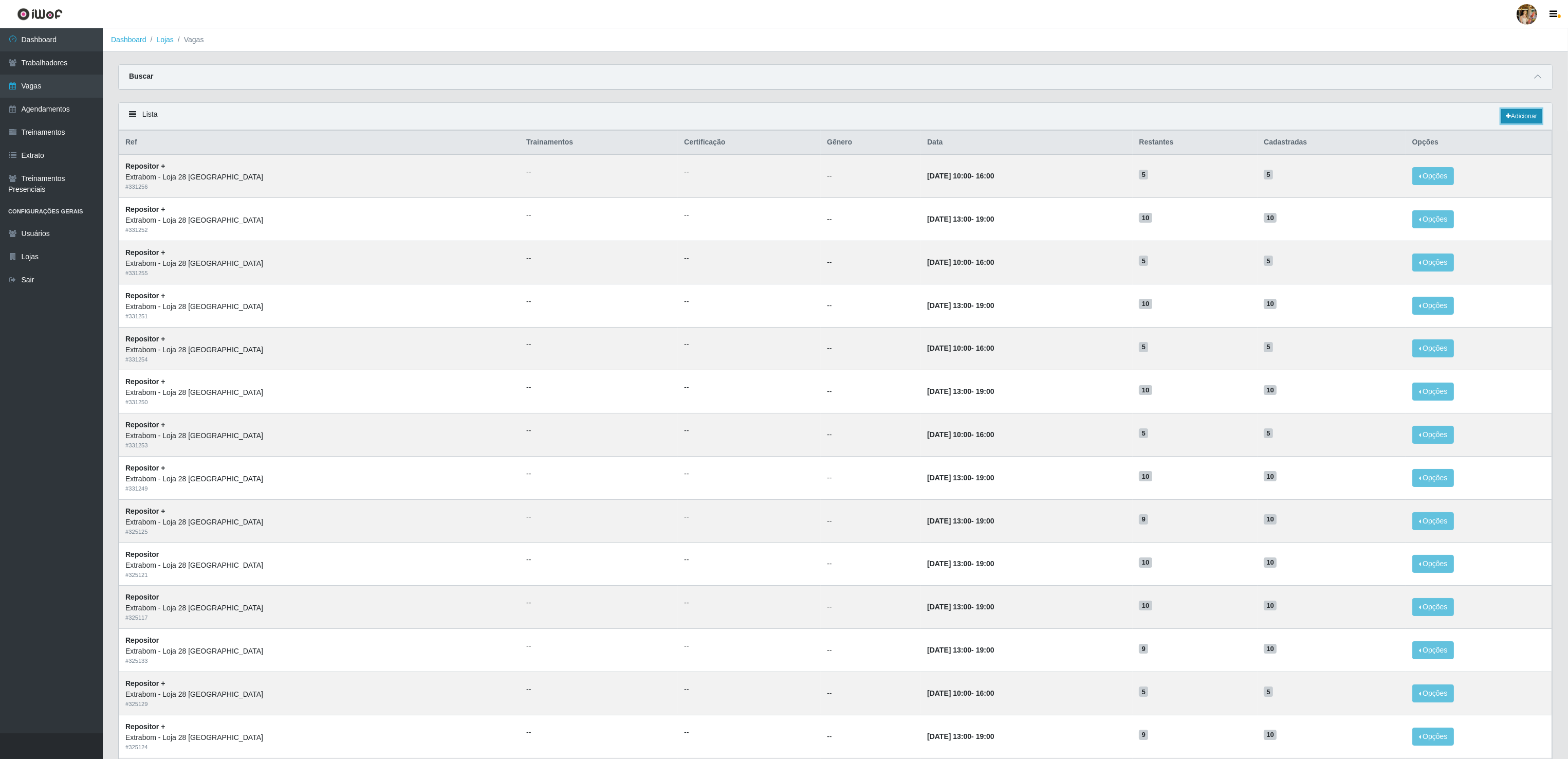
click at [1506, 117] on icon at bounding box center [1508, 116] width 5 height 6
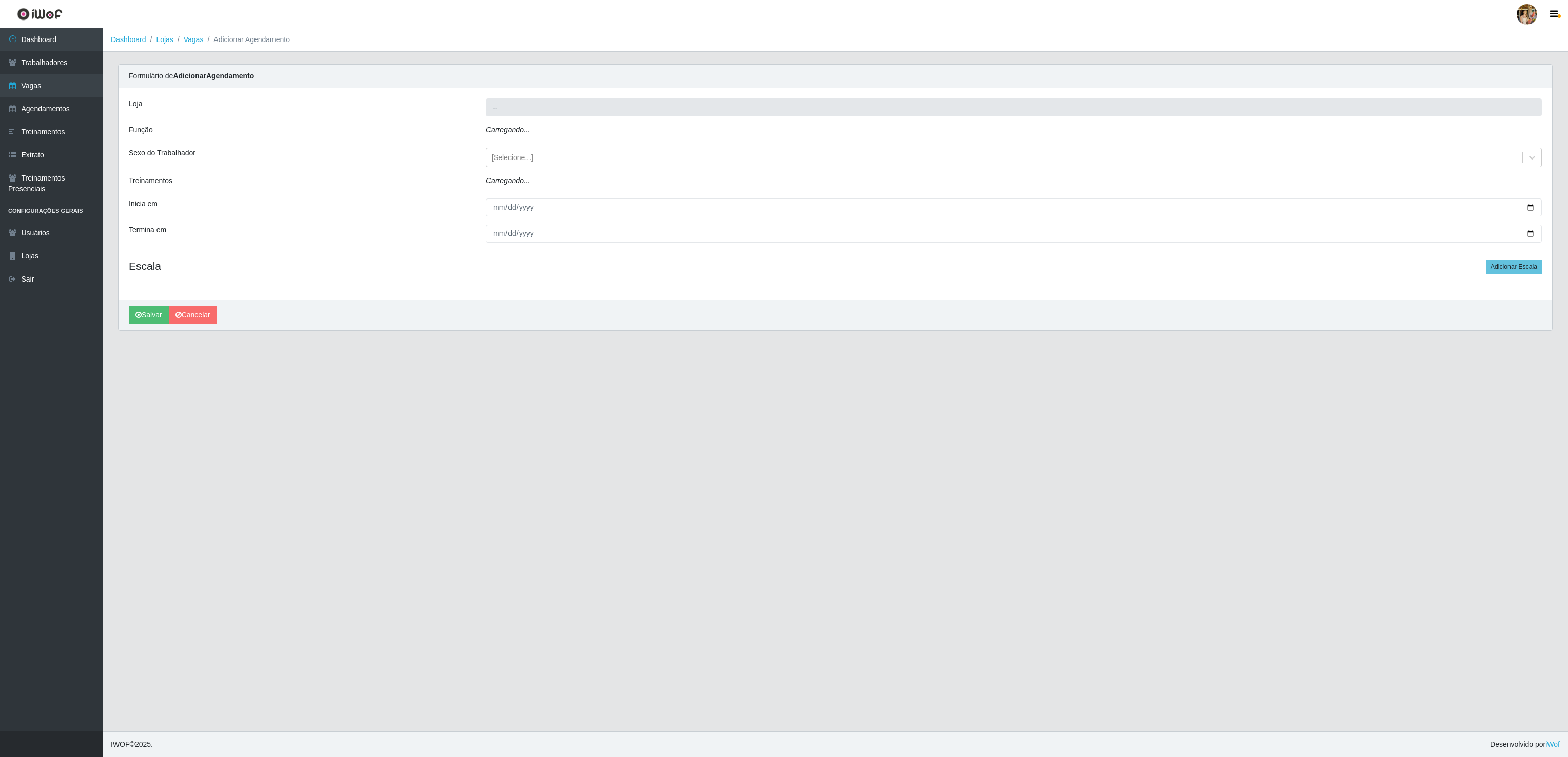
type input "Extrabom - Loja 28 [GEOGRAPHIC_DATA]"
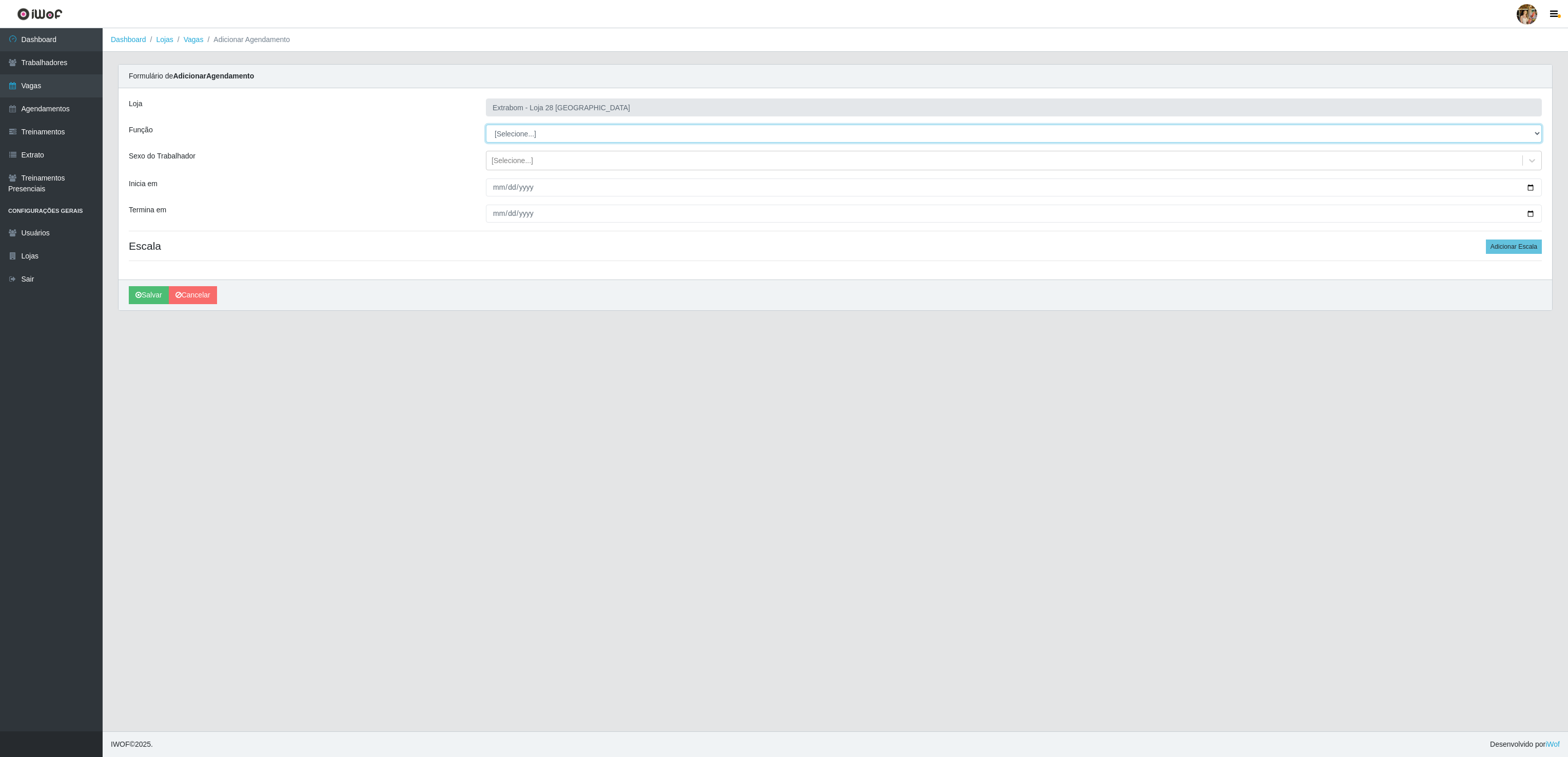
click at [536, 131] on select "[Selecione...] Carregador e Descarregador de Caminhão Carregador e Descarregado…" at bounding box center [1013, 133] width 1056 height 18
select select "24"
click at [486, 125] on select "[Selecione...] Carregador e Descarregador de Caminhão Carregador e Descarregado…" at bounding box center [1013, 133] width 1056 height 18
click at [497, 191] on input "Inicia em" at bounding box center [1013, 187] width 1056 height 18
type input "[DATE]"
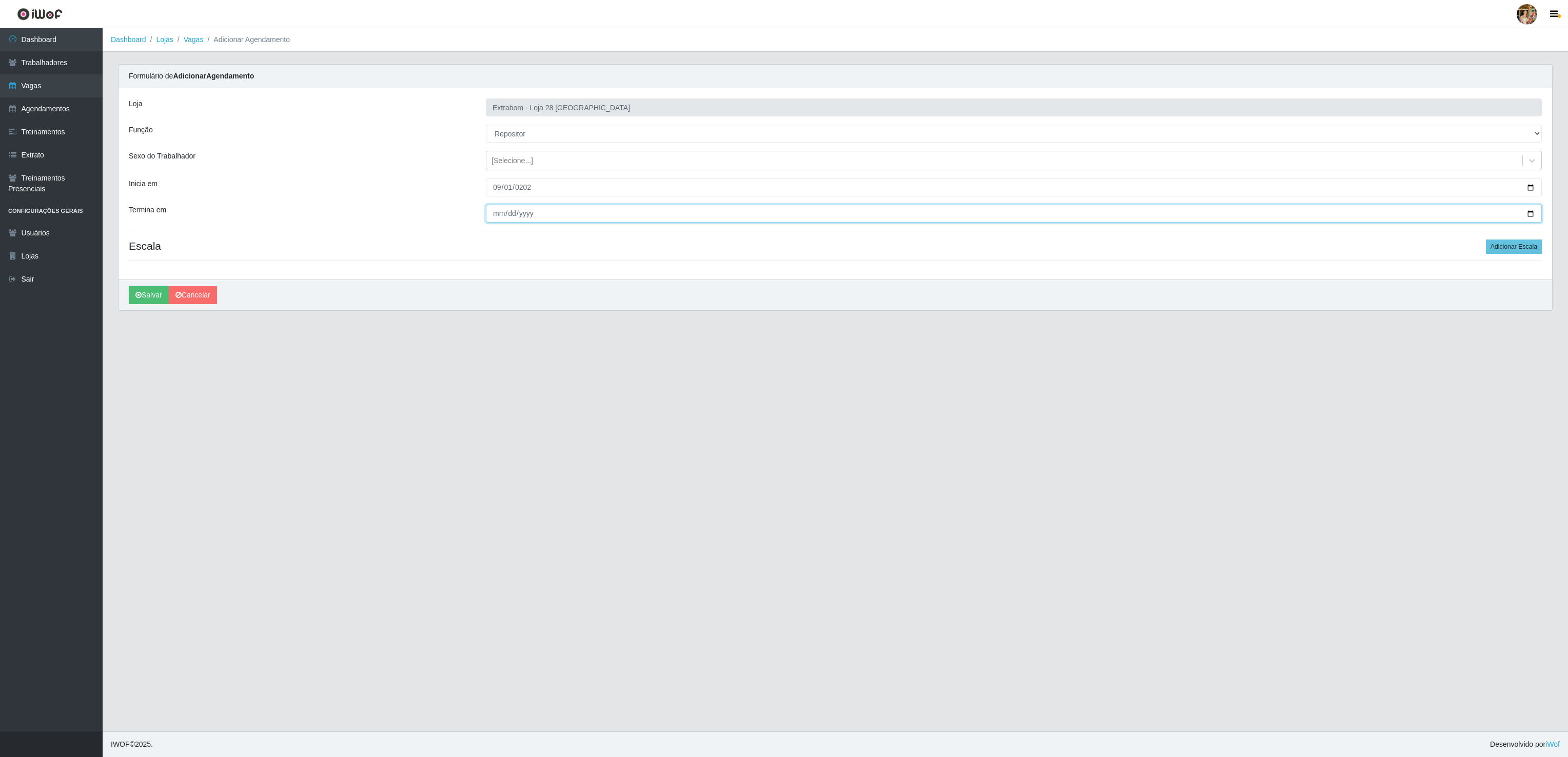
click at [490, 215] on input "Termina em" at bounding box center [1013, 213] width 1056 height 18
type input "[DATE]"
click at [1519, 250] on button "Adicionar Escala" at bounding box center [1513, 246] width 56 height 14
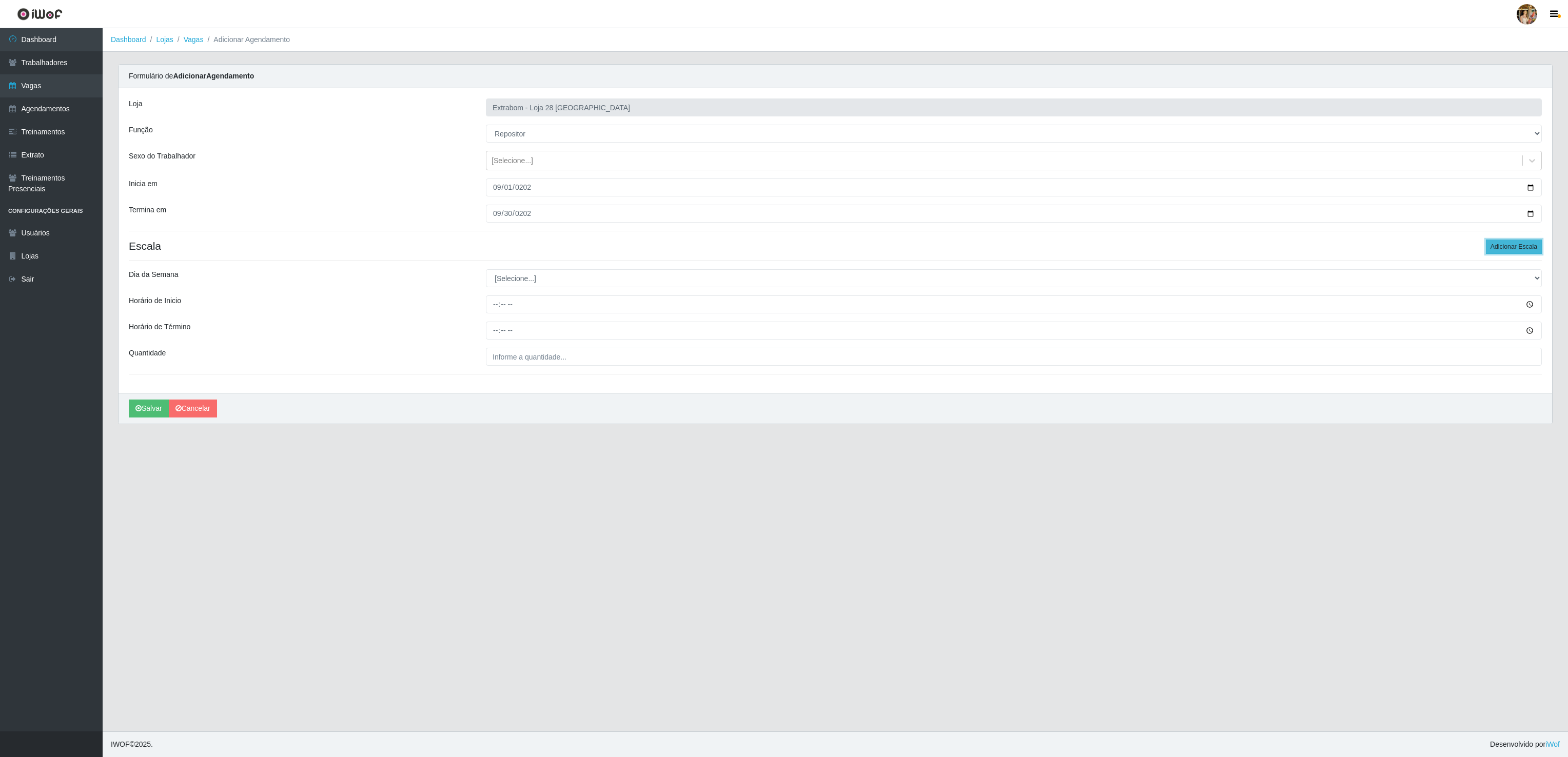
click at [1519, 250] on button "Adicionar Escala" at bounding box center [1513, 246] width 56 height 14
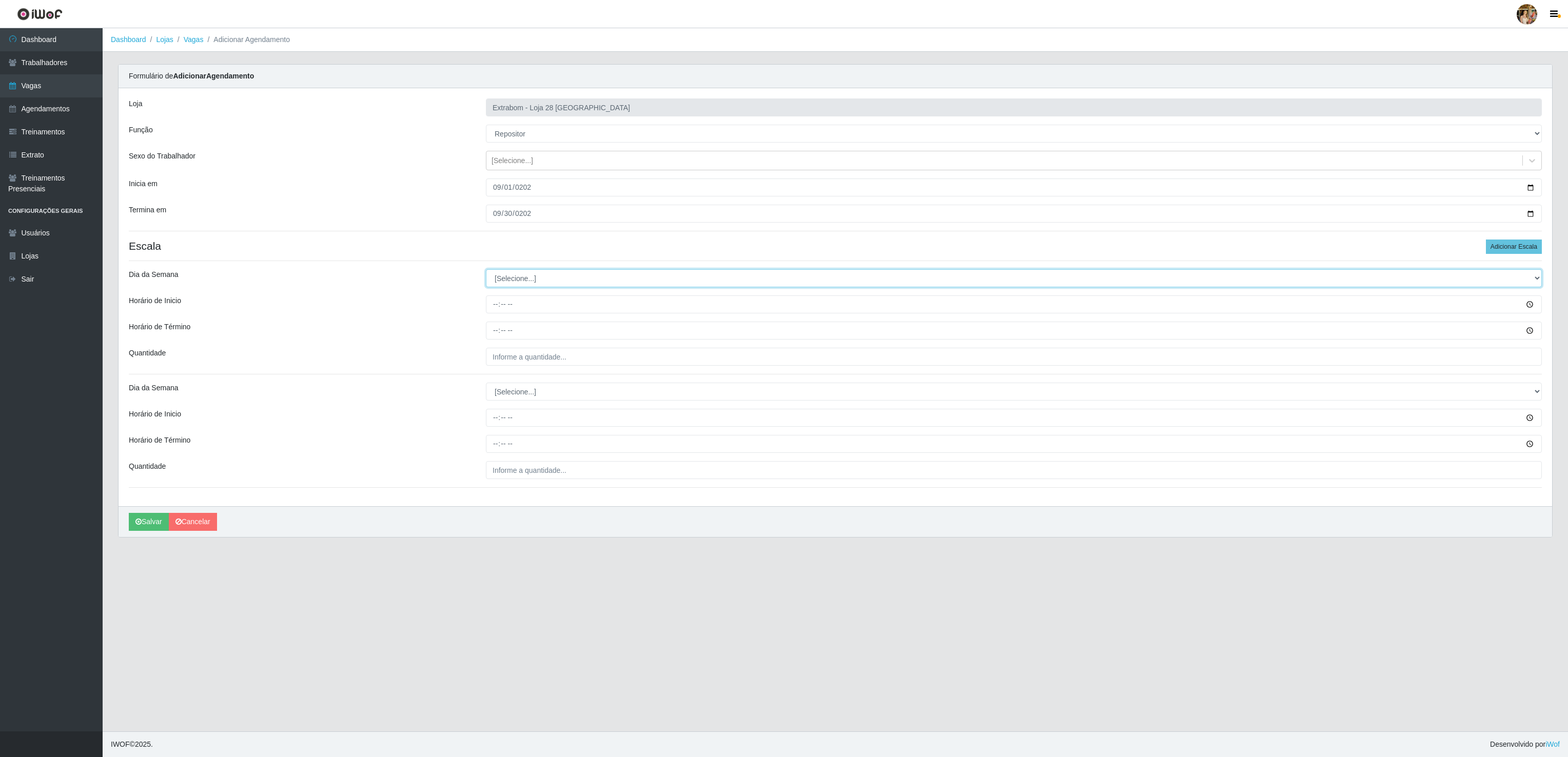
click at [505, 284] on select "[Selecione...] Segunda Terça Quarta Quinta Sexta Sábado Domingo" at bounding box center [1013, 278] width 1056 height 18
select select "5"
click at [486, 272] on select "[Selecione...] Segunda Terça Quarta Quinta Sexta Sábado Domingo" at bounding box center [1013, 278] width 1056 height 18
click at [497, 311] on input "Horário de Inicio" at bounding box center [1013, 304] width 1056 height 18
type input "13:00"
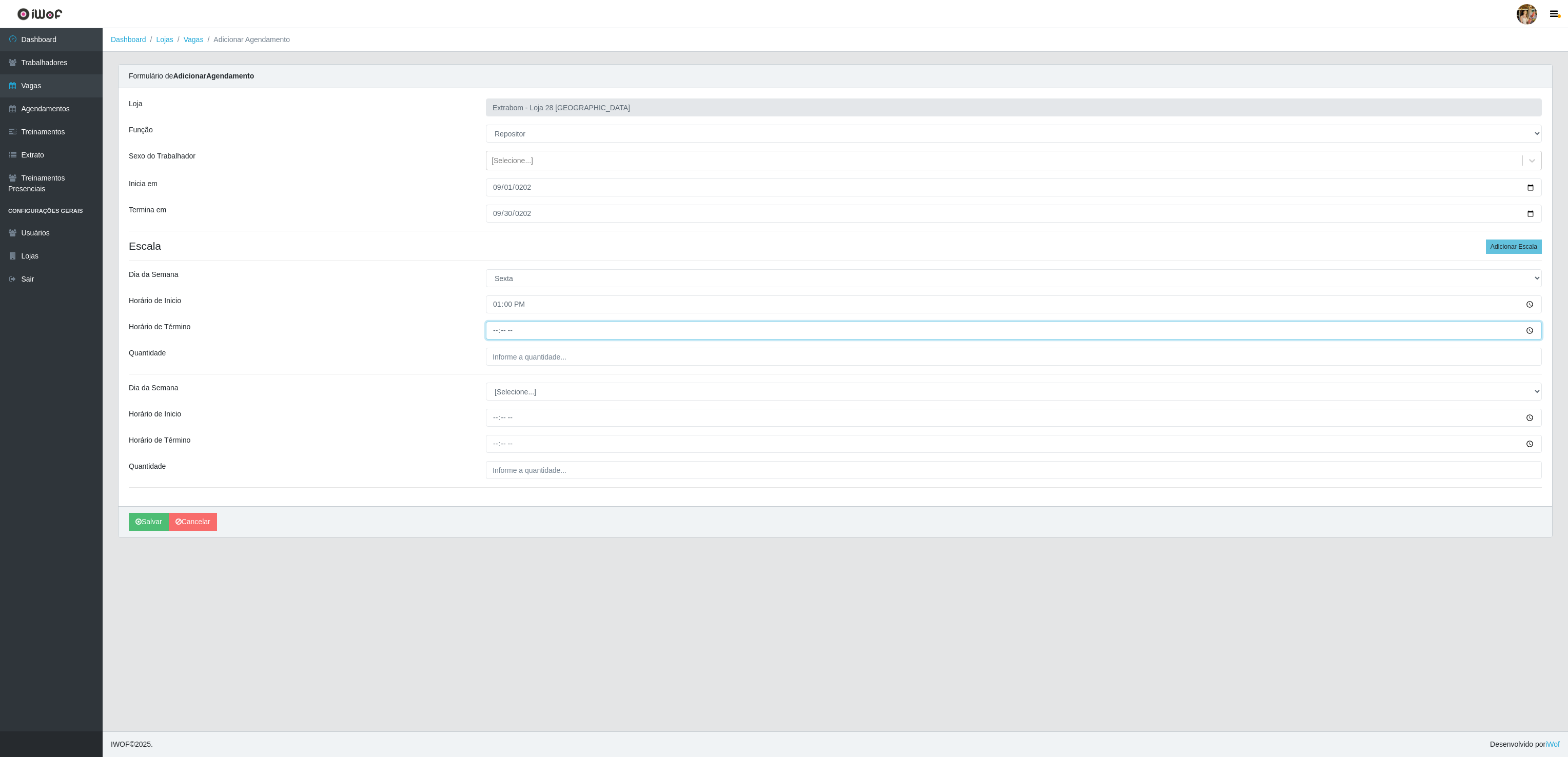
click at [491, 343] on div "Loja Extrabom - Loja 28 [GEOGRAPHIC_DATA] Canoa Função [Selecione...] Carregado…" at bounding box center [835, 297] width 1433 height 418
type input "19:00"
click at [617, 363] on input "___" at bounding box center [1013, 356] width 1056 height 18
type input "10_"
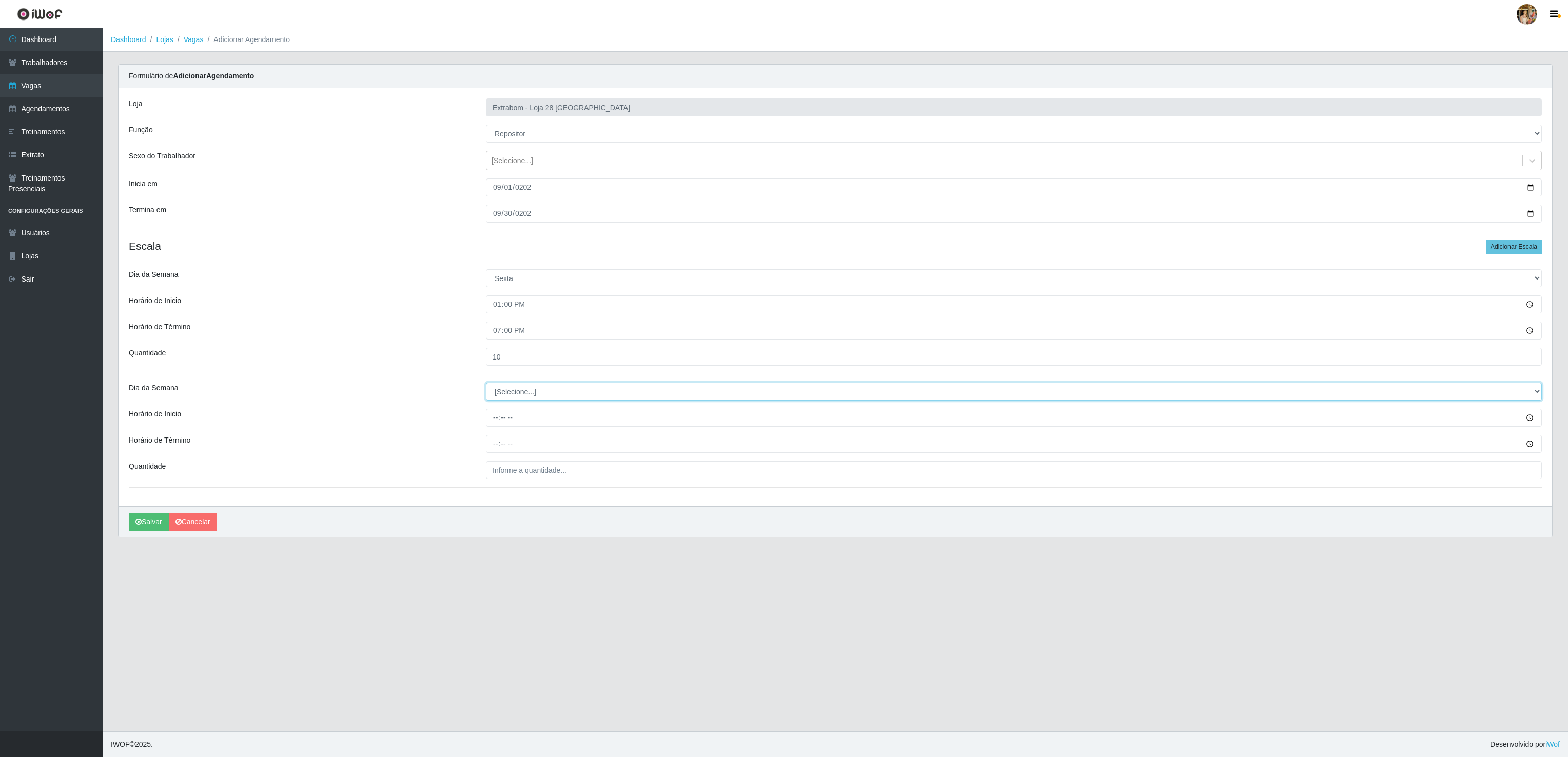
click at [527, 394] on select "[Selecione...] Segunda Terça Quarta Quinta Sexta Sábado Domingo" at bounding box center [1013, 391] width 1056 height 18
select select "1"
click at [486, 385] on select "[Selecione...] Segunda Terça Quarta Quinta Sexta Sábado Domingo" at bounding box center [1013, 391] width 1056 height 18
click at [493, 425] on input "Horário de Inicio" at bounding box center [1013, 417] width 1056 height 18
type input "13:00"
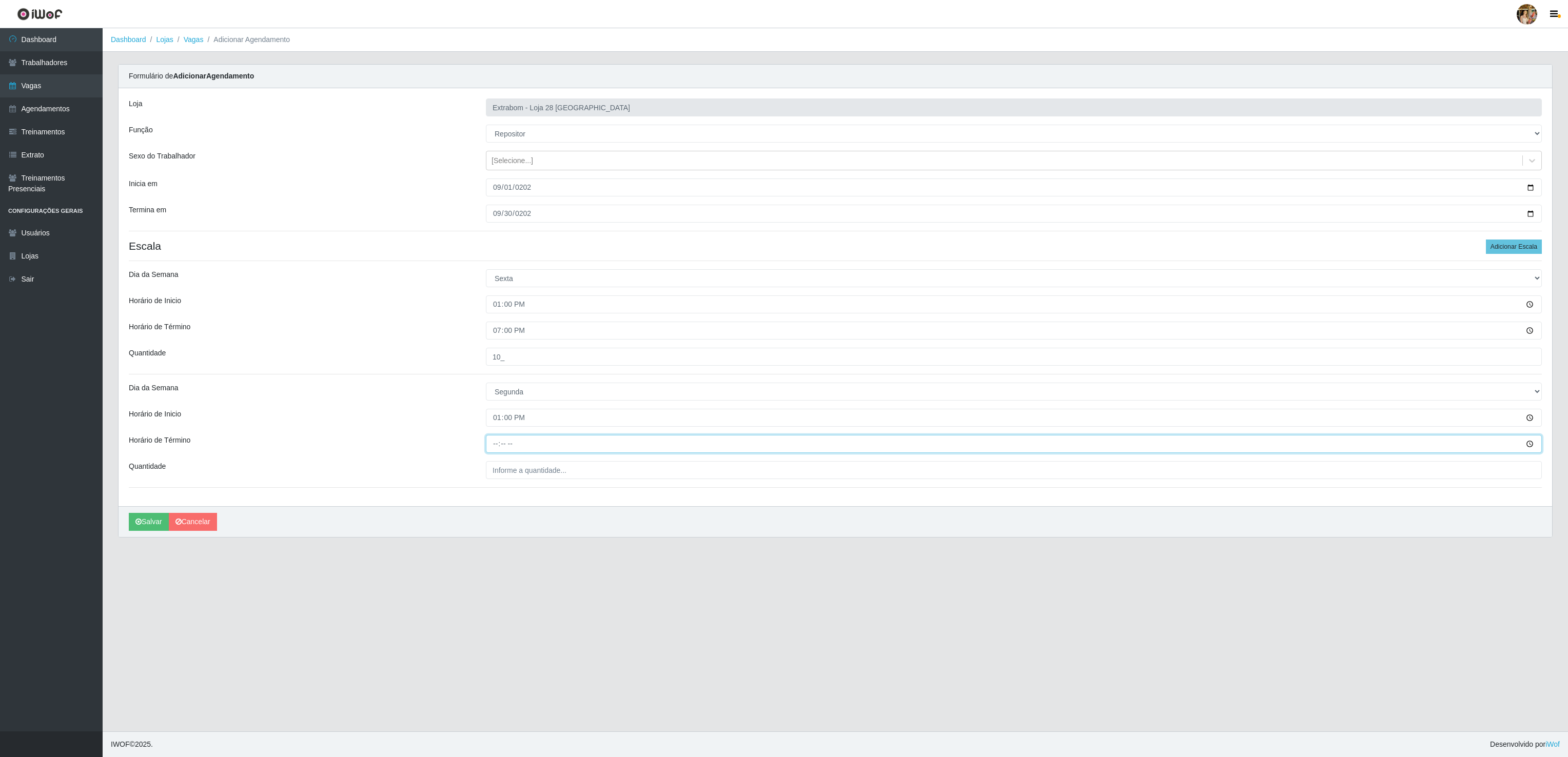
click at [488, 448] on input "Horário de Término" at bounding box center [1013, 443] width 1056 height 18
type input "19:00"
click at [572, 474] on input "___" at bounding box center [1013, 470] width 1056 height 18
drag, startPoint x: 456, startPoint y: 463, endPoint x: 435, endPoint y: 463, distance: 21.0
click at [435, 463] on div "Quantidade ___" at bounding box center [836, 470] width 1428 height 18
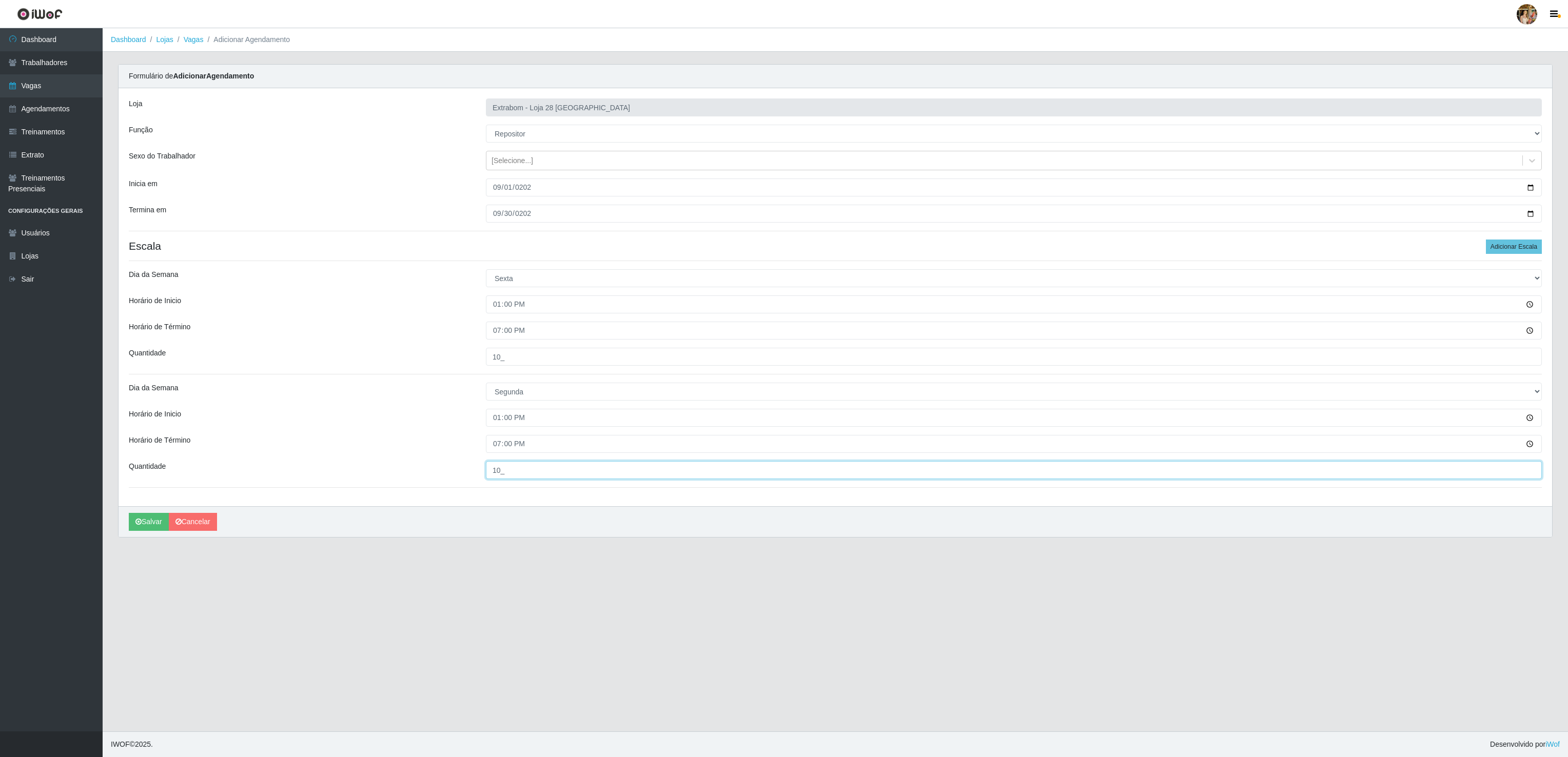
type input "10_"
click at [147, 521] on button "Salvar" at bounding box center [148, 521] width 40 height 18
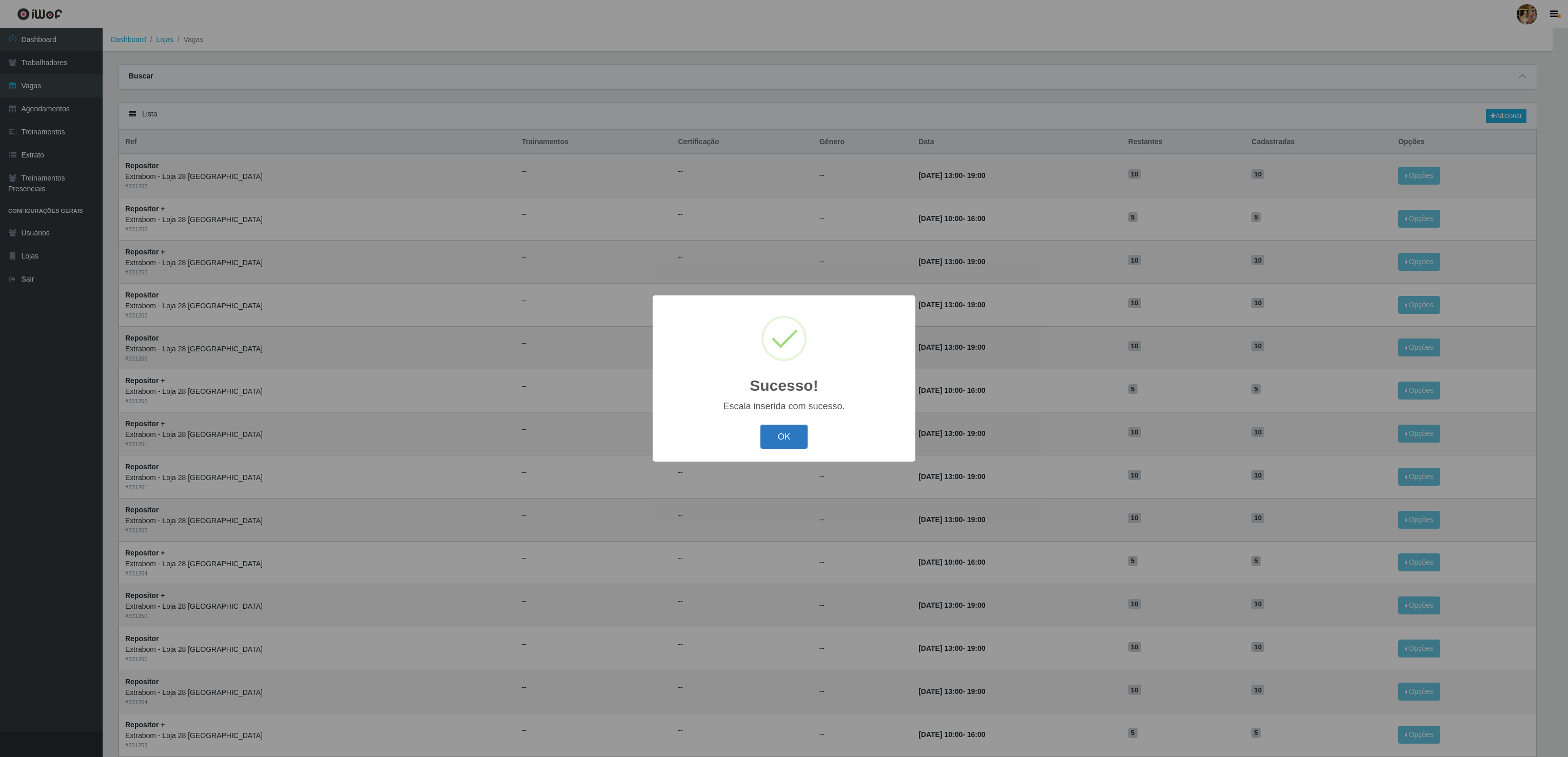
click at [800, 439] on button "OK" at bounding box center [784, 437] width 48 height 24
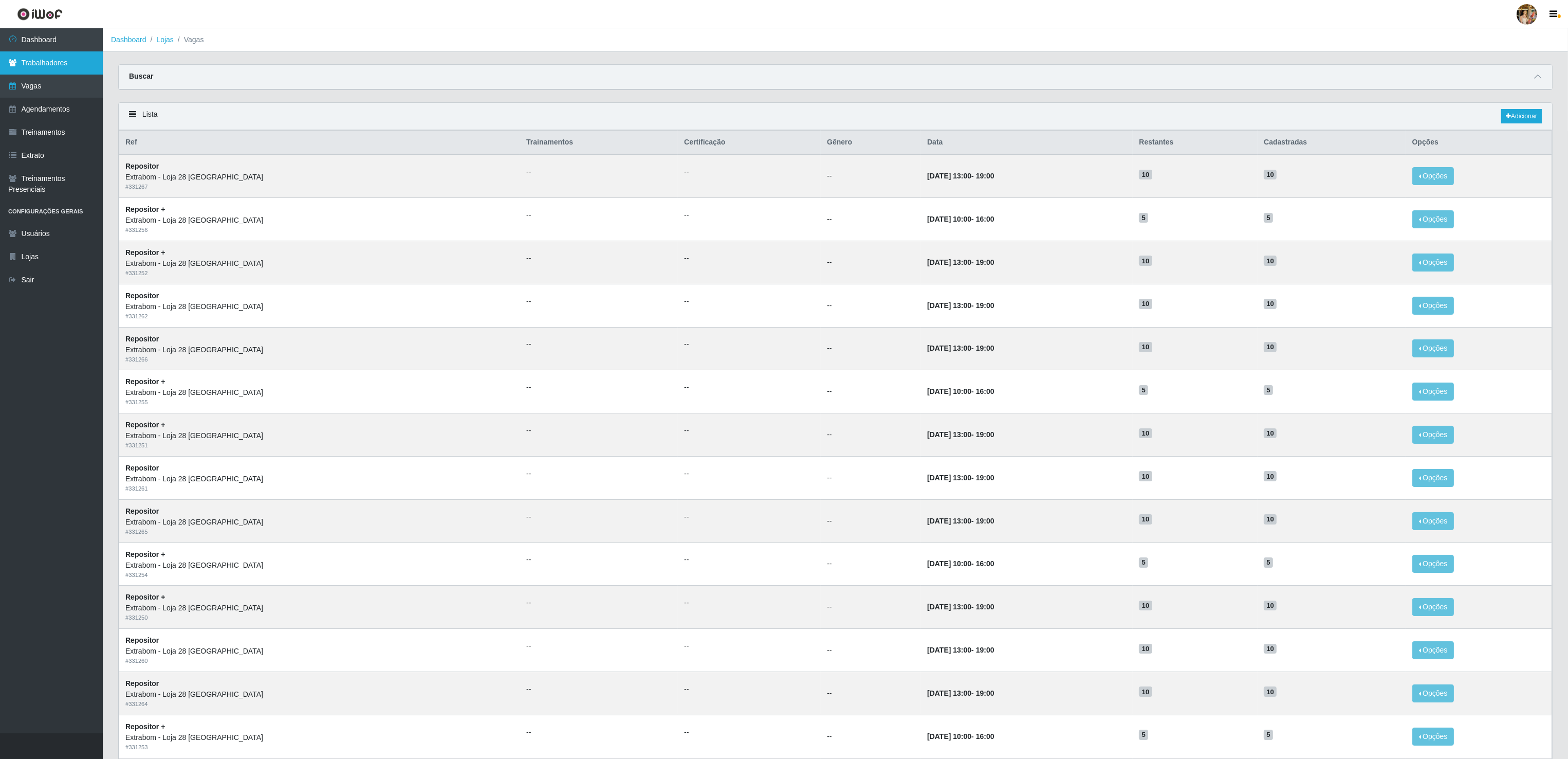
click at [65, 65] on link "Trabalhadores" at bounding box center [51, 63] width 103 height 23
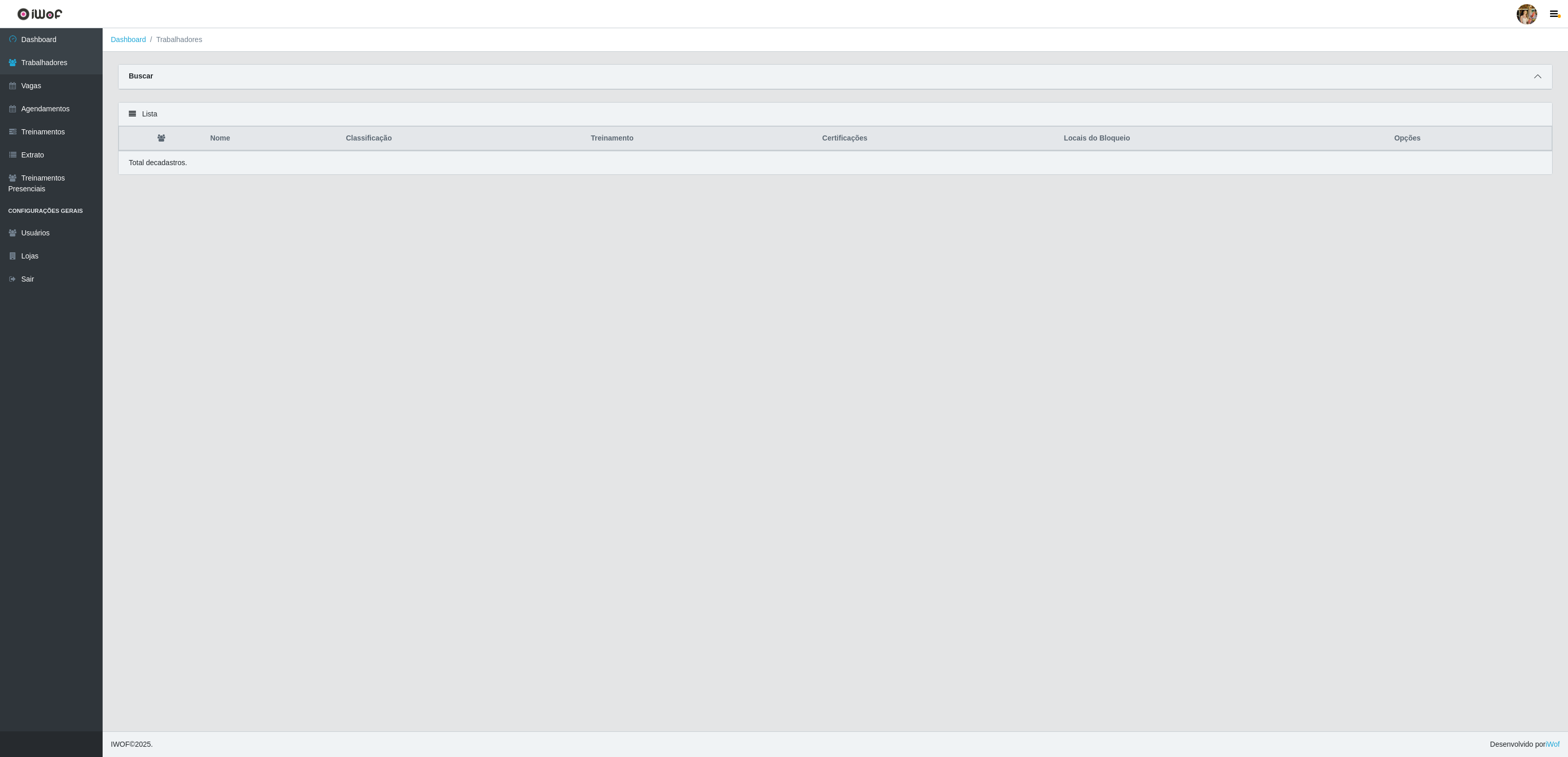
click at [1542, 72] on span at bounding box center [1537, 76] width 12 height 12
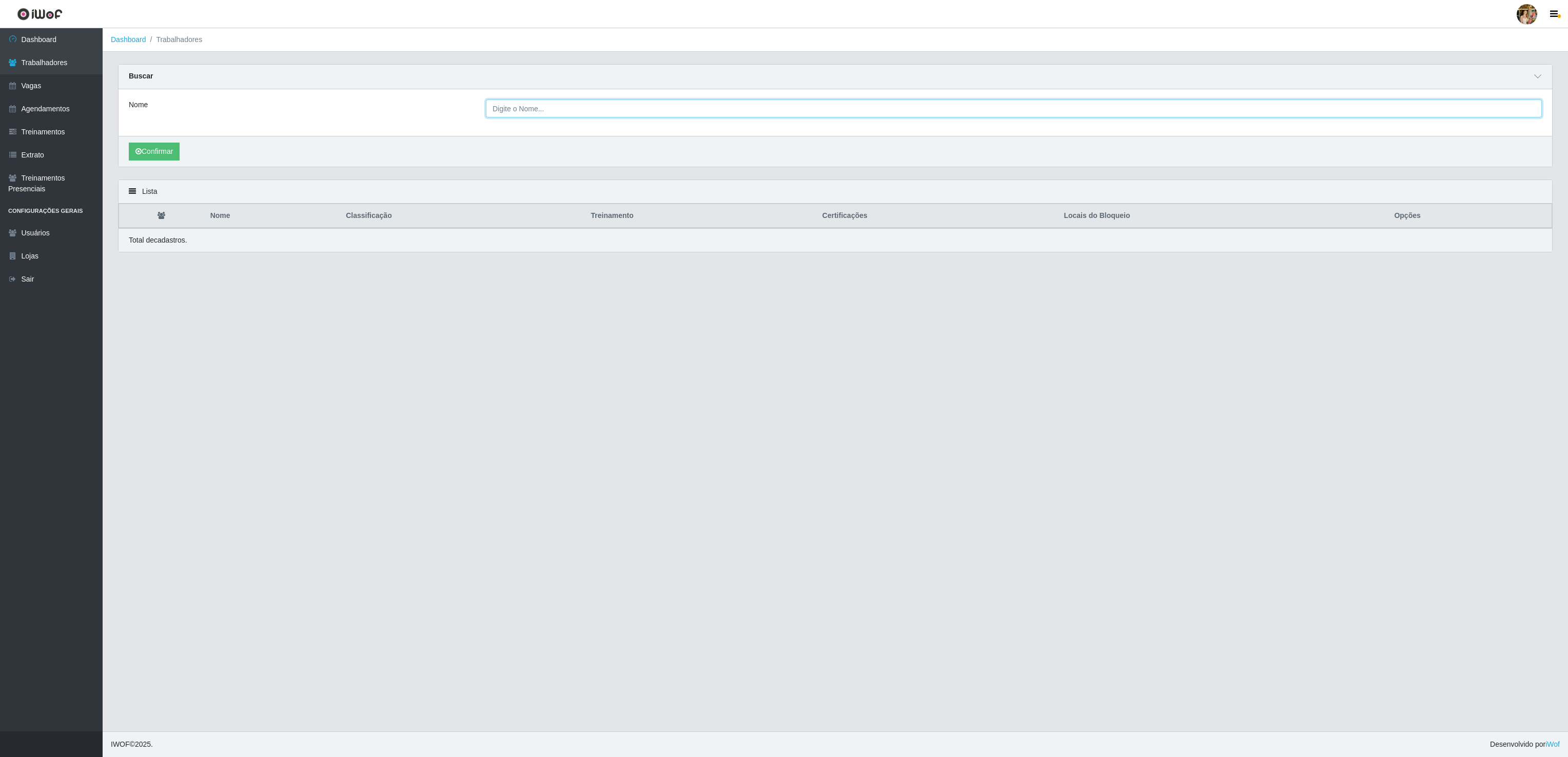
click at [608, 107] on input "Nome" at bounding box center [1013, 108] width 1056 height 18
type input "[PERSON_NAME]"
click at [163, 149] on button "Confirmar" at bounding box center [154, 151] width 51 height 18
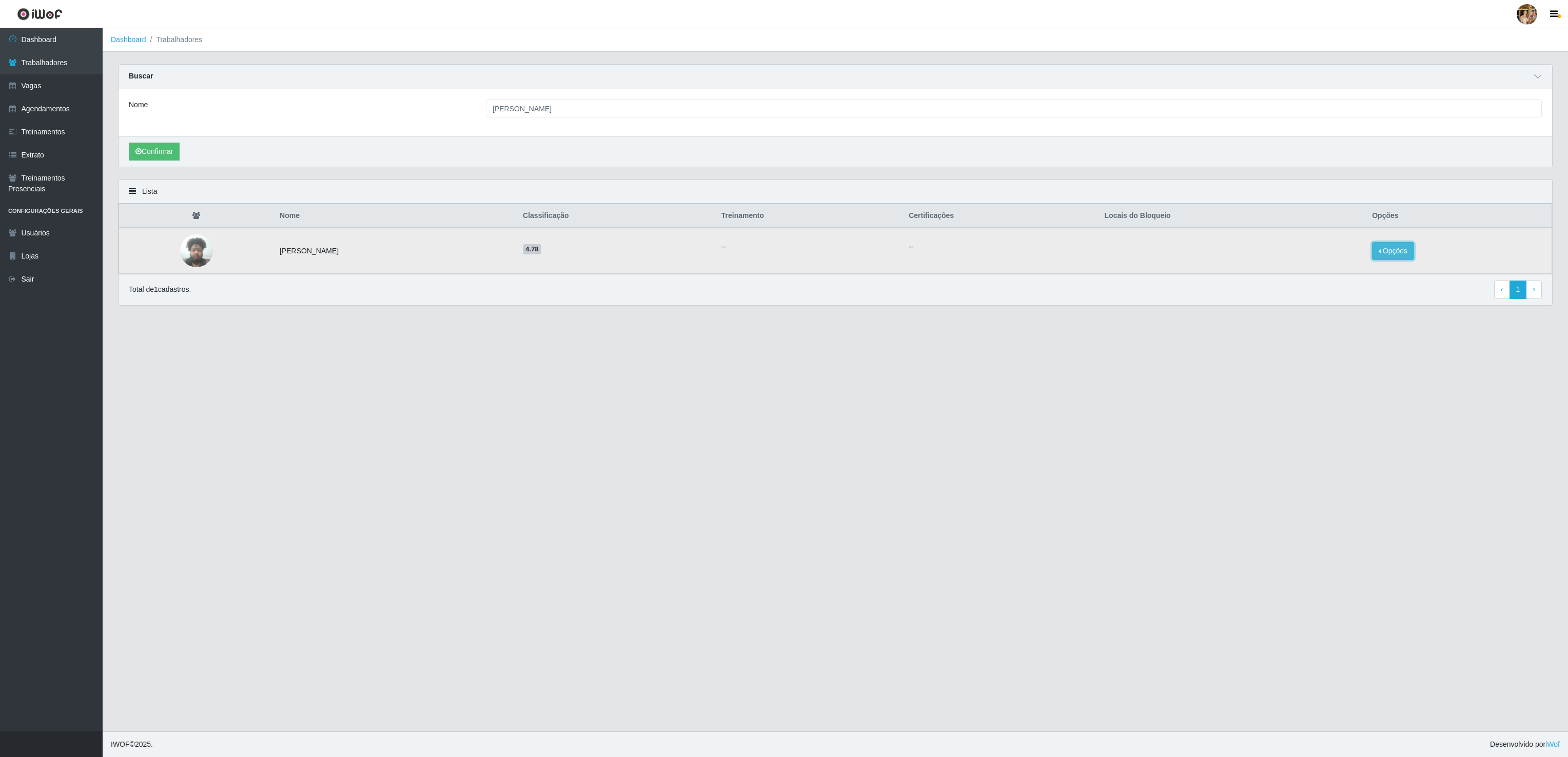
click at [1411, 255] on button "Opções" at bounding box center [1393, 250] width 42 height 18
click at [1361, 265] on button "Bloquear - Loja" at bounding box center [1328, 260] width 83 height 21
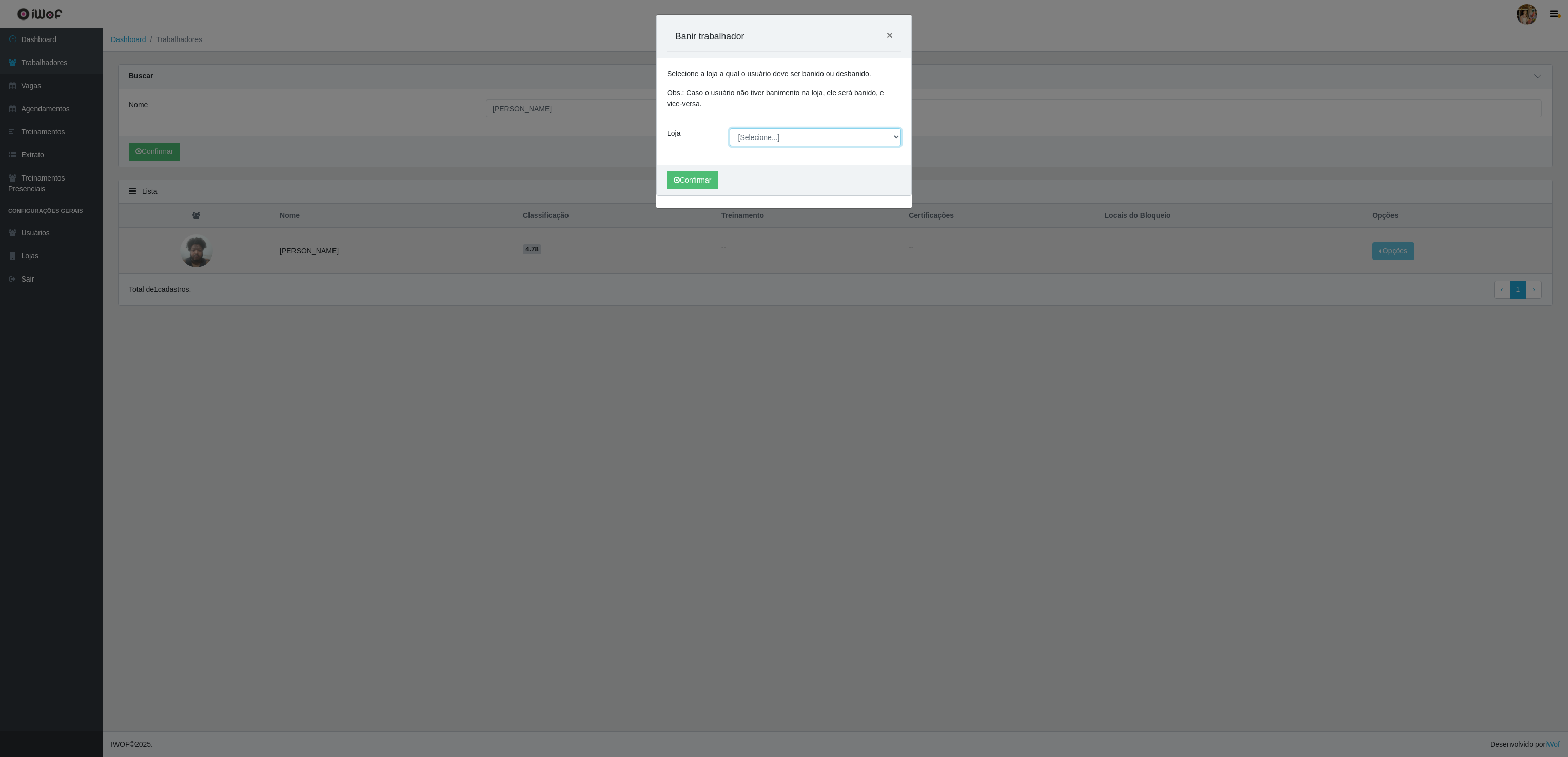
click at [755, 133] on select "[Selecione...] Atacado Vem - [GEOGRAPHIC_DATA] 30 Laranjeiras Velha Atacado Vem…" at bounding box center [816, 137] width 172 height 18
select select "495"
click at [730, 129] on select "[Selecione...] Atacado Vem - [GEOGRAPHIC_DATA] 30 Laranjeiras Velha Atacado Vem…" at bounding box center [816, 137] width 172 height 18
click at [687, 184] on button "Confirmar" at bounding box center [692, 180] width 51 height 18
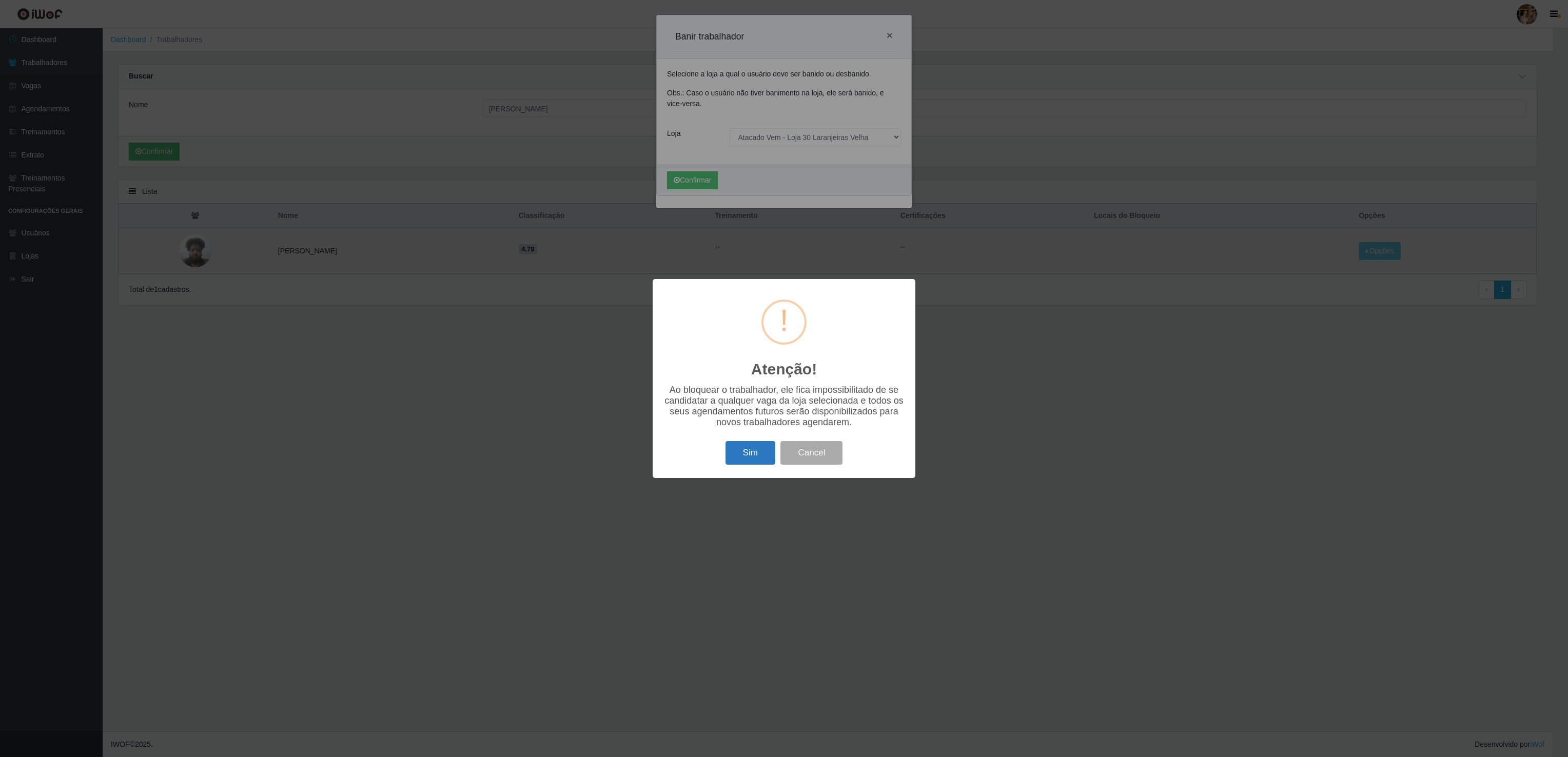
click at [749, 465] on button "Sim" at bounding box center [750, 453] width 50 height 24
